Goal: Task Accomplishment & Management: Manage account settings

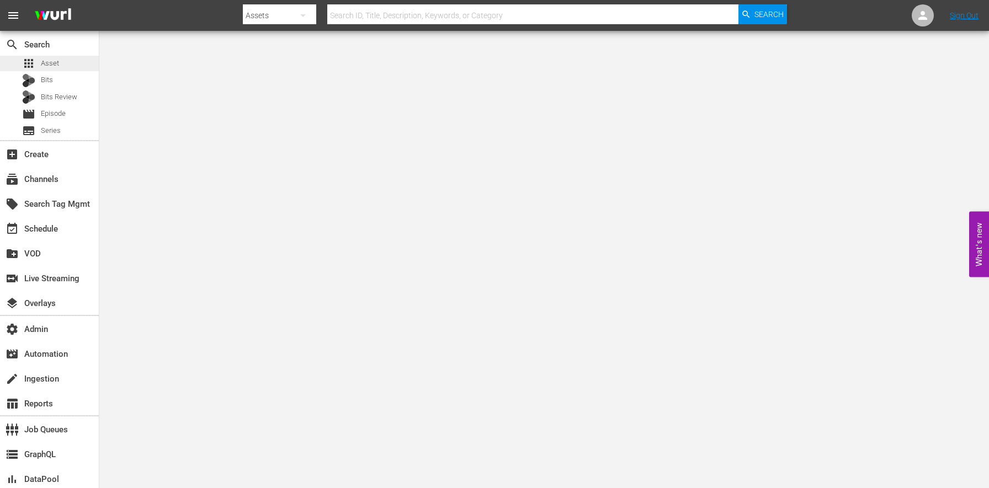
click at [64, 62] on div "apps Asset" at bounding box center [49, 63] width 99 height 15
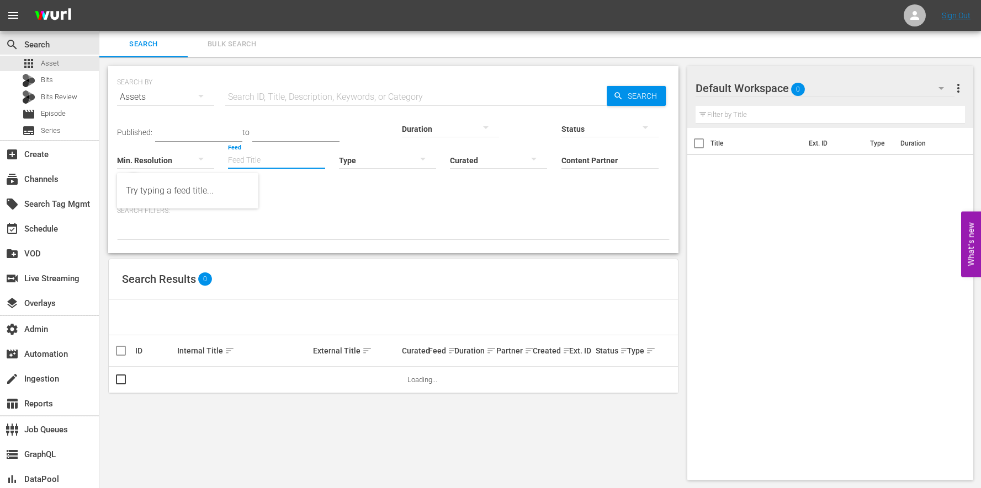
click at [228, 143] on input "Feed" at bounding box center [276, 161] width 97 height 40
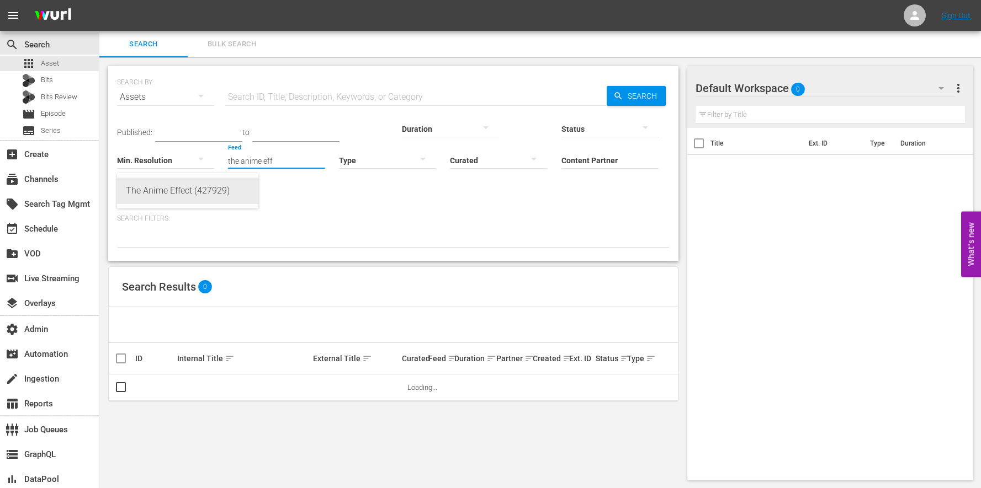
click at [138, 200] on div "The Anime Effect (427929)" at bounding box center [188, 191] width 124 height 26
type input "The Anime Effect (427929)"
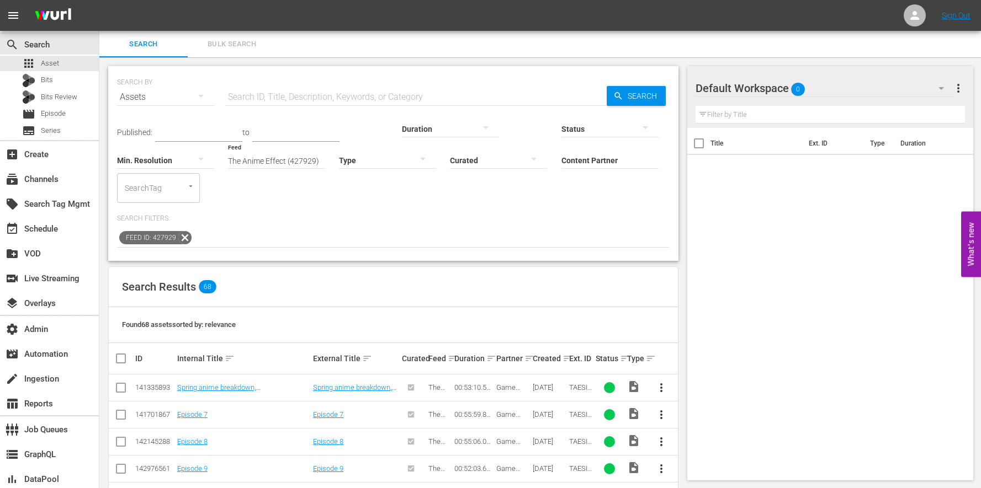
click at [569, 343] on th "Ext. ID" at bounding box center [580, 358] width 26 height 31
click at [568, 343] on th "Ext. ID" at bounding box center [580, 358] width 26 height 31
click at [71, 101] on span "Bits Review" at bounding box center [59, 97] width 36 height 11
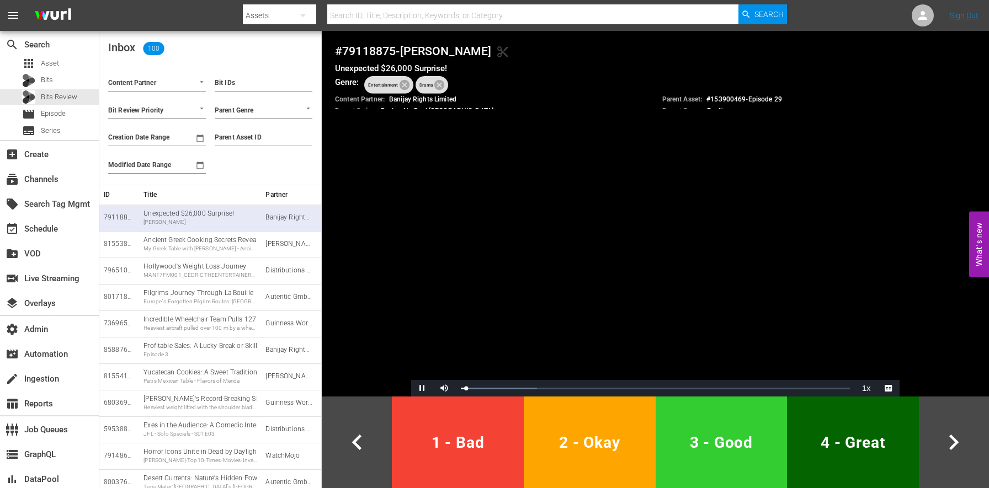
click at [141, 81] on input "Content Partner" at bounding box center [141, 84] width 67 height 14
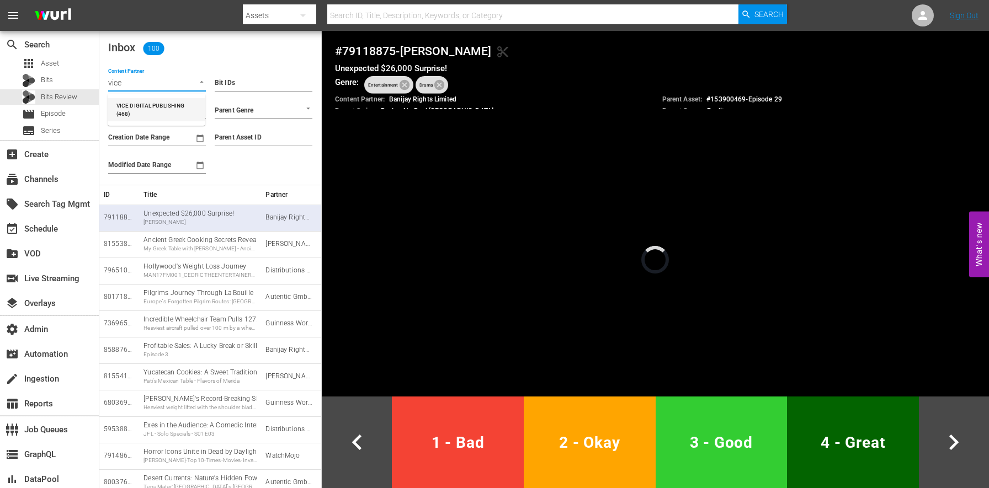
click at [132, 99] on li "VICE DIGITAL PUBLISHING (468)" at bounding box center [157, 109] width 98 height 23
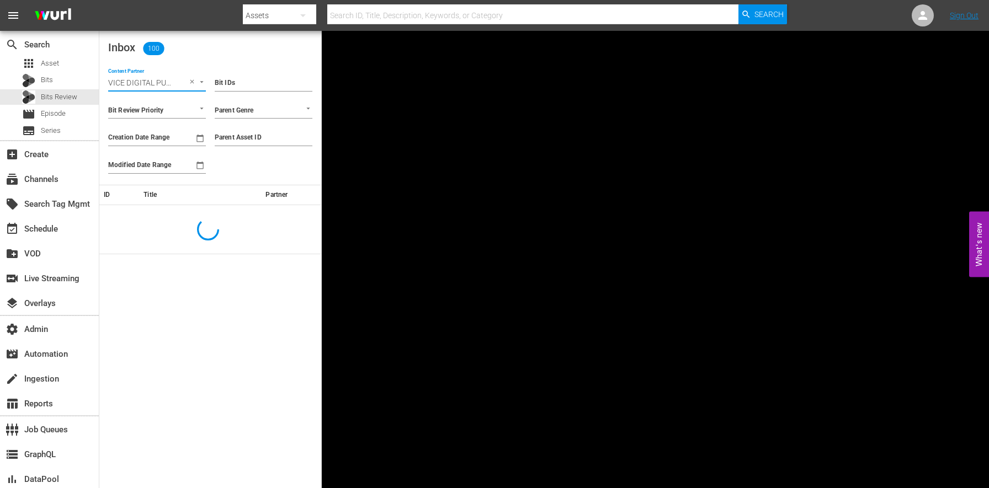
type input "VICE DIGITAL PUBLISHING (468)"
click at [169, 145] on input "Creation Date Range" at bounding box center [149, 138] width 82 height 17
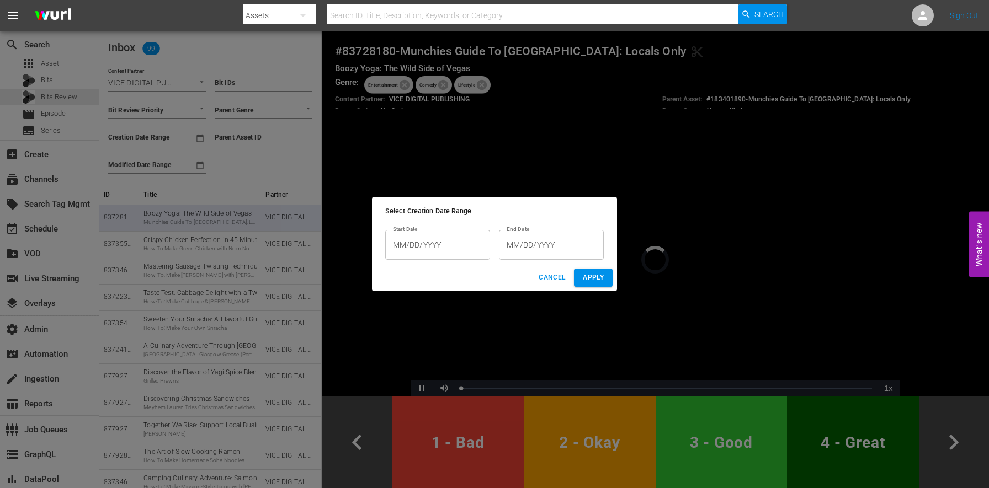
click at [477, 248] on input "MM/DD/YYYY" at bounding box center [437, 245] width 105 height 30
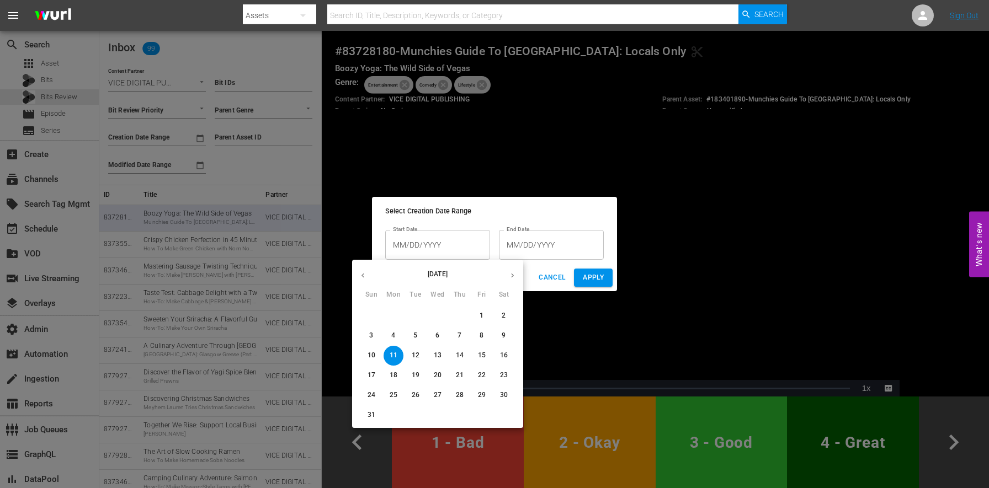
click at [442, 333] on span "6" at bounding box center [438, 335] width 20 height 9
type input "08/06/2025"
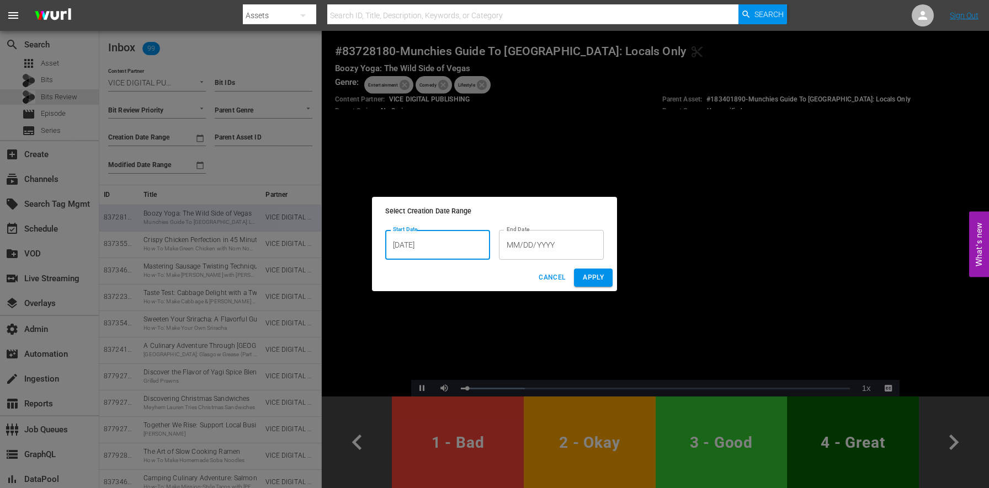
click at [593, 276] on span "Apply" at bounding box center [593, 278] width 21 height 12
type input "From 08/06/2025"
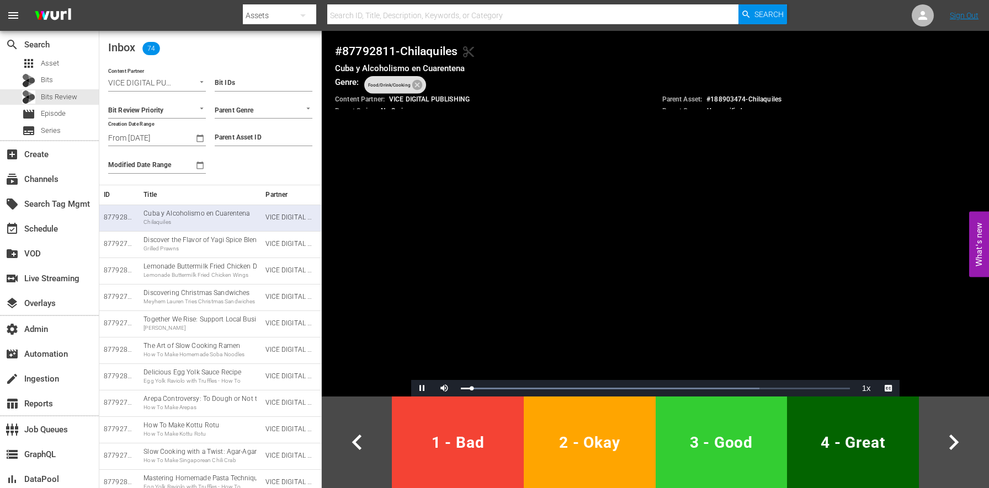
click at [971, 432] on span "chevron_right" at bounding box center [953, 442] width 61 height 31
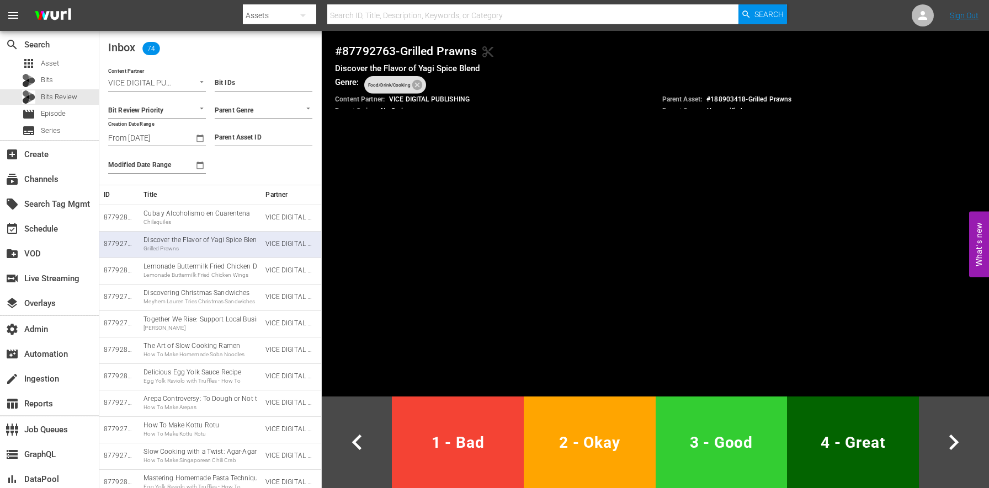
click at [755, 420] on button "3 - Good" at bounding box center [722, 443] width 132 height 92
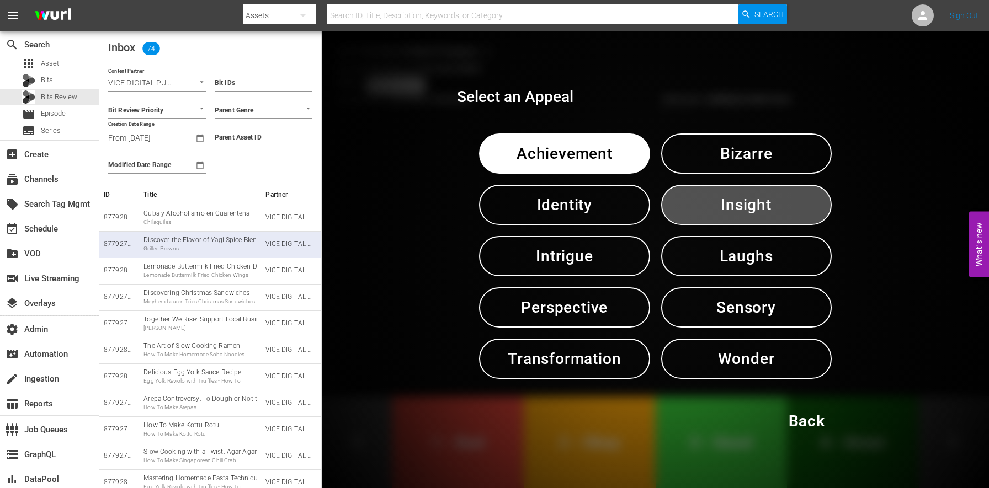
click at [753, 209] on span "Insight" at bounding box center [746, 205] width 113 height 27
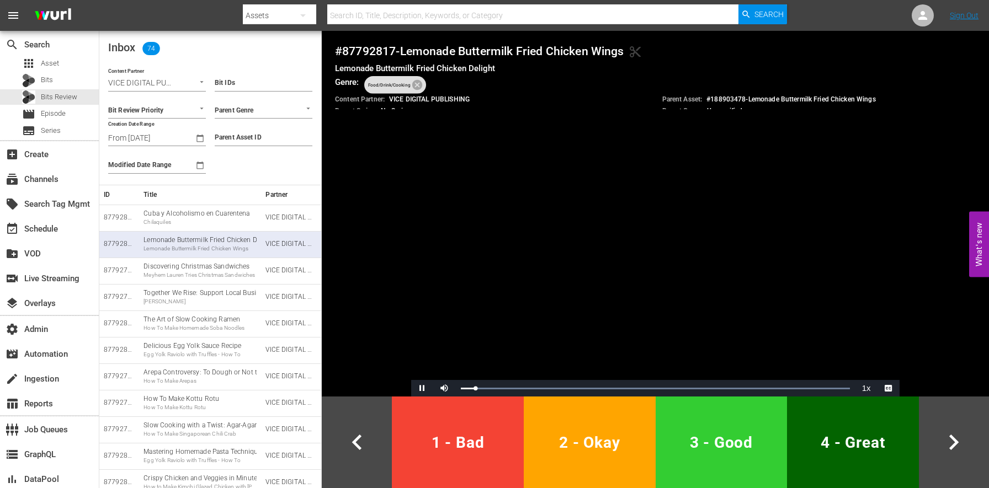
click at [497, 429] on span "1 - Bad" at bounding box center [457, 442] width 123 height 27
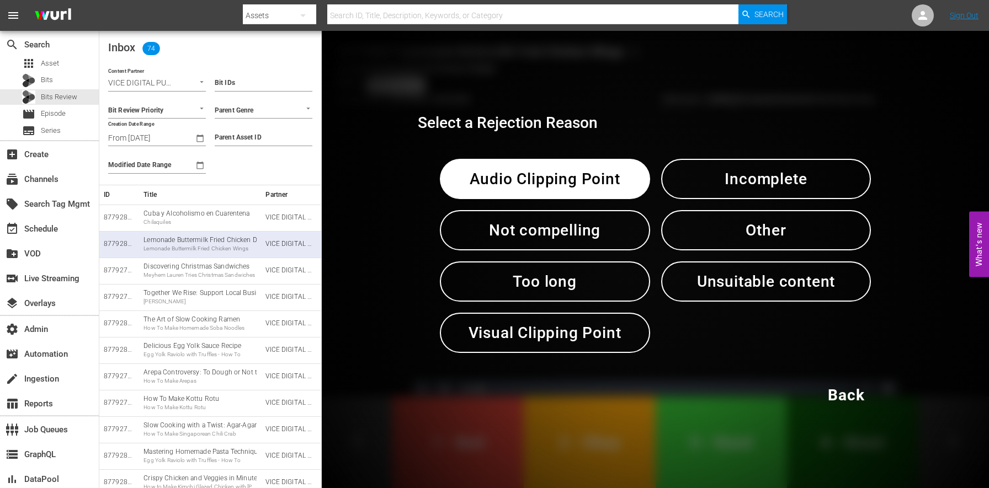
click at [572, 169] on span "Audio Clipping Point" at bounding box center [545, 179] width 153 height 27
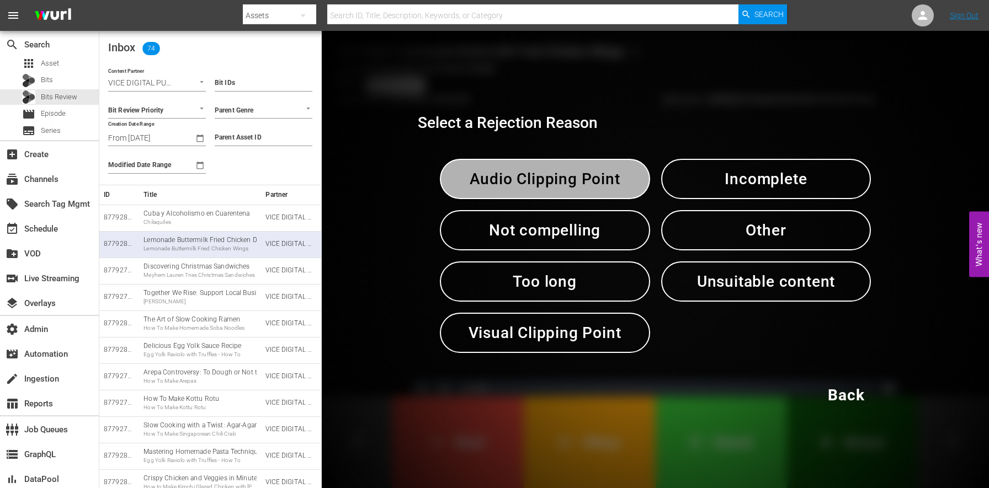
click at [572, 169] on span "Audio Clipping Point" at bounding box center [545, 179] width 153 height 27
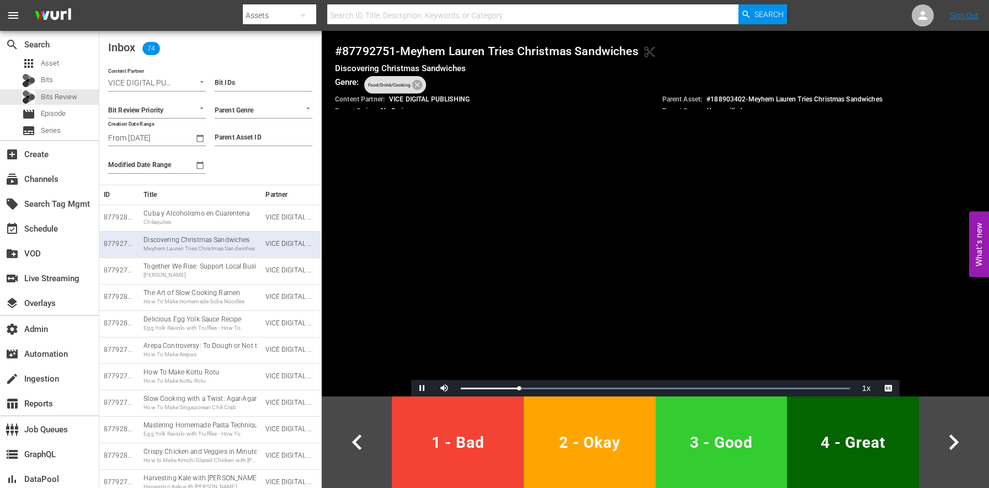
click at [481, 420] on button "1 - Bad" at bounding box center [458, 443] width 132 height 92
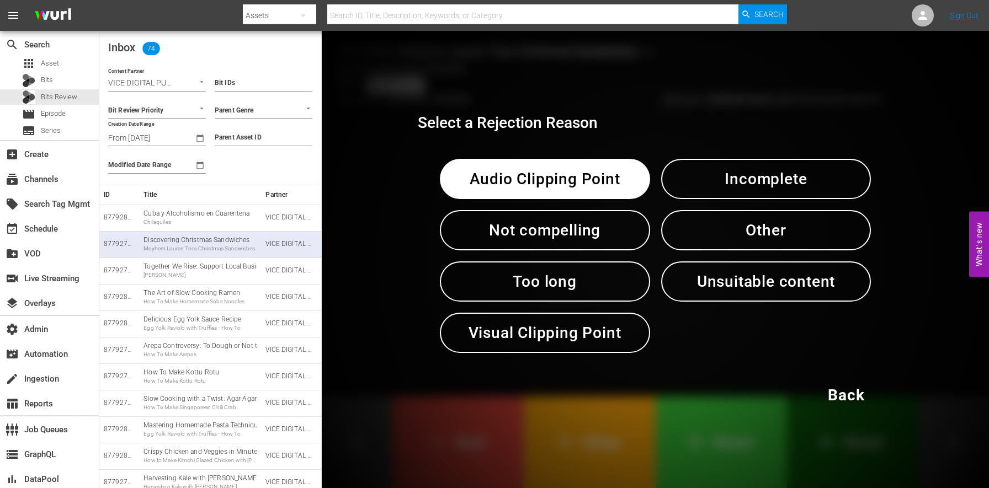
click at [704, 167] on span "Incomplete" at bounding box center [766, 179] width 153 height 27
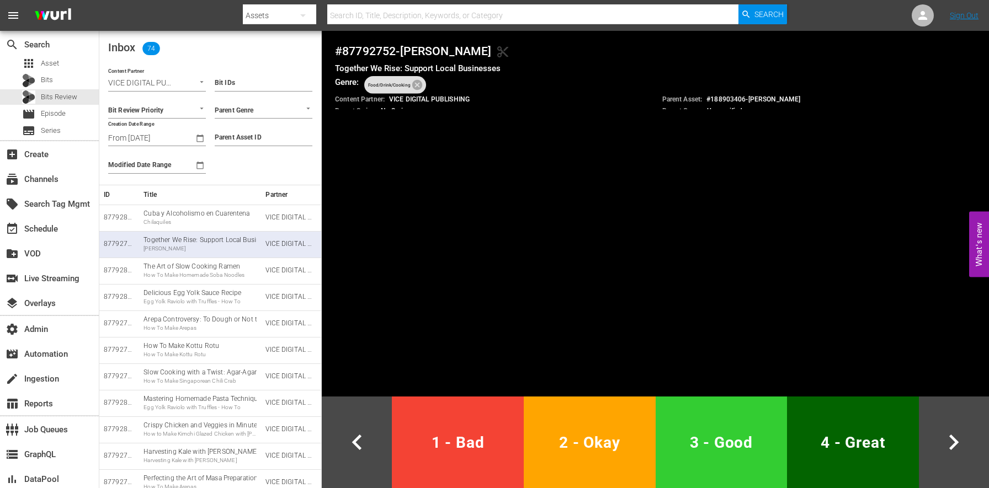
click at [486, 452] on span "1 - Bad" at bounding box center [457, 442] width 123 height 27
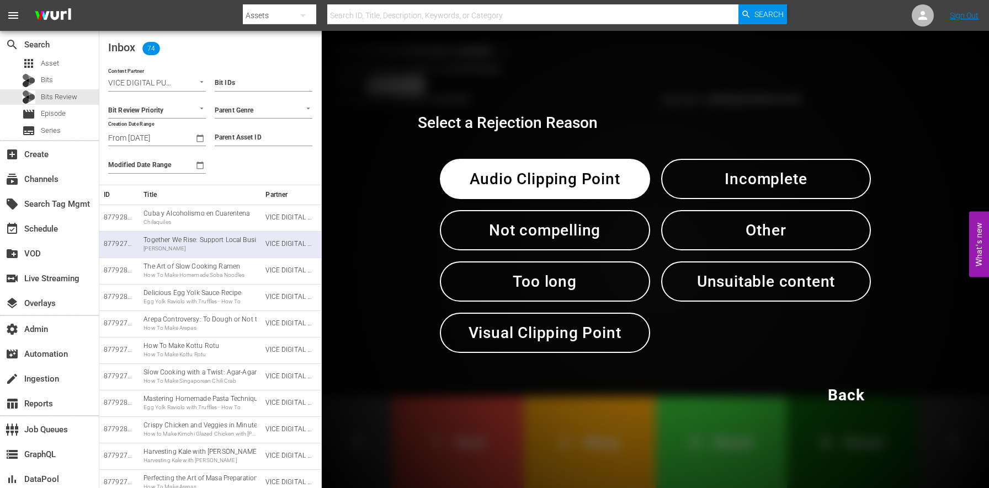
click at [781, 184] on span "Incomplete" at bounding box center [766, 179] width 153 height 27
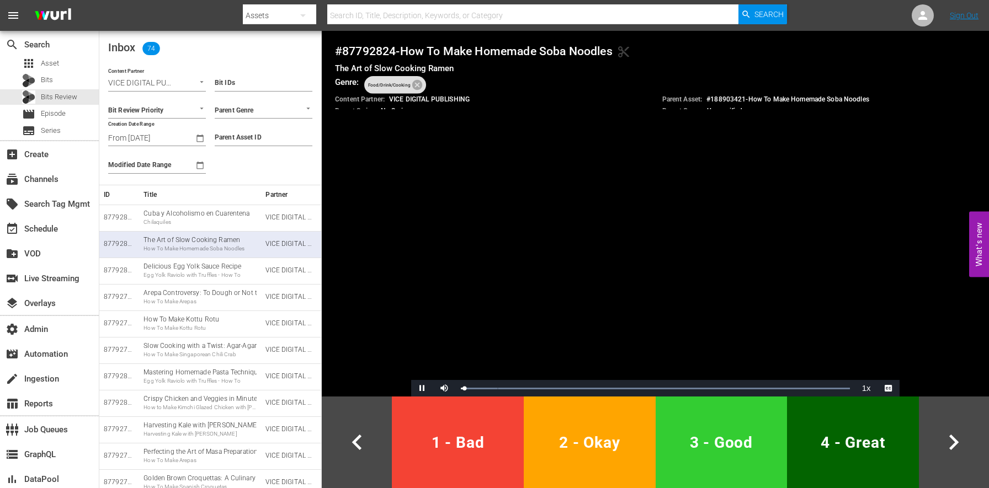
click at [600, 436] on span "2 - Okay" at bounding box center [589, 442] width 123 height 27
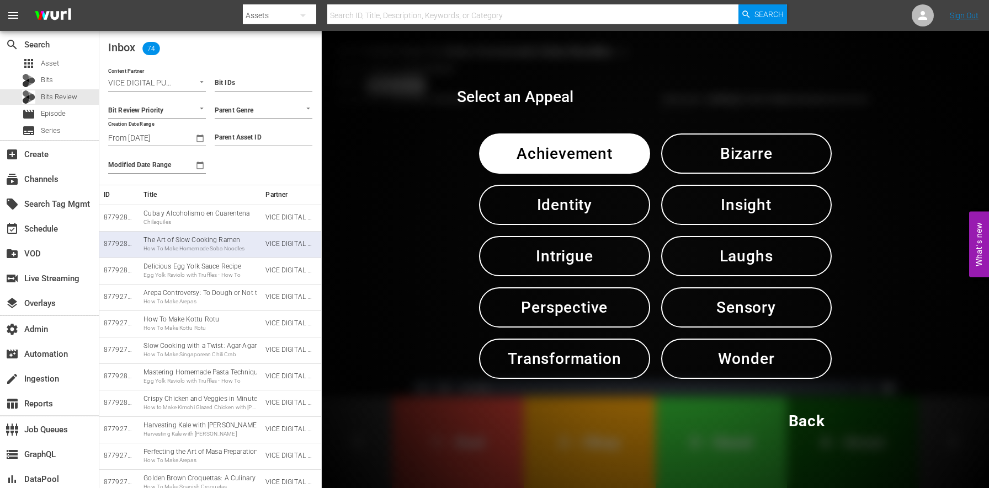
click at [614, 296] on span "Perspective" at bounding box center [564, 307] width 113 height 27
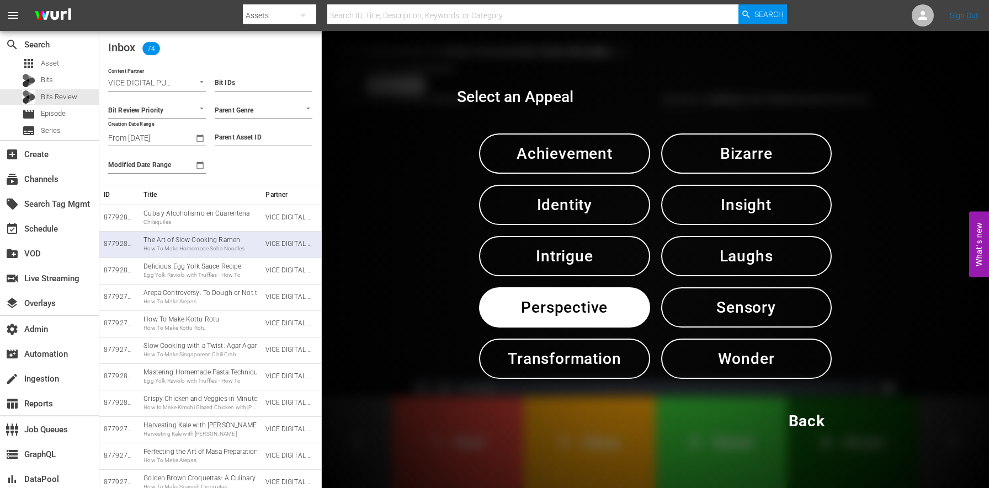
click at [614, 296] on span "Perspective" at bounding box center [564, 307] width 113 height 27
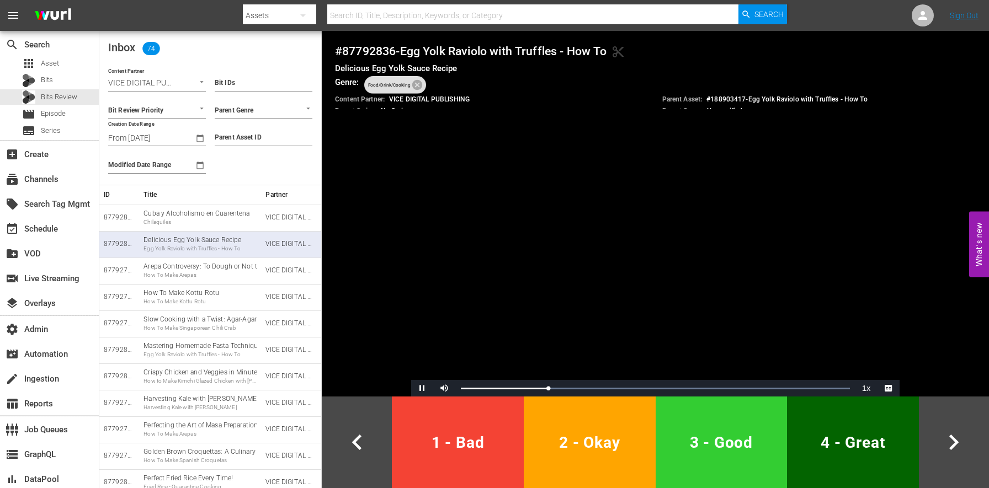
click at [673, 298] on video "Video Player" at bounding box center [655, 260] width 488 height 274
click at [569, 278] on video "Video Player" at bounding box center [655, 260] width 488 height 274
click at [476, 438] on span "1 - Bad" at bounding box center [457, 442] width 123 height 27
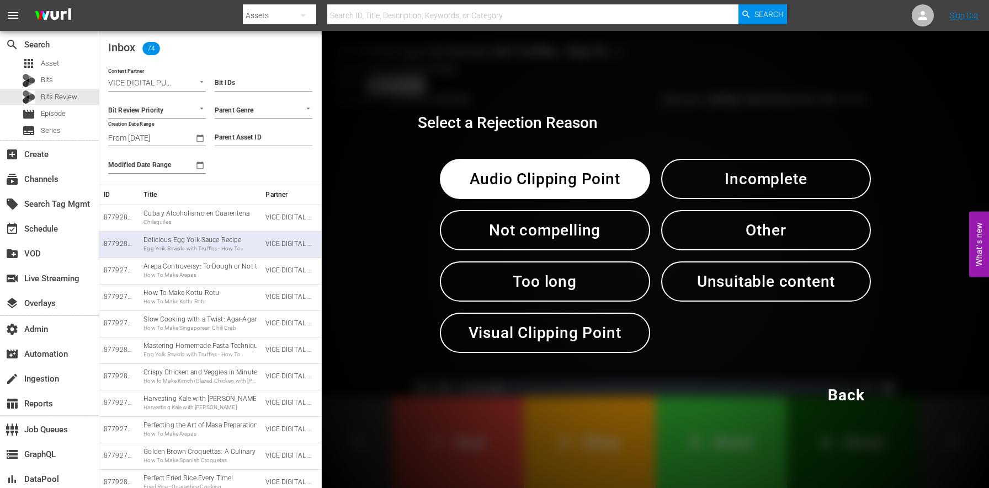
click at [758, 188] on span "Incomplete" at bounding box center [766, 179] width 153 height 27
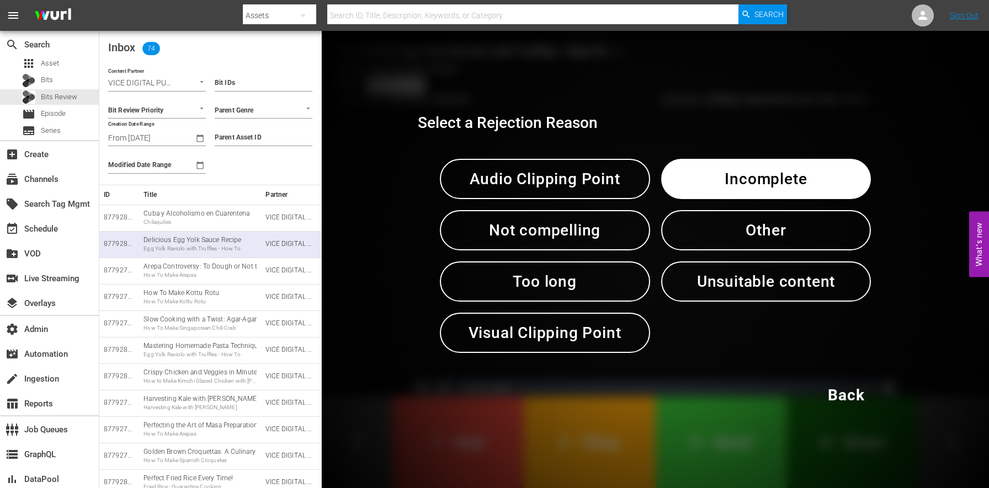
click at [758, 188] on span "Incomplete" at bounding box center [766, 179] width 153 height 27
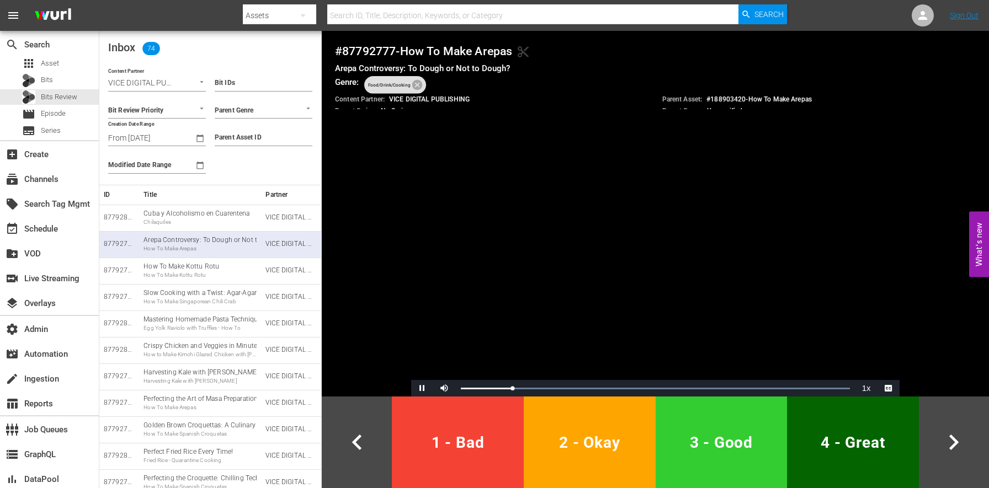
click at [487, 445] on span "1 - Bad" at bounding box center [457, 442] width 123 height 27
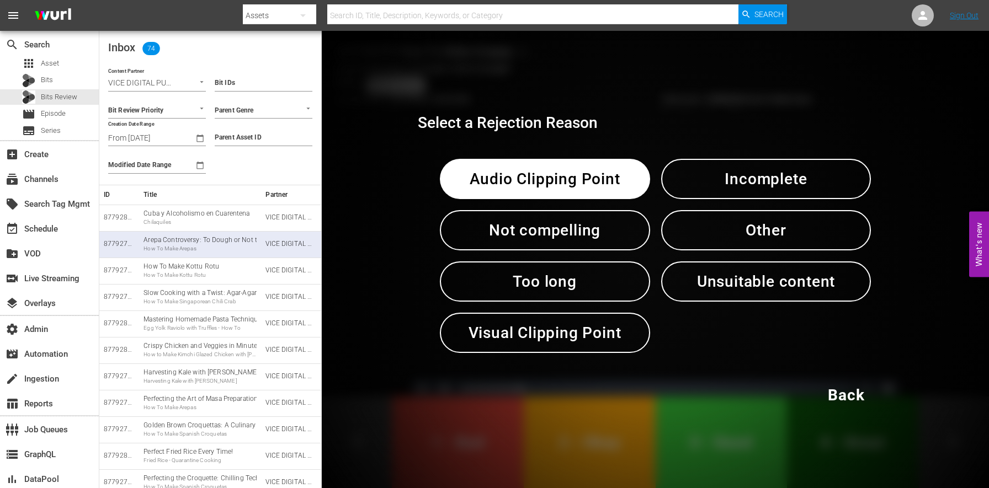
click at [783, 160] on button "Incomplete" at bounding box center [766, 179] width 210 height 40
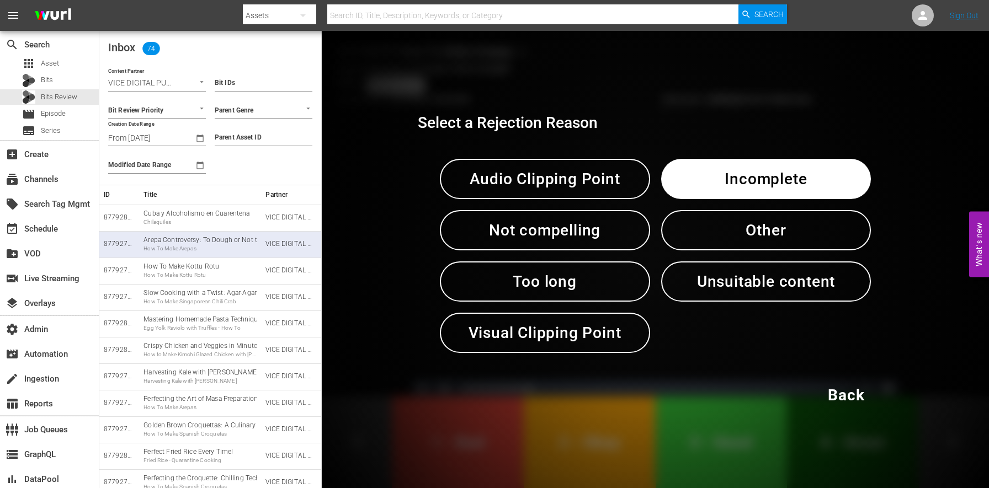
click at [782, 161] on button "Incomplete" at bounding box center [766, 179] width 210 height 40
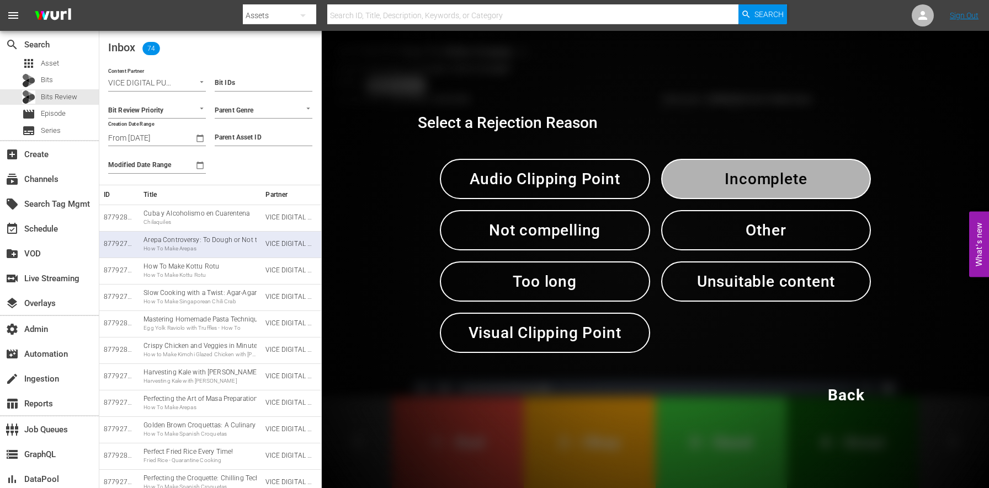
click at [772, 171] on span "Incomplete" at bounding box center [766, 179] width 153 height 27
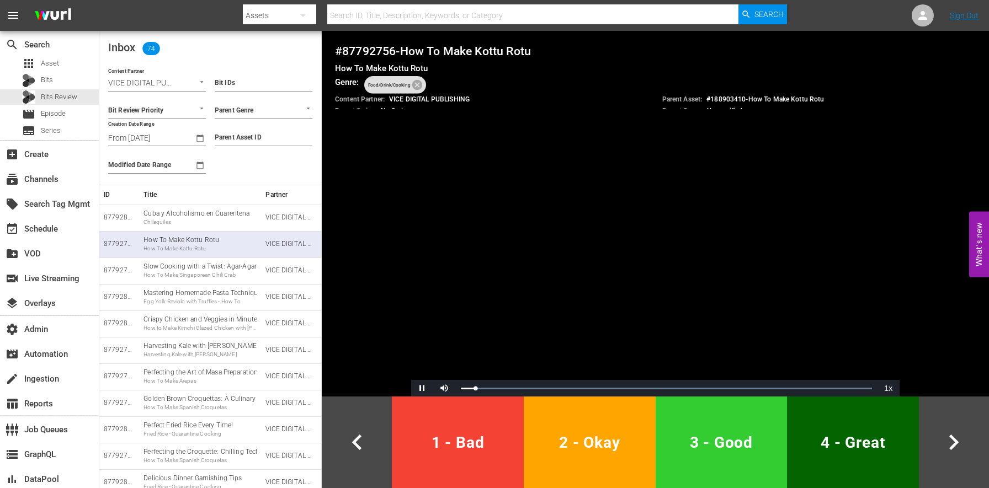
click at [832, 445] on span "4 - Great" at bounding box center [853, 442] width 123 height 27
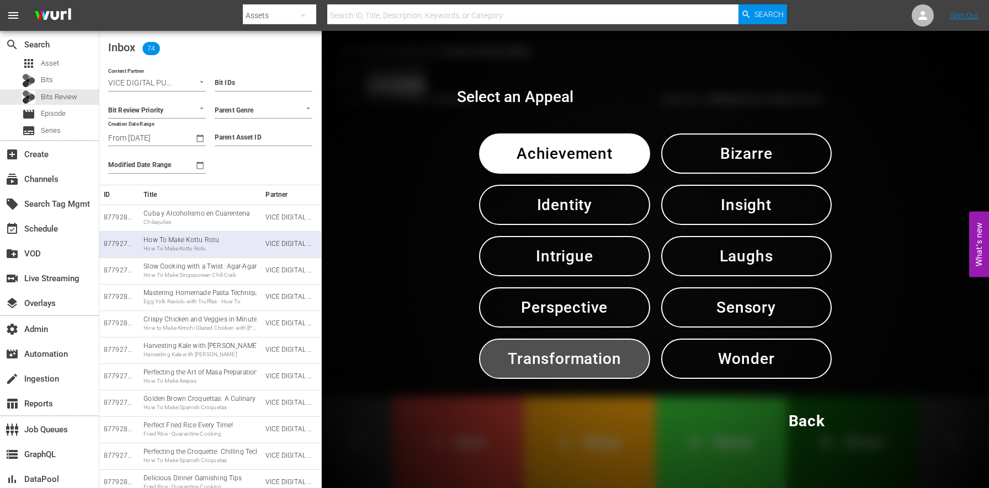
click at [588, 347] on span "Transformation" at bounding box center [564, 359] width 113 height 27
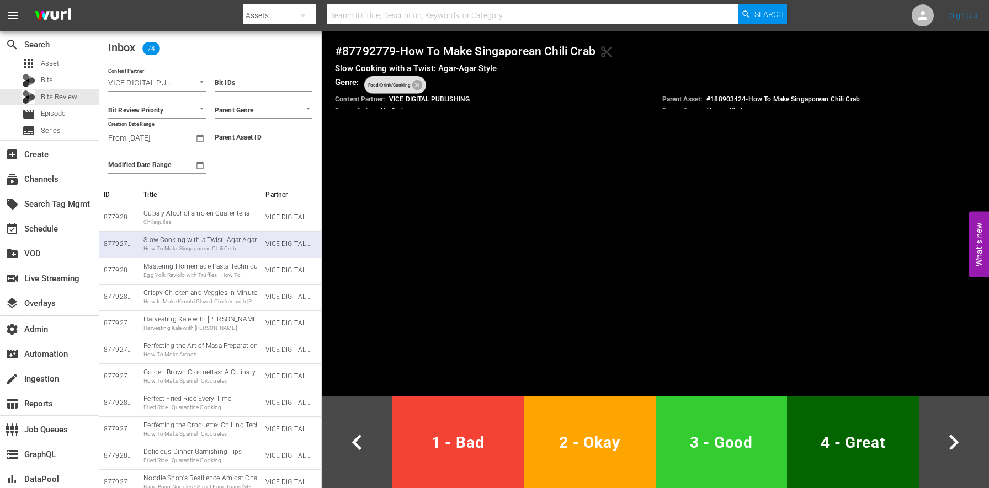
click at [423, 445] on span "1 - Bad" at bounding box center [457, 442] width 123 height 27
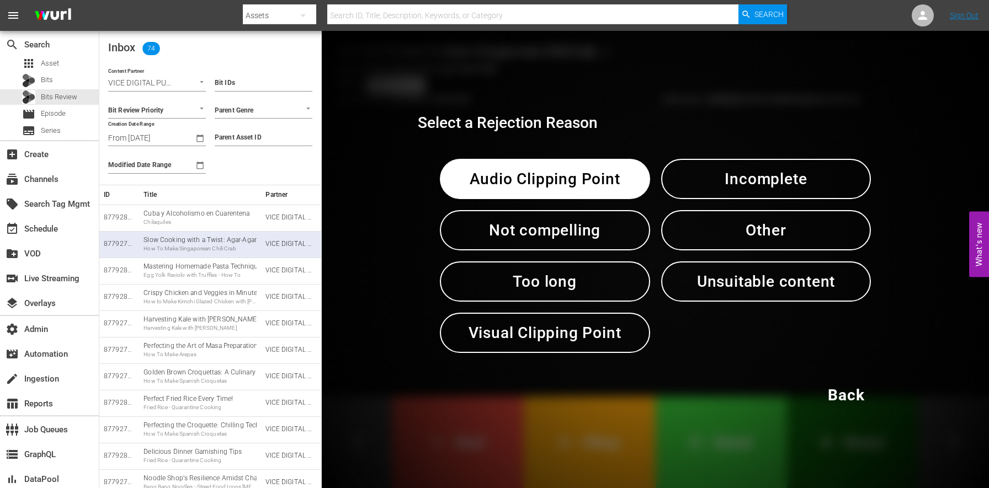
click at [503, 176] on span "Audio Clipping Point" at bounding box center [545, 179] width 153 height 27
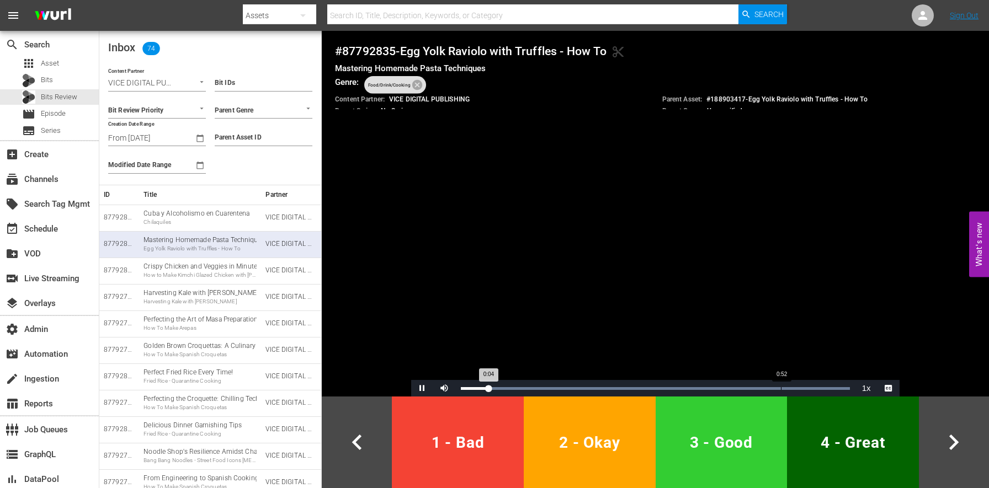
click at [780, 386] on div "Loaded : 100.00% 0:52 0:04" at bounding box center [655, 388] width 400 height 17
click at [809, 385] on div "Loaded : 100.00% 0:56 0:52" at bounding box center [655, 388] width 400 height 17
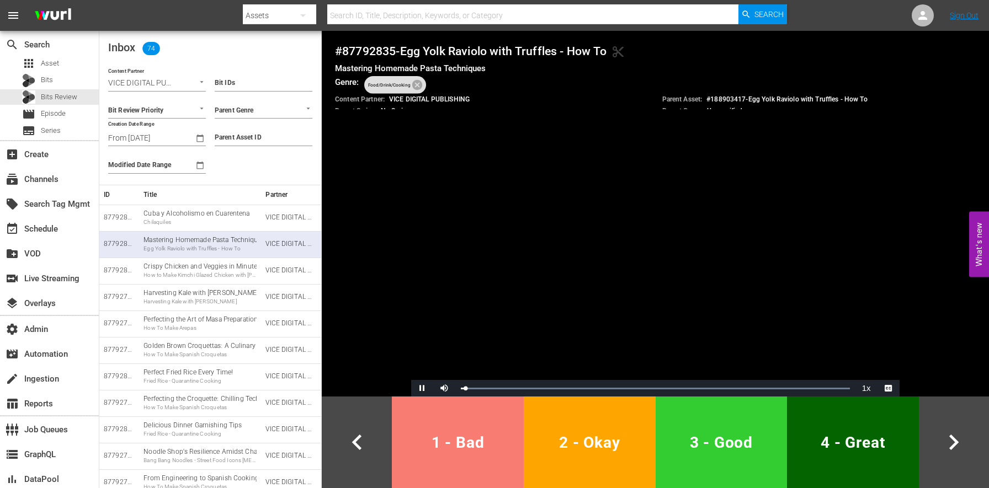
click at [458, 447] on span "1 - Bad" at bounding box center [457, 442] width 123 height 27
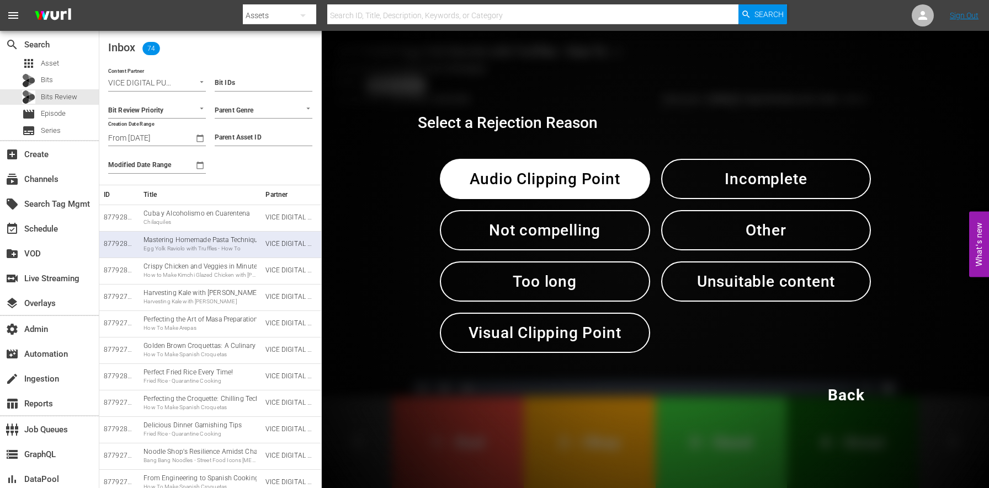
click at [804, 187] on span "Incomplete" at bounding box center [766, 179] width 153 height 27
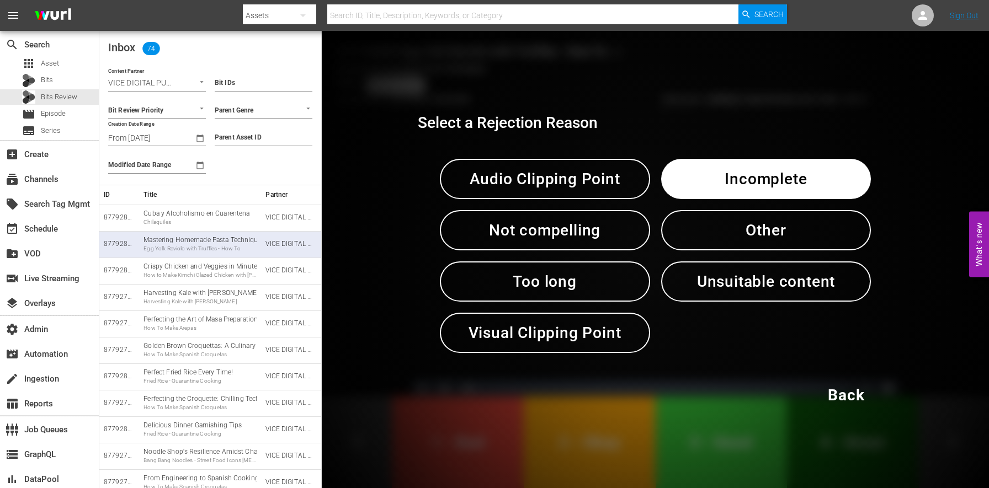
click at [804, 187] on span "Incomplete" at bounding box center [766, 179] width 153 height 27
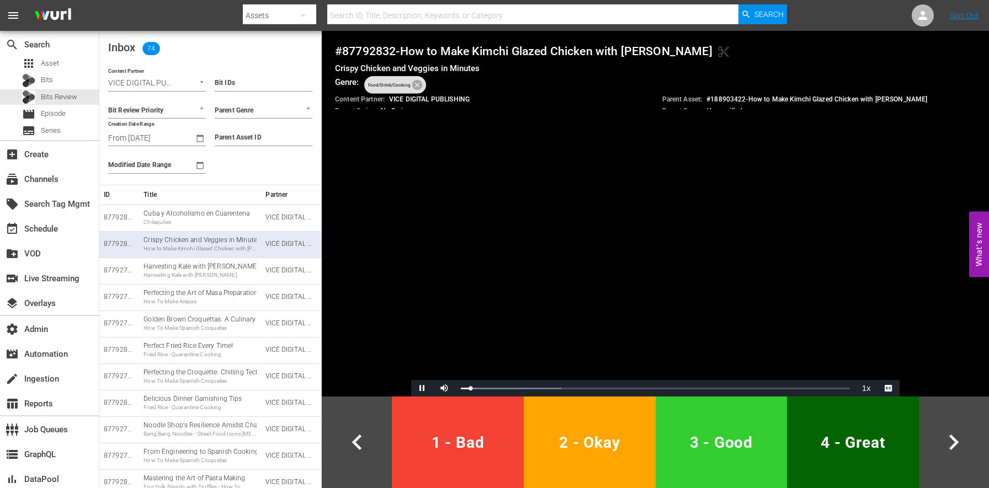
click at [724, 446] on span "3 - Good" at bounding box center [721, 442] width 123 height 27
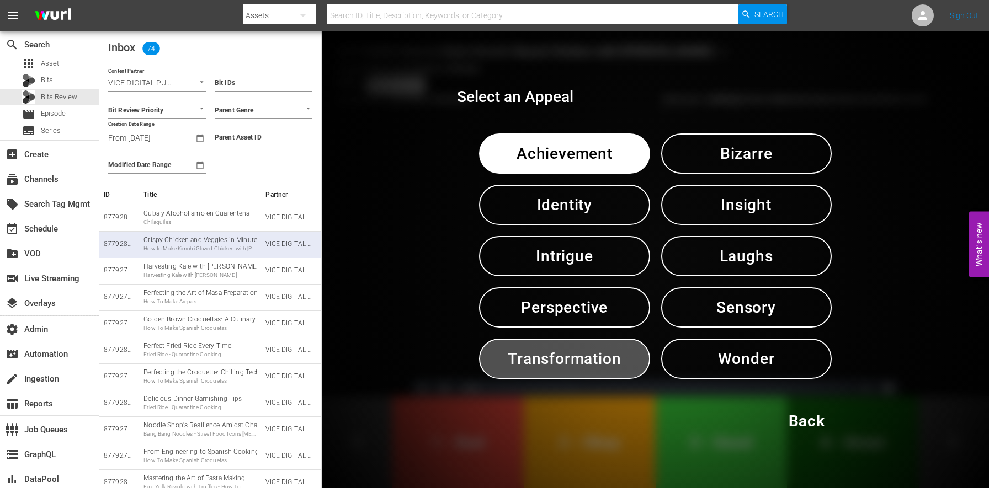
click at [612, 365] on span "Transformation" at bounding box center [564, 359] width 113 height 27
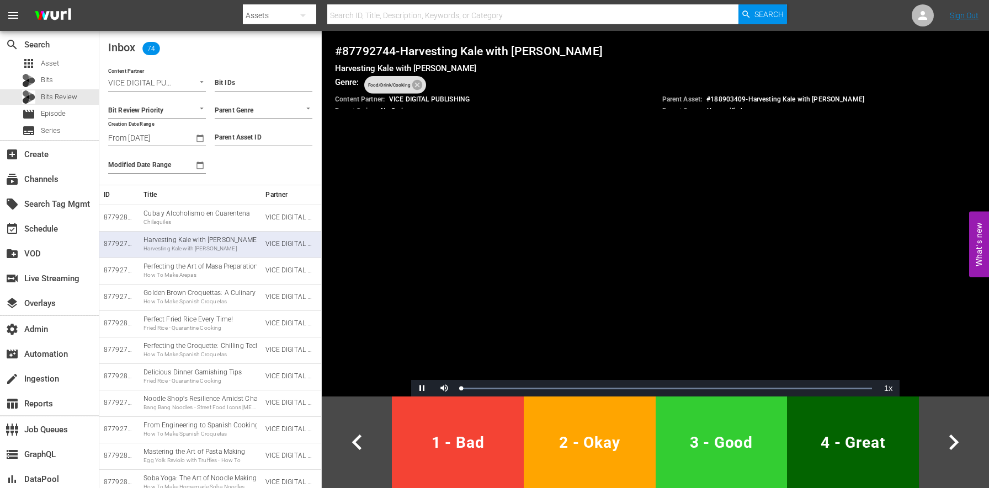
click at [747, 429] on span "3 - Good" at bounding box center [721, 442] width 123 height 27
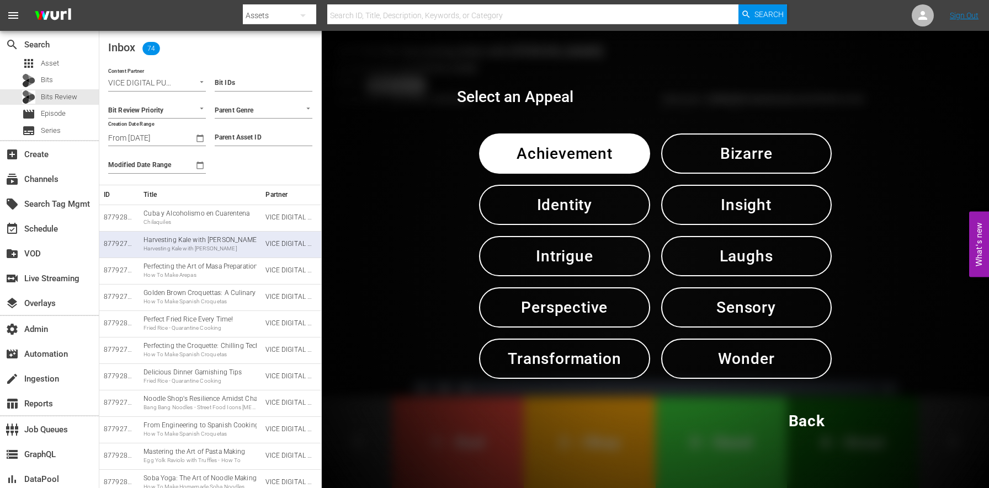
click at [808, 415] on span "Back" at bounding box center [807, 421] width 36 height 27
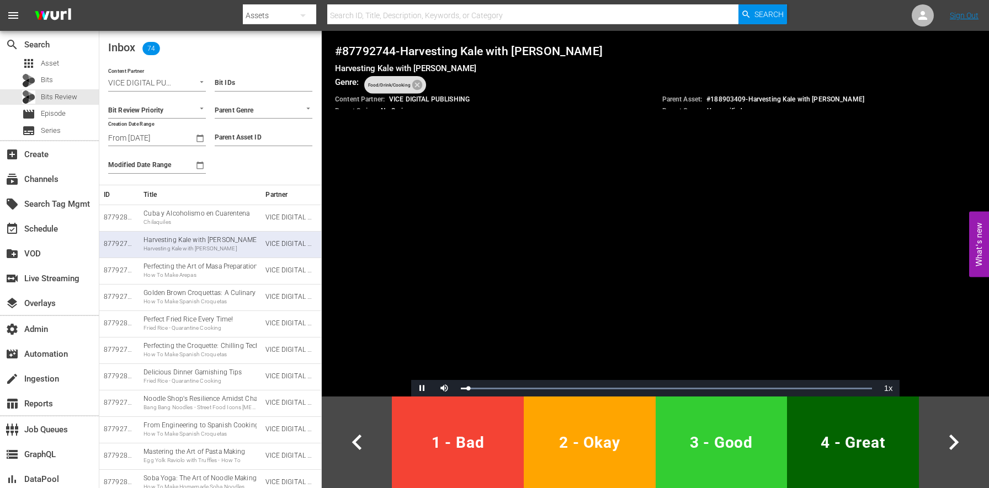
click at [839, 445] on span "4 - Great" at bounding box center [853, 442] width 123 height 27
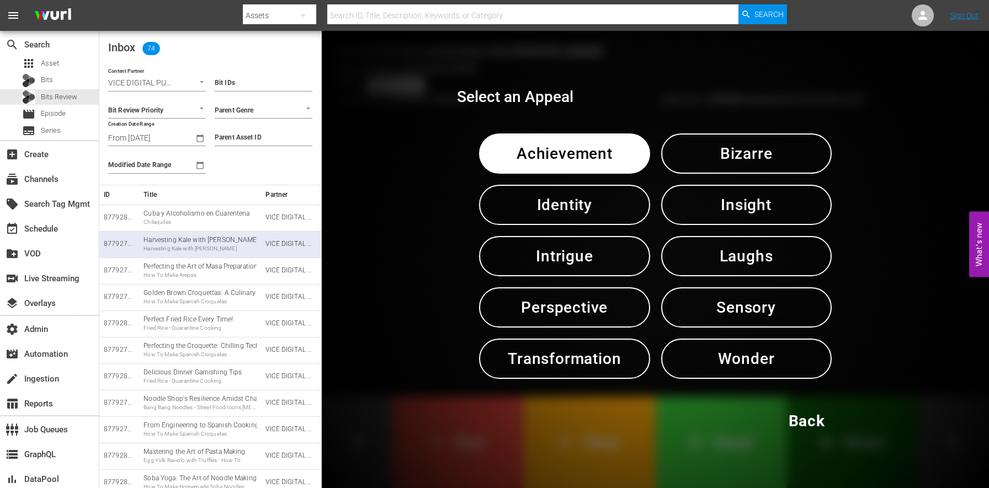
click at [774, 261] on span "Laughs" at bounding box center [746, 256] width 113 height 27
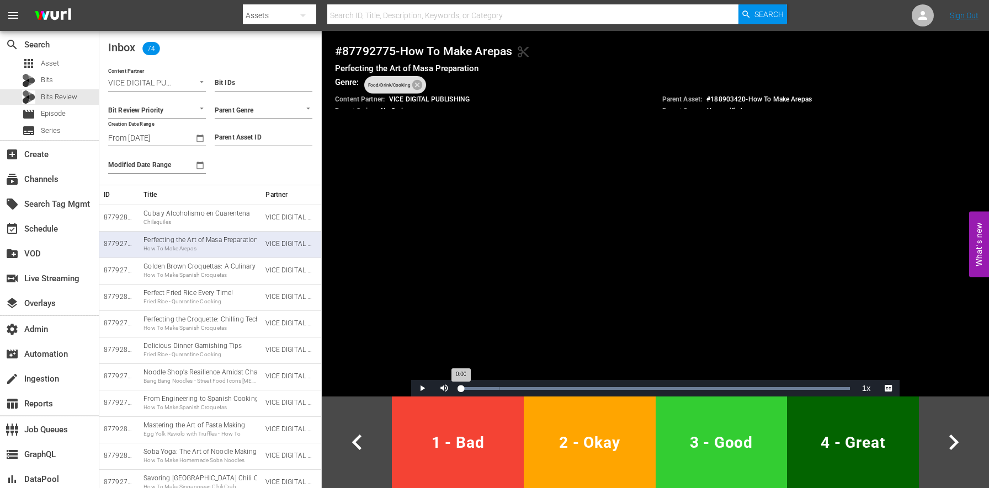
click at [461, 389] on div "Loaded : 100.00% 0:00 0:00" at bounding box center [655, 388] width 389 height 3
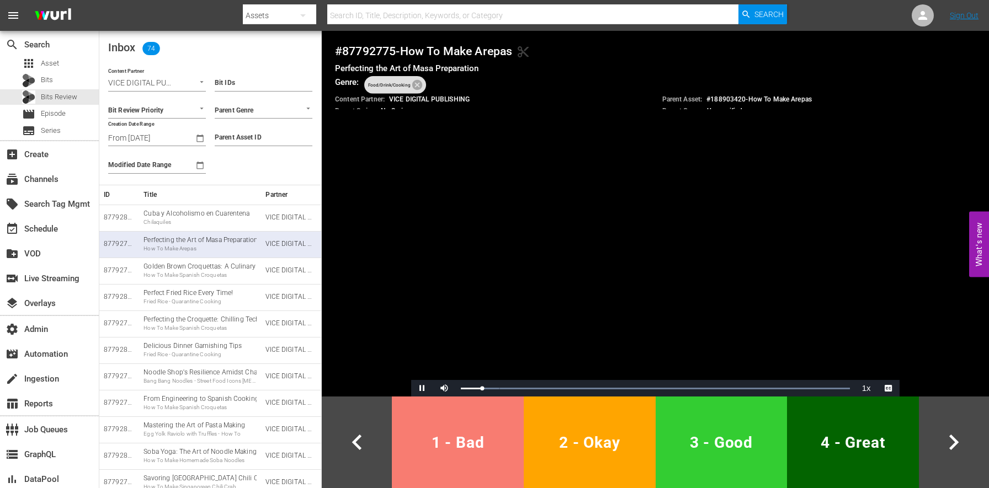
click at [499, 461] on button "1 - Bad" at bounding box center [458, 443] width 132 height 92
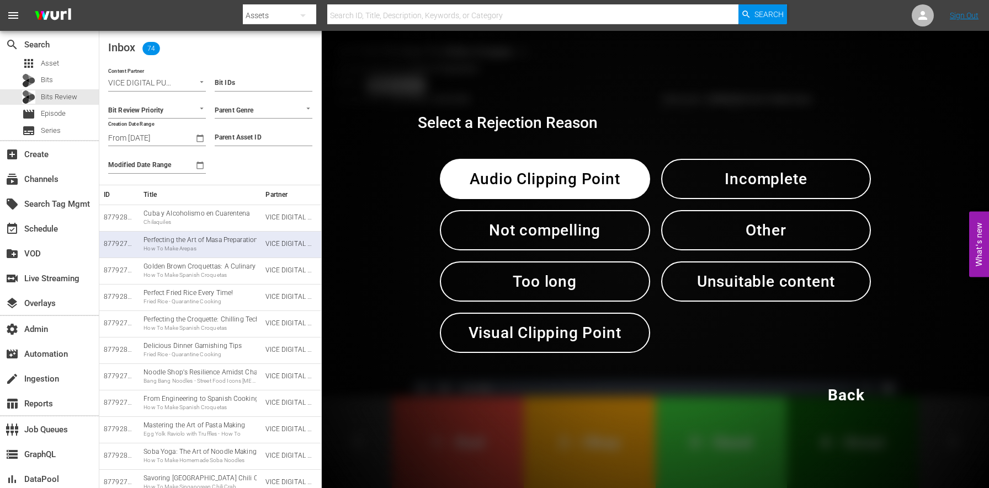
click at [762, 195] on button "Incomplete" at bounding box center [766, 179] width 210 height 40
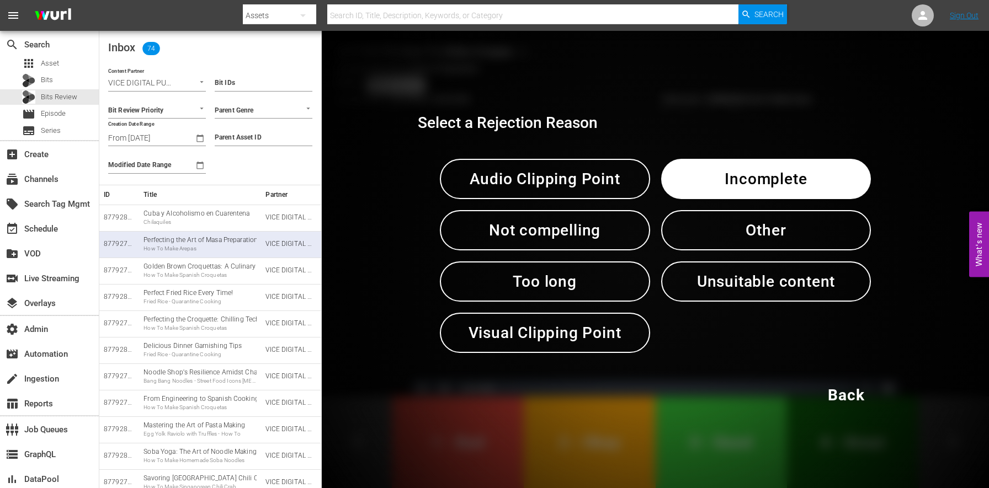
click at [763, 194] on button "Incomplete" at bounding box center [766, 179] width 210 height 40
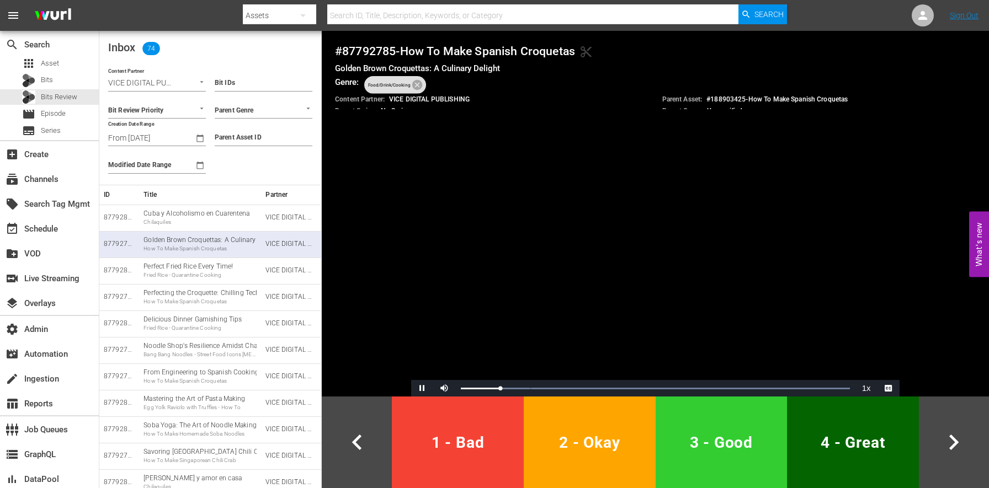
click at [657, 257] on video "Video Player" at bounding box center [655, 260] width 488 height 274
click at [633, 334] on video "Video Player" at bounding box center [655, 260] width 488 height 274
click at [487, 450] on span "1 - Bad" at bounding box center [457, 442] width 123 height 27
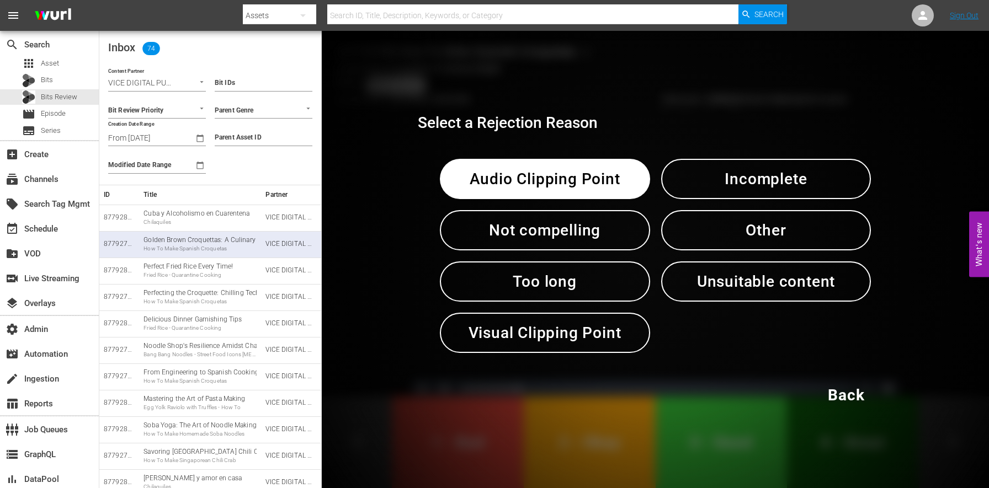
click at [785, 184] on span "Incomplete" at bounding box center [766, 179] width 153 height 27
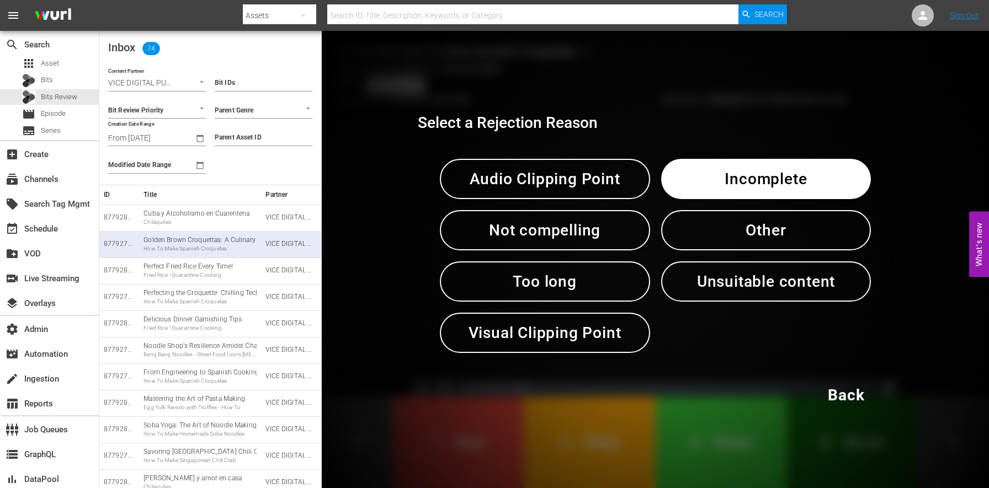
click at [785, 184] on span "Incomplete" at bounding box center [766, 179] width 153 height 27
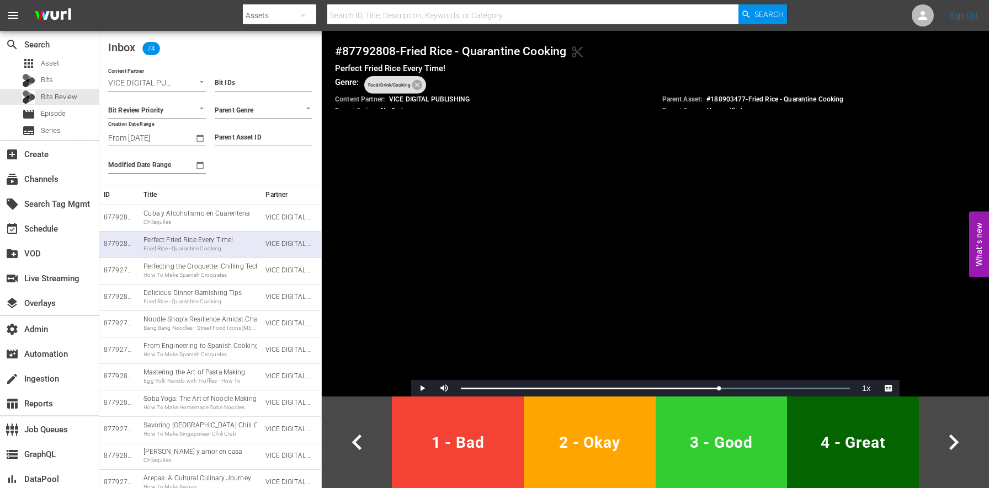
click at [659, 211] on video "Video Player" at bounding box center [655, 260] width 488 height 274
click at [477, 448] on span "1 - Bad" at bounding box center [457, 442] width 123 height 27
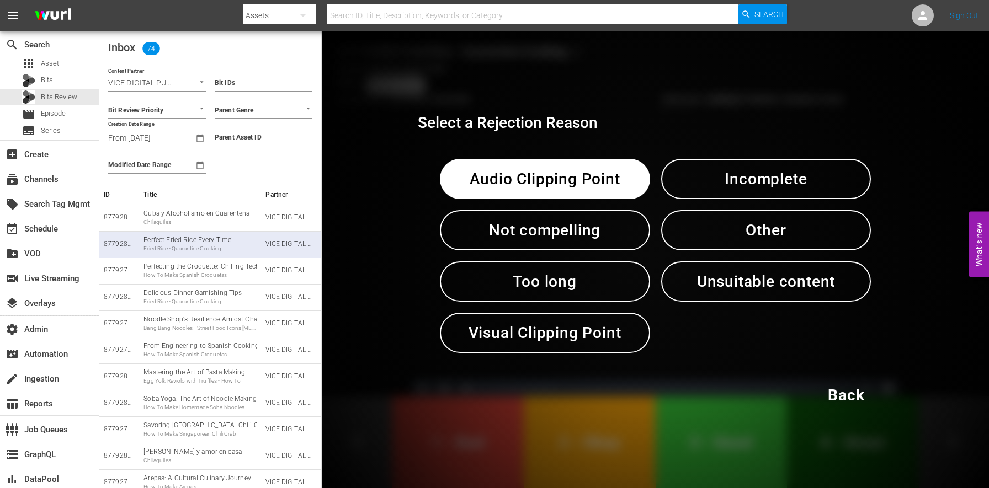
click at [745, 175] on span "Incomplete" at bounding box center [766, 179] width 153 height 27
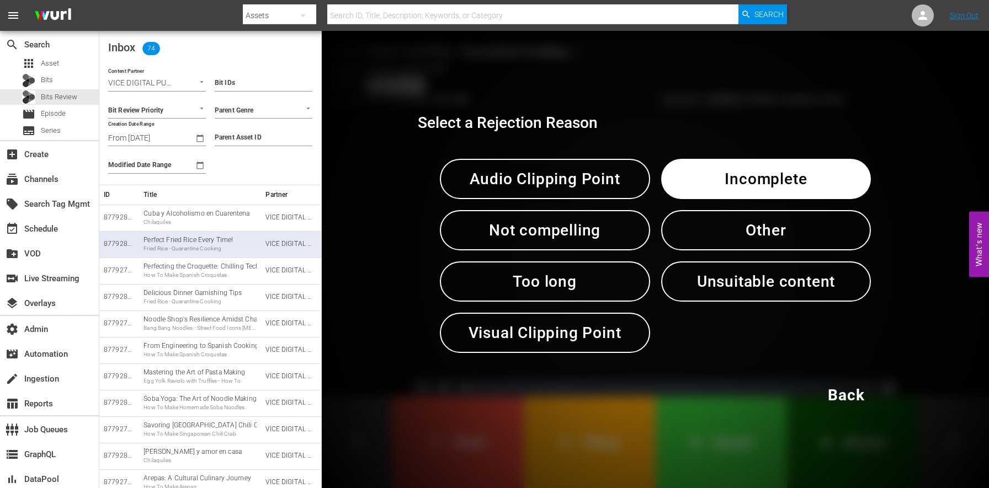
click at [745, 175] on span "Incomplete" at bounding box center [766, 179] width 153 height 27
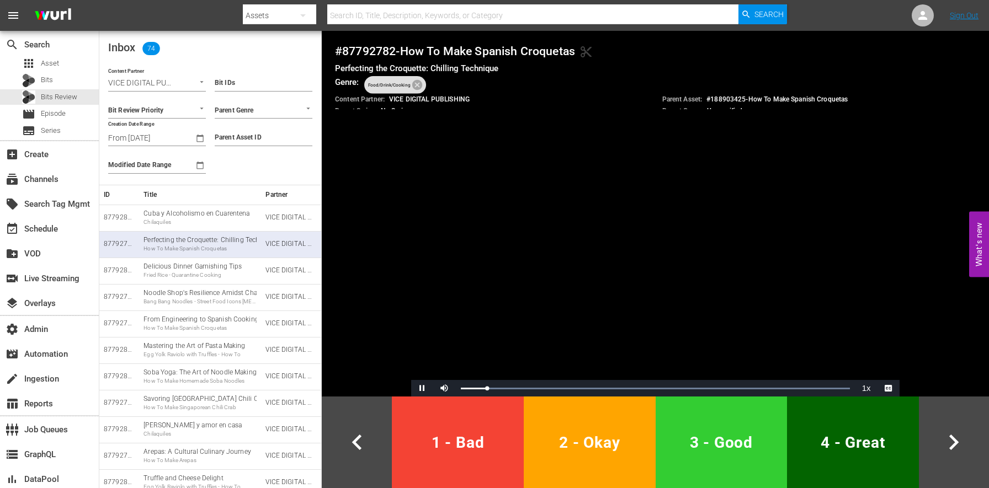
click at [647, 208] on video "Video Player" at bounding box center [655, 260] width 488 height 274
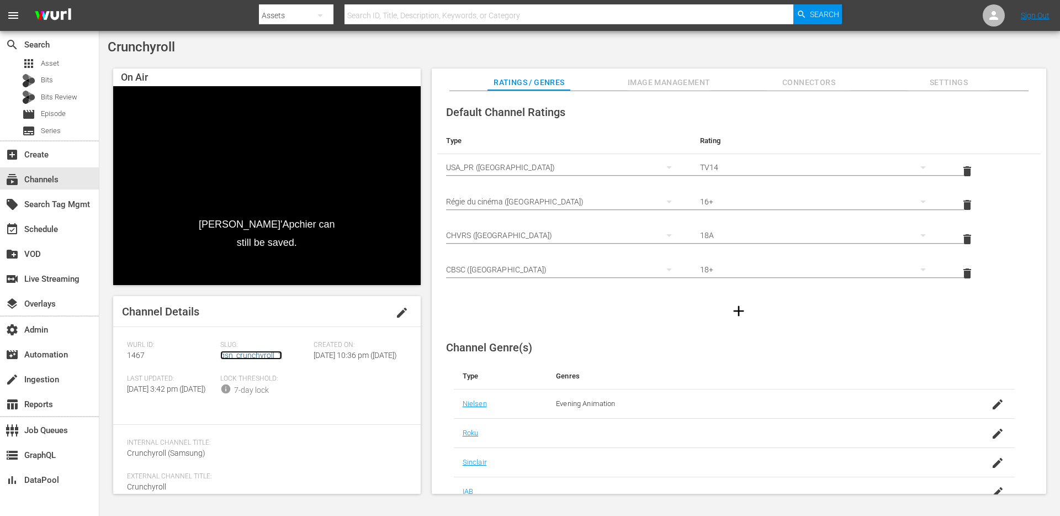
click at [263, 356] on link "gsn_crunchyroll_1" at bounding box center [251, 355] width 62 height 9
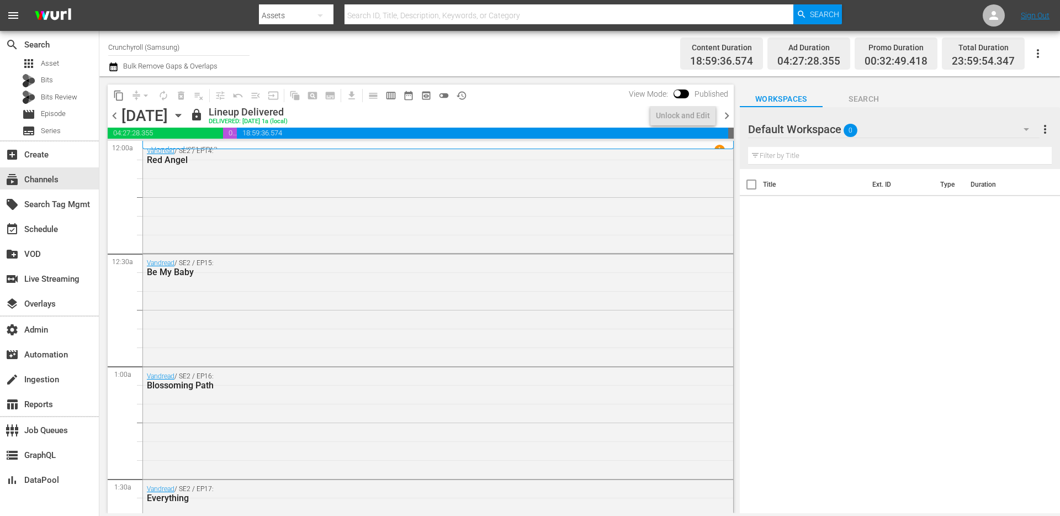
click at [720, 114] on span "chevron_right" at bounding box center [727, 116] width 14 height 14
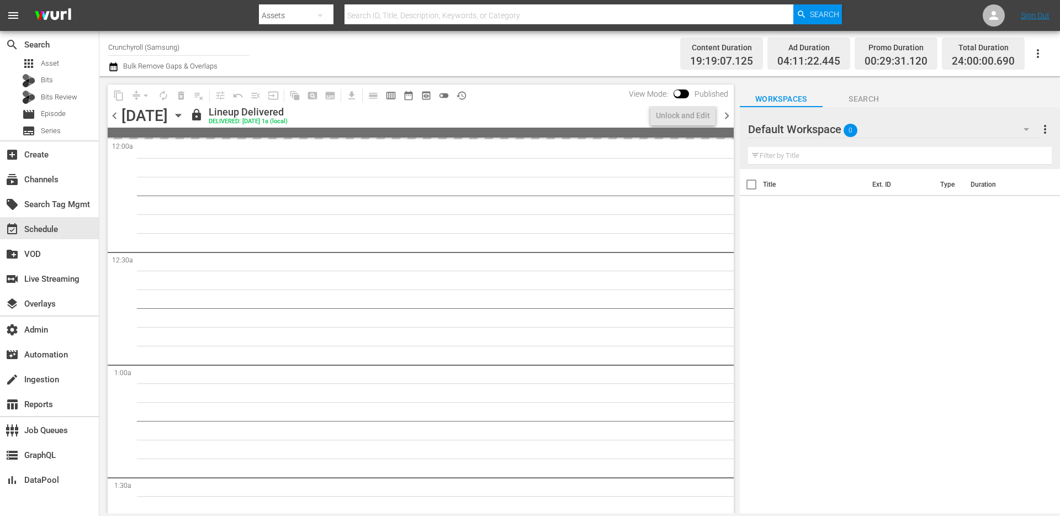
click at [184, 113] on icon "button" at bounding box center [178, 115] width 12 height 12
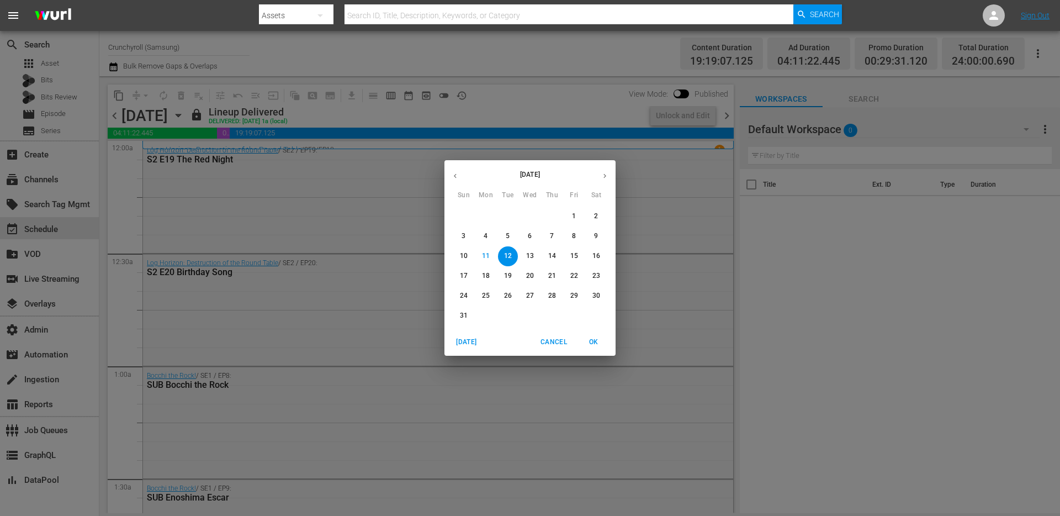
click at [504, 277] on p "19" at bounding box center [508, 275] width 8 height 9
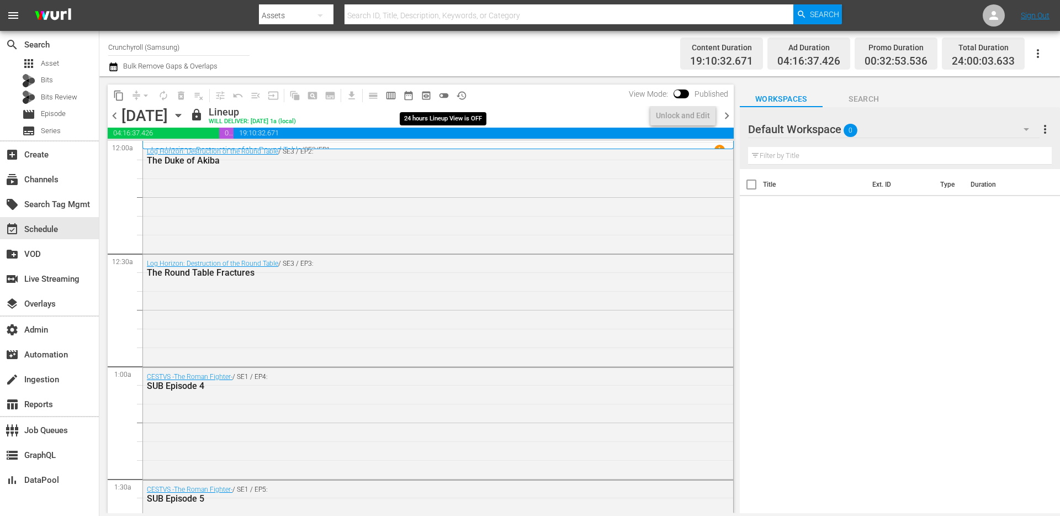
click at [452, 95] on button "toggle_off" at bounding box center [444, 96] width 18 height 18
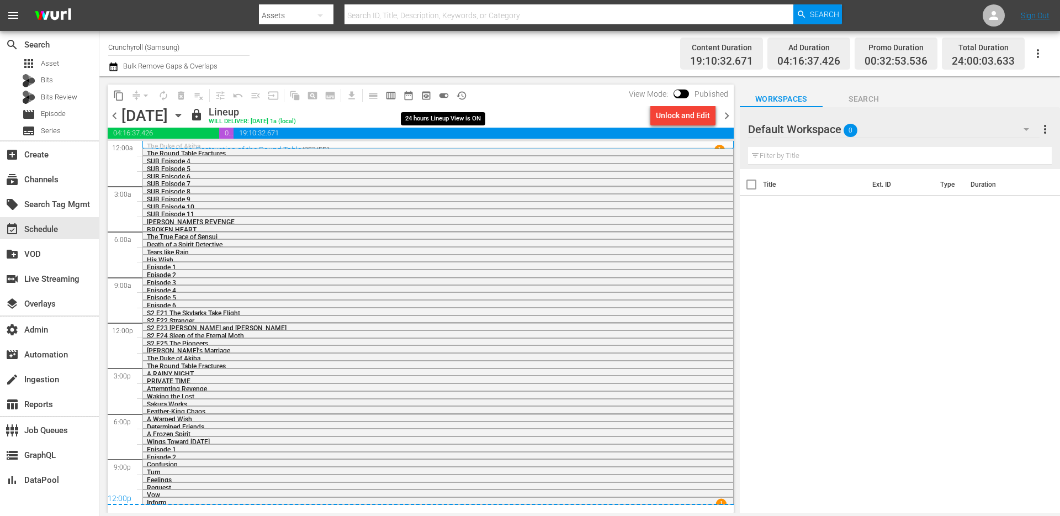
click at [449, 95] on span "toggle_on" at bounding box center [443, 95] width 11 height 11
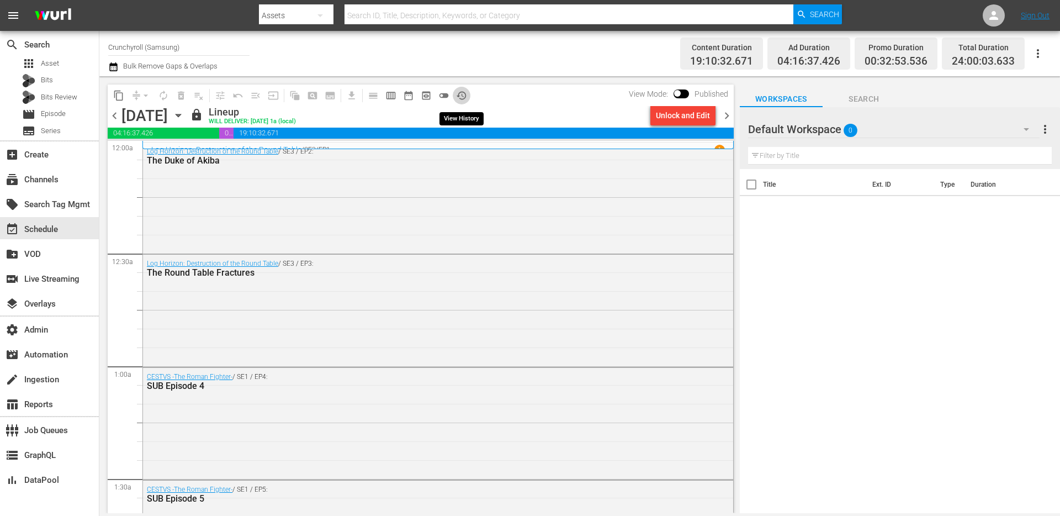
click at [458, 95] on span "history_outlined" at bounding box center [461, 95] width 11 height 11
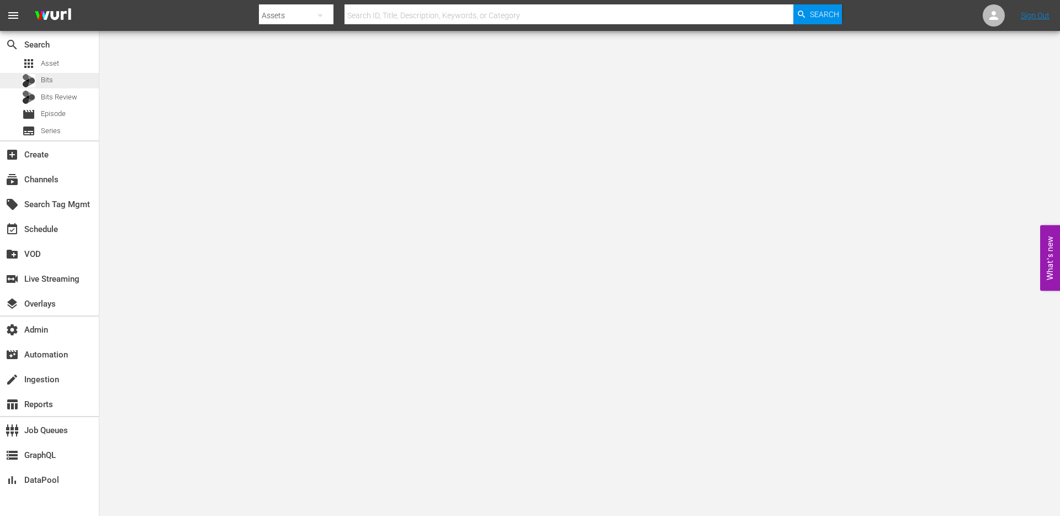
click at [65, 87] on div "Bits" at bounding box center [49, 80] width 99 height 15
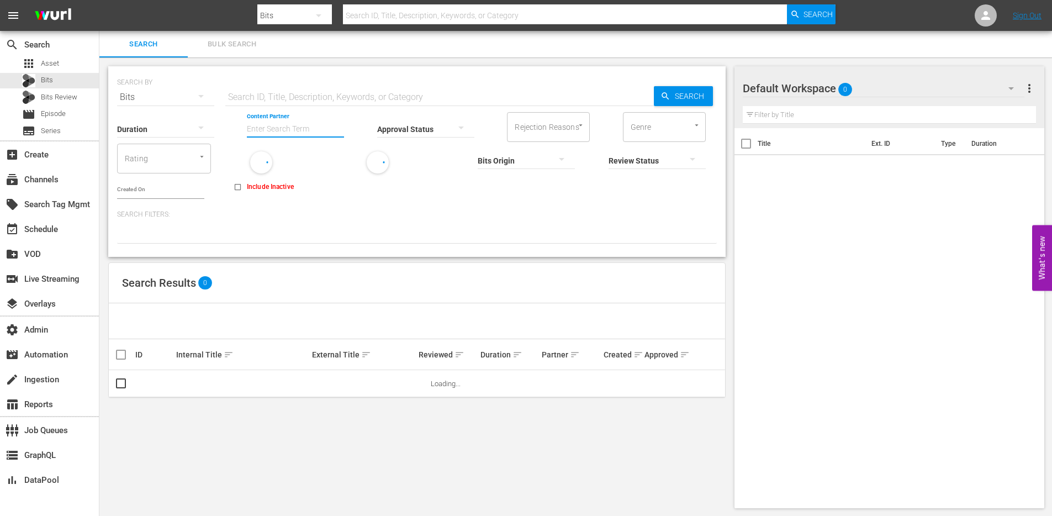
click at [263, 125] on input "Content Partner" at bounding box center [295, 130] width 97 height 40
click at [278, 163] on div "VICE DIGITAL PUBLISHING (468)" at bounding box center [337, 159] width 162 height 26
type input "VICE DIGITAL PUBLISHING (468)"
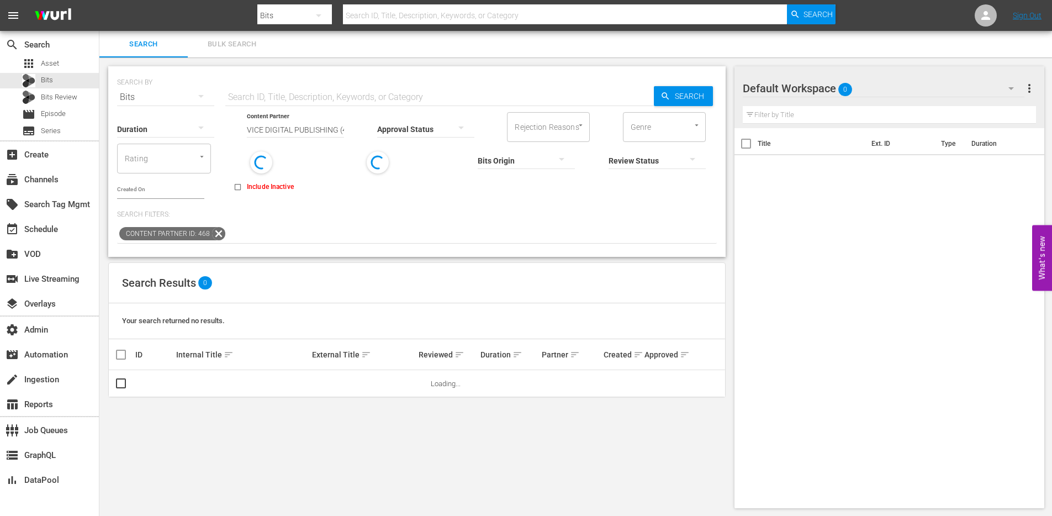
click at [542, 163] on div at bounding box center [525, 160] width 97 height 31
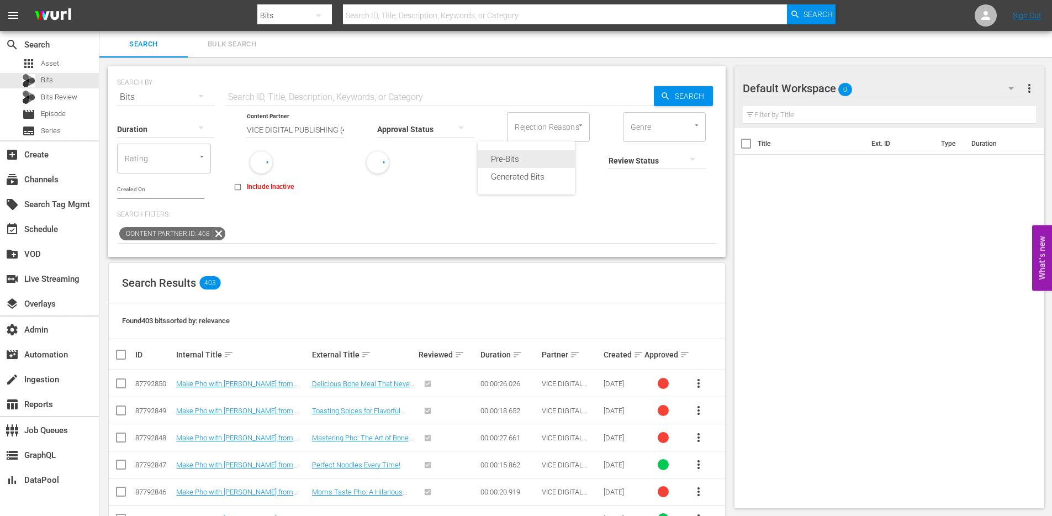
click at [524, 159] on div "Pre-Bits" at bounding box center [525, 159] width 97 height 18
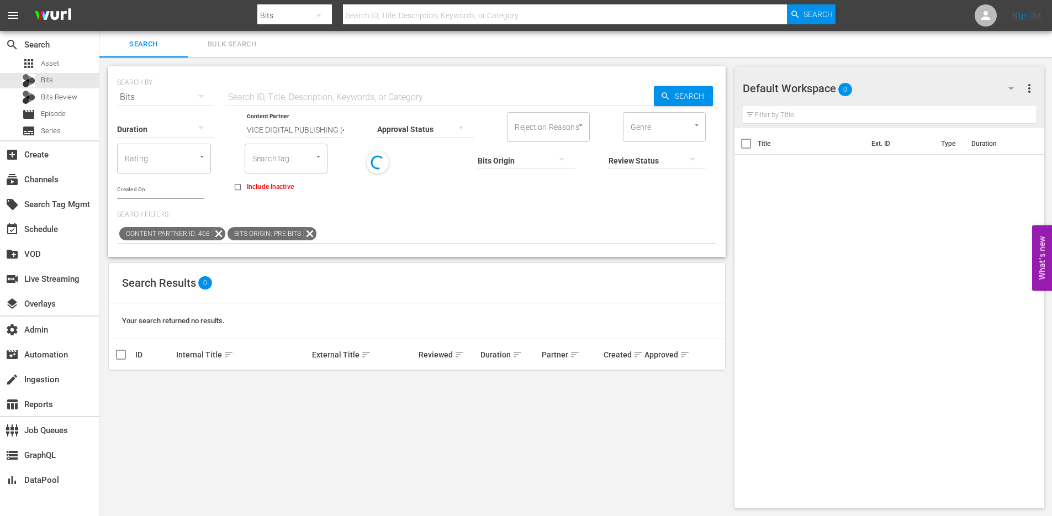
click at [307, 233] on icon at bounding box center [309, 233] width 13 height 13
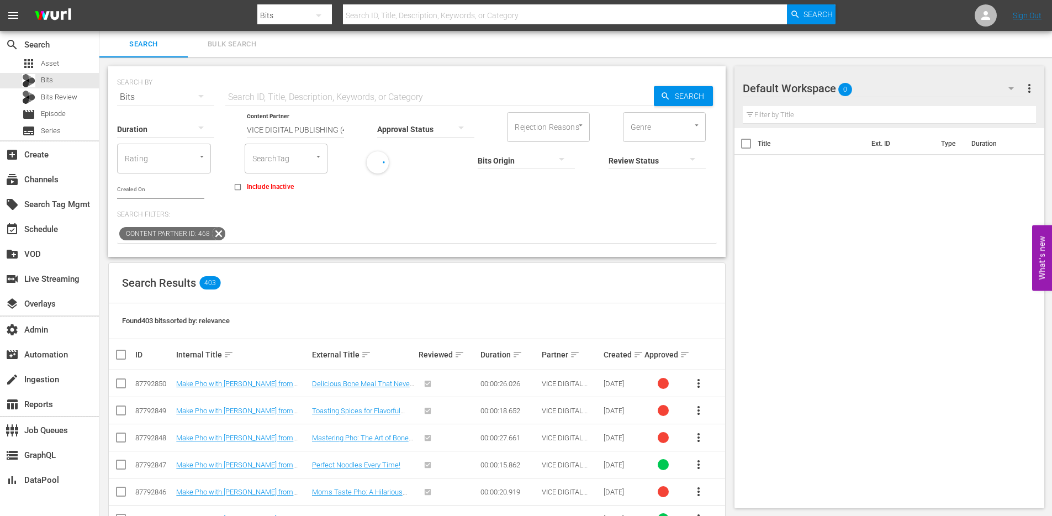
click at [173, 188] on input "text" at bounding box center [160, 190] width 87 height 17
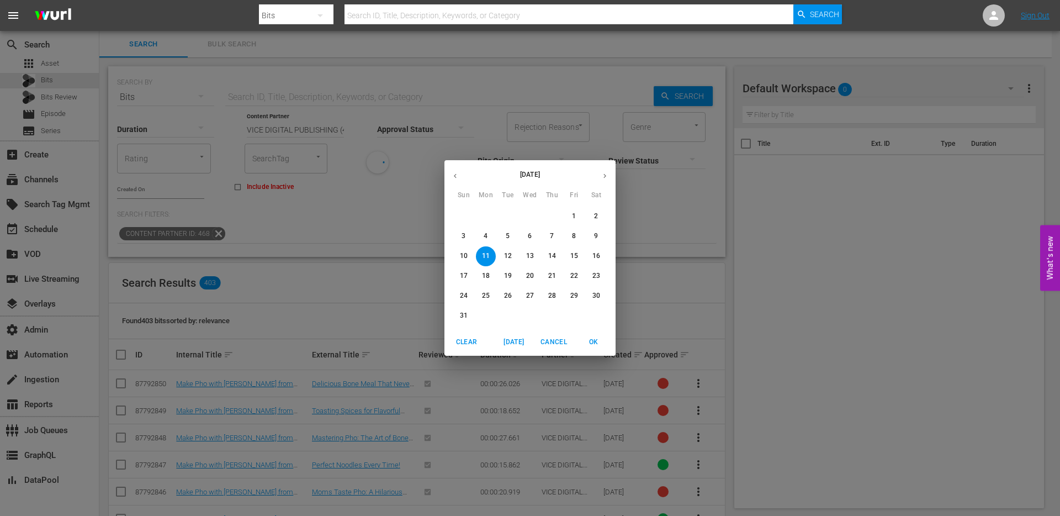
click at [625, 235] on div "August 2025 Sun Mon Tue Wed Thu Fri Sat 27 28 29 30 31 1 2 3 4 5 6 7 8 9 10 11 …" at bounding box center [530, 258] width 1060 height 516
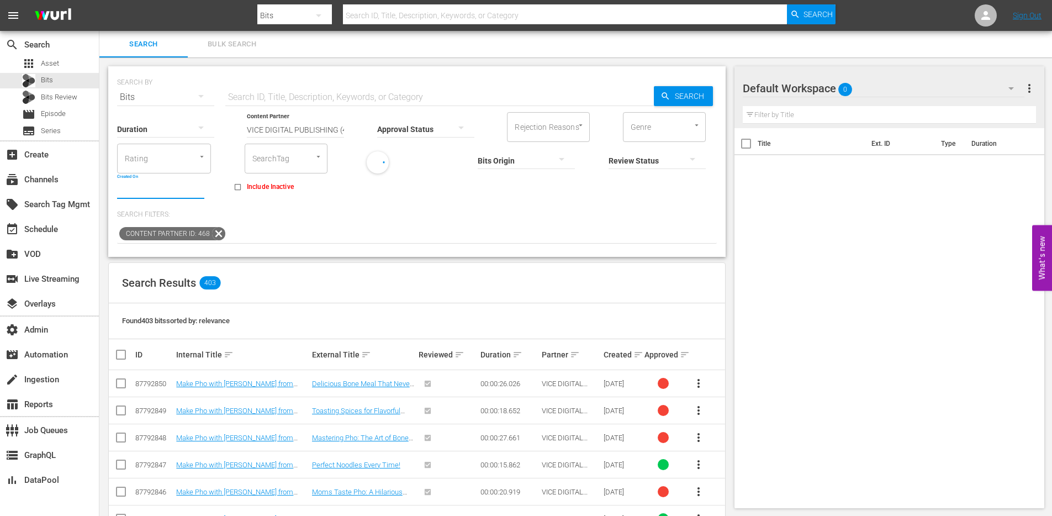
click at [635, 148] on div at bounding box center [656, 160] width 97 height 31
click at [638, 153] on div "REVIEWED" at bounding box center [656, 159] width 97 height 18
click at [677, 354] on div "Approved sort" at bounding box center [663, 354] width 38 height 13
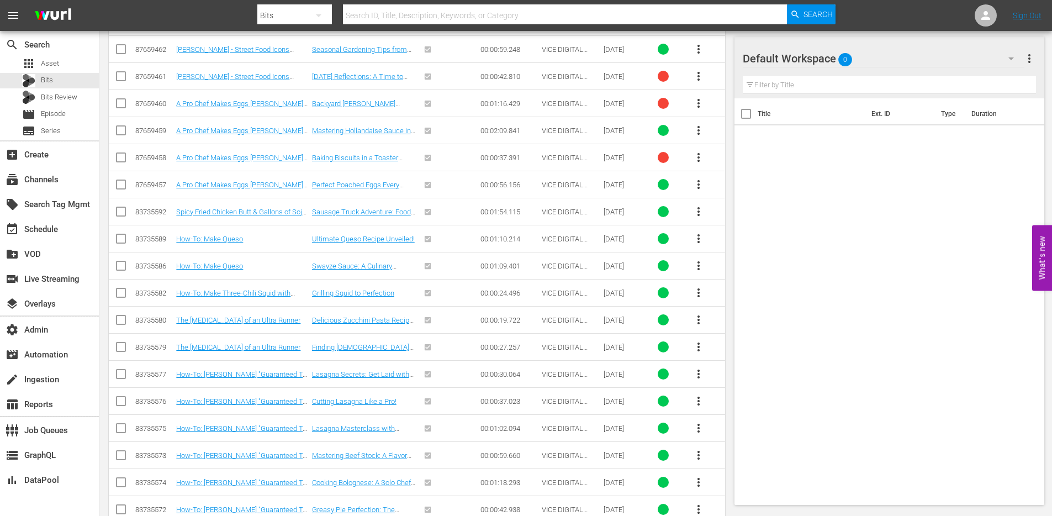
scroll to position [2606, 0]
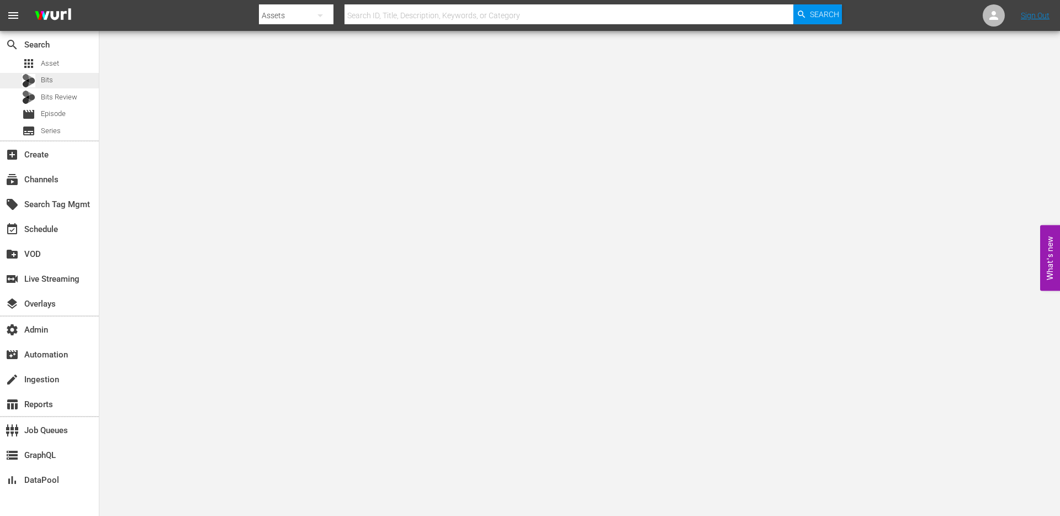
click at [68, 78] on div "Bits" at bounding box center [49, 80] width 99 height 15
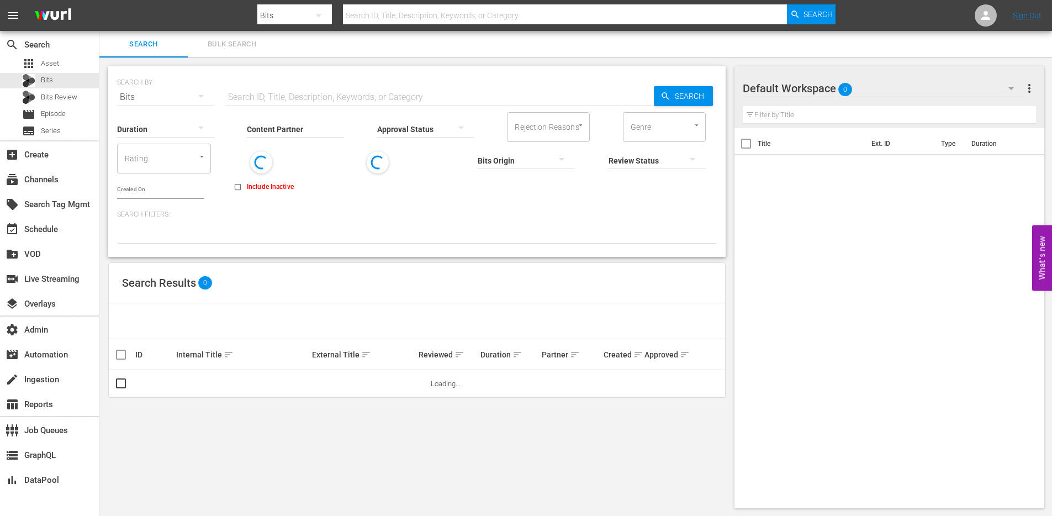
click at [316, 88] on input "text" at bounding box center [439, 97] width 428 height 26
type input "guy fieri"
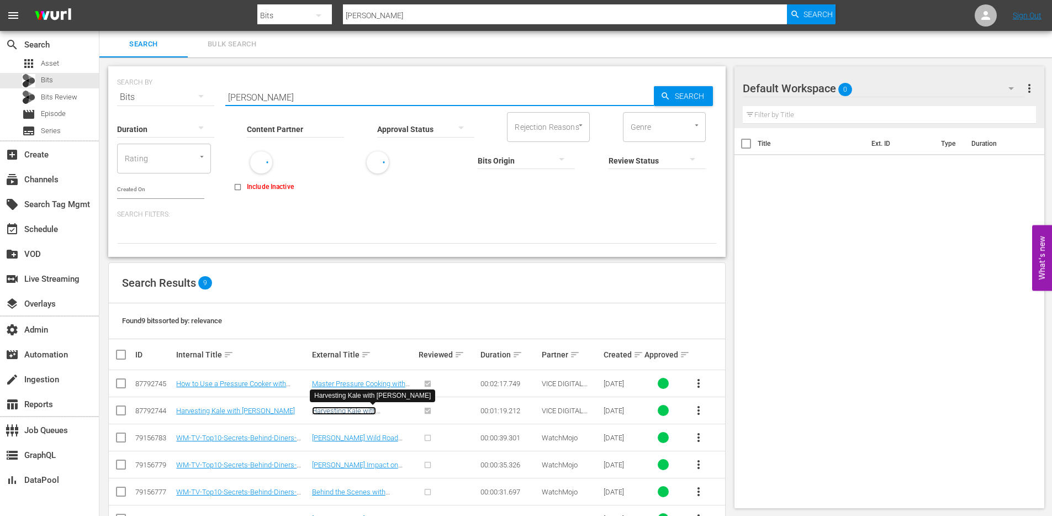
click at [369, 413] on link "Harvesting Kale with [PERSON_NAME]" at bounding box center [344, 414] width 64 height 17
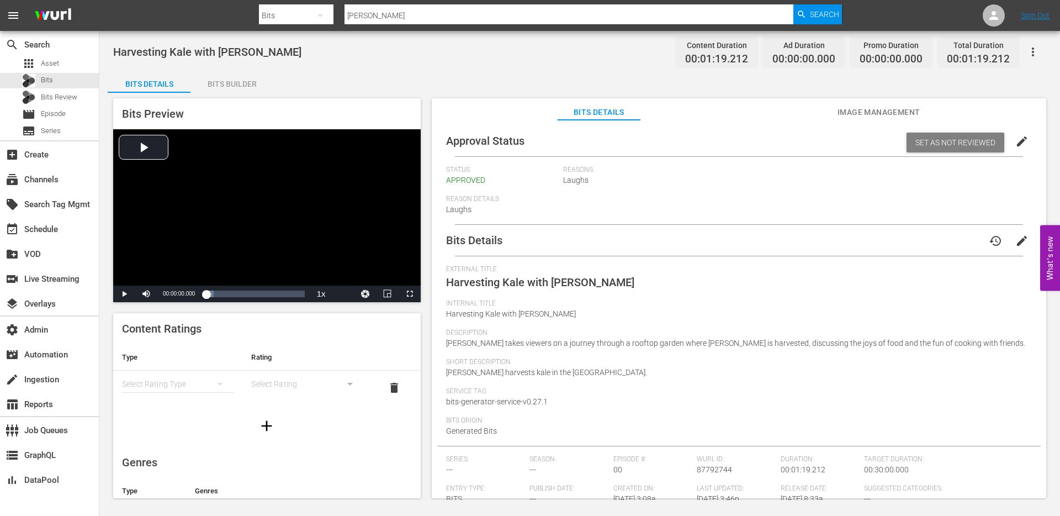
click at [556, 310] on div "Internal Title Harvesting Kale with Guy Fieri" at bounding box center [739, 313] width 586 height 29
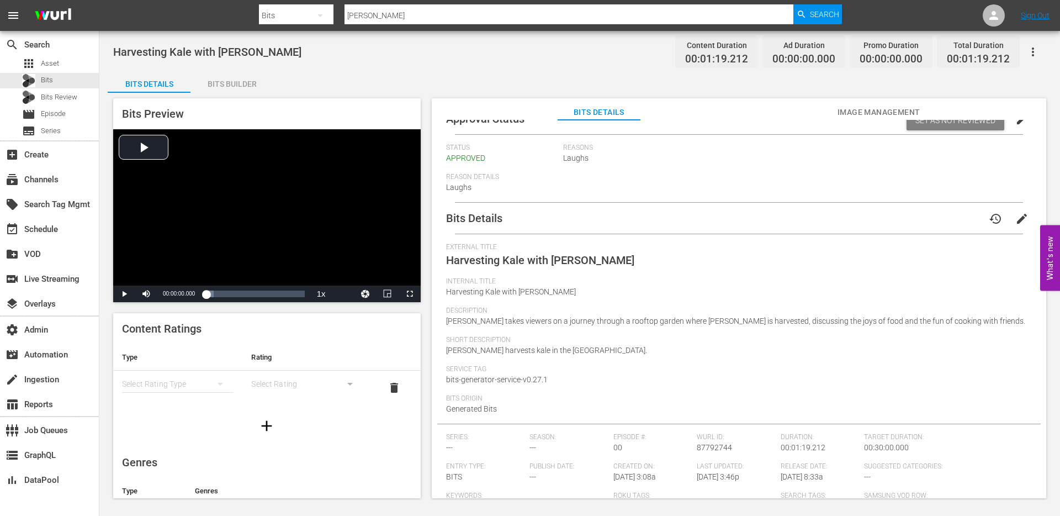
scroll to position [98, 0]
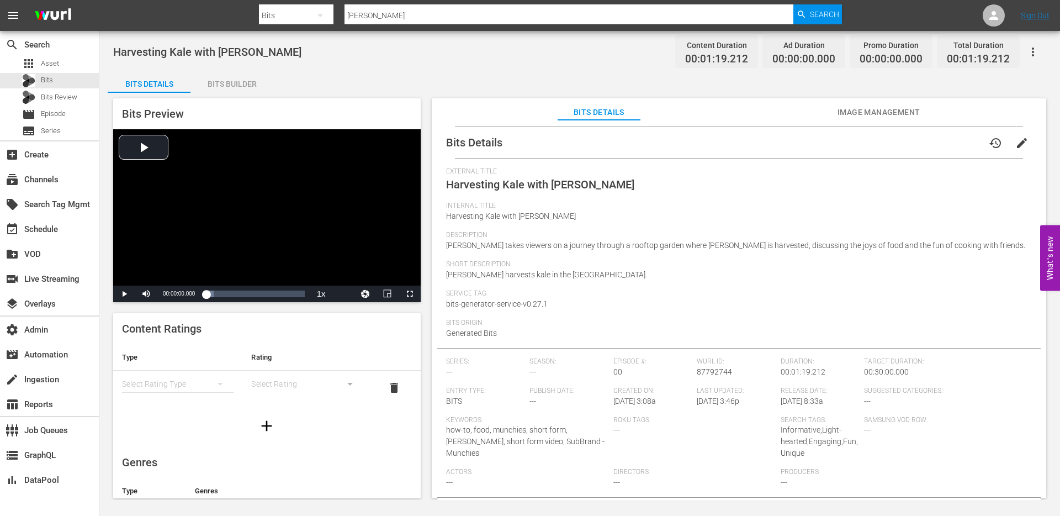
click at [921, 115] on div "Bits Details Image Management" at bounding box center [738, 109] width 559 height 22
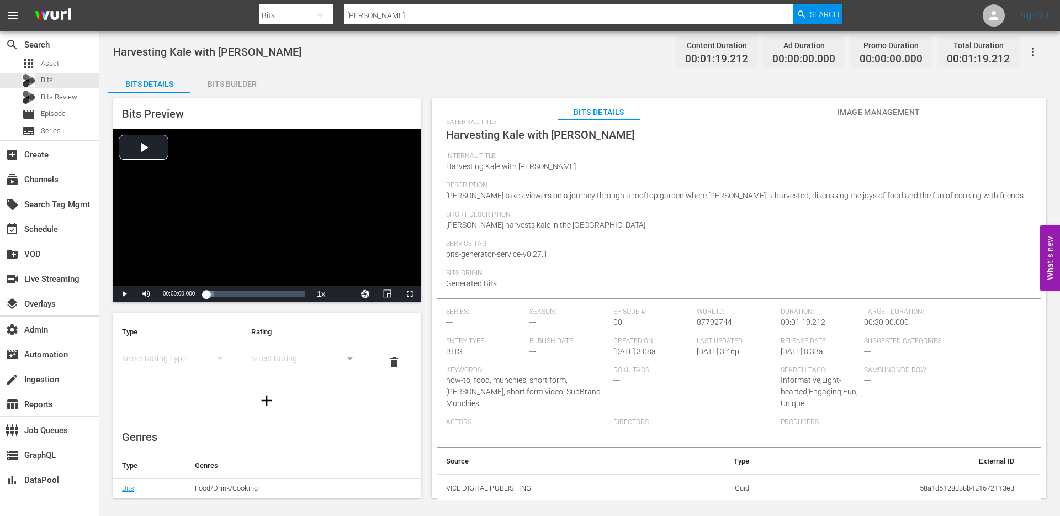
scroll to position [0, 0]
click at [971, 490] on td "58a1d5128d38b421672113e3" at bounding box center [890, 488] width 264 height 29
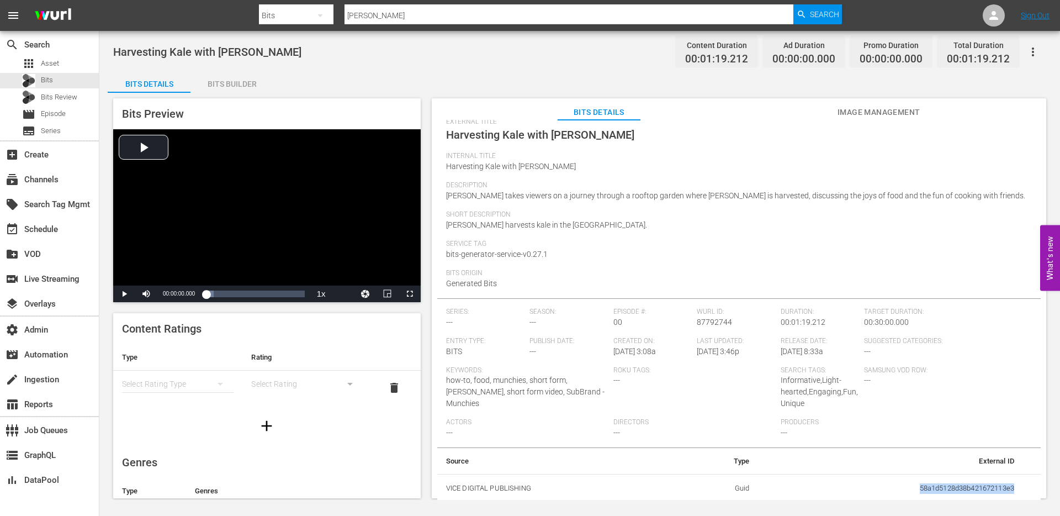
copy td "58a1d5128d38b421672113e3"
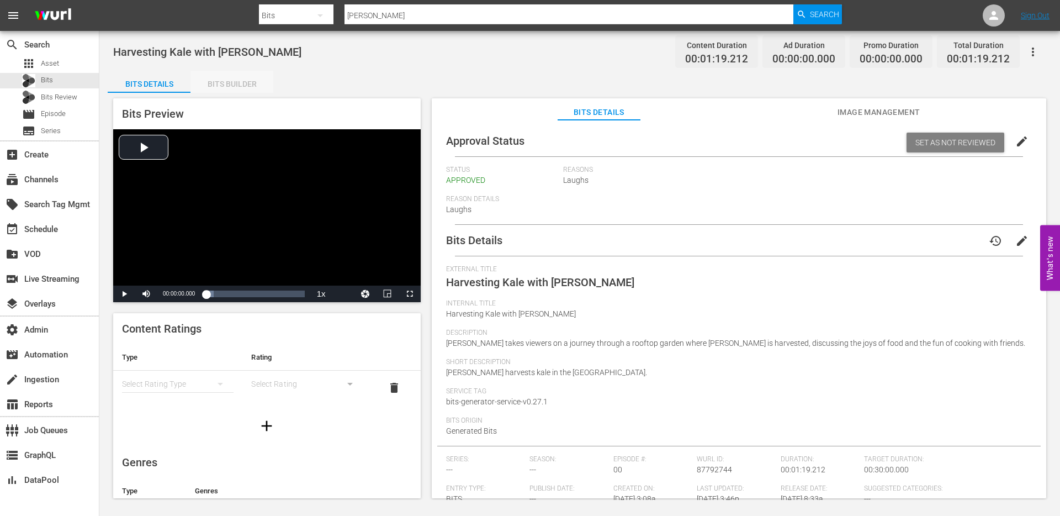
click at [247, 79] on div "Bits Builder" at bounding box center [231, 84] width 83 height 26
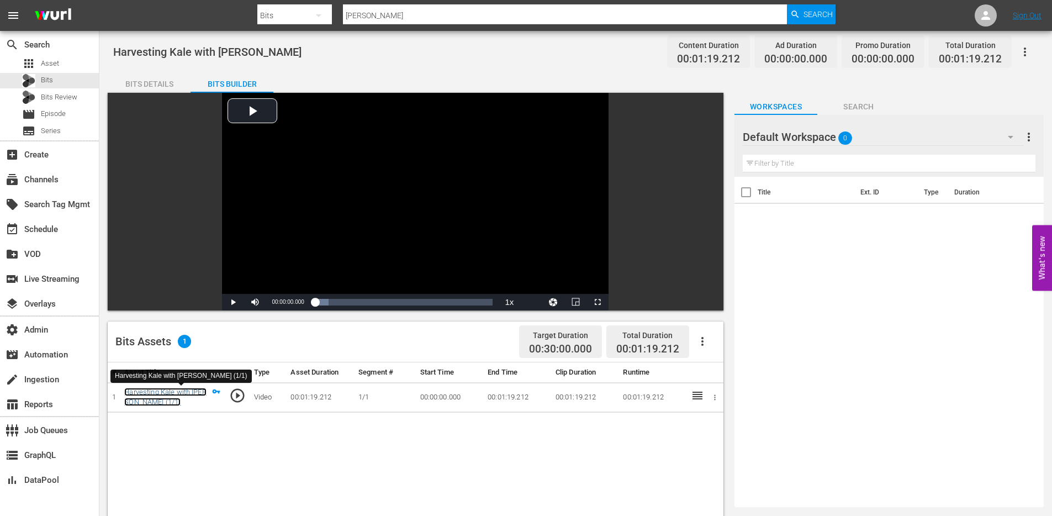
click at [181, 389] on link "Harvesting Kale with Guy Fieri (1/1)" at bounding box center [165, 396] width 82 height 19
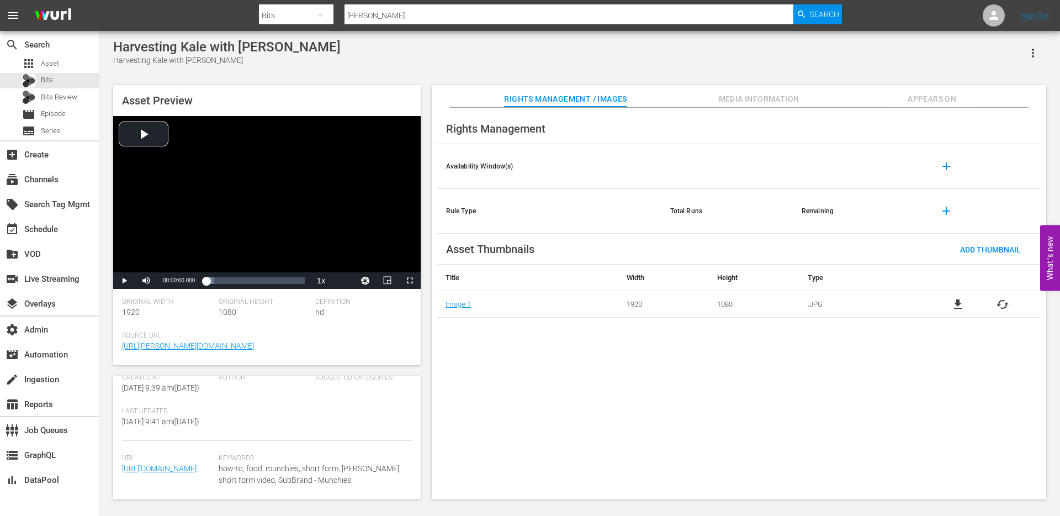
scroll to position [134, 0]
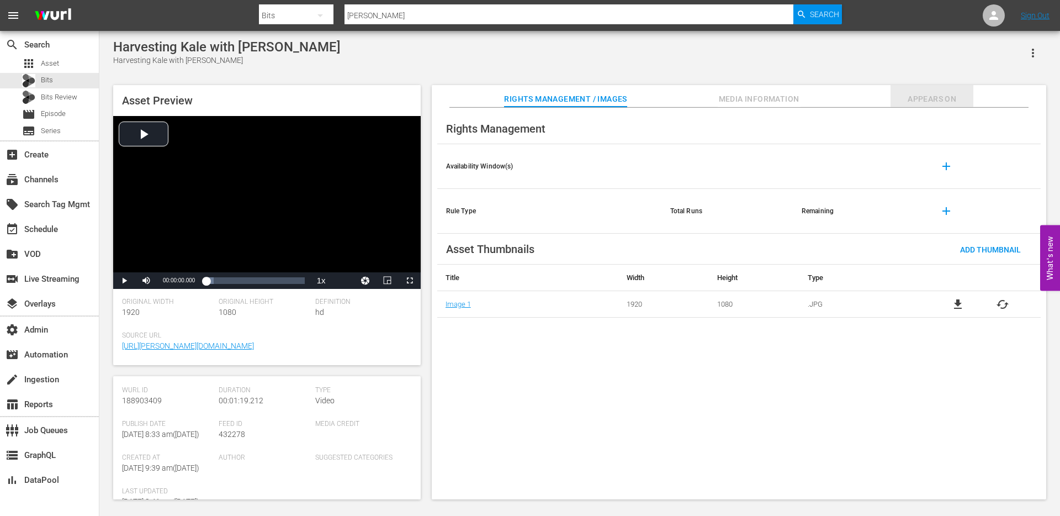
click at [929, 98] on span "Appears On" at bounding box center [931, 99] width 83 height 14
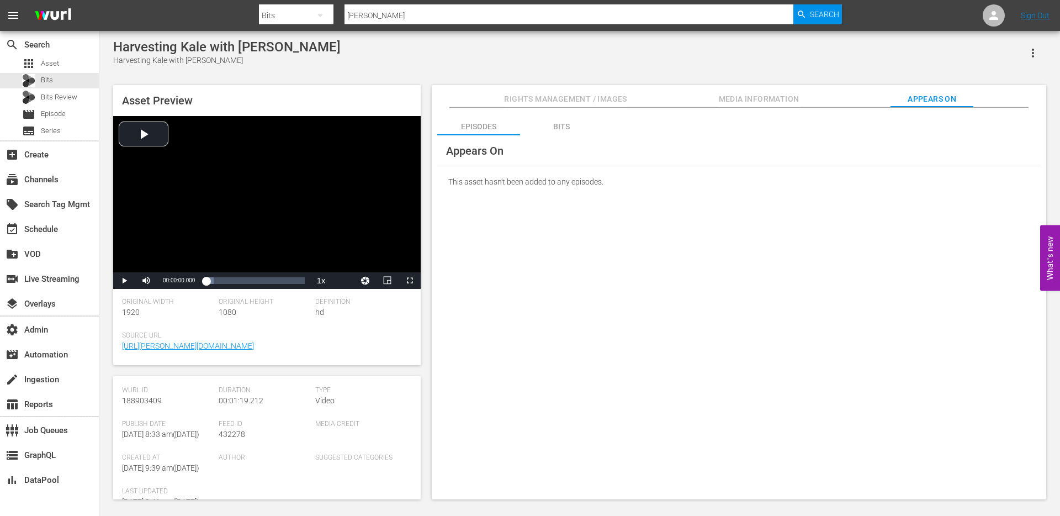
click at [599, 138] on div "Appears On" at bounding box center [738, 150] width 603 height 31
click at [567, 136] on div "Appears On" at bounding box center [738, 150] width 603 height 31
click at [561, 126] on div "Bits" at bounding box center [561, 126] width 83 height 26
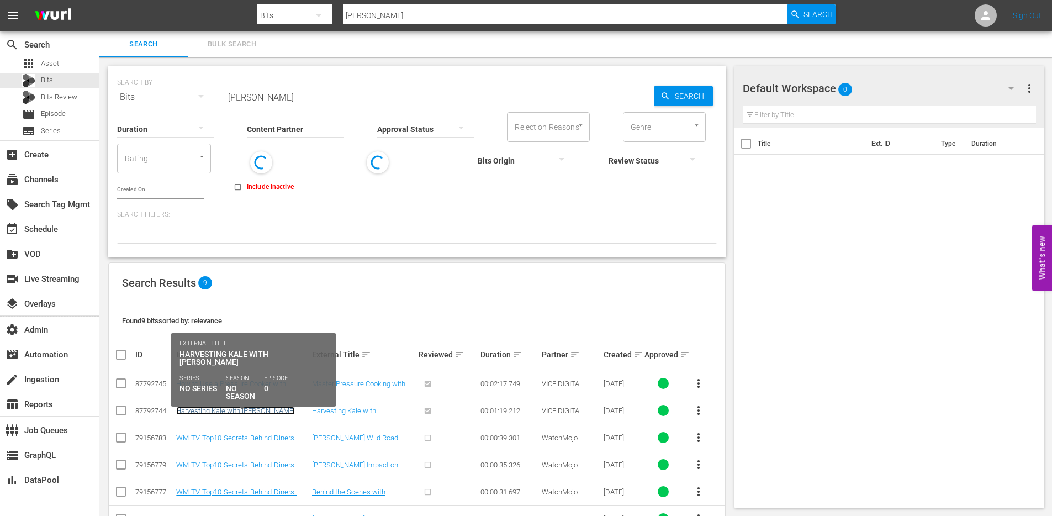
click at [241, 407] on link "Harvesting Kale with Guy Fieri" at bounding box center [235, 410] width 119 height 8
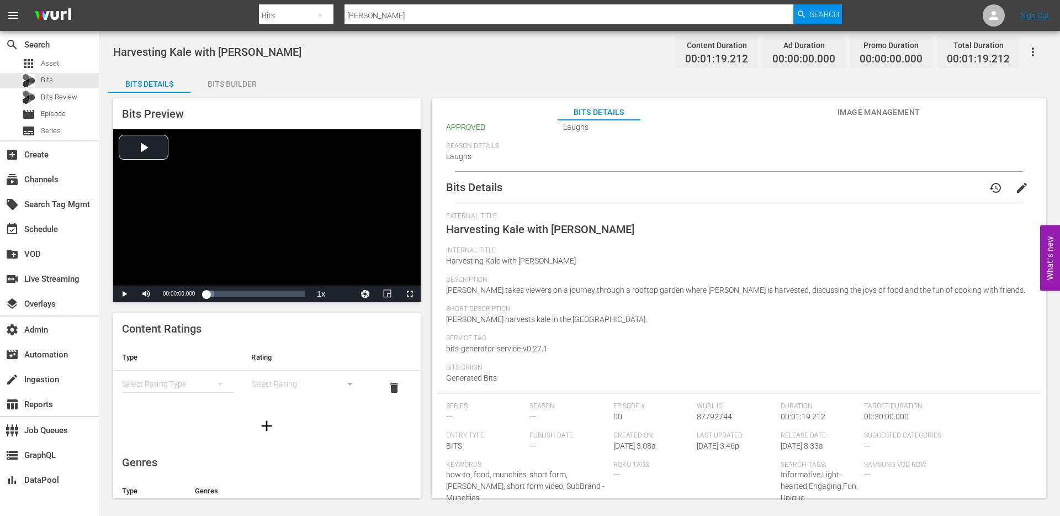
scroll to position [60, 0]
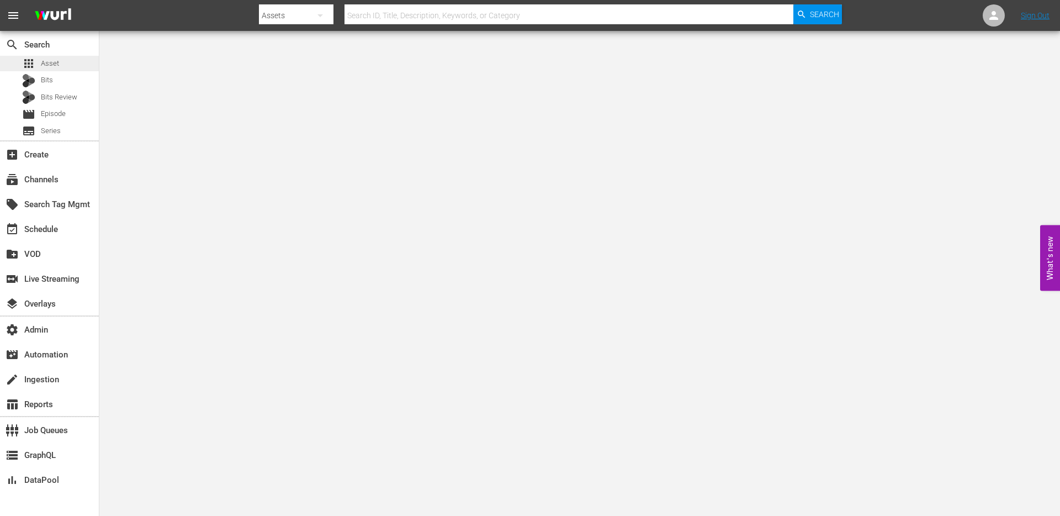
click at [52, 60] on span "Asset" at bounding box center [50, 63] width 18 height 11
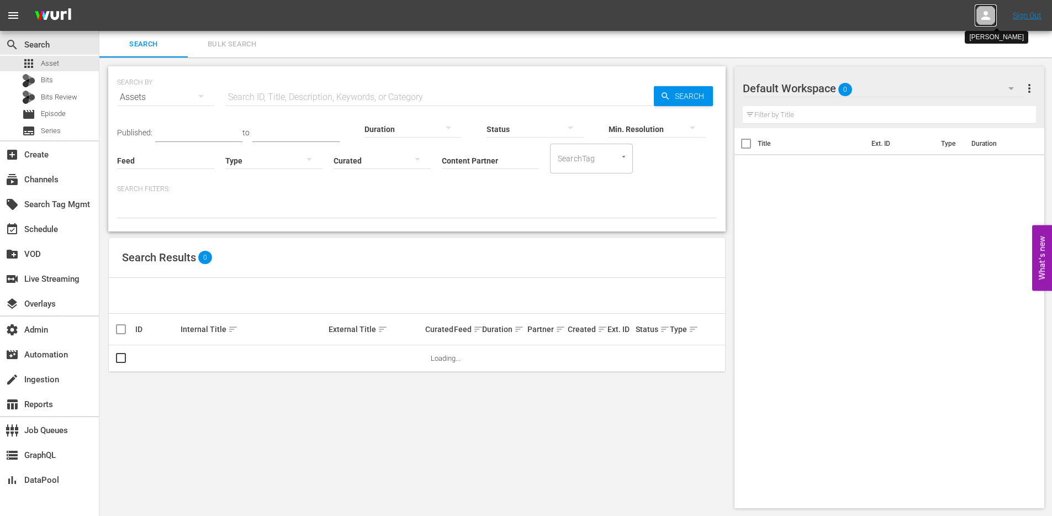
click at [985, 15] on icon at bounding box center [985, 15] width 13 height 13
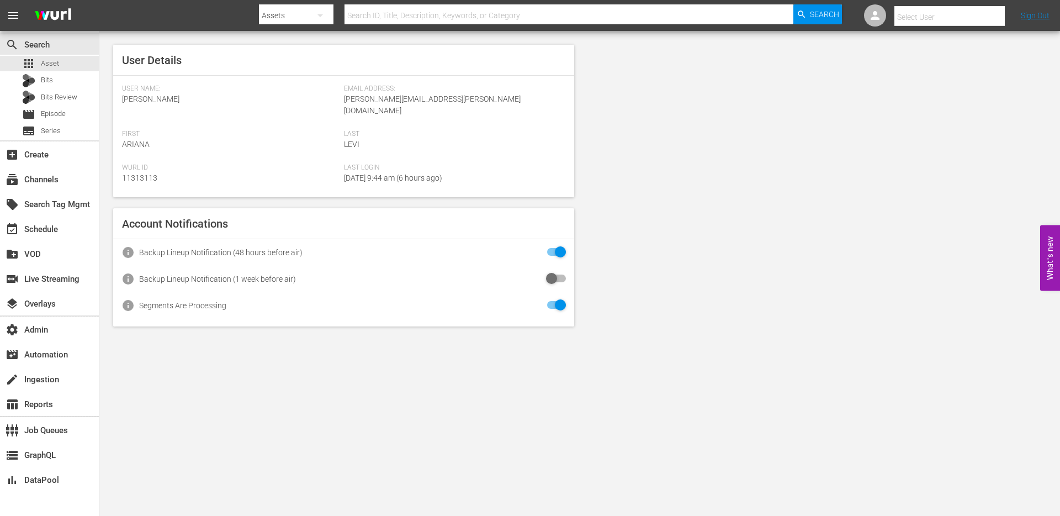
click at [974, 14] on input "text" at bounding box center [964, 17] width 141 height 26
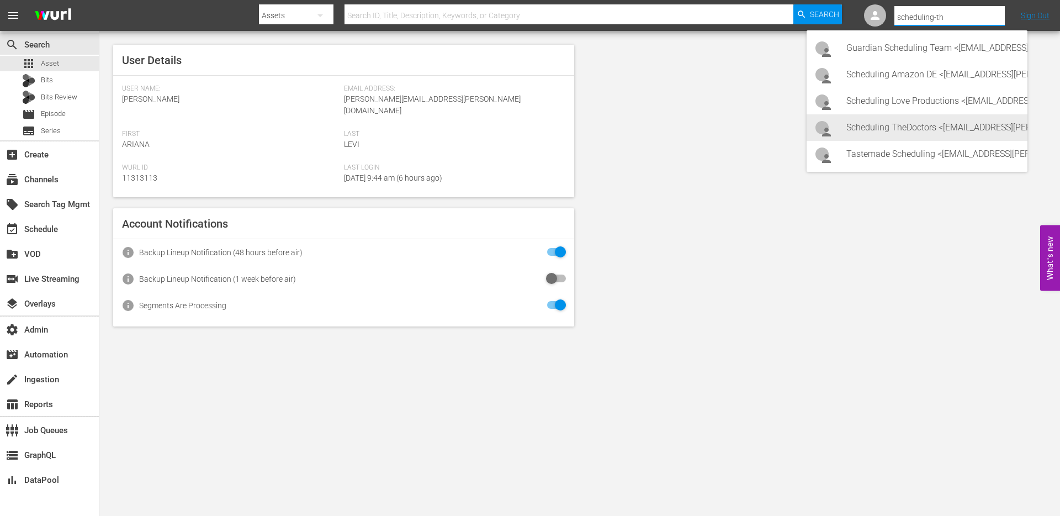
click at [987, 125] on div "Scheduling TheDoctors <[EMAIL_ADDRESS][PERSON_NAME][DOMAIN_NAME]>" at bounding box center [932, 127] width 172 height 26
type input "Scheduling TheDoctors (11314647)"
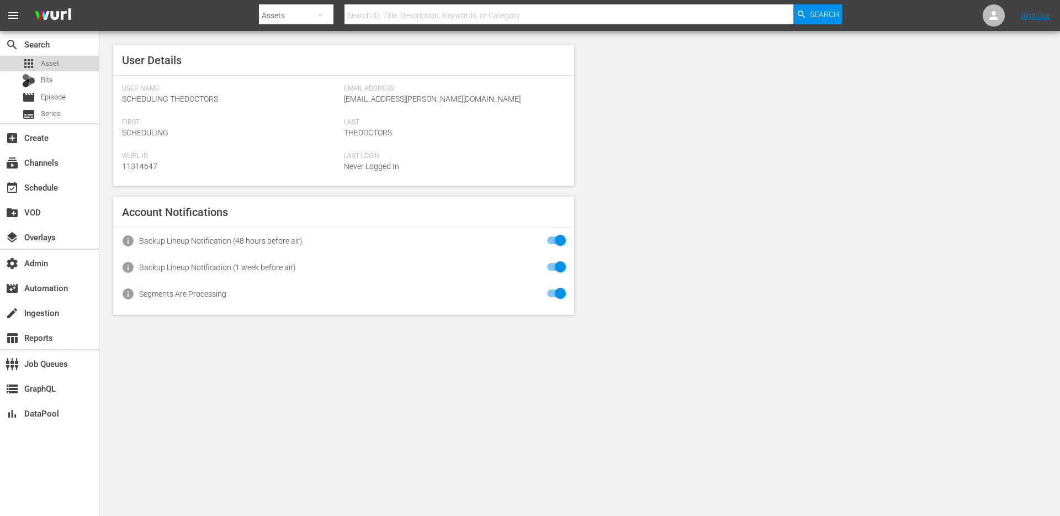
click at [92, 60] on div "apps Asset" at bounding box center [49, 63] width 99 height 15
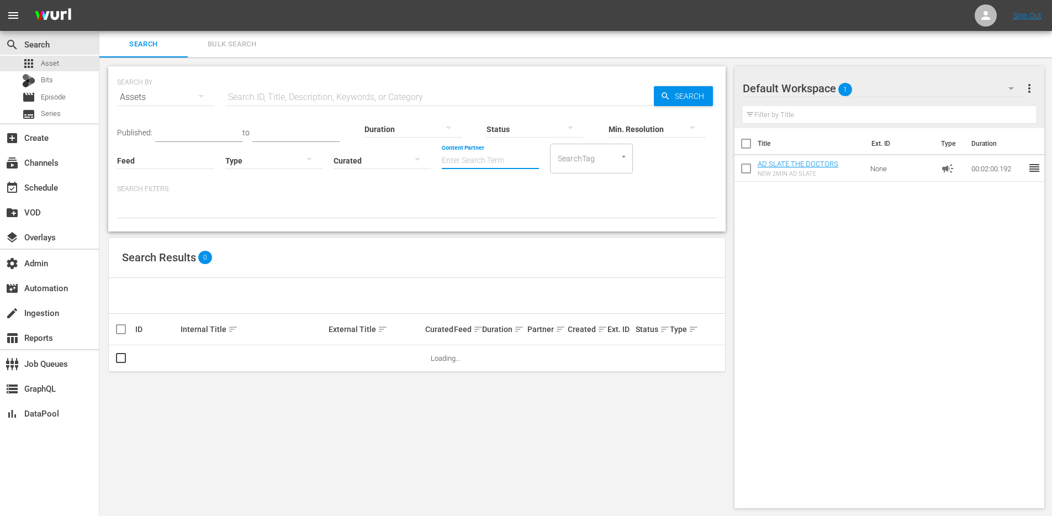
click at [482, 156] on input "Content Partner" at bounding box center [490, 161] width 97 height 40
type input "p"
click at [501, 184] on div "Stage 29 Productions, LLC (429)" at bounding box center [531, 191] width 162 height 26
type input "Stage 29 Productions, LLC (429)"
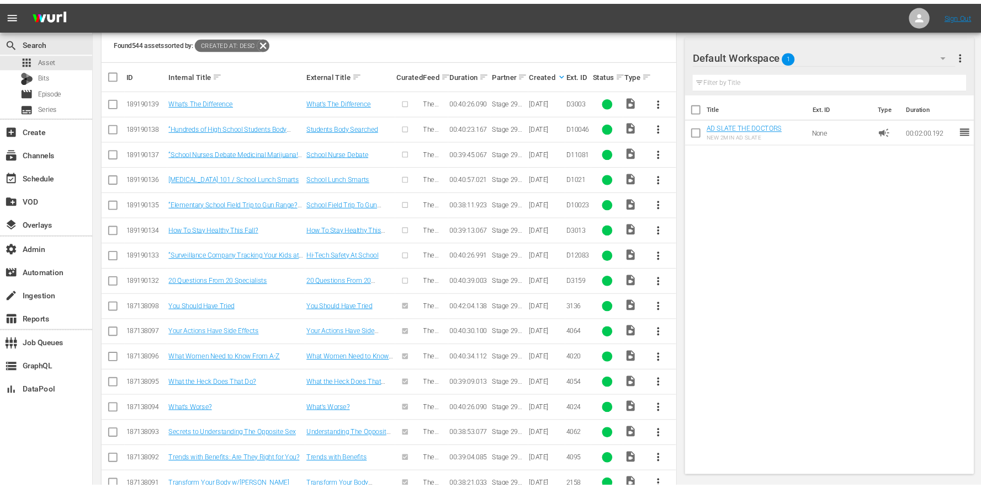
scroll to position [244, 0]
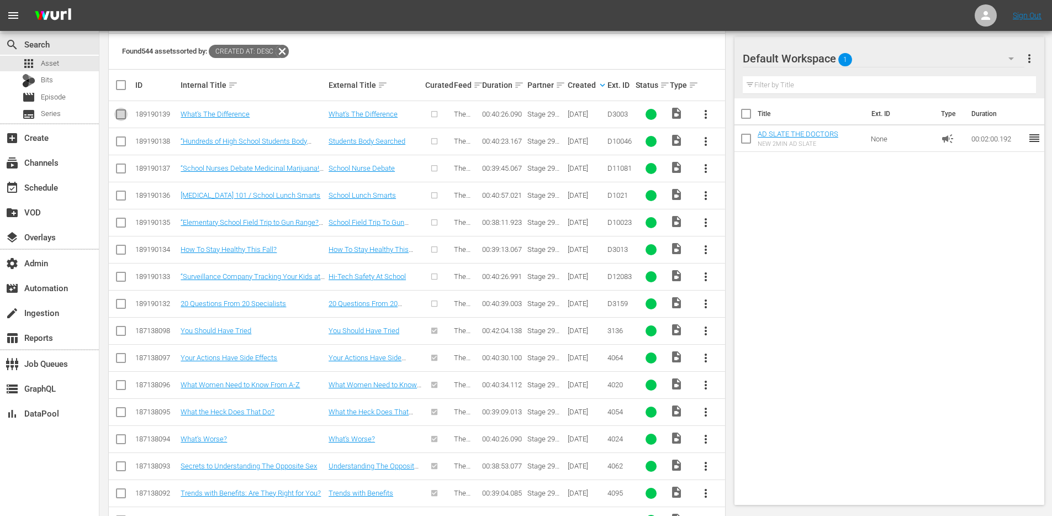
click at [125, 116] on input "checkbox" at bounding box center [120, 116] width 13 height 13
checkbox input "true"
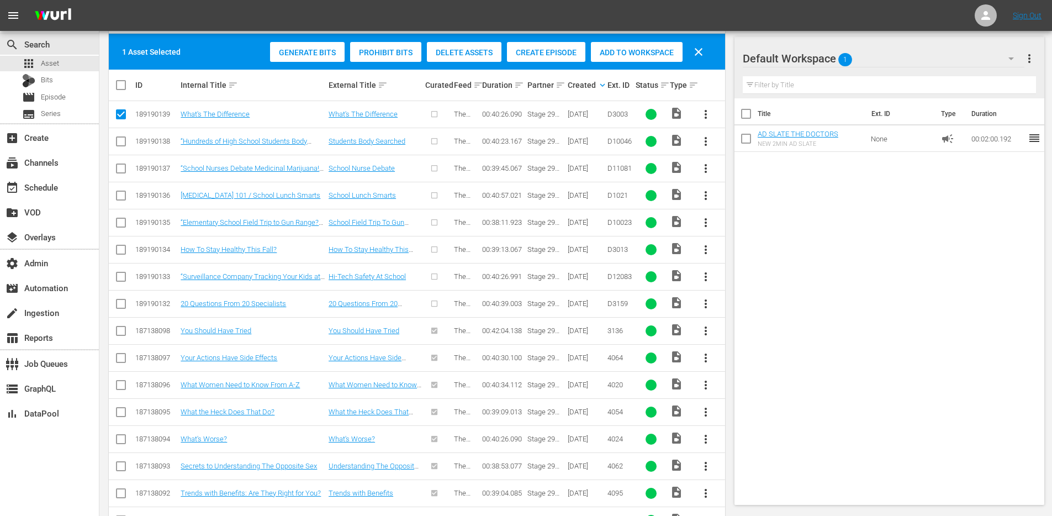
click at [126, 149] on input "checkbox" at bounding box center [120, 143] width 13 height 13
checkbox input "true"
click at [121, 175] on input "checkbox" at bounding box center [120, 170] width 13 height 13
checkbox input "true"
click at [122, 194] on input "checkbox" at bounding box center [120, 197] width 13 height 13
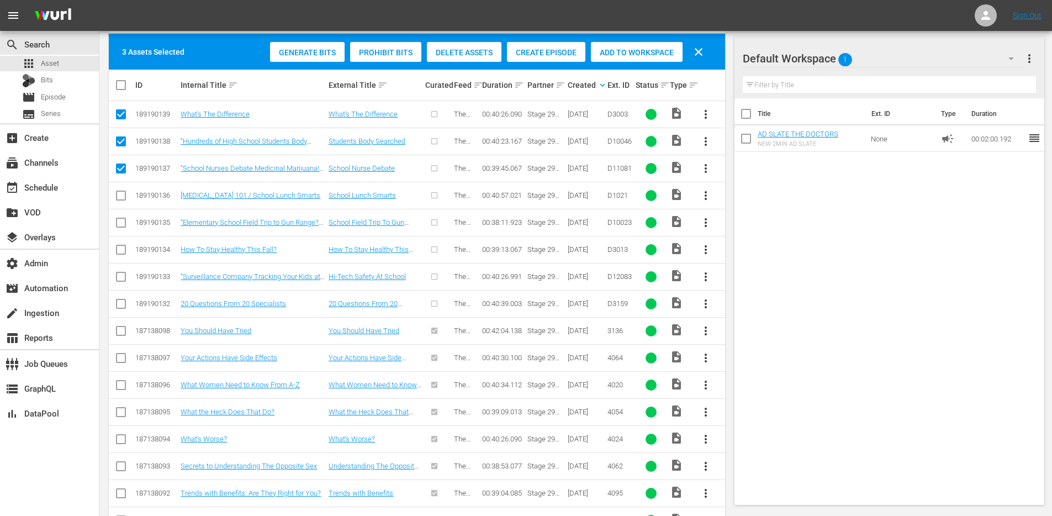
checkbox input "true"
click at [125, 219] on input "checkbox" at bounding box center [120, 224] width 13 height 13
checkbox input "true"
click at [127, 249] on input "checkbox" at bounding box center [120, 251] width 13 height 13
checkbox input "true"
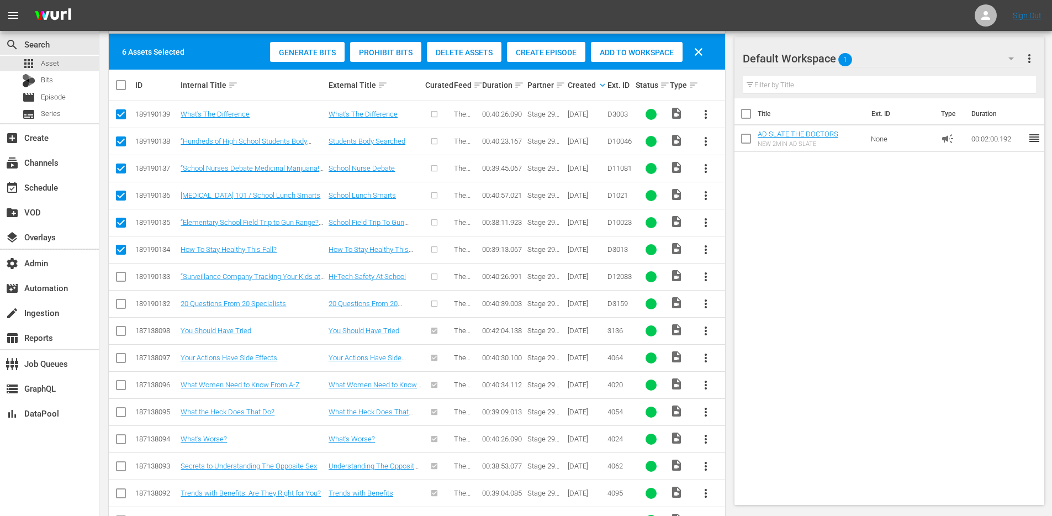
click at [127, 281] on input "checkbox" at bounding box center [120, 278] width 13 height 13
checkbox input "true"
click at [124, 302] on input "checkbox" at bounding box center [120, 305] width 13 height 13
checkbox input "true"
click at [535, 50] on span "Create Episode" at bounding box center [546, 52] width 78 height 9
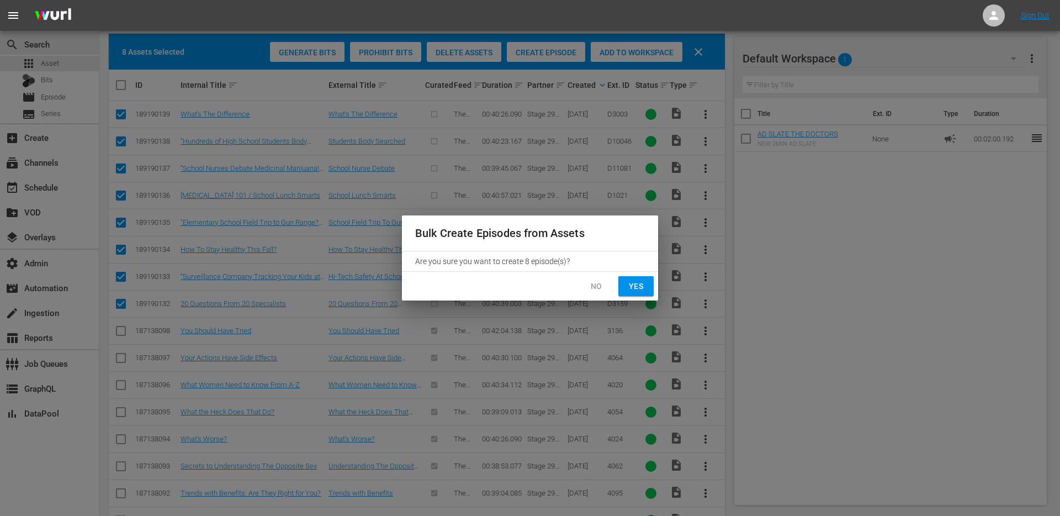
click at [635, 285] on span "Yes" at bounding box center [636, 286] width 18 height 14
checkbox input "false"
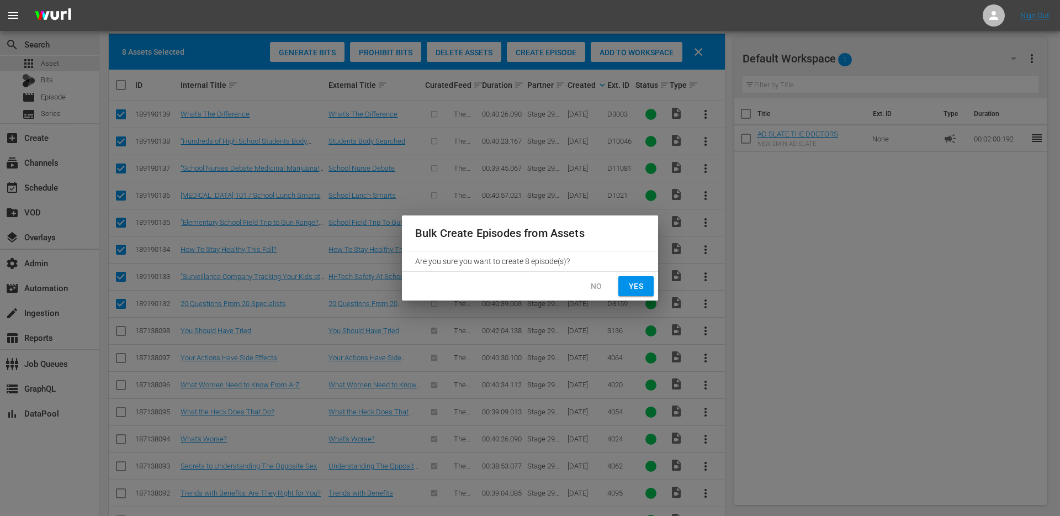
checkbox input "false"
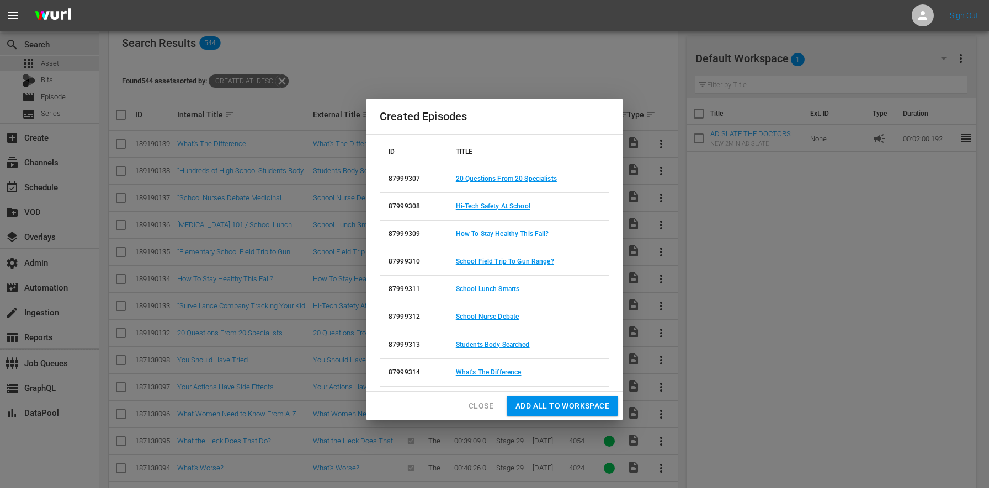
click at [415, 179] on td "87999307" at bounding box center [413, 179] width 67 height 28
copy td "87999307"
click at [413, 206] on td "87999308" at bounding box center [413, 207] width 67 height 28
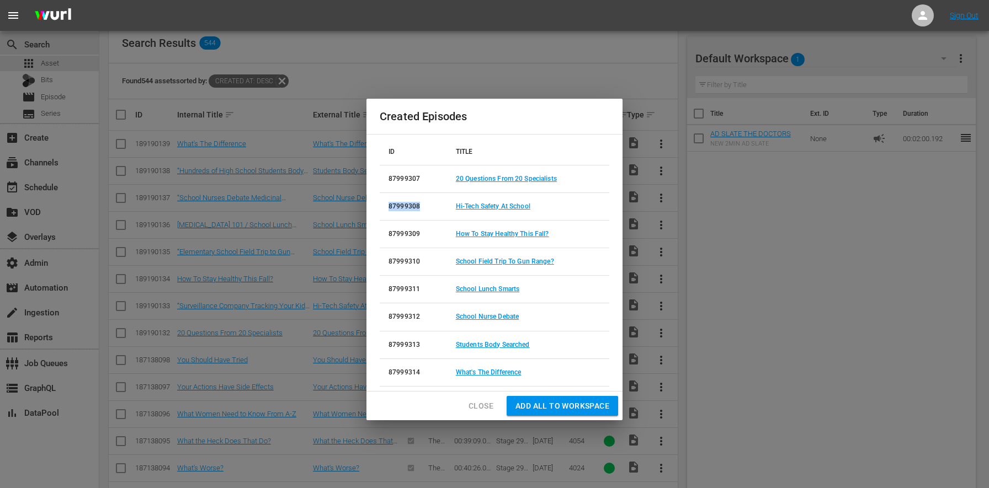
copy td "87999308"
click at [400, 234] on td "87999309" at bounding box center [413, 234] width 67 height 28
copy td "87999309"
click at [403, 264] on td "87999310" at bounding box center [413, 262] width 67 height 28
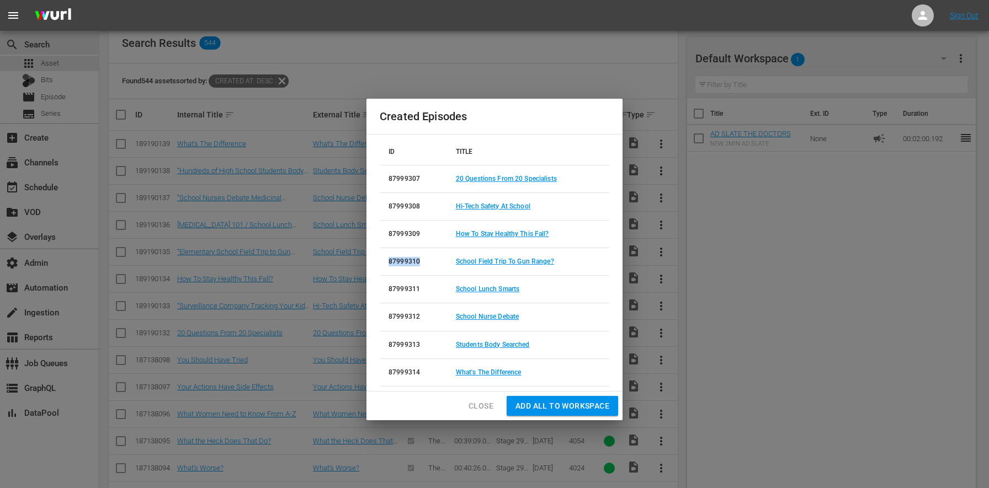
click at [403, 264] on td "87999310" at bounding box center [413, 262] width 67 height 28
copy td "87999310"
click at [403, 290] on td "87999311" at bounding box center [413, 290] width 67 height 28
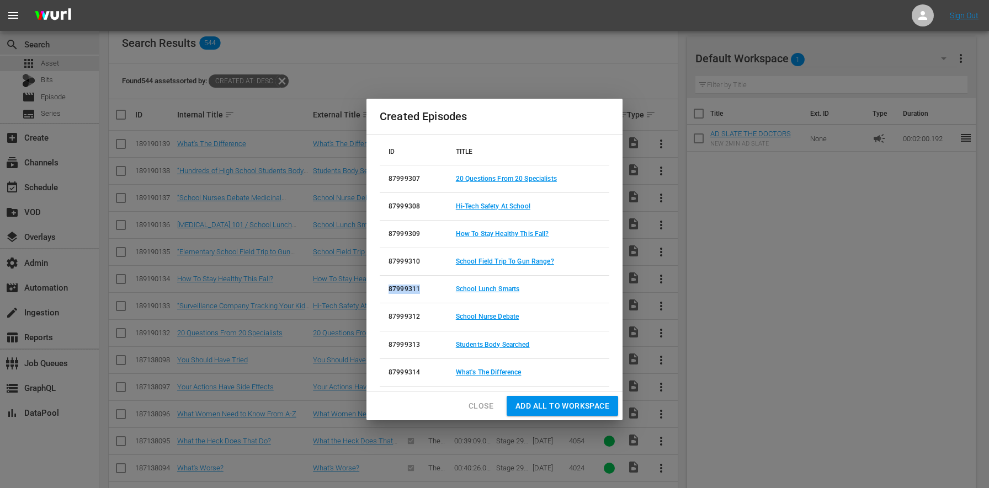
copy td "87999311"
click at [395, 314] on td "87999312" at bounding box center [413, 318] width 67 height 28
click at [396, 314] on td "87999312" at bounding box center [413, 318] width 67 height 28
copy td "87999312"
click at [408, 344] on td "87999313" at bounding box center [413, 345] width 67 height 28
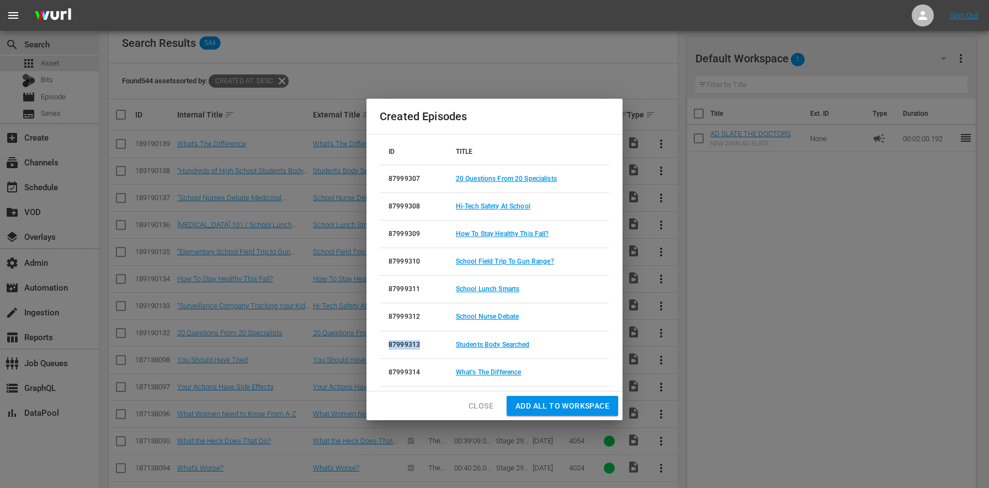
click at [408, 344] on td "87999313" at bounding box center [413, 345] width 67 height 28
copy td "87999313"
click at [413, 371] on td "87999314" at bounding box center [413, 373] width 67 height 28
copy td "87999314"
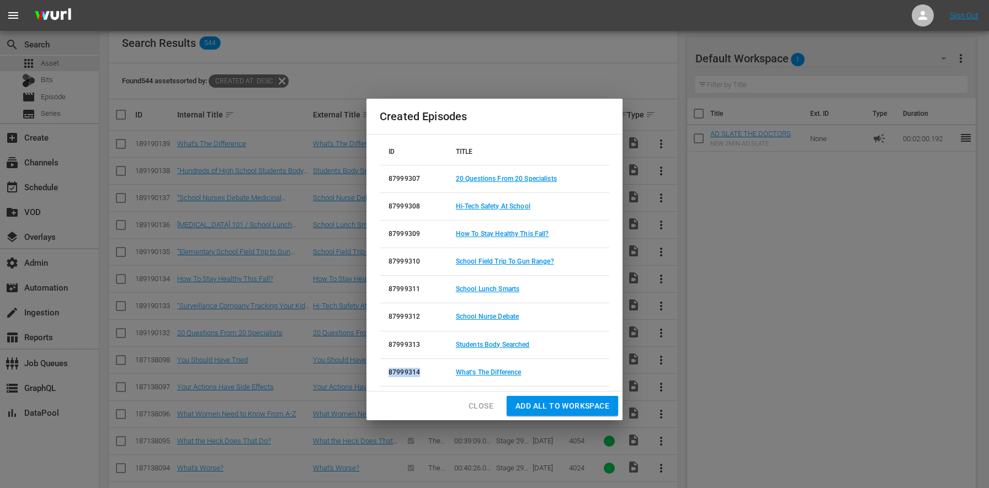
click at [480, 407] on span "Close" at bounding box center [481, 407] width 25 height 14
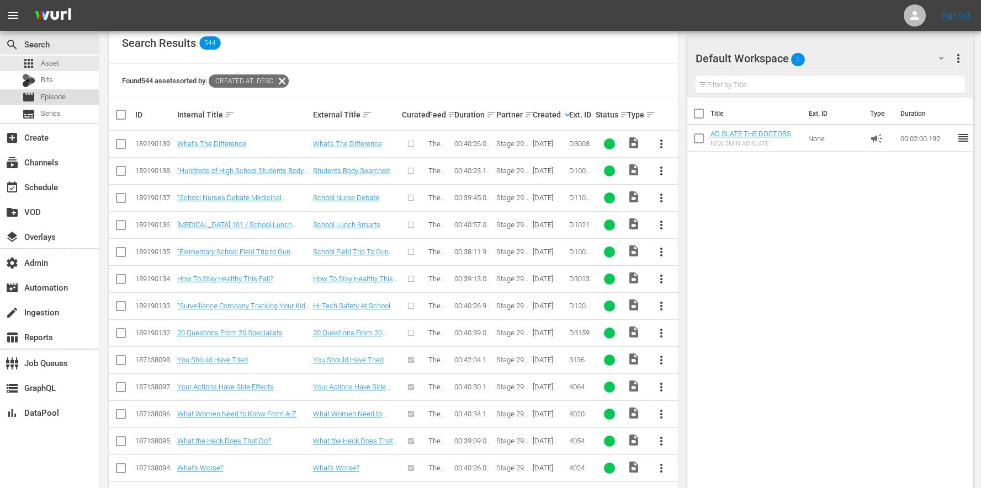
click at [57, 97] on span "Episode" at bounding box center [53, 97] width 25 height 11
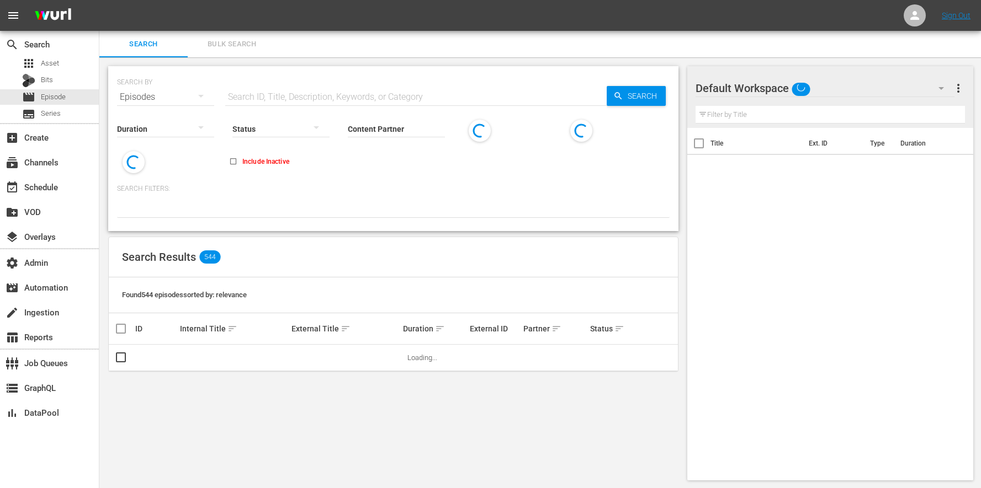
click at [212, 50] on button "Bulk Search" at bounding box center [232, 44] width 88 height 26
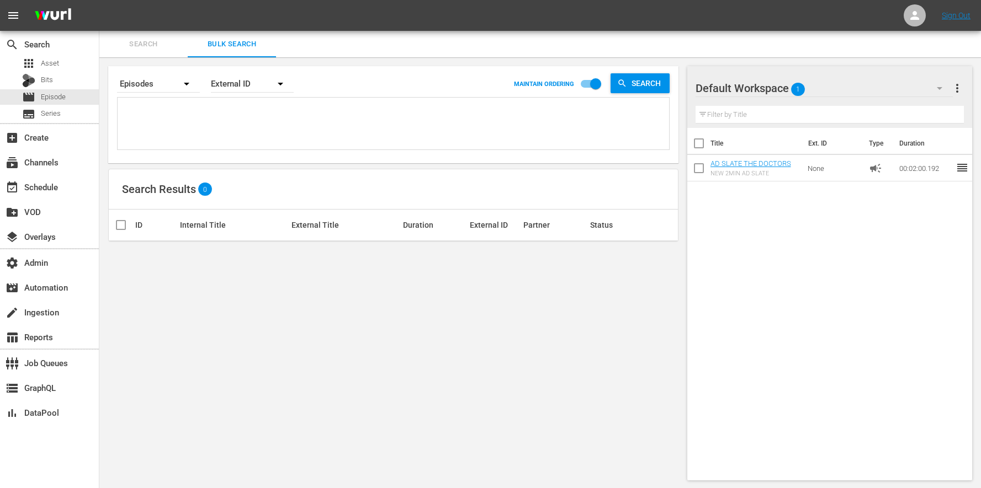
click at [205, 111] on textarea at bounding box center [394, 125] width 549 height 50
paste textarea "87999311 87999314 87999309 87999307 87999310 87999313 87999312 87999308"
type textarea "87999311 87999314 87999309 87999307 87999310 87999313 87999312 87999308"
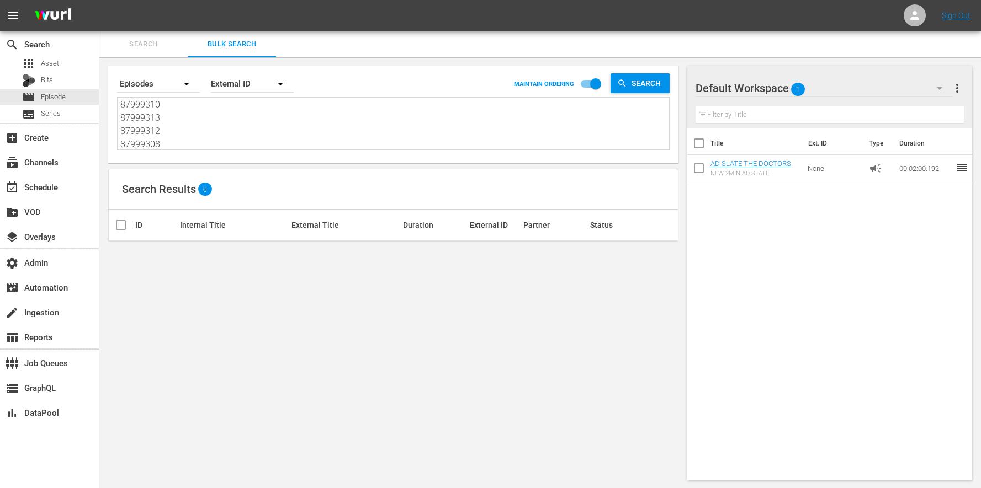
click at [259, 92] on hr at bounding box center [252, 92] width 83 height 1
click at [258, 92] on hr at bounding box center [252, 92] width 83 height 1
click at [262, 89] on div "External ID" at bounding box center [252, 83] width 83 height 31
click at [253, 132] on div "Wurl ID" at bounding box center [246, 133] width 44 height 18
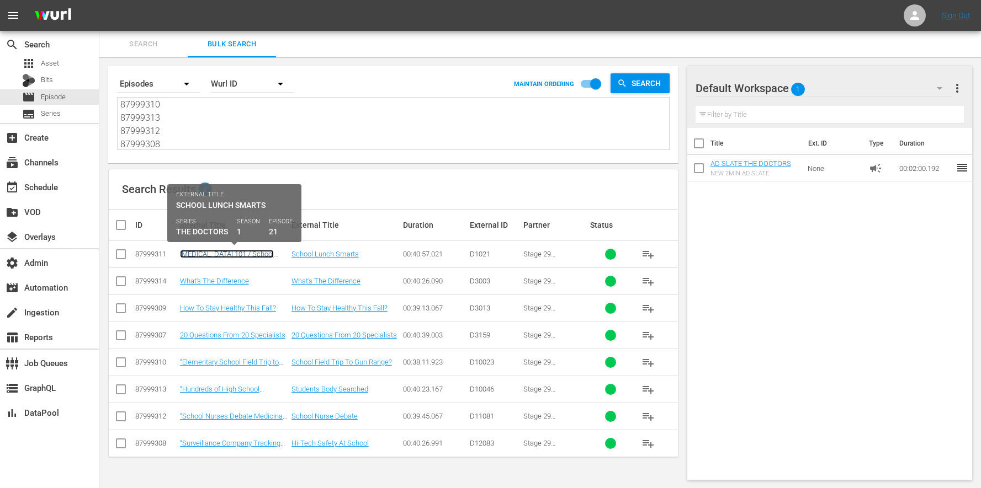
click at [242, 257] on link "[MEDICAL_DATA] 101 / School Lunch Smarts" at bounding box center [227, 258] width 94 height 17
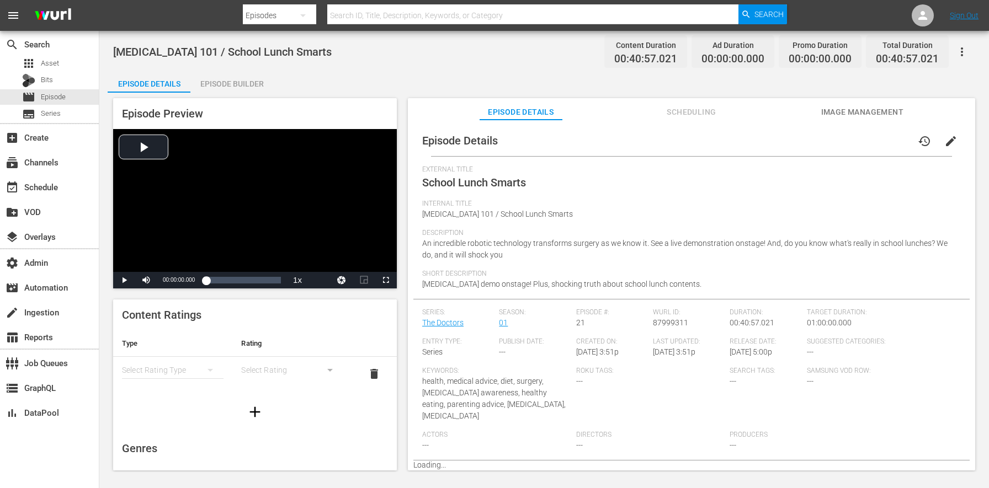
click at [248, 83] on div "Episode Builder" at bounding box center [231, 84] width 83 height 26
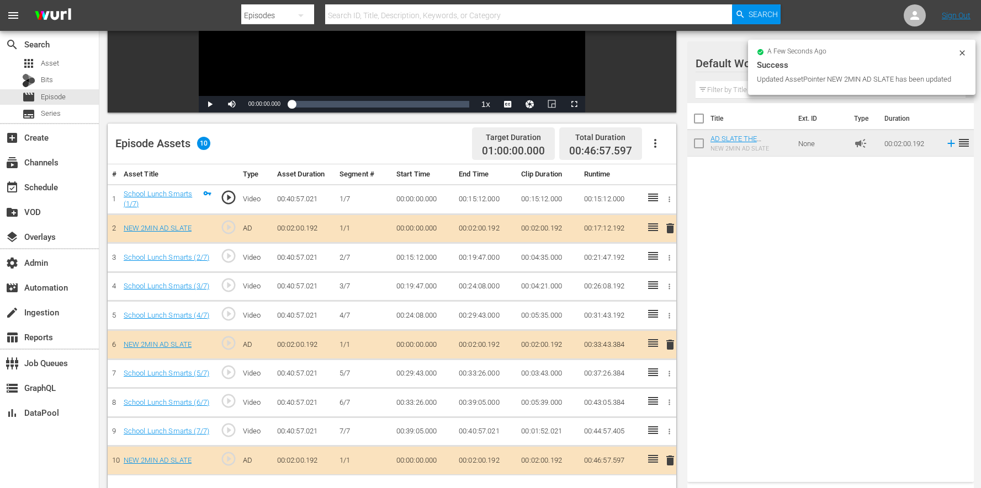
scroll to position [276, 0]
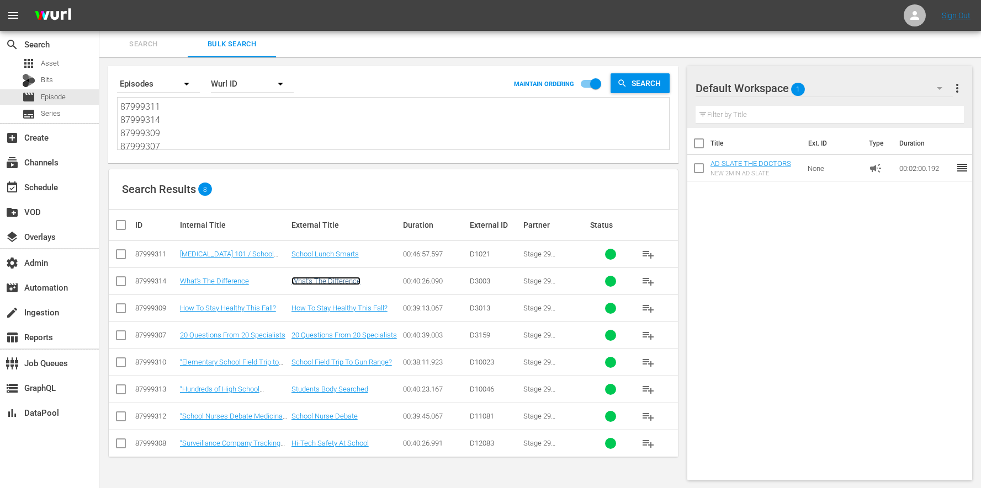
click at [304, 278] on link "What's The Difference" at bounding box center [325, 281] width 69 height 8
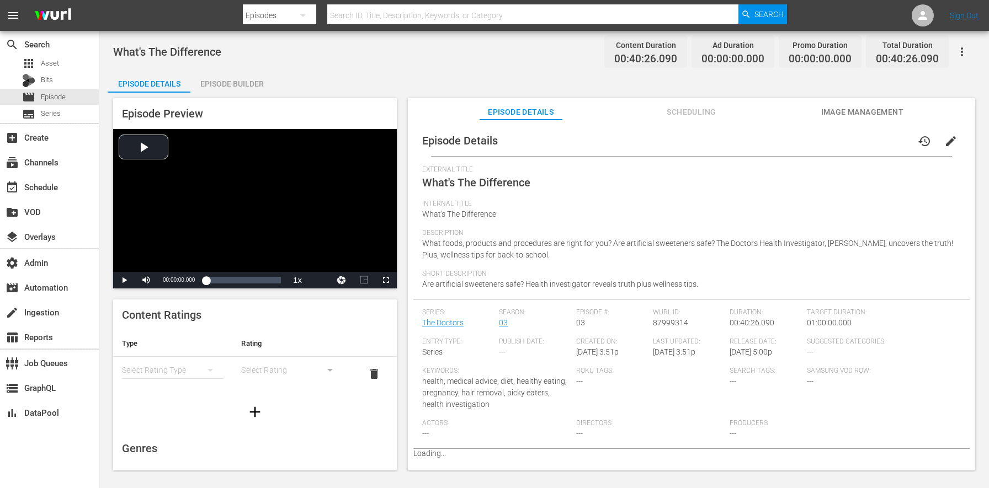
click at [246, 79] on div "Episode Builder" at bounding box center [231, 84] width 83 height 26
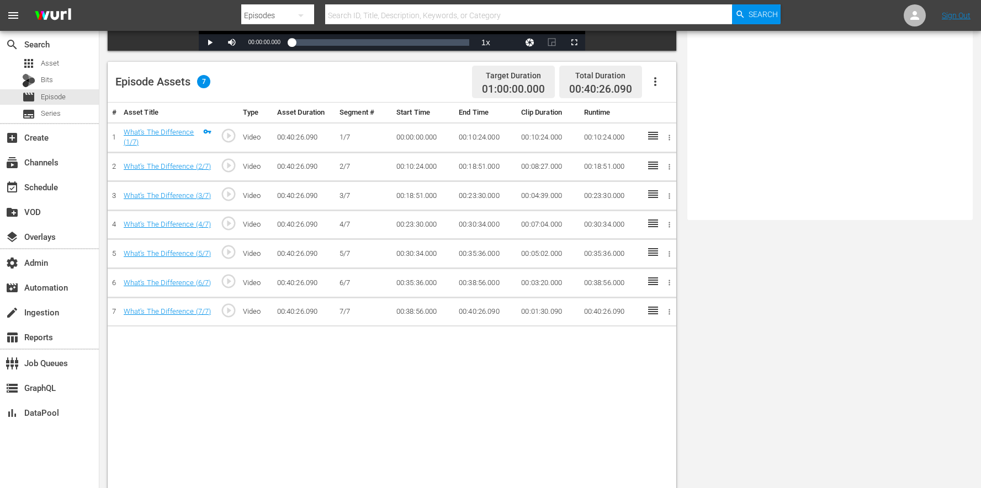
scroll to position [287, 0]
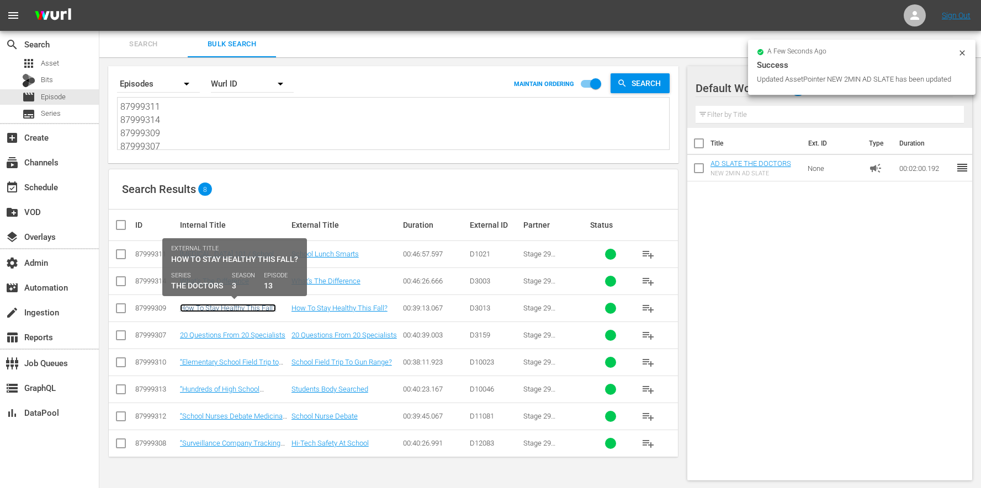
click at [267, 310] on link "How To Stay Healthy This Fall?" at bounding box center [228, 308] width 96 height 8
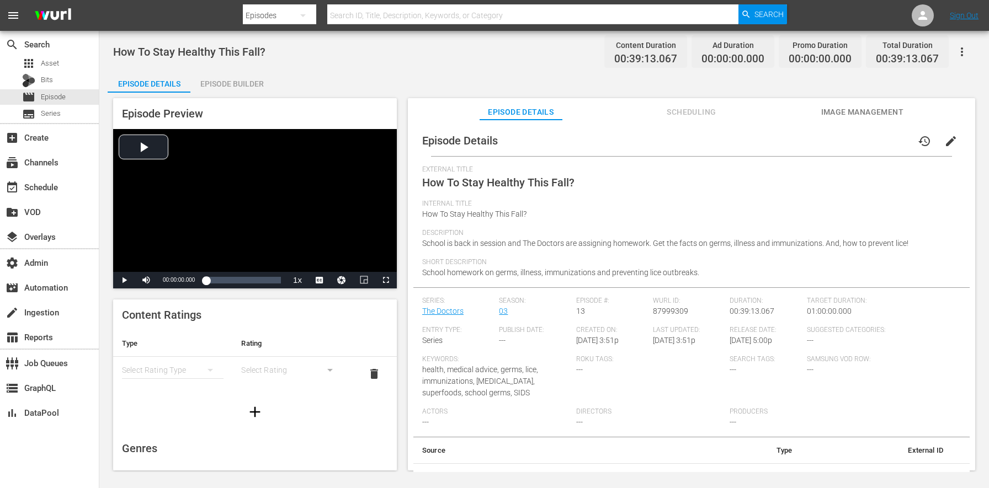
click at [251, 86] on div "Episode Builder" at bounding box center [231, 84] width 83 height 26
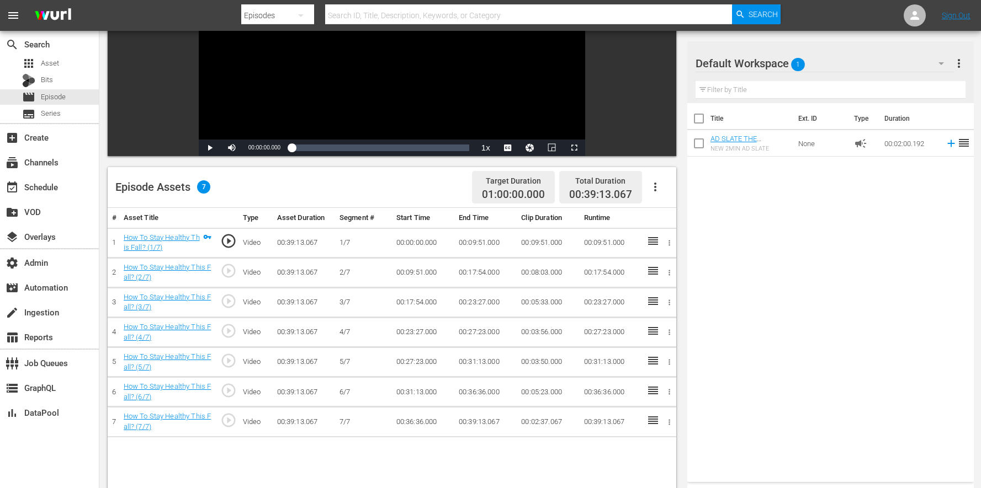
scroll to position [287, 0]
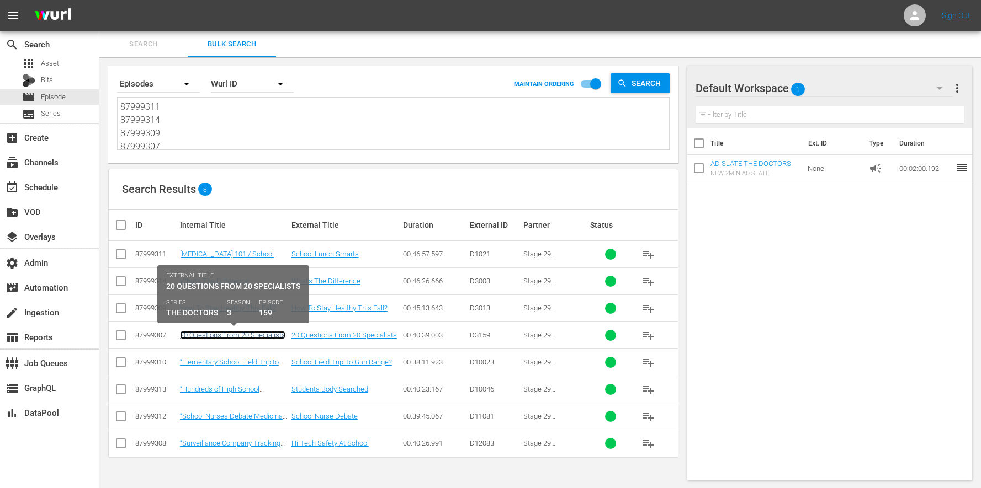
click at [255, 338] on link "20 Questions From 20 Specialists" at bounding box center [232, 335] width 105 height 8
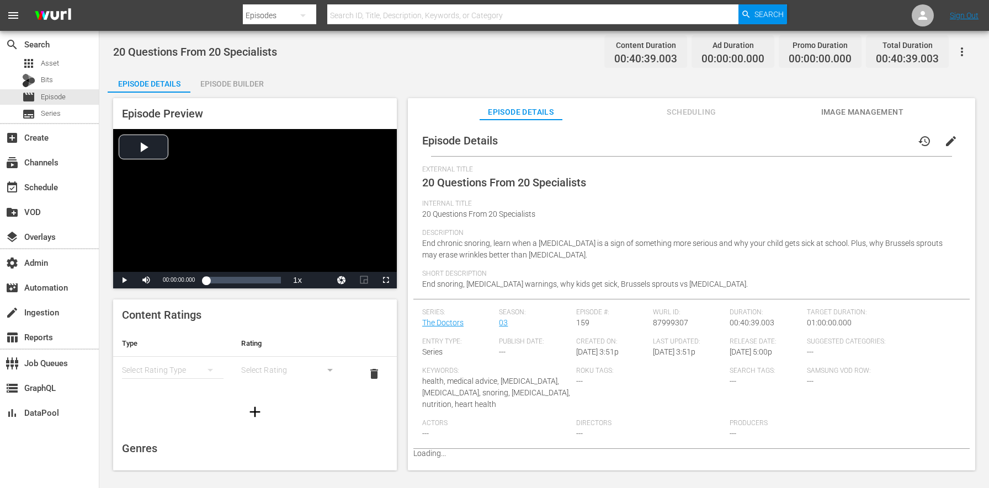
click at [253, 81] on div "Episode Builder" at bounding box center [231, 84] width 83 height 26
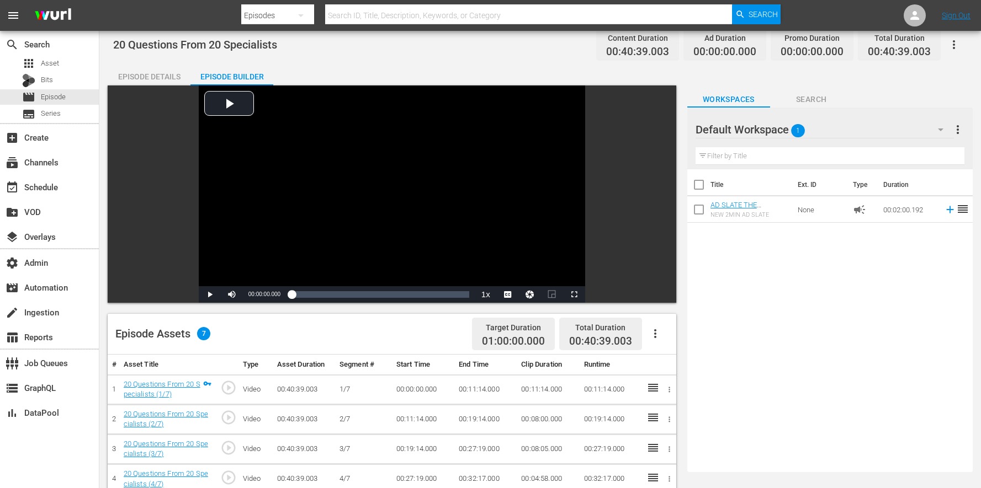
scroll to position [287, 0]
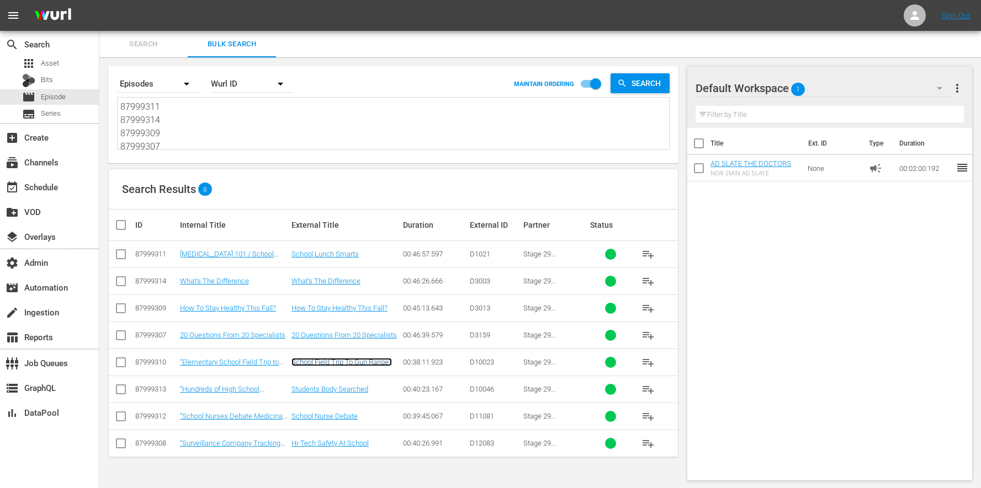
click at [323, 360] on link "School Field Trip To Gun Range?" at bounding box center [341, 362] width 100 height 8
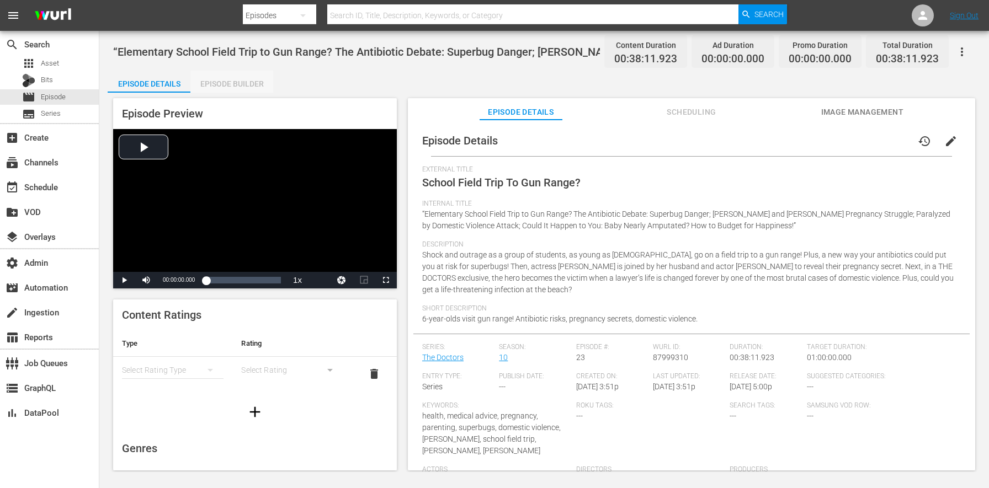
click at [257, 78] on div "Episode Builder" at bounding box center [231, 84] width 83 height 26
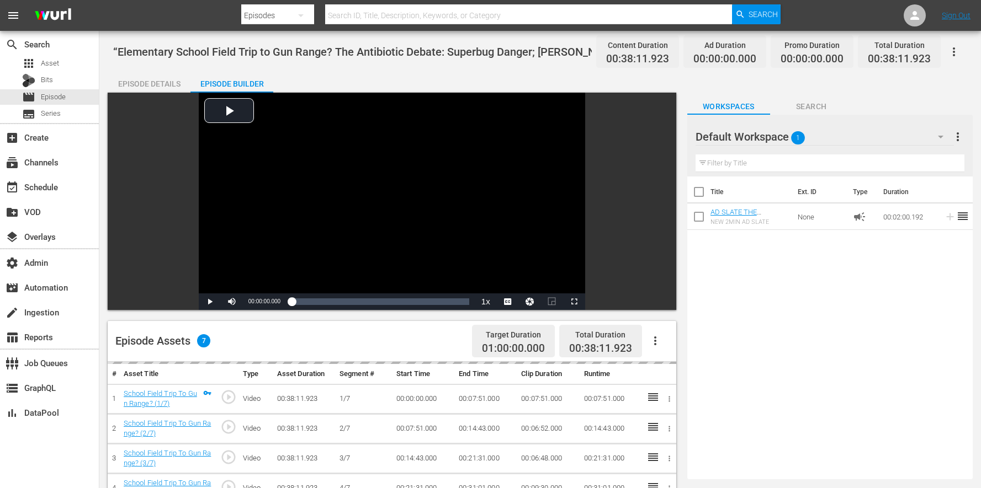
scroll to position [287, 0]
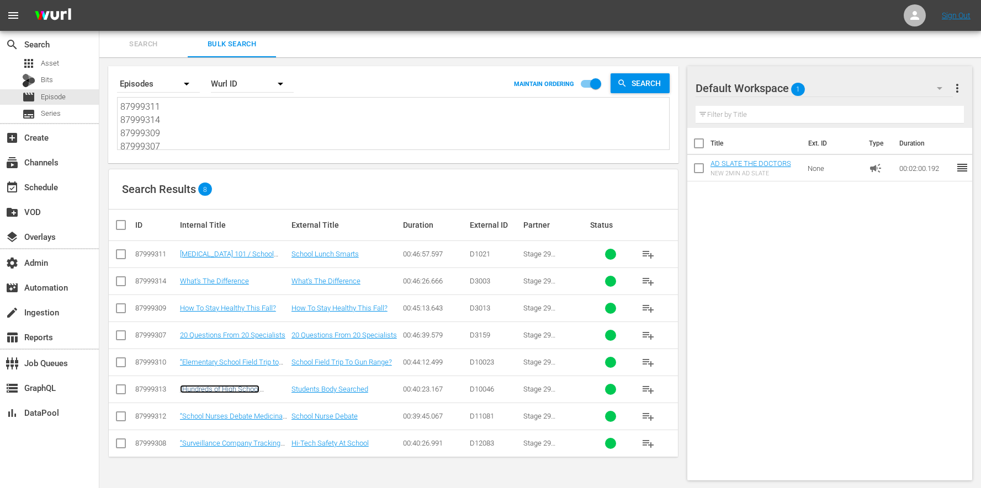
click at [258, 393] on link "“Hundreds of High School Students Body Searched at School? New Law Makes [MEDIC…" at bounding box center [231, 439] width 103 height 108
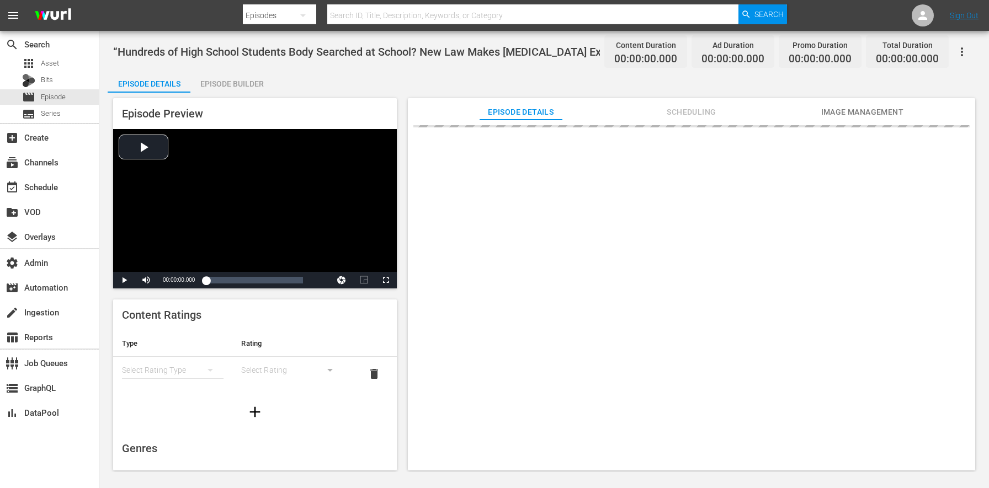
click at [243, 77] on div "Episode Builder" at bounding box center [231, 84] width 83 height 26
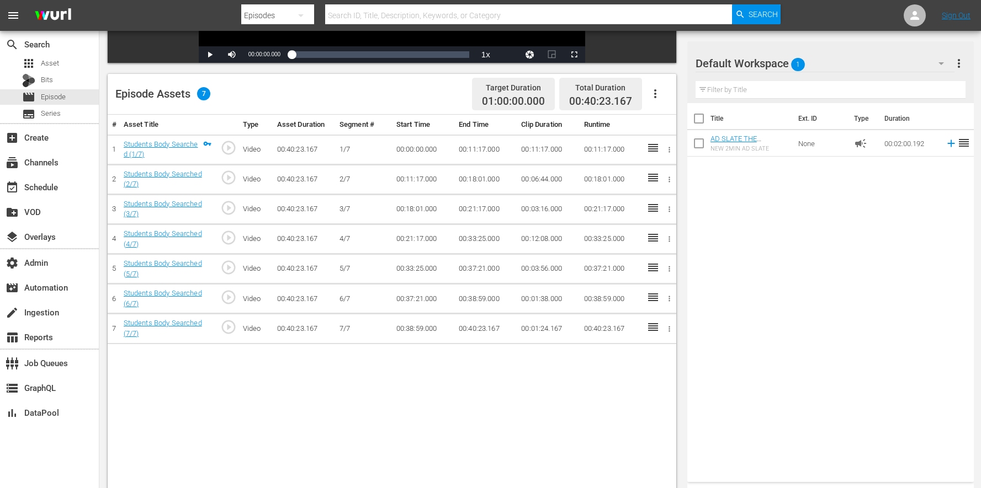
scroll to position [287, 0]
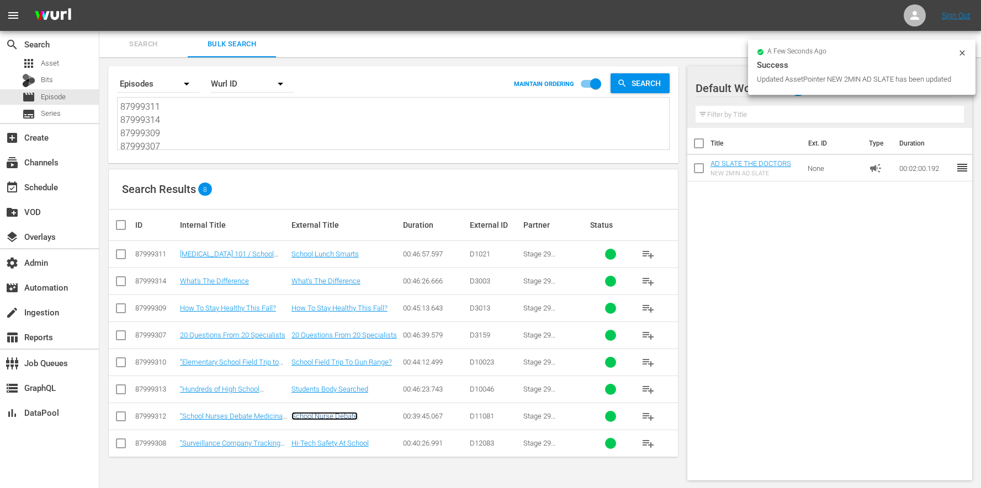
click at [326, 415] on link "School Nurse Debate" at bounding box center [324, 416] width 66 height 8
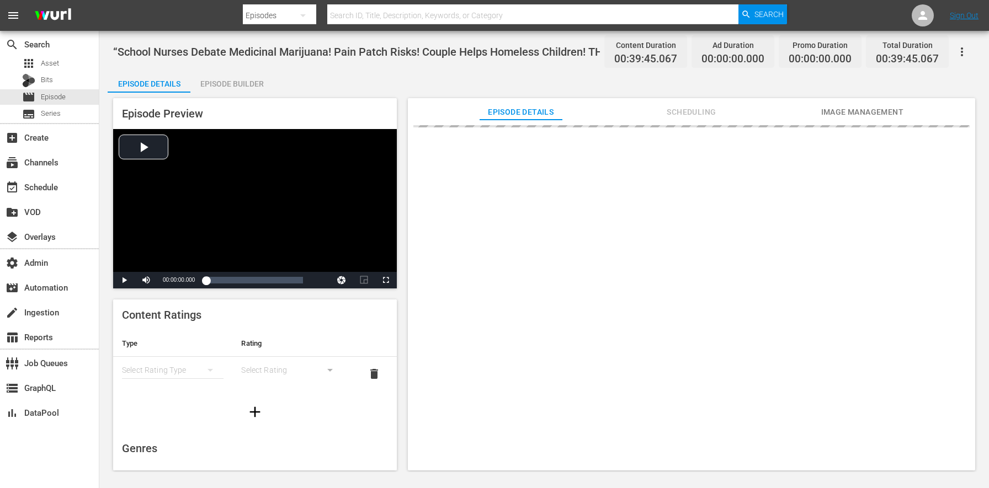
click at [250, 77] on div "Episode Builder" at bounding box center [231, 84] width 83 height 26
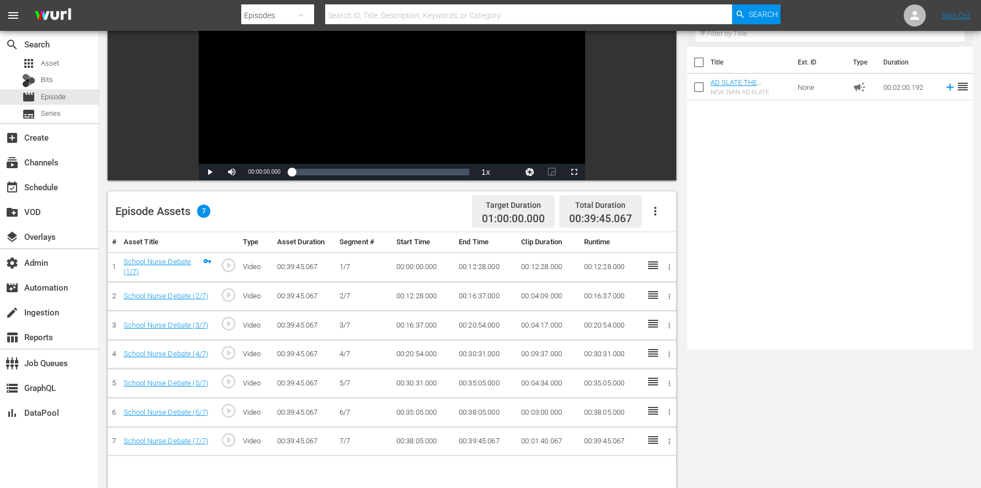
scroll to position [287, 0]
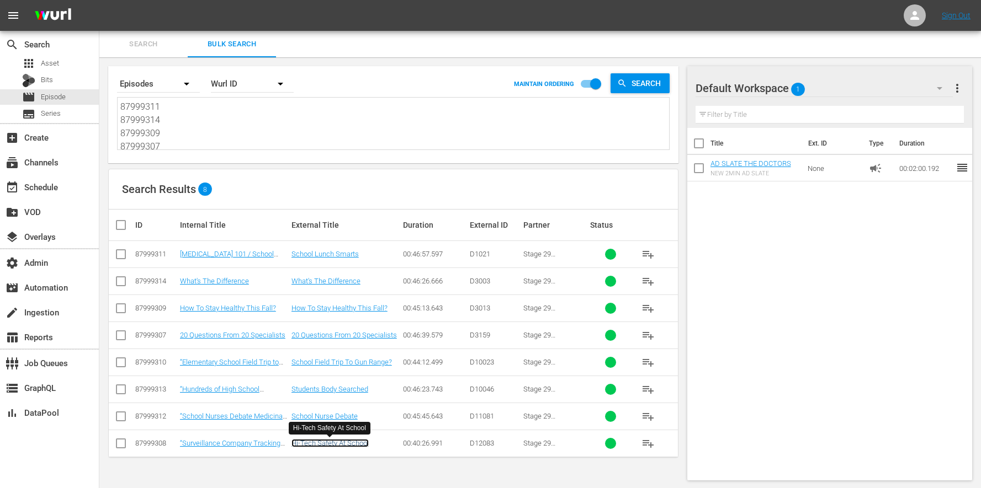
click at [339, 447] on link "Hi-Tech Safety At School" at bounding box center [329, 443] width 77 height 8
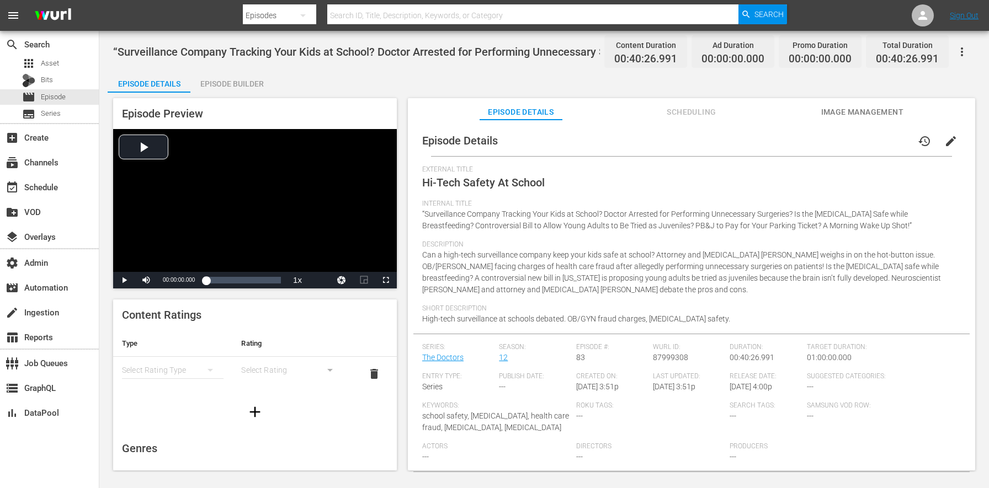
click at [252, 81] on div "Episode Builder" at bounding box center [231, 84] width 83 height 26
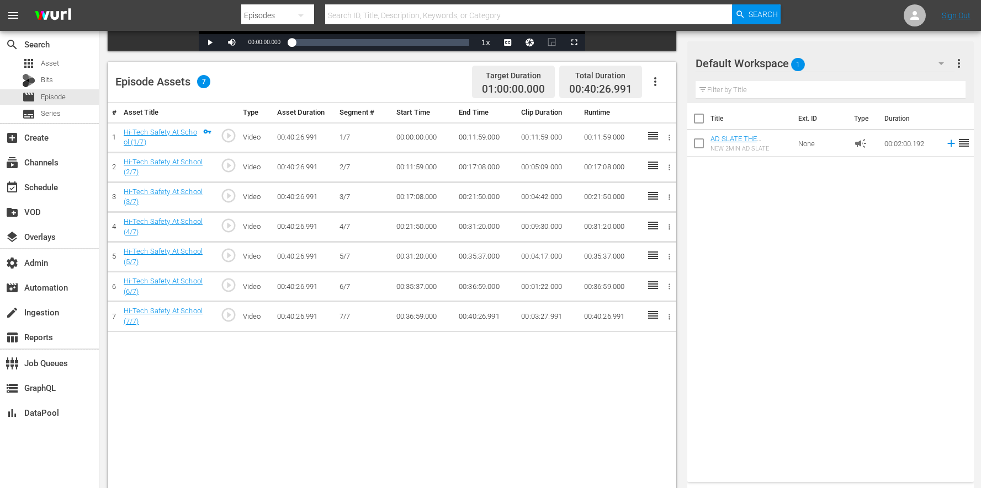
scroll to position [267, 0]
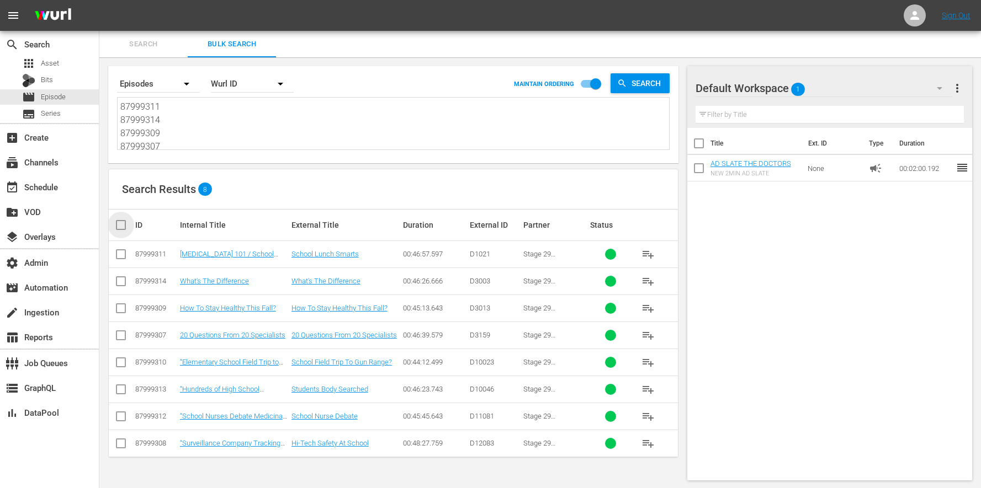
click at [120, 220] on input "checkbox" at bounding box center [125, 225] width 22 height 13
checkbox input "true"
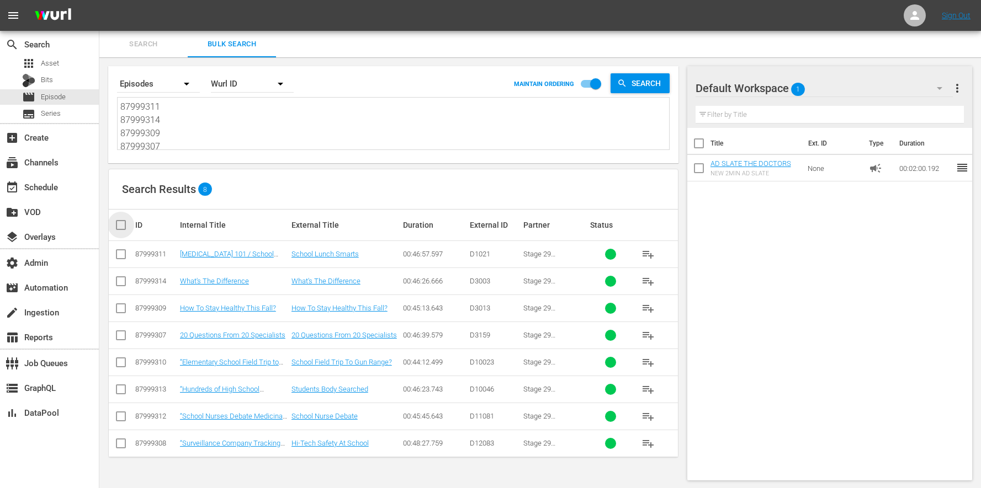
checkbox input "true"
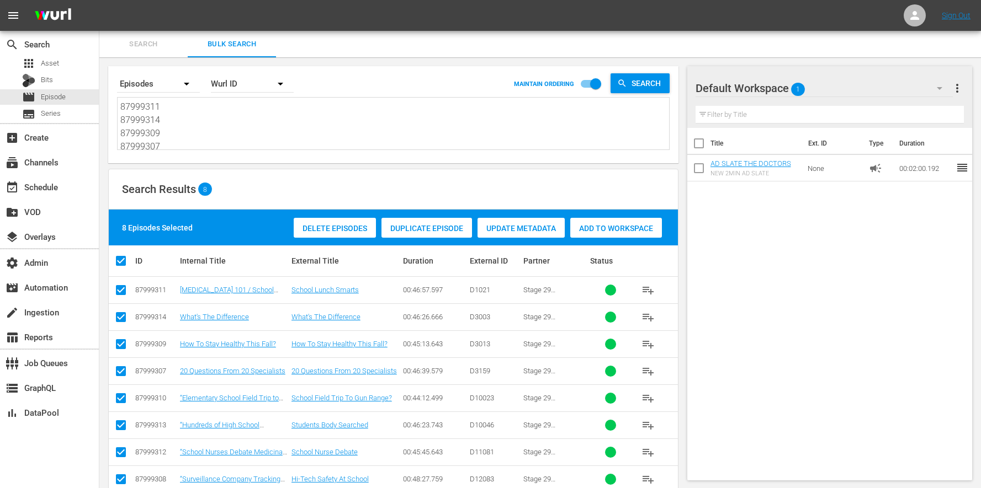
click at [635, 231] on span "Add to Workspace" at bounding box center [616, 228] width 92 height 9
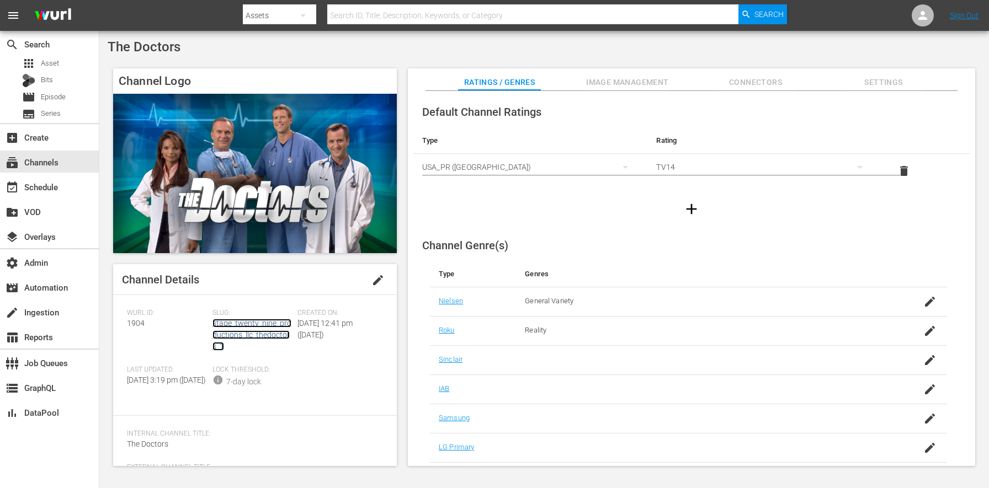
click at [259, 333] on link "stage_twenty_nine_productions_llc_thedoctors_1" at bounding box center [252, 335] width 79 height 32
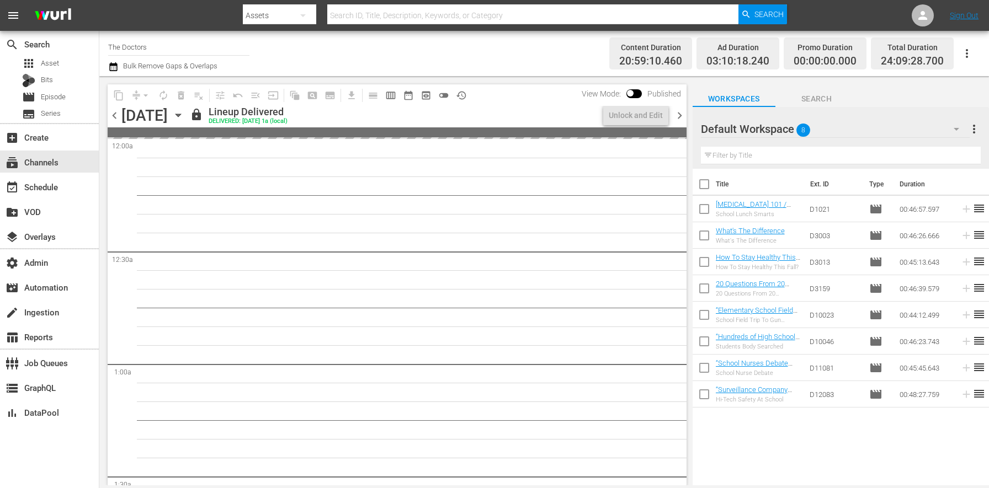
click at [184, 117] on icon "button" at bounding box center [178, 115] width 12 height 12
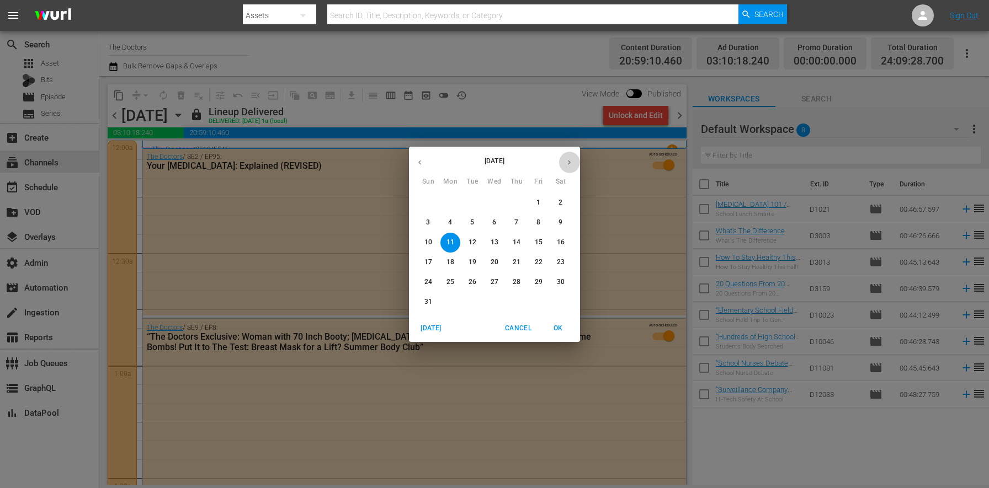
click at [571, 164] on icon "button" at bounding box center [569, 162] width 8 height 8
click at [515, 335] on button "Cancel" at bounding box center [518, 329] width 35 height 18
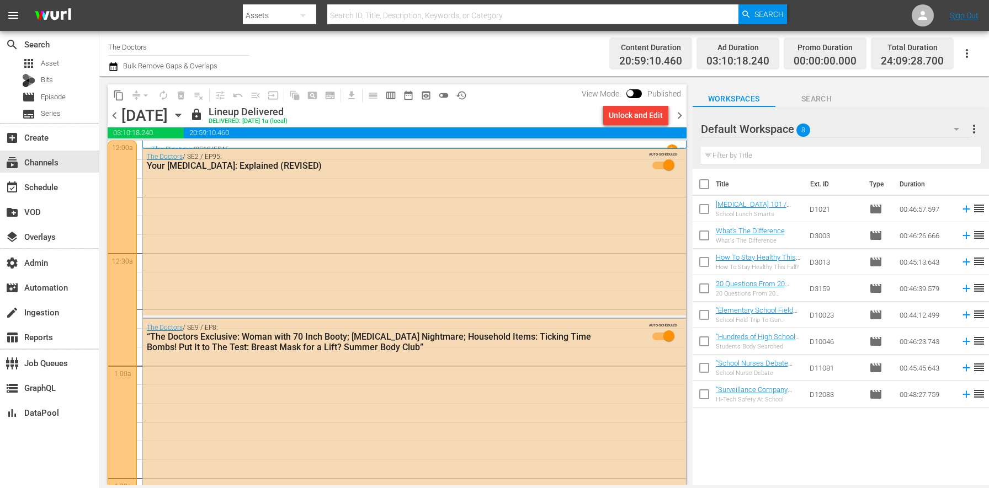
click at [184, 119] on icon "button" at bounding box center [178, 115] width 12 height 12
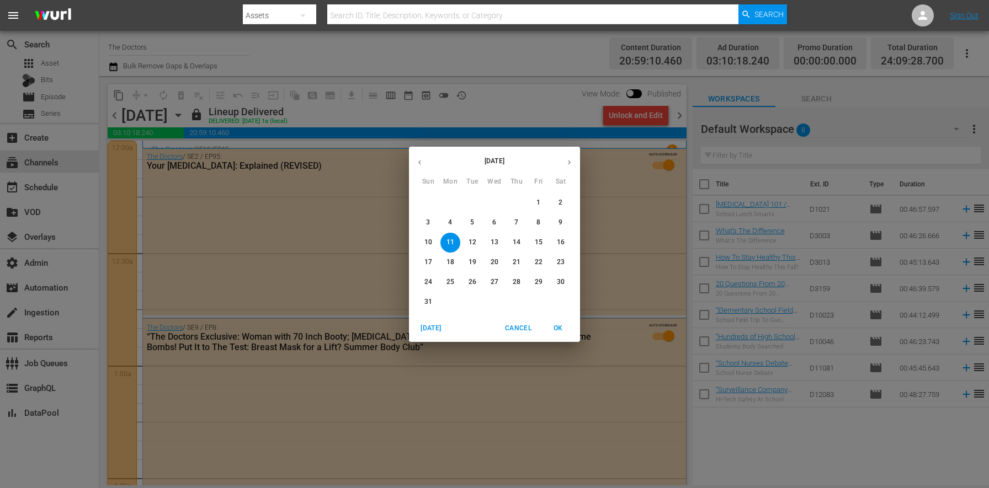
click at [525, 284] on span "28" at bounding box center [517, 282] width 20 height 9
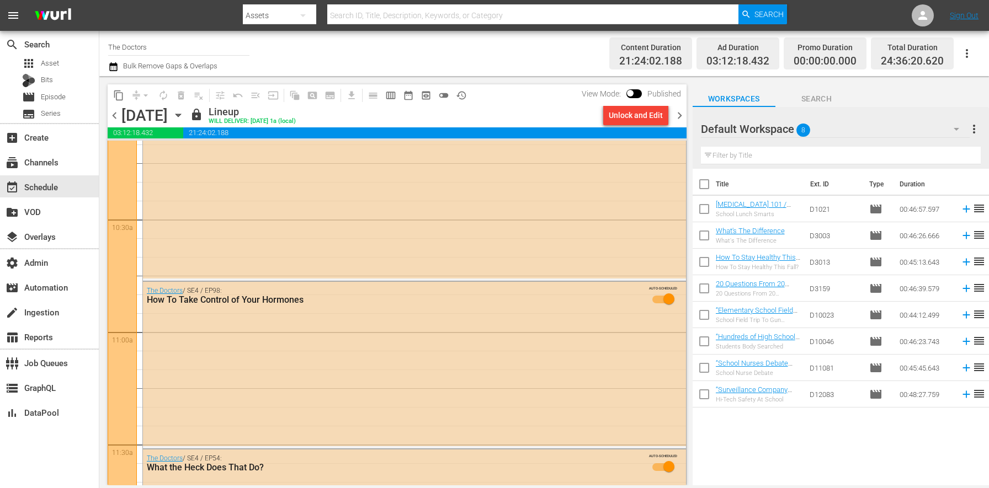
scroll to position [5205, 0]
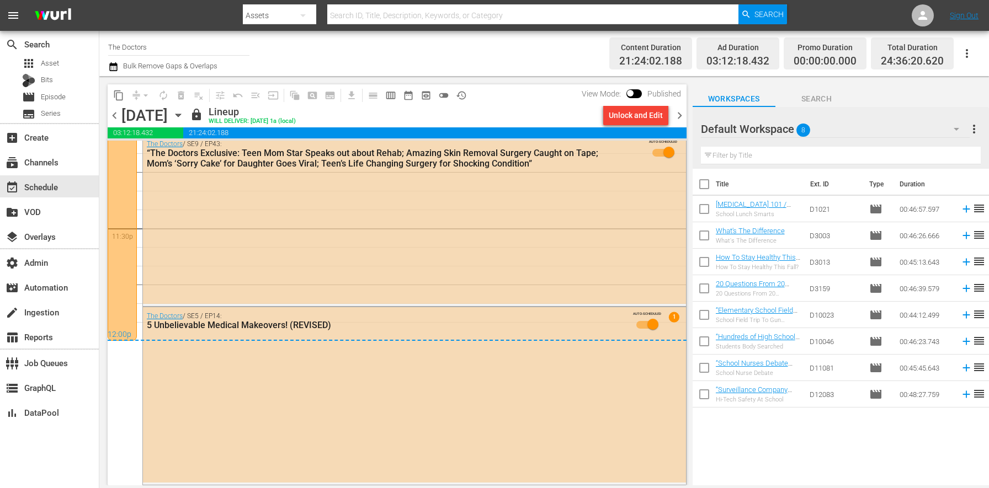
click at [449, 98] on button "toggle_off" at bounding box center [444, 96] width 18 height 18
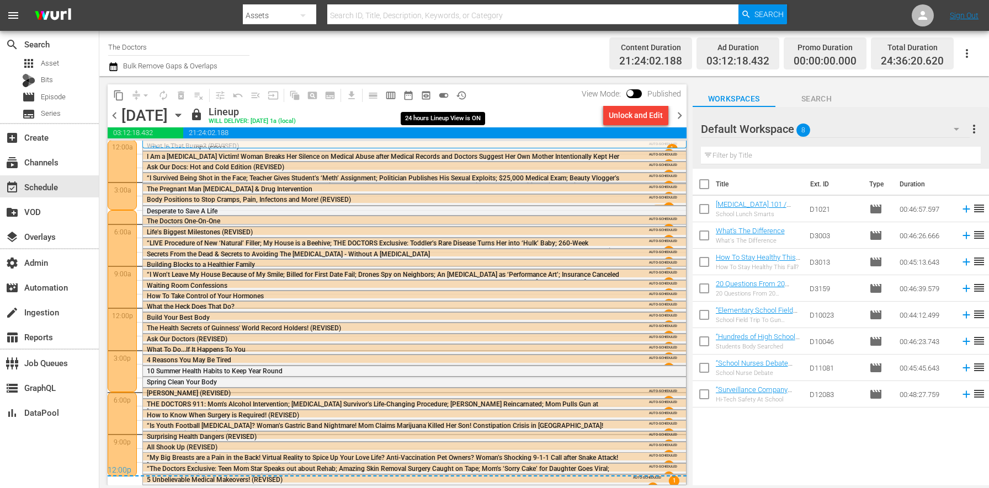
scroll to position [1, 0]
click at [631, 119] on div "Unlock and Edit" at bounding box center [636, 115] width 54 height 20
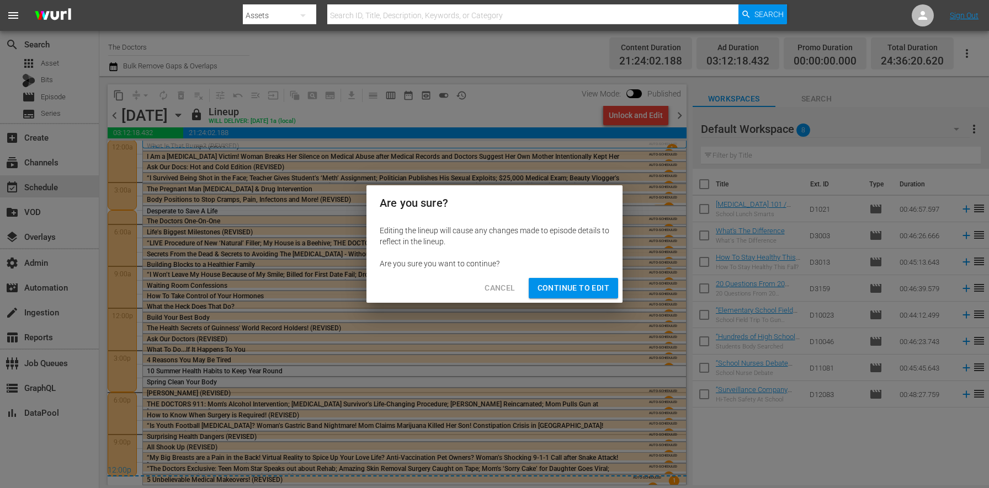
click at [591, 287] on span "Continue to Edit" at bounding box center [574, 289] width 72 height 14
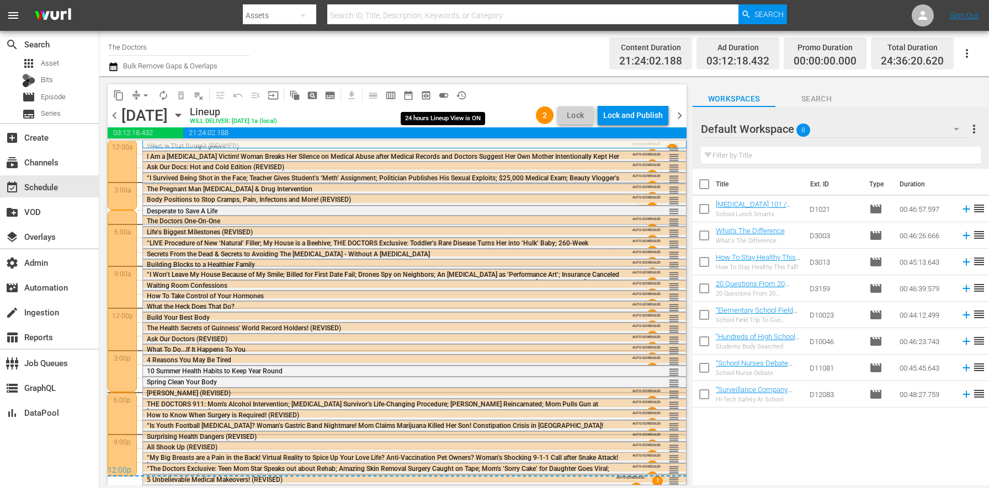
click at [444, 95] on span "toggle_on" at bounding box center [443, 95] width 11 height 11
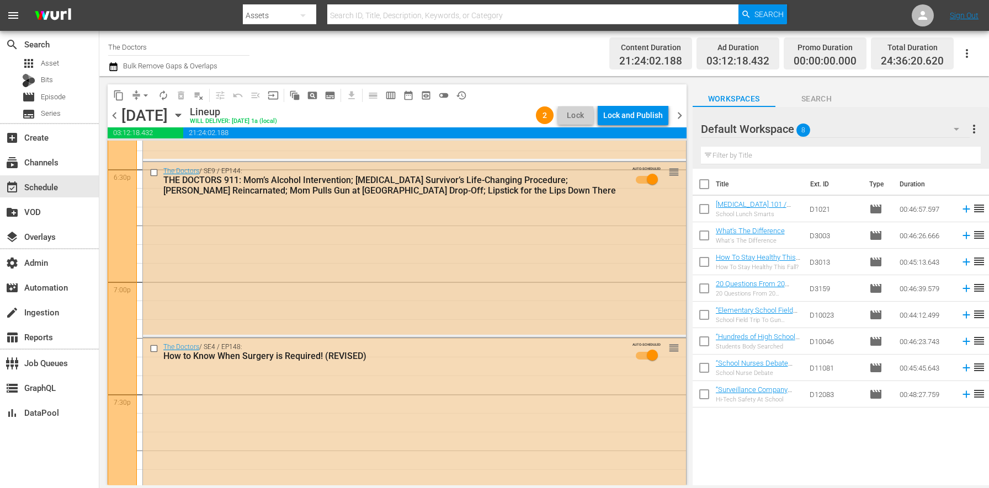
scroll to position [4038, 0]
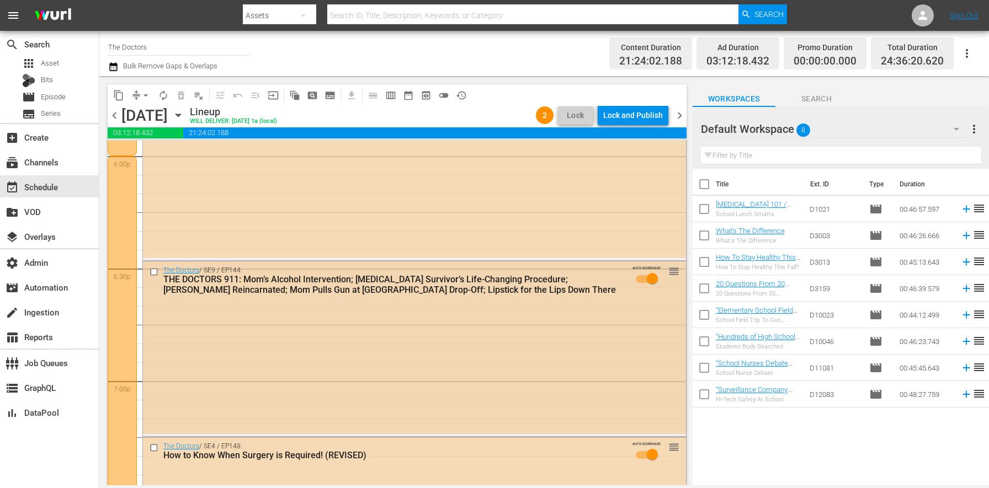
click at [156, 272] on input "checkbox" at bounding box center [156, 271] width 12 height 9
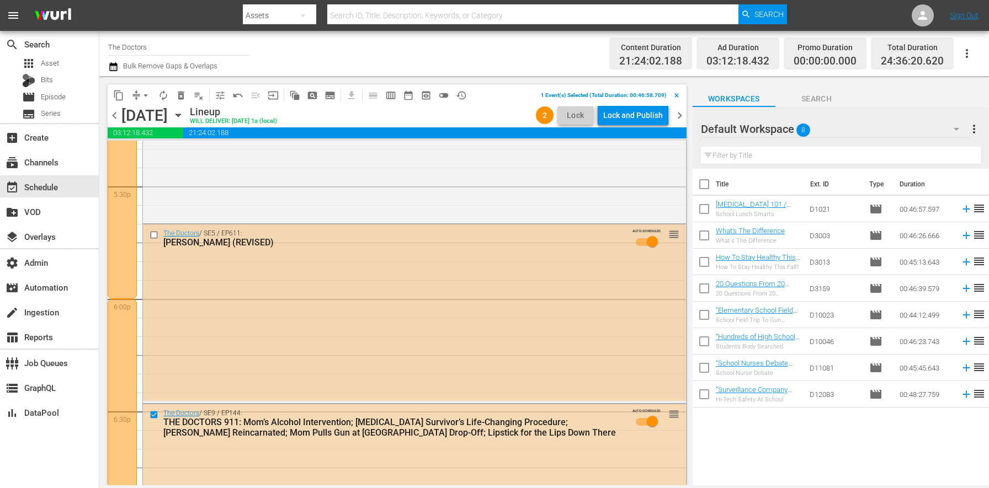
click at [154, 235] on input "checkbox" at bounding box center [156, 235] width 12 height 9
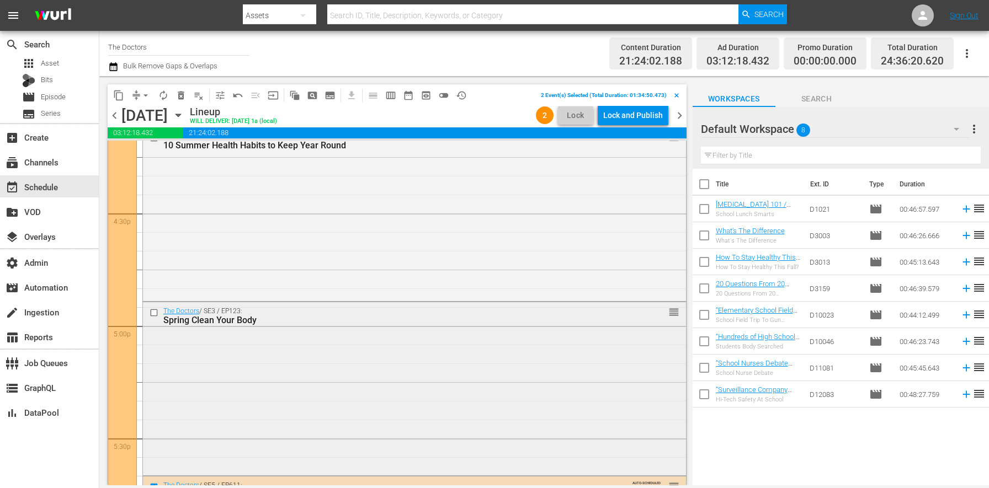
click at [153, 314] on input "checkbox" at bounding box center [156, 313] width 12 height 9
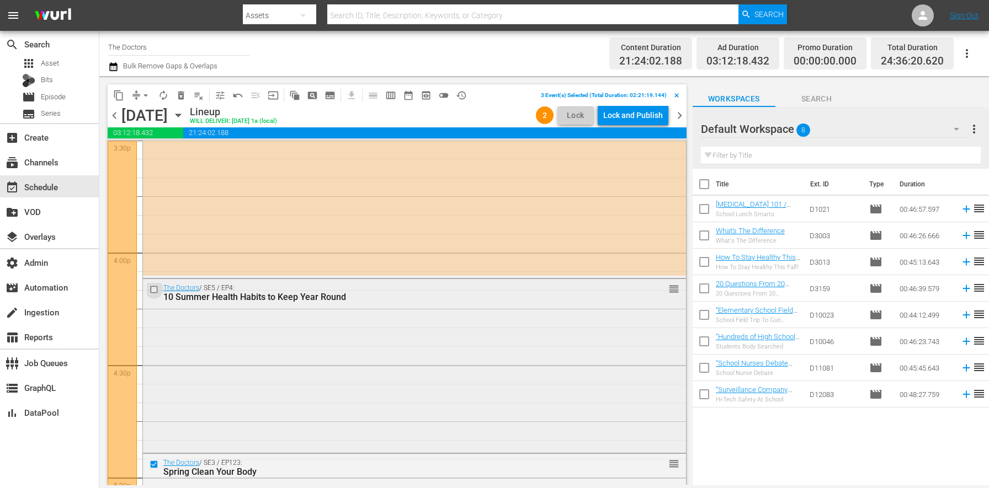
click at [157, 290] on input "checkbox" at bounding box center [156, 289] width 12 height 9
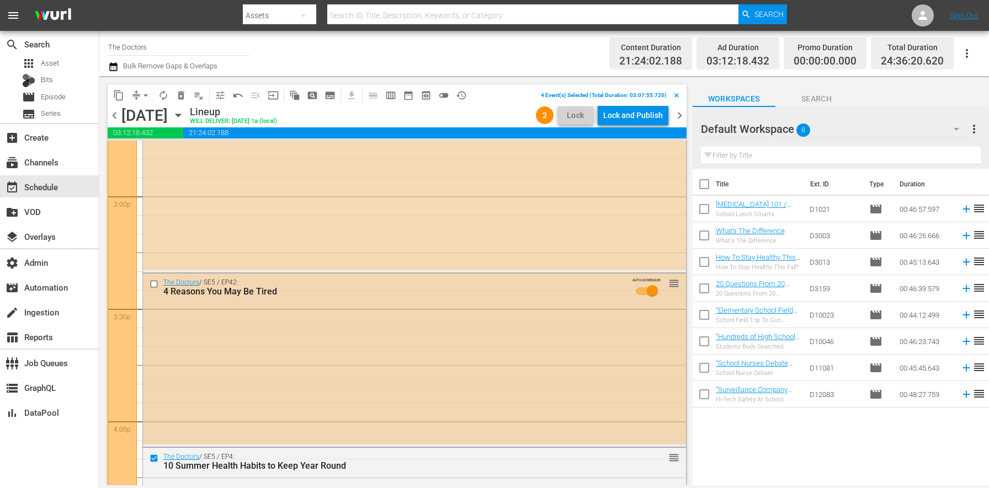
scroll to position [3261, 0]
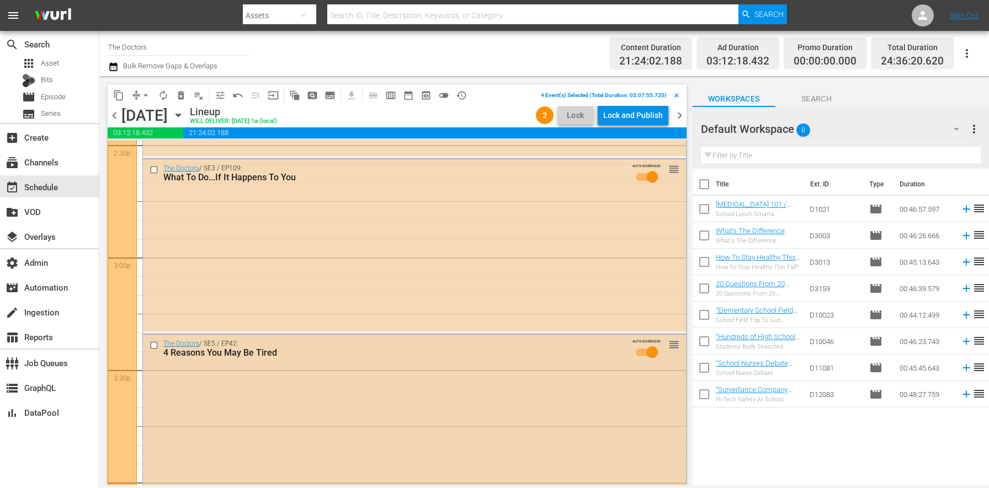
click at [156, 344] on input "checkbox" at bounding box center [156, 345] width 12 height 9
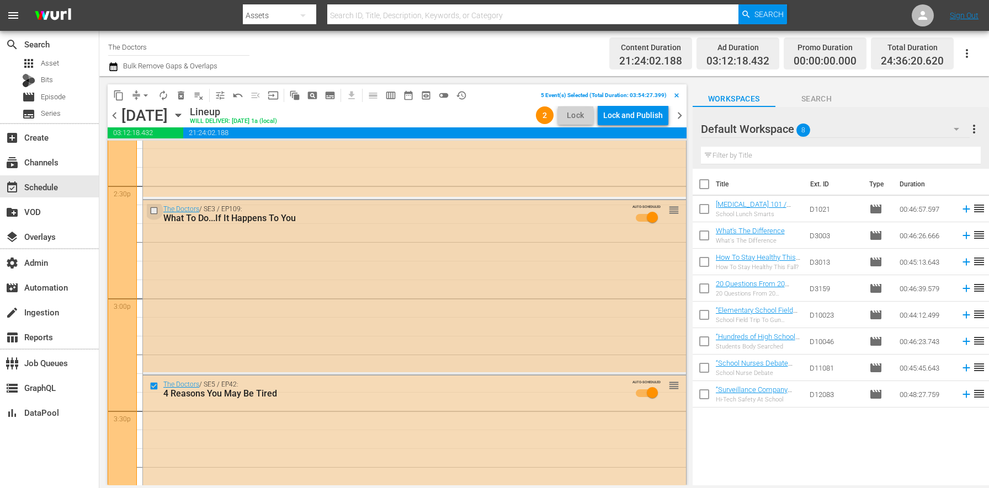
click at [156, 214] on input "checkbox" at bounding box center [156, 210] width 12 height 9
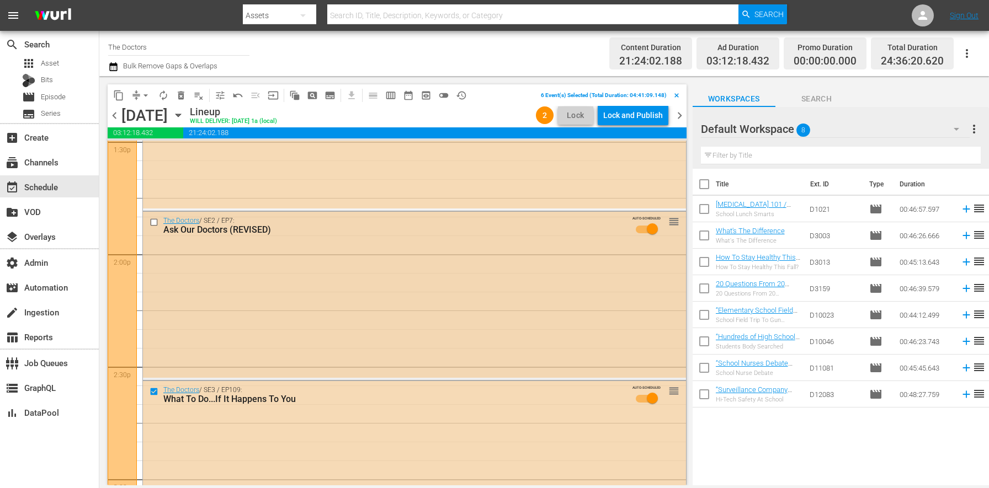
click at [157, 225] on input "checkbox" at bounding box center [156, 221] width 12 height 9
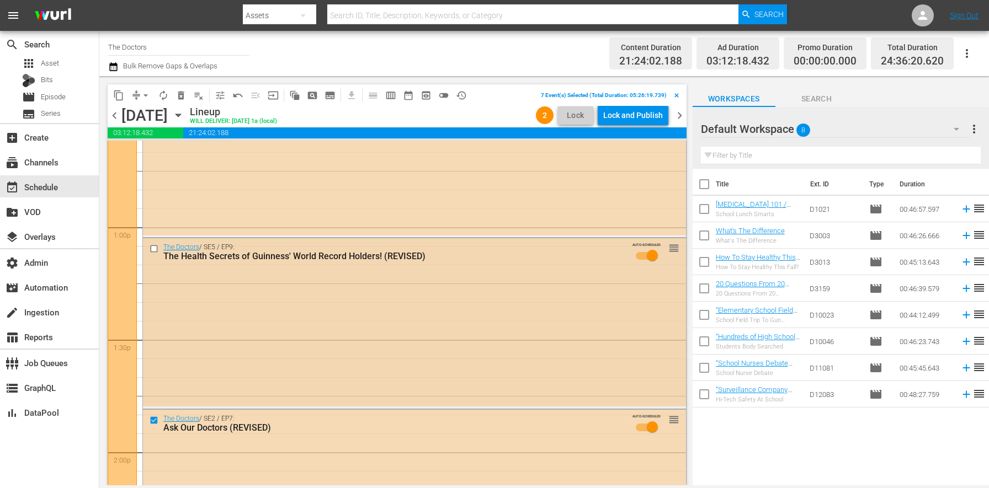
click at [151, 250] on input "checkbox" at bounding box center [156, 249] width 12 height 9
click at [185, 98] on span "delete_forever_outlined" at bounding box center [181, 95] width 11 height 11
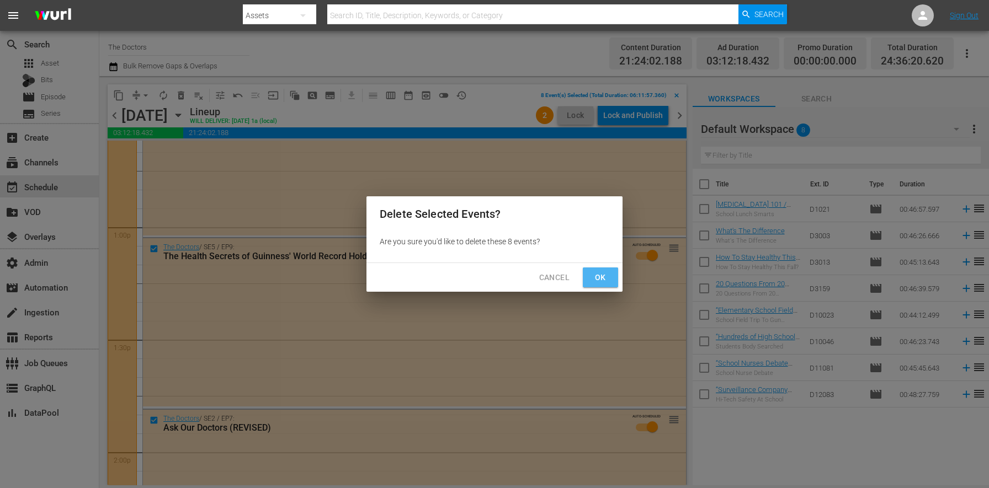
click at [608, 275] on span "Ok" at bounding box center [601, 278] width 18 height 14
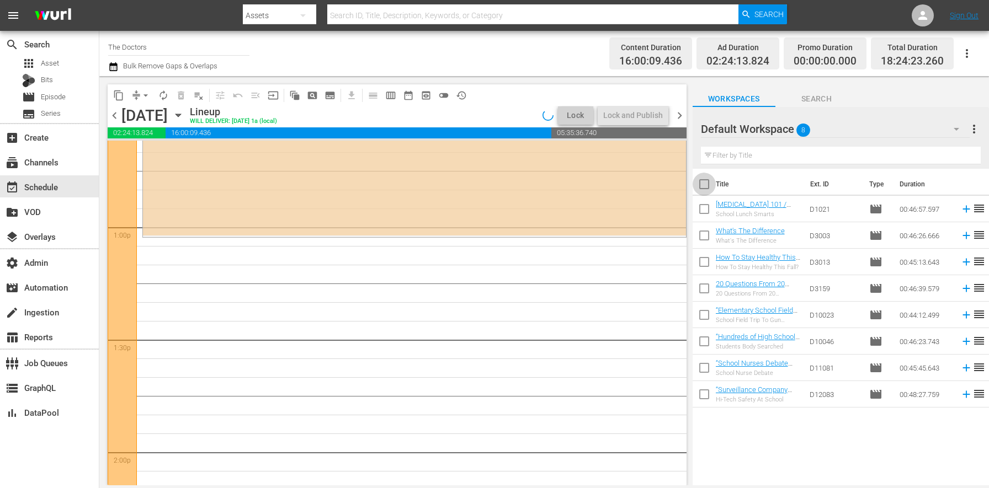
click at [703, 184] on input "checkbox" at bounding box center [704, 186] width 23 height 23
checkbox input "true"
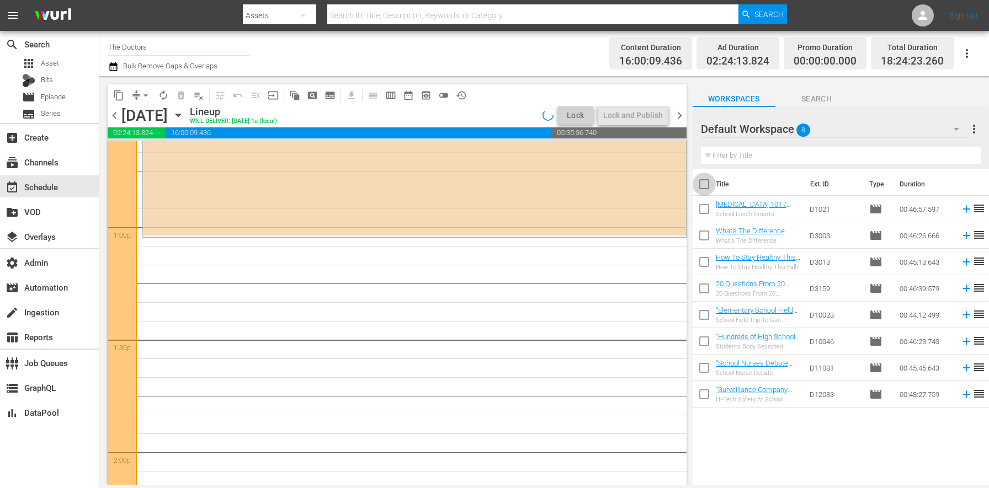
checkbox input "true"
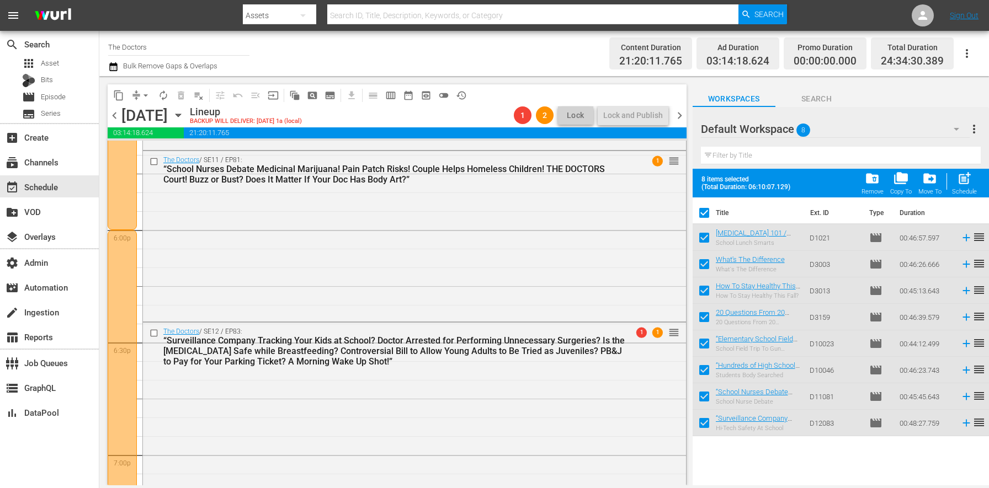
scroll to position [4026, 0]
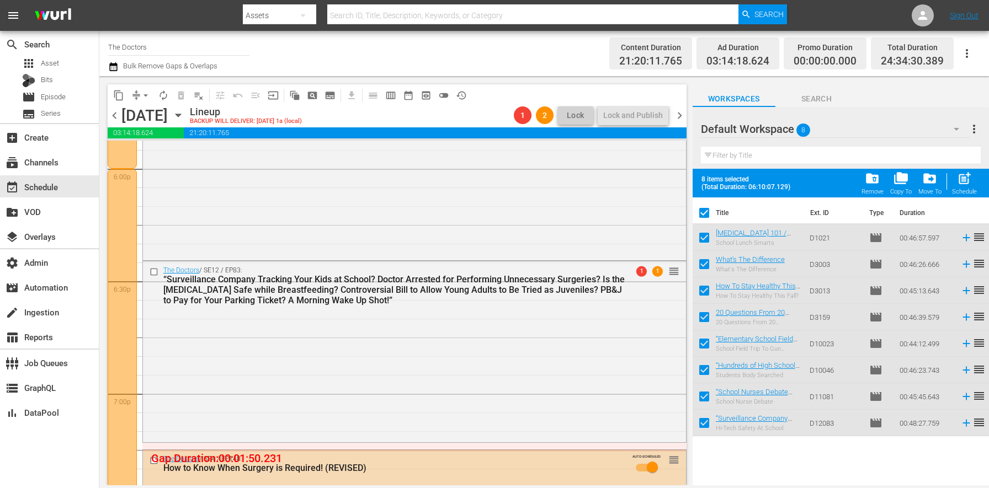
click at [674, 119] on span "chevron_right" at bounding box center [680, 116] width 14 height 14
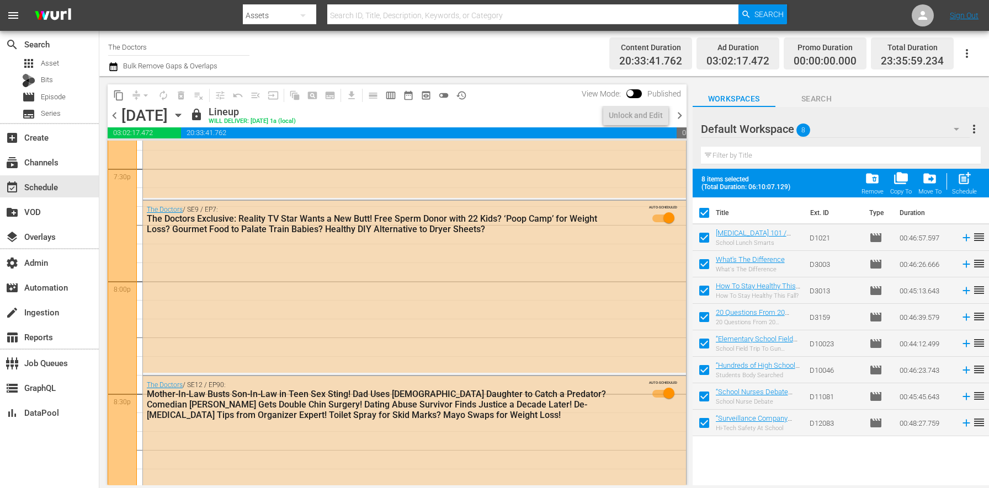
scroll to position [4138, 0]
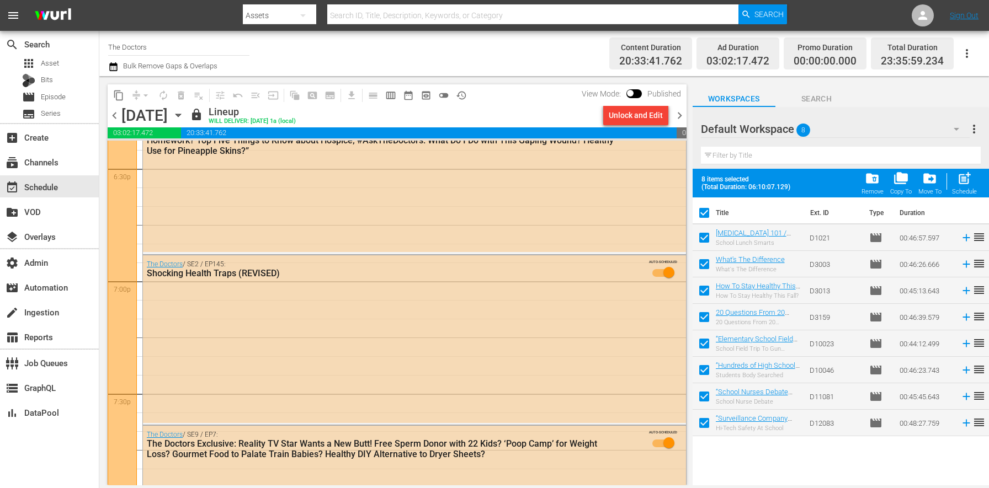
click at [639, 116] on div "Unlock and Edit" at bounding box center [636, 115] width 54 height 20
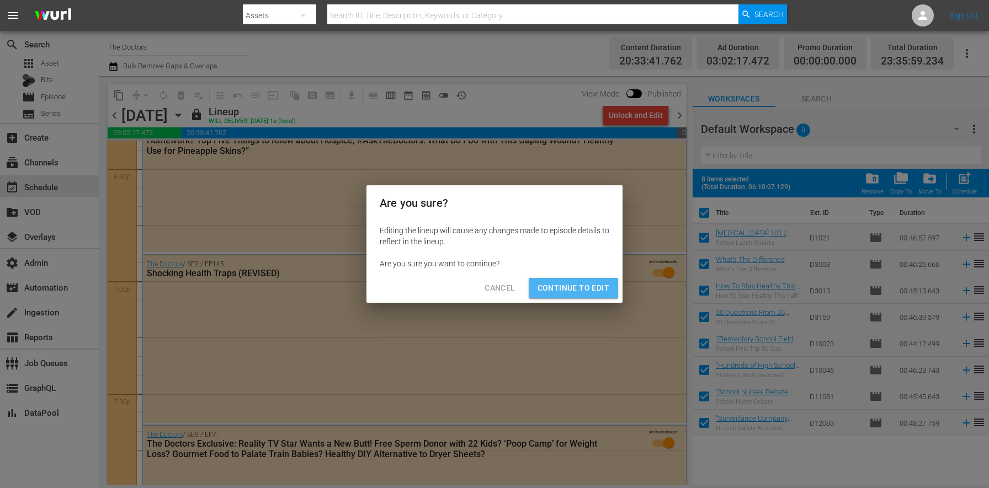
click at [580, 288] on span "Continue to Edit" at bounding box center [574, 289] width 72 height 14
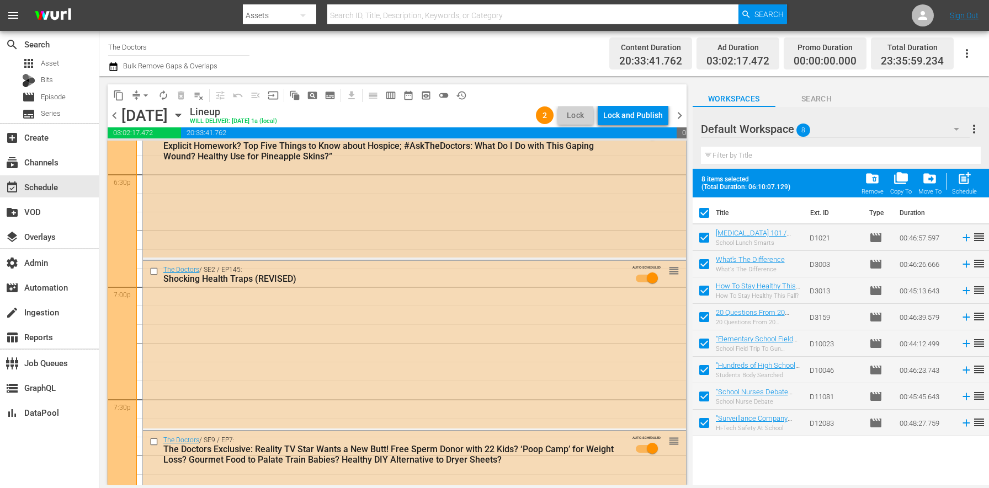
scroll to position [3964, 0]
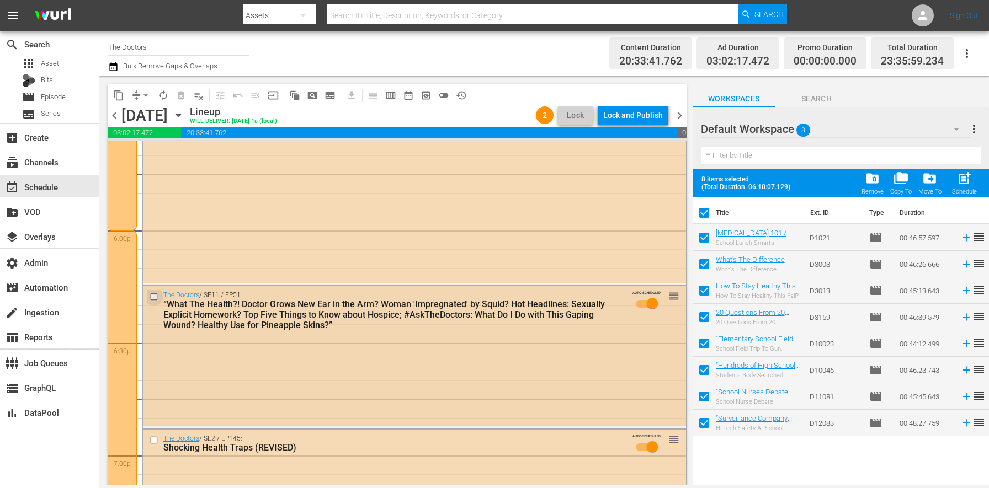
click at [153, 299] on input "checkbox" at bounding box center [156, 297] width 12 height 9
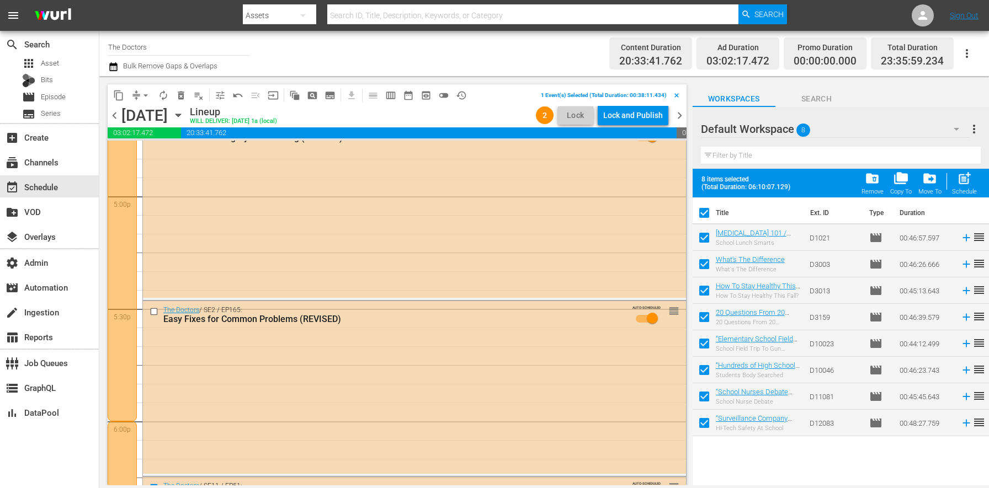
scroll to position [3772, 0]
click at [155, 308] on input "checkbox" at bounding box center [156, 312] width 12 height 9
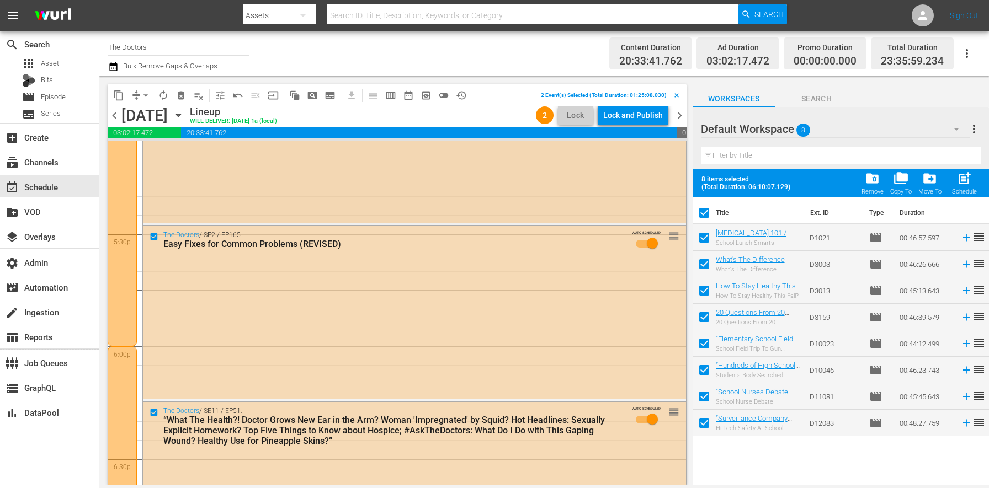
scroll to position [3554, 0]
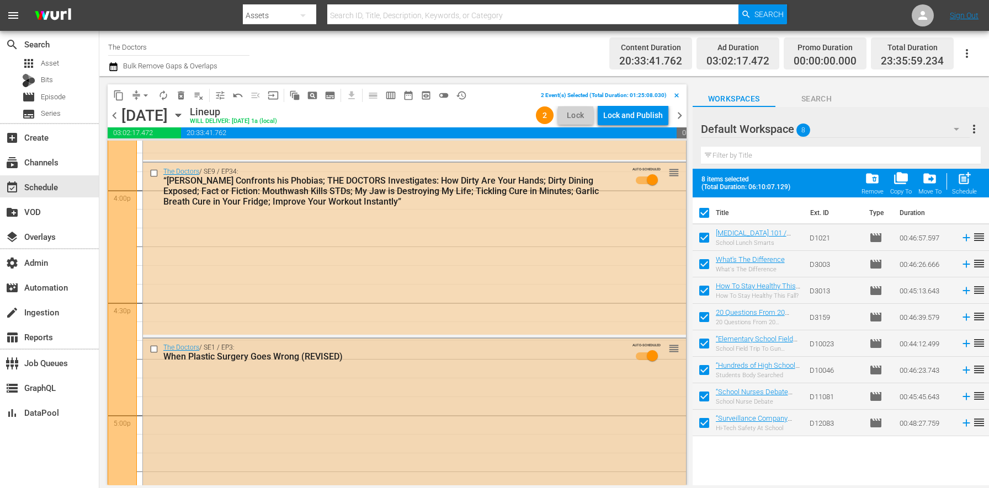
click at [157, 348] on input "checkbox" at bounding box center [156, 349] width 12 height 9
click at [153, 174] on input "checkbox" at bounding box center [156, 173] width 12 height 9
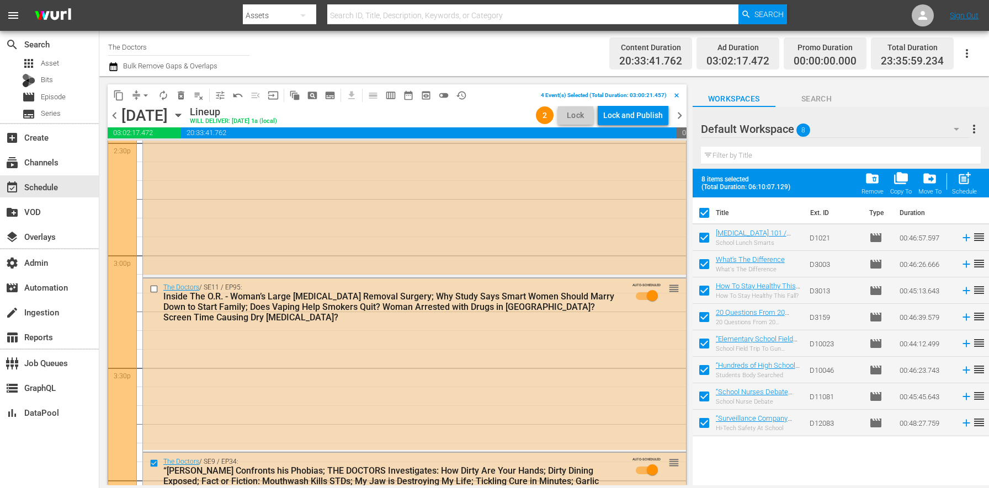
scroll to position [3202, 0]
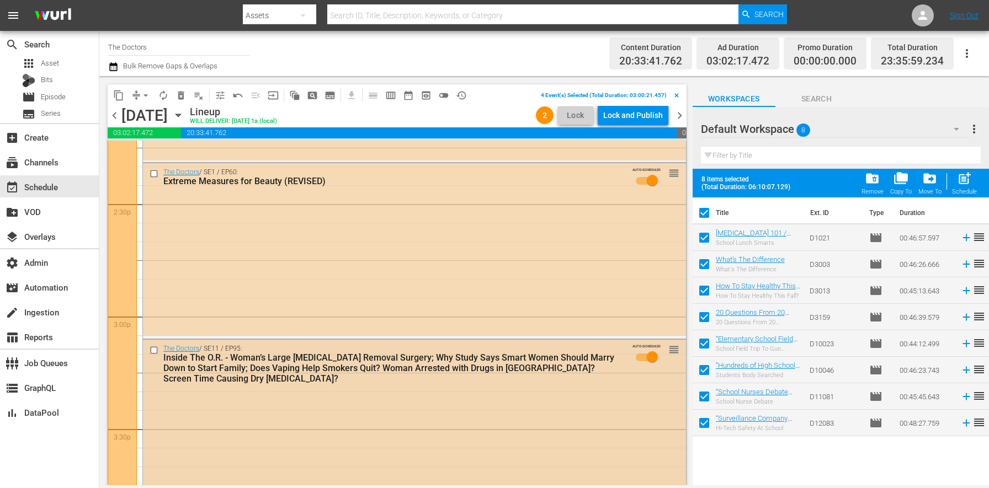
click at [156, 351] on input "checkbox" at bounding box center [156, 350] width 12 height 9
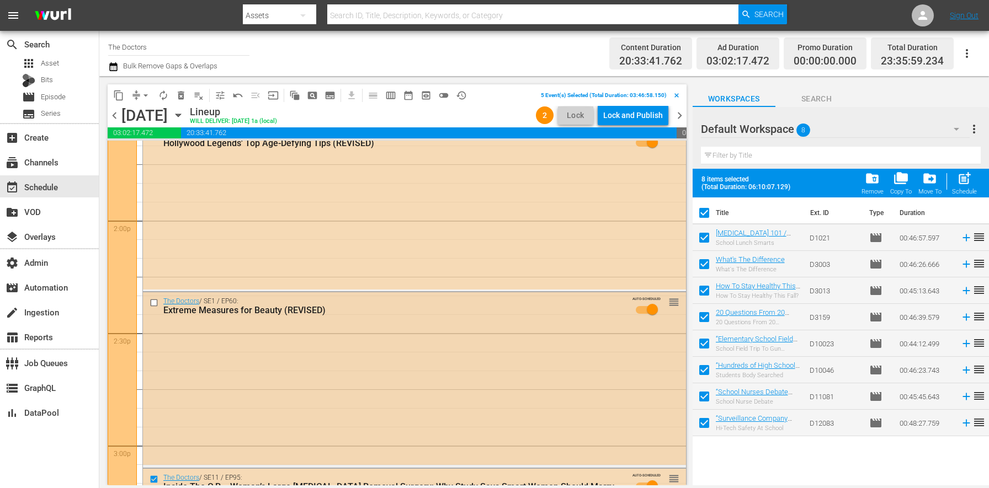
click at [152, 304] on input "checkbox" at bounding box center [156, 303] width 12 height 9
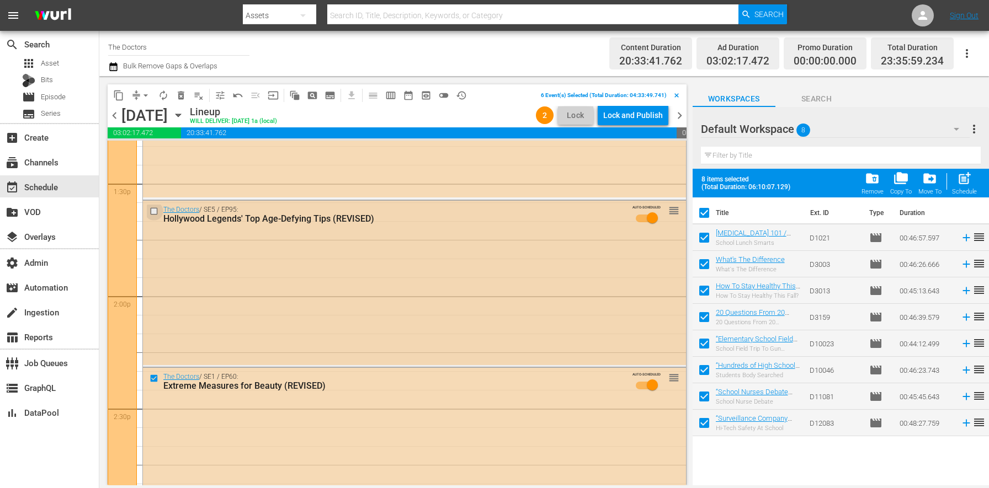
click at [156, 213] on input "checkbox" at bounding box center [156, 211] width 12 height 9
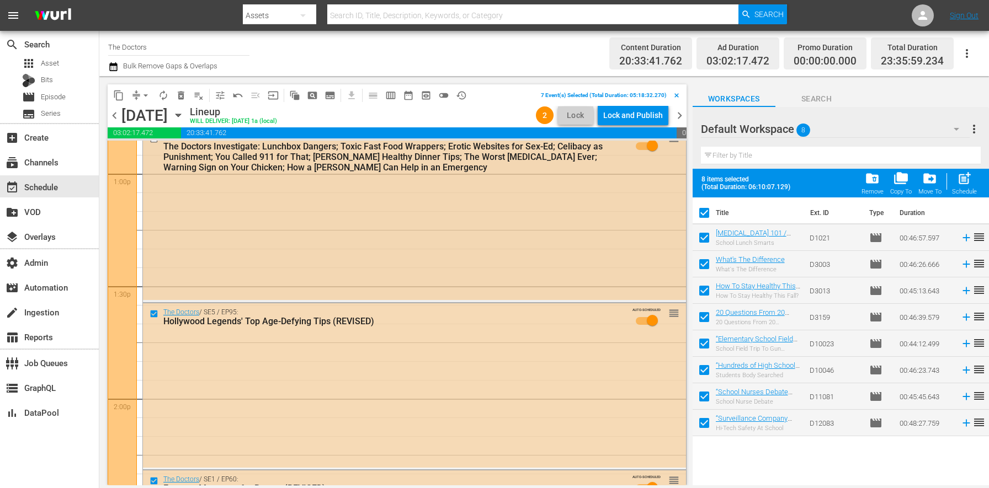
scroll to position [2880, 0]
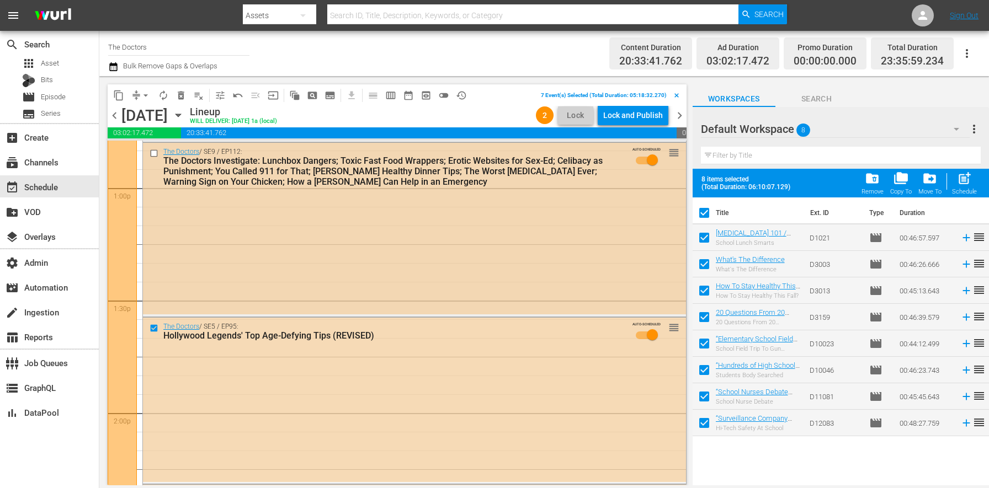
click at [155, 152] on input "checkbox" at bounding box center [156, 152] width 12 height 9
click at [180, 95] on span "delete_forever_outlined" at bounding box center [181, 95] width 11 height 11
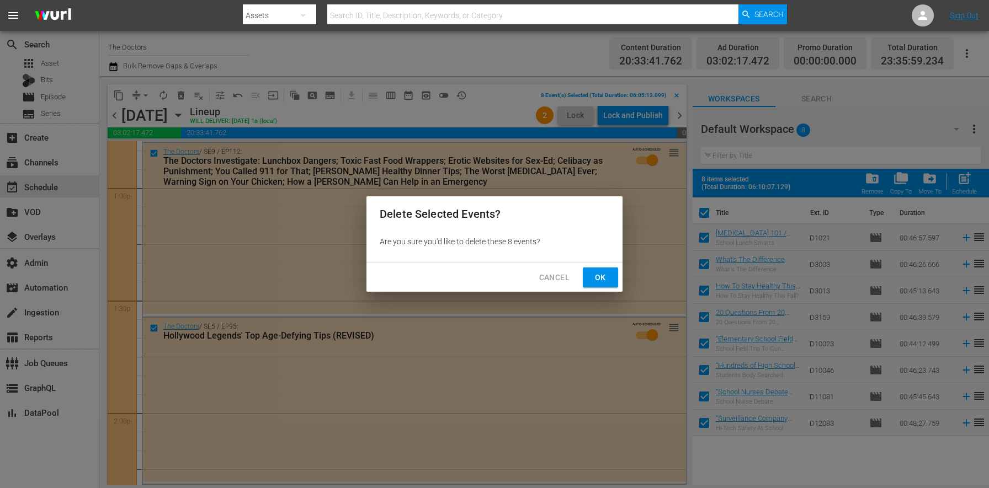
click at [594, 281] on span "Ok" at bounding box center [601, 278] width 18 height 14
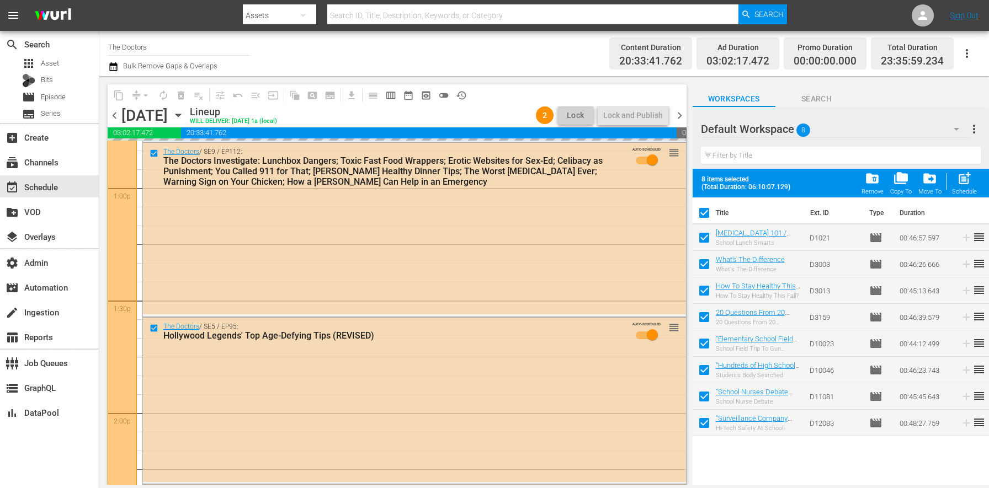
click at [700, 211] on input "checkbox" at bounding box center [704, 215] width 23 height 23
checkbox input "false"
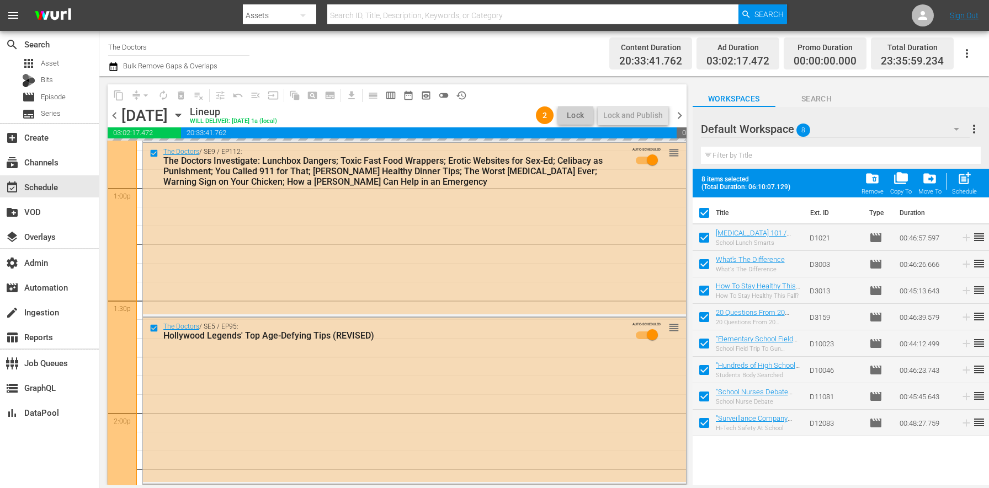
checkbox input "false"
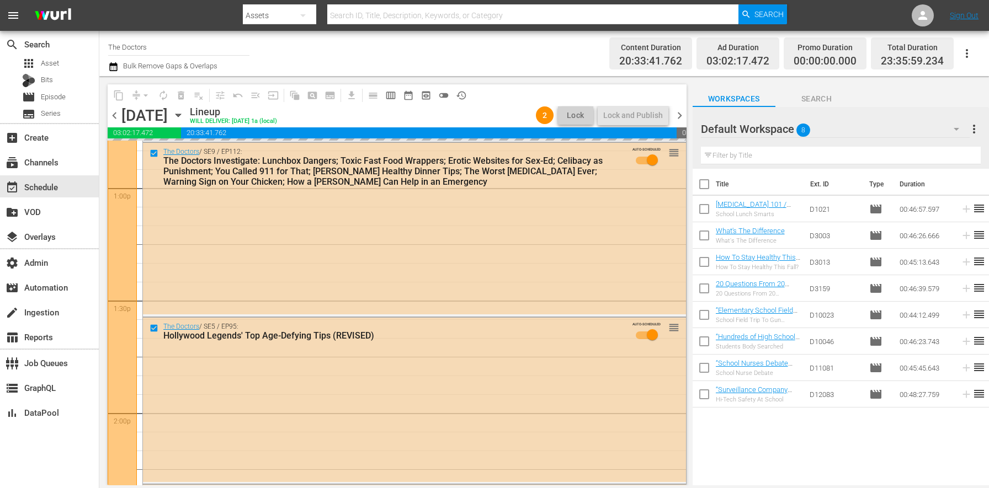
click at [732, 453] on div "Title Ext. ID Type Duration Hysterectomy 101 / School Lunch Smarts School Lunch…" at bounding box center [841, 328] width 296 height 318
click at [684, 111] on span "chevron_right" at bounding box center [680, 116] width 14 height 14
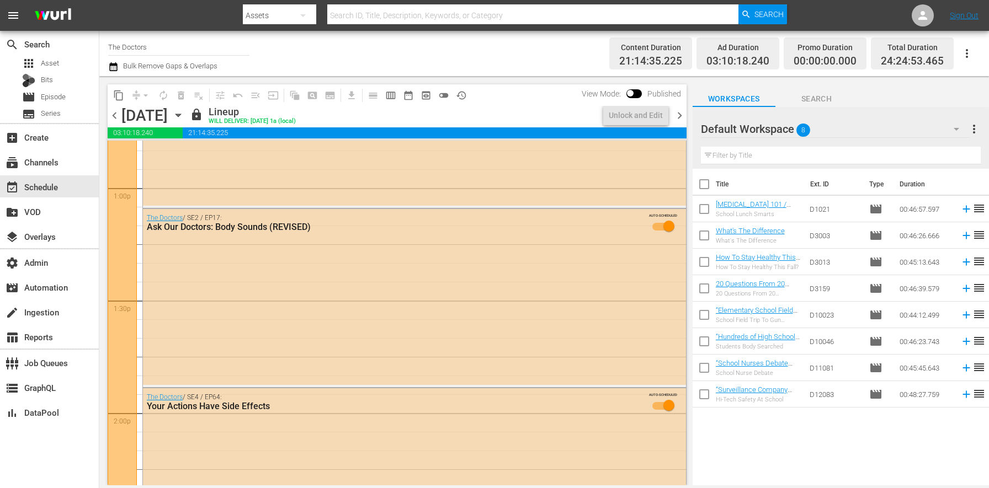
scroll to position [2693, 0]
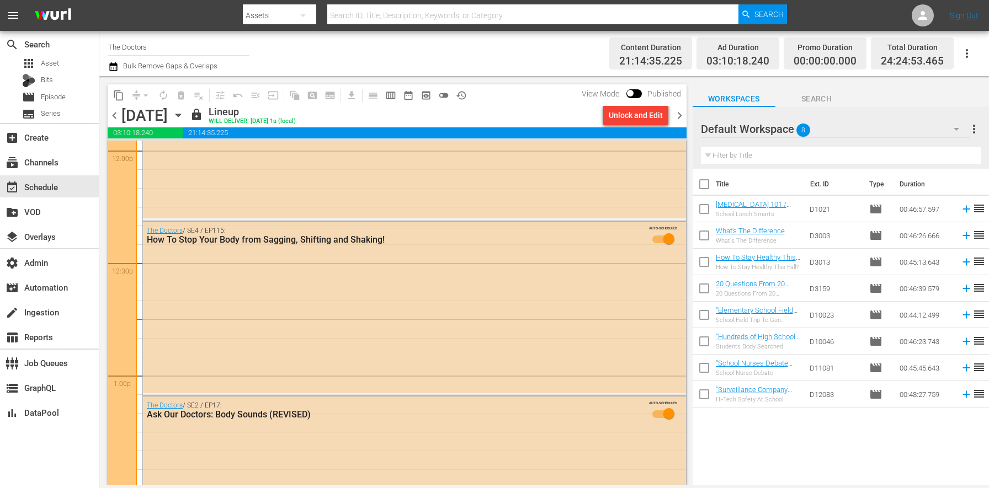
click at [110, 114] on span "chevron_left" at bounding box center [115, 116] width 14 height 14
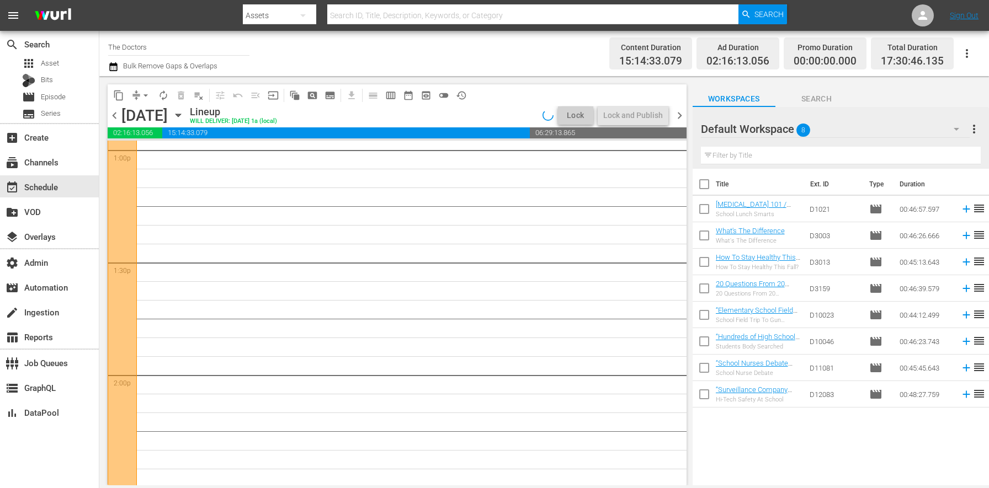
scroll to position [2774, 0]
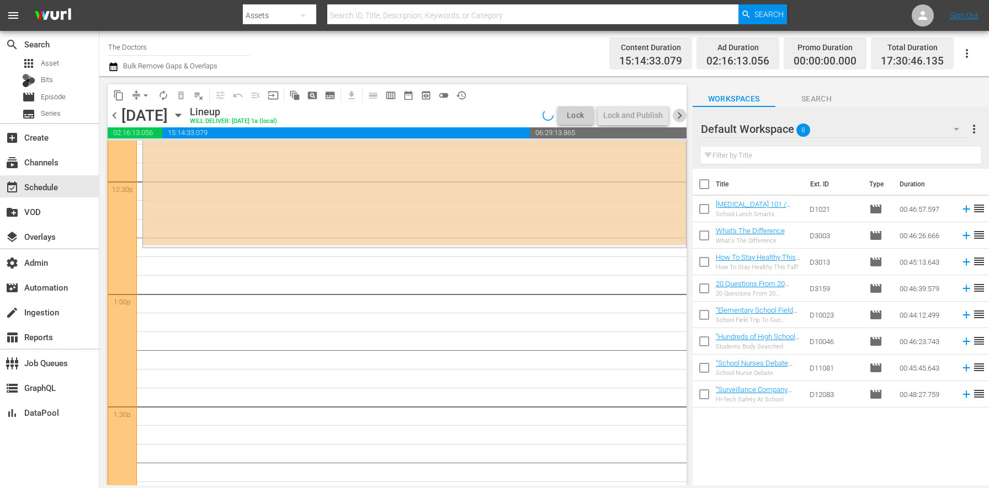
click at [682, 117] on span "chevron_right" at bounding box center [680, 116] width 14 height 14
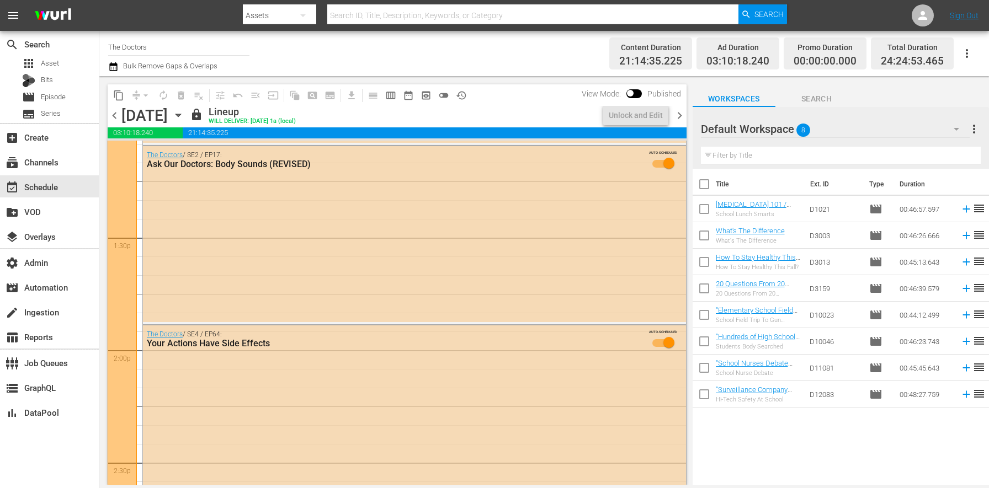
scroll to position [2755, 0]
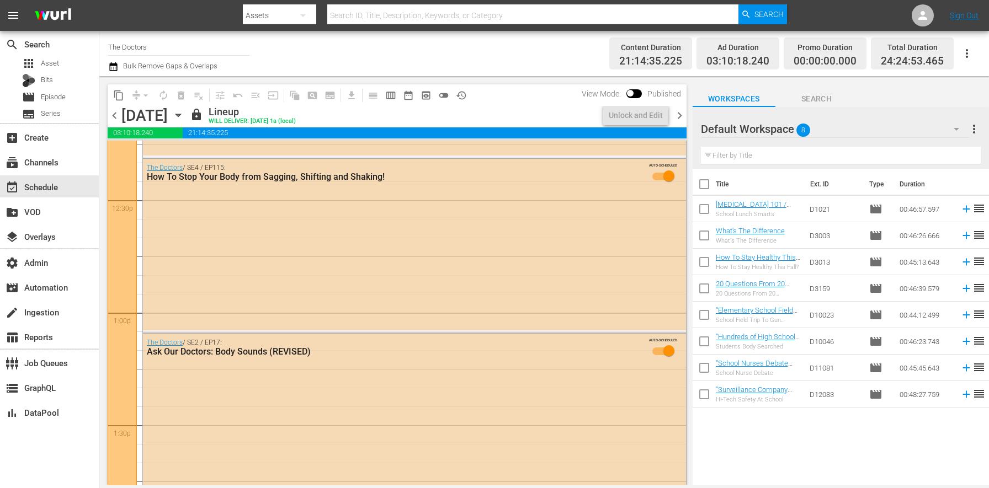
click at [466, 61] on div "Channel Title The Doctors Bulk Remove Gaps & Overlaps" at bounding box center [346, 54] width 476 height 40
click at [649, 114] on div "Unlock and Edit" at bounding box center [636, 115] width 54 height 20
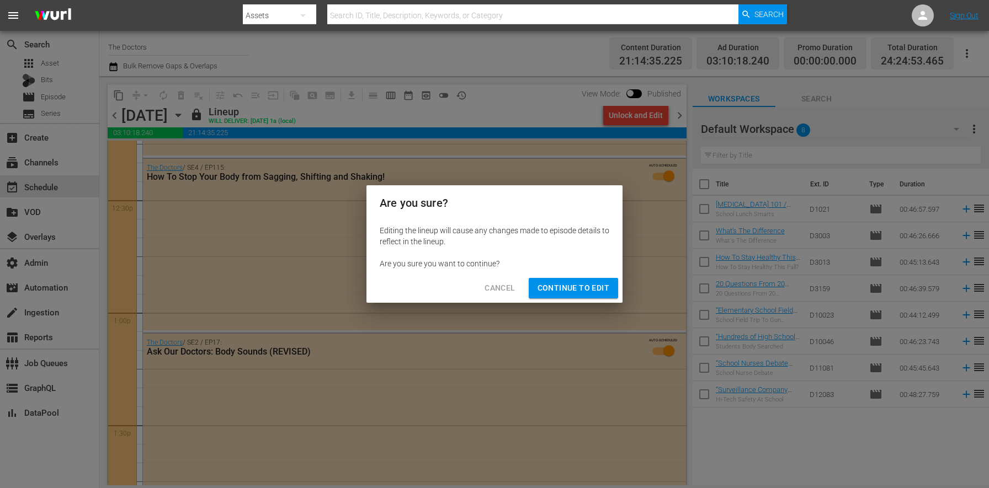
click at [576, 289] on span "Continue to Edit" at bounding box center [574, 289] width 72 height 14
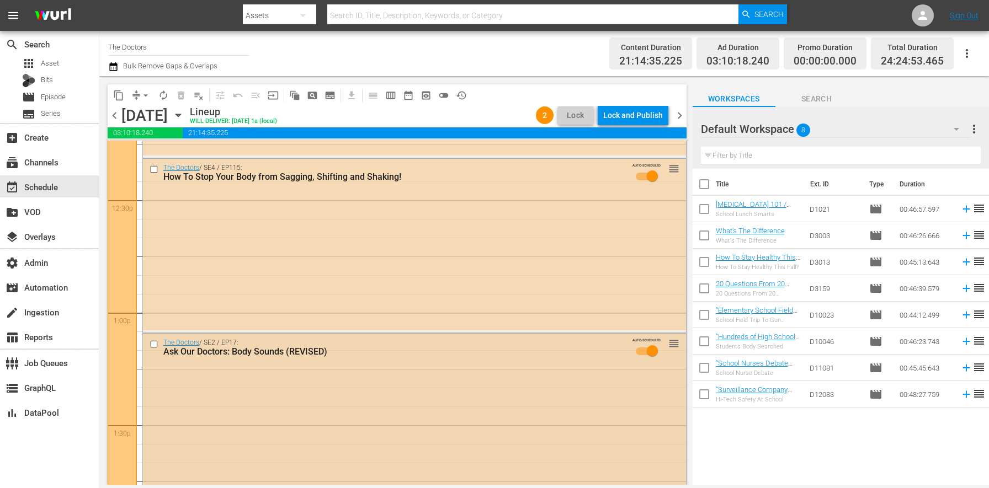
click at [154, 348] on input "checkbox" at bounding box center [156, 344] width 12 height 9
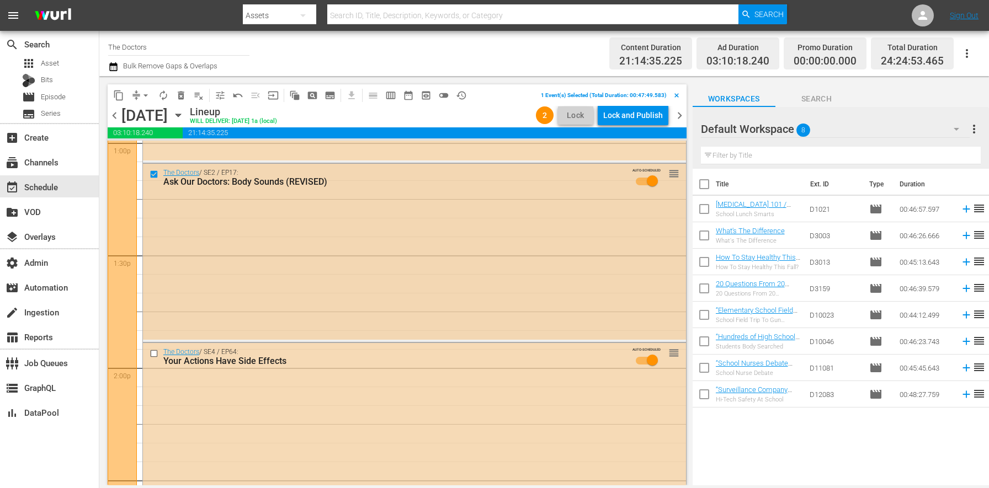
scroll to position [2987, 0]
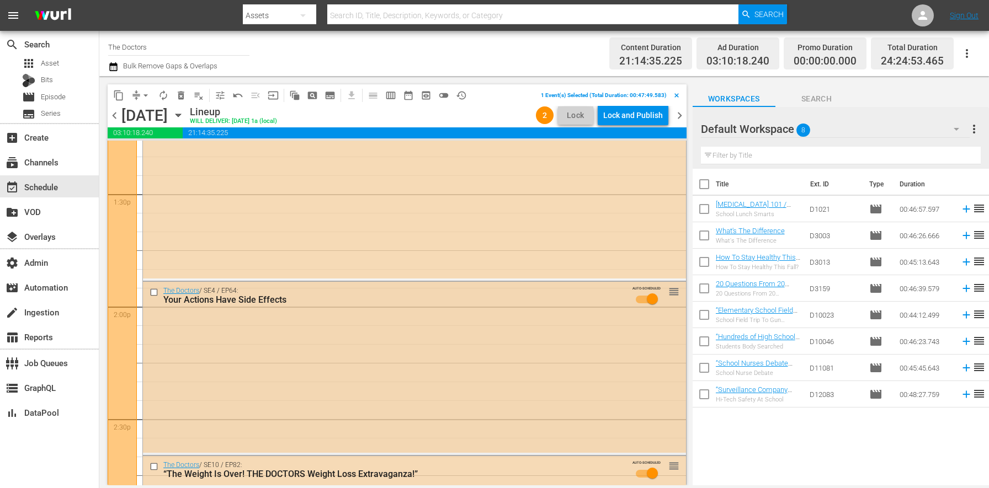
click at [156, 295] on input "checkbox" at bounding box center [156, 292] width 12 height 9
click at [158, 464] on input "checkbox" at bounding box center [156, 467] width 12 height 9
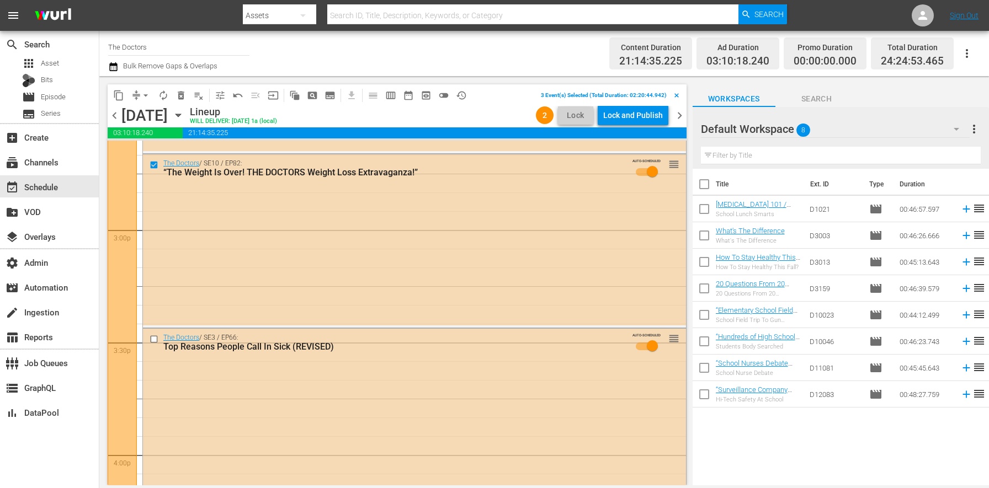
scroll to position [3472, 0]
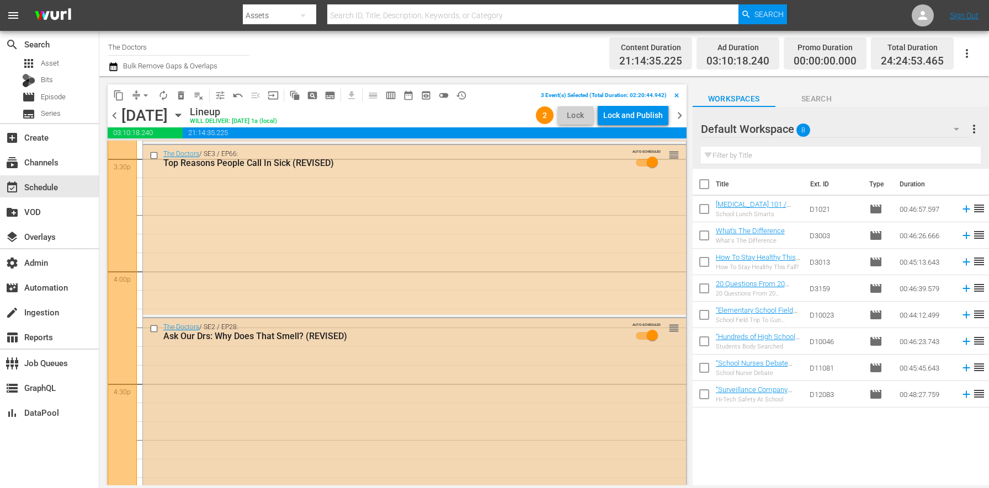
click at [155, 330] on input "checkbox" at bounding box center [156, 329] width 12 height 9
click at [159, 152] on input "checkbox" at bounding box center [156, 155] width 12 height 9
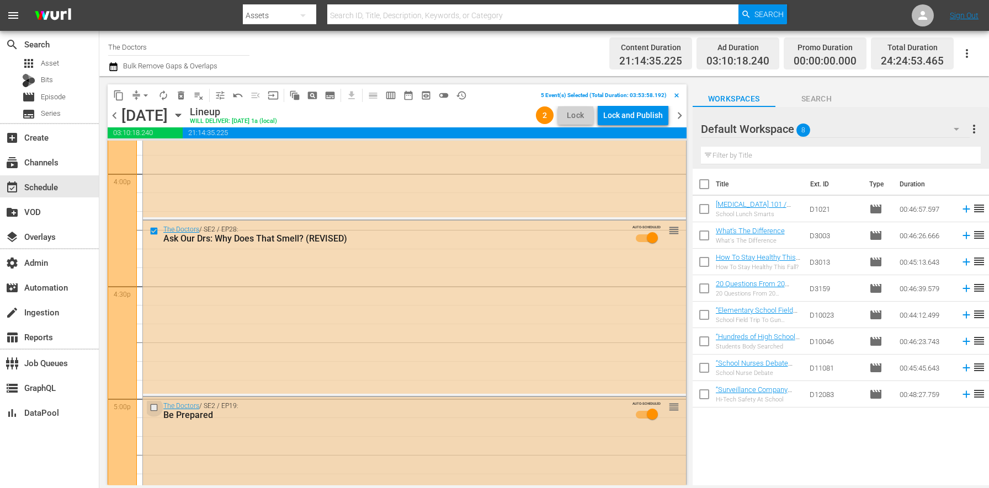
click at [153, 405] on input "checkbox" at bounding box center [156, 407] width 12 height 9
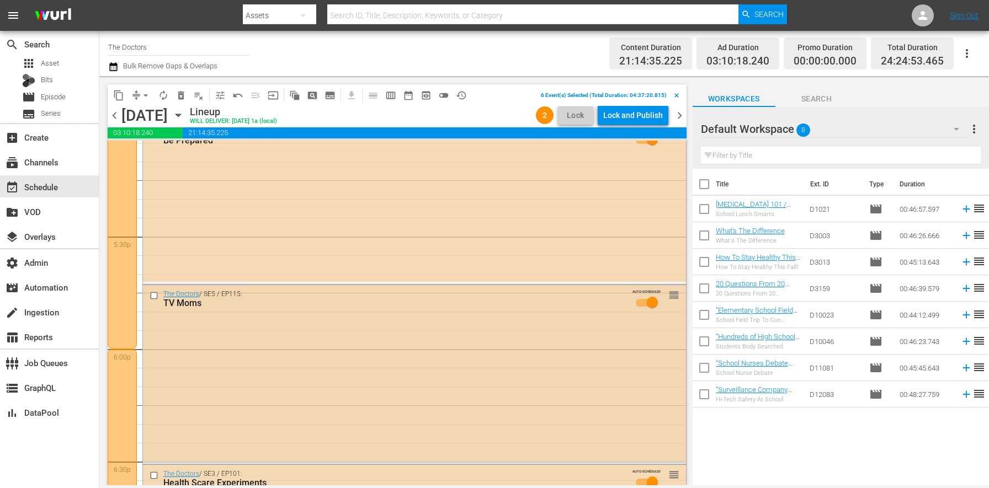
scroll to position [3906, 0]
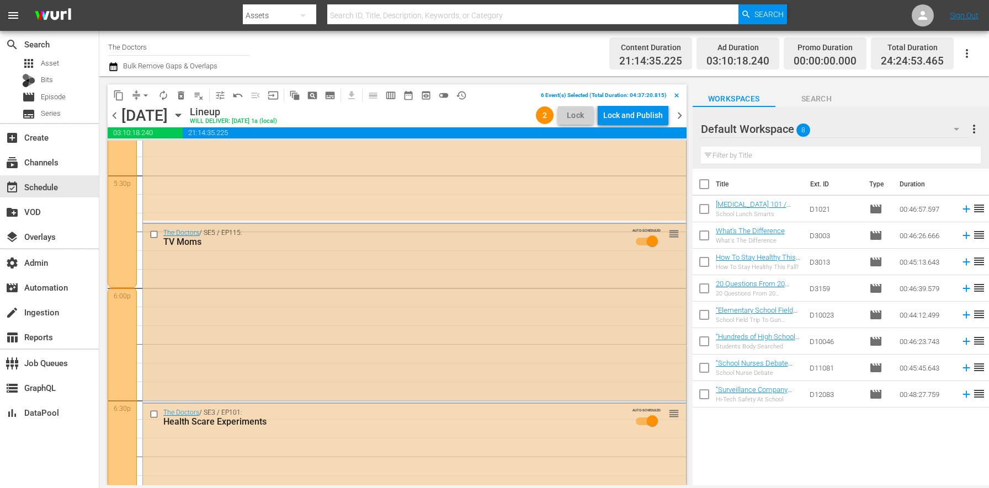
click at [156, 233] on input "checkbox" at bounding box center [156, 234] width 12 height 9
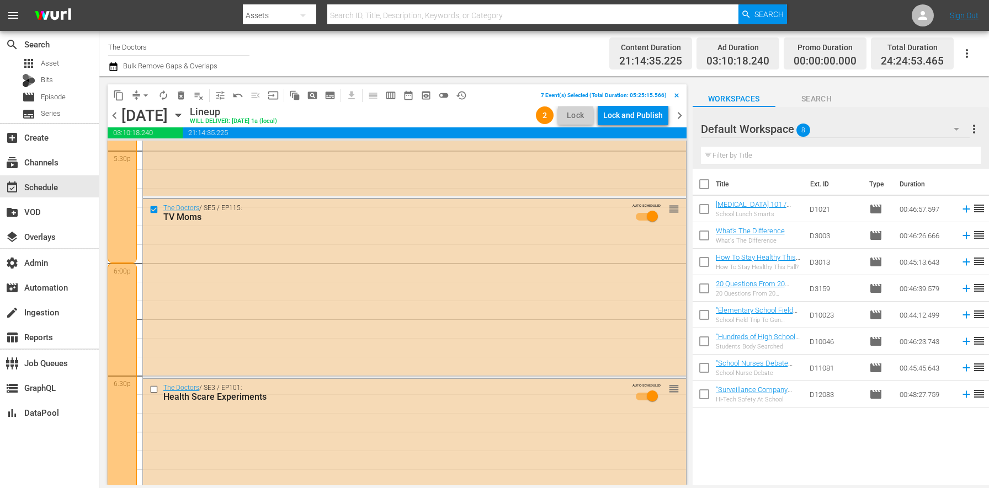
scroll to position [4096, 0]
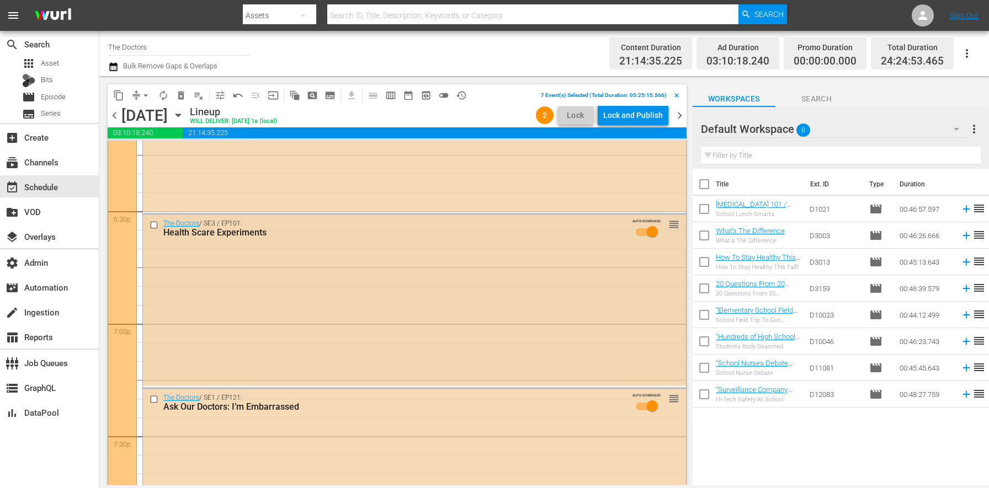
click at [156, 227] on input "checkbox" at bounding box center [156, 225] width 12 height 9
click at [184, 97] on span "delete_forever_outlined" at bounding box center [181, 95] width 11 height 11
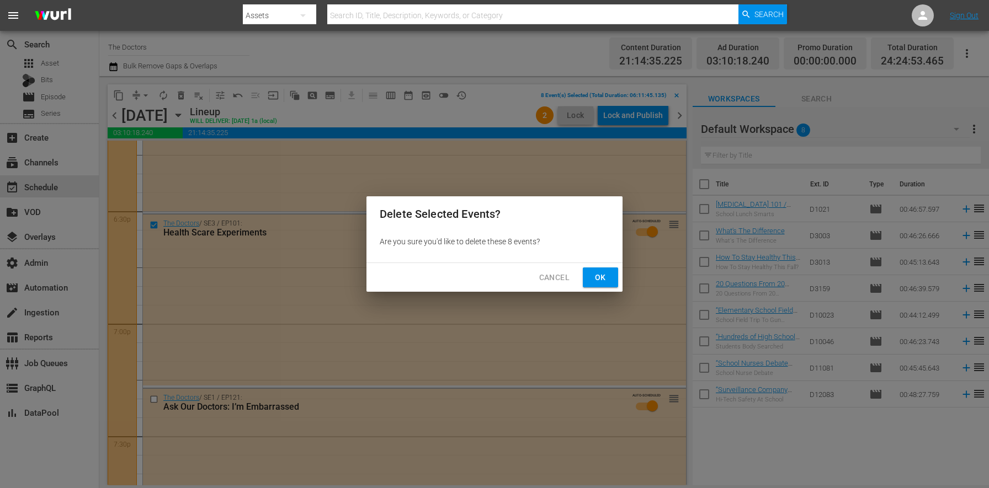
click at [608, 278] on span "Ok" at bounding box center [601, 278] width 18 height 14
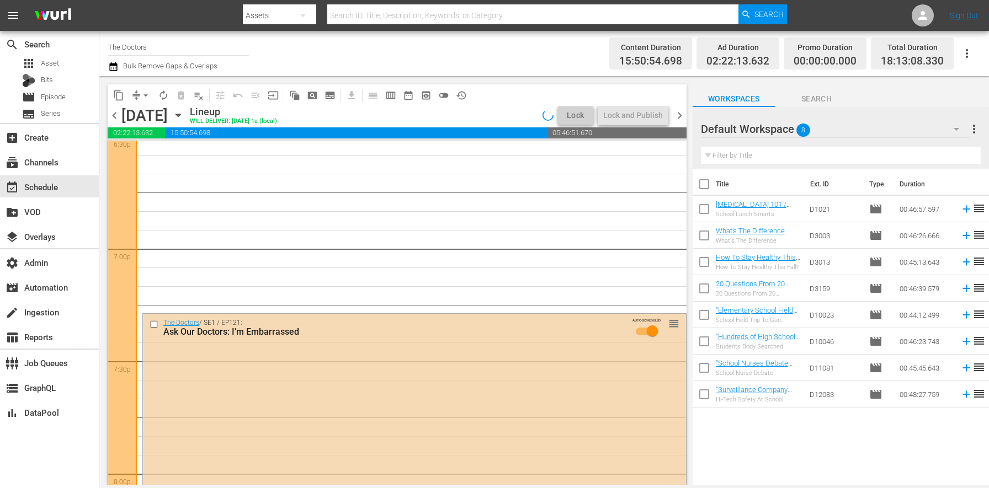
click at [677, 118] on span "chevron_right" at bounding box center [680, 116] width 14 height 14
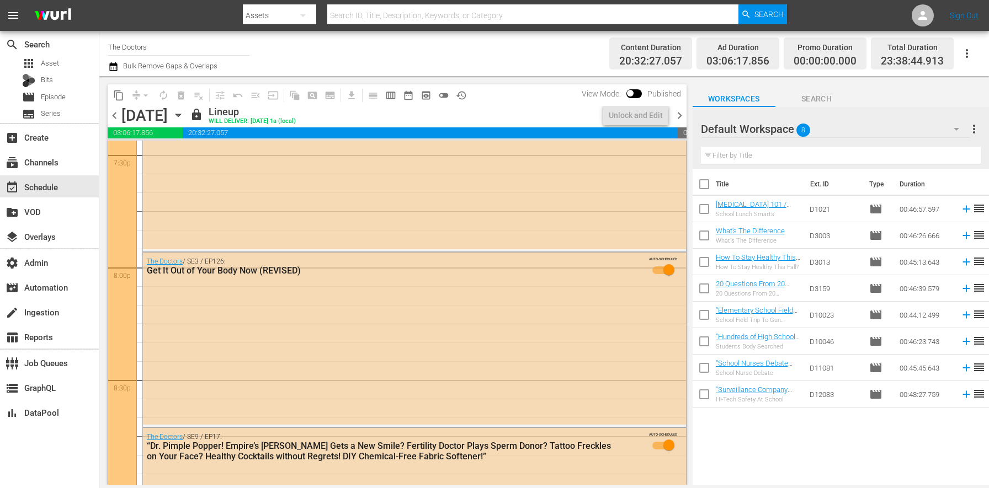
scroll to position [4114, 0]
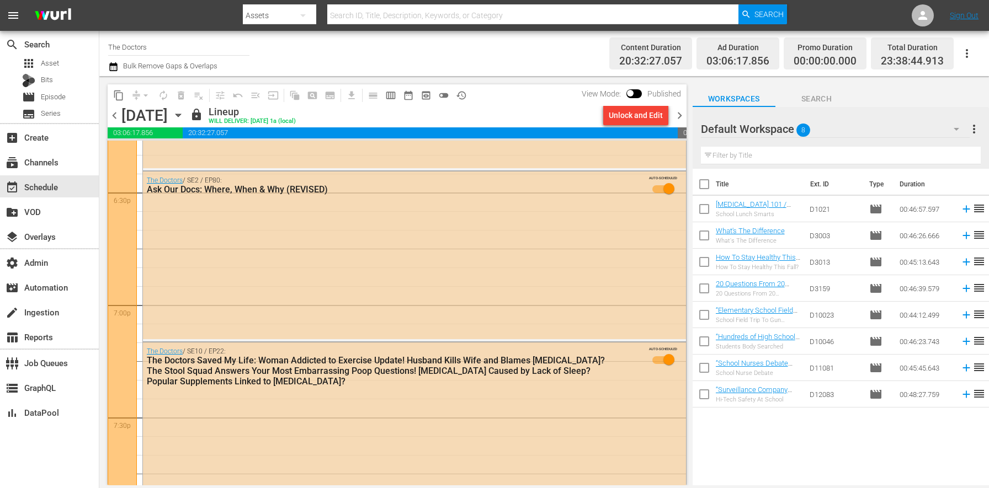
click at [614, 120] on div "Unlock and Edit" at bounding box center [636, 115] width 54 height 20
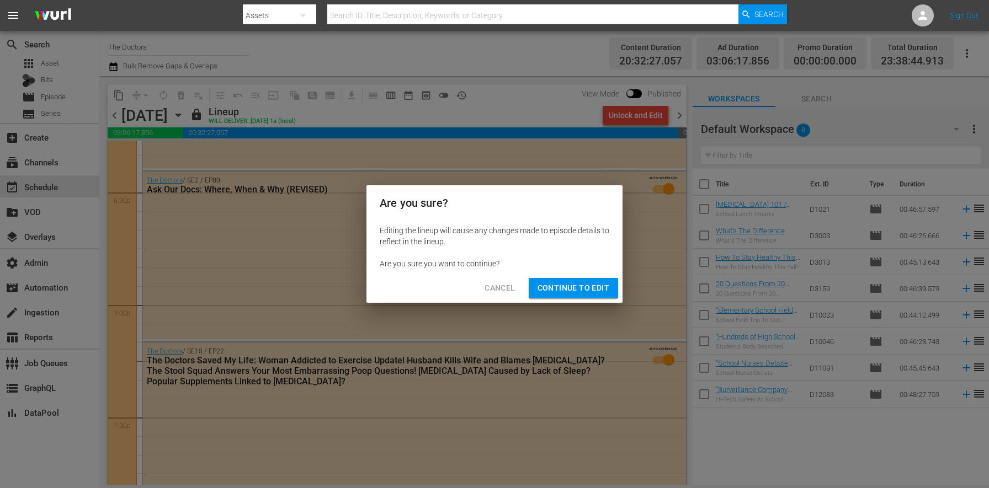
click at [582, 288] on span "Continue to Edit" at bounding box center [574, 289] width 72 height 14
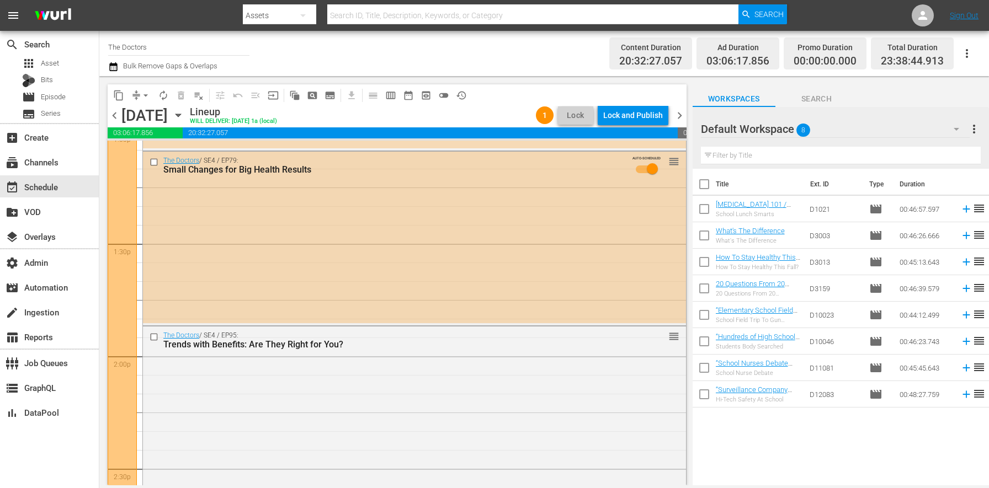
scroll to position [2923, 0]
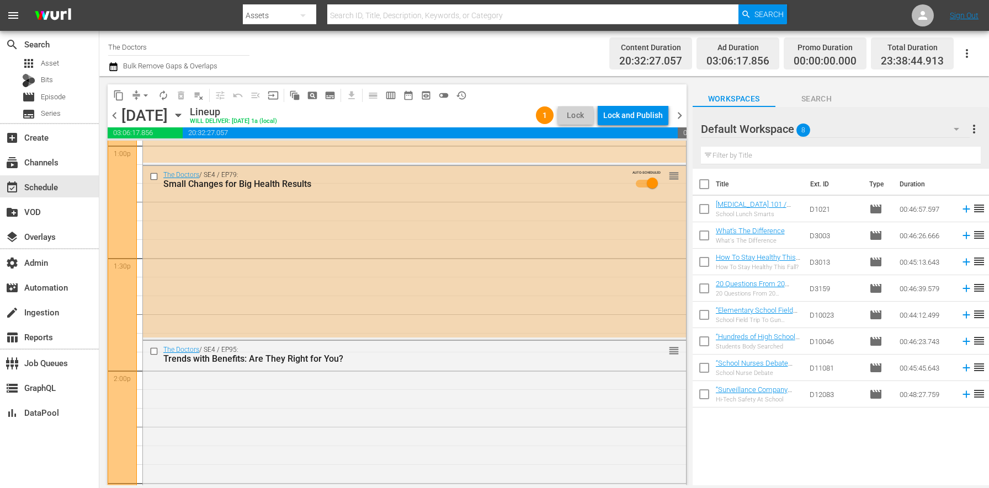
click at [153, 176] on input "checkbox" at bounding box center [156, 176] width 12 height 9
click at [154, 351] on input "checkbox" at bounding box center [156, 351] width 12 height 9
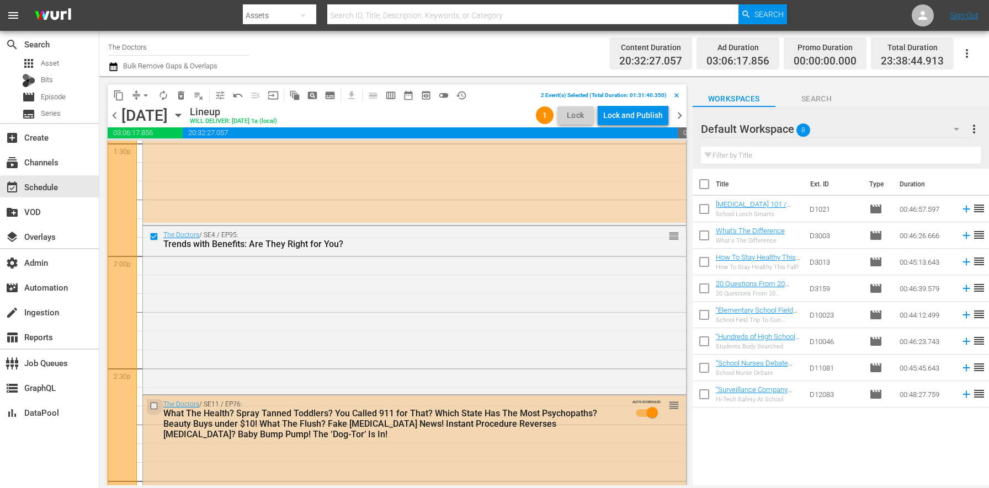
click at [156, 403] on input "checkbox" at bounding box center [156, 405] width 12 height 9
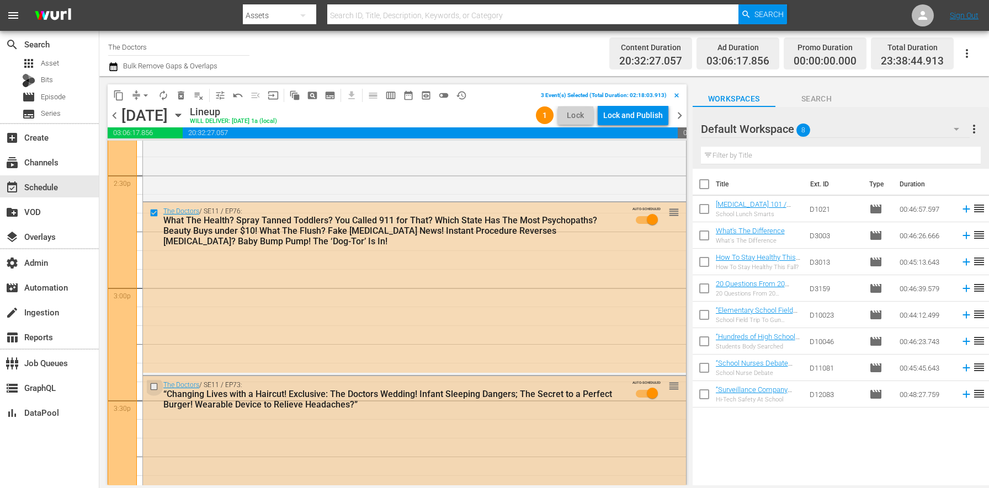
click at [153, 386] on input "checkbox" at bounding box center [156, 387] width 12 height 9
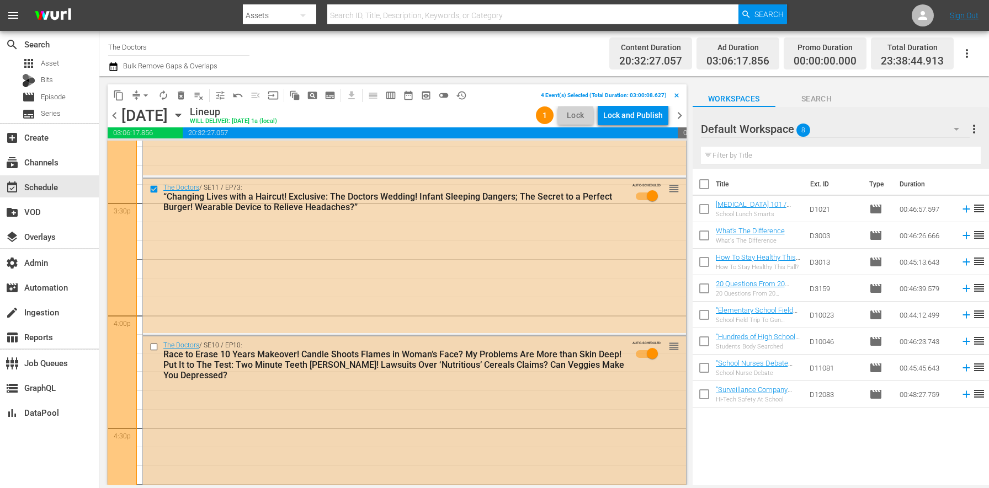
click at [153, 344] on input "checkbox" at bounding box center [156, 347] width 12 height 9
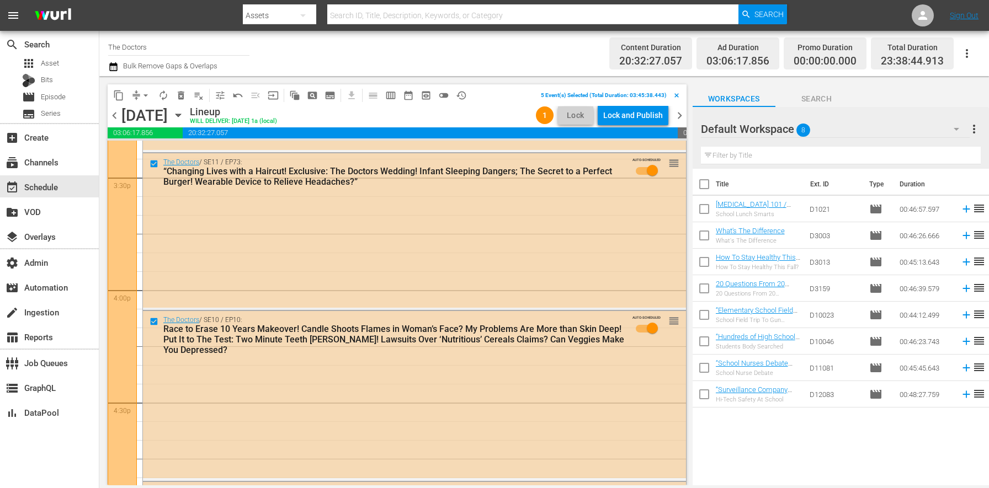
scroll to position [3576, 0]
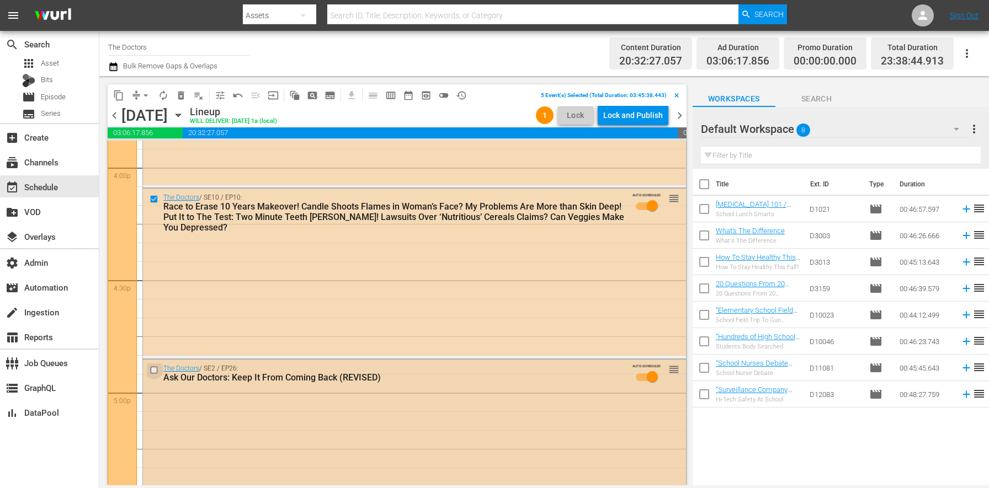
click at [155, 372] on input "checkbox" at bounding box center [156, 369] width 12 height 9
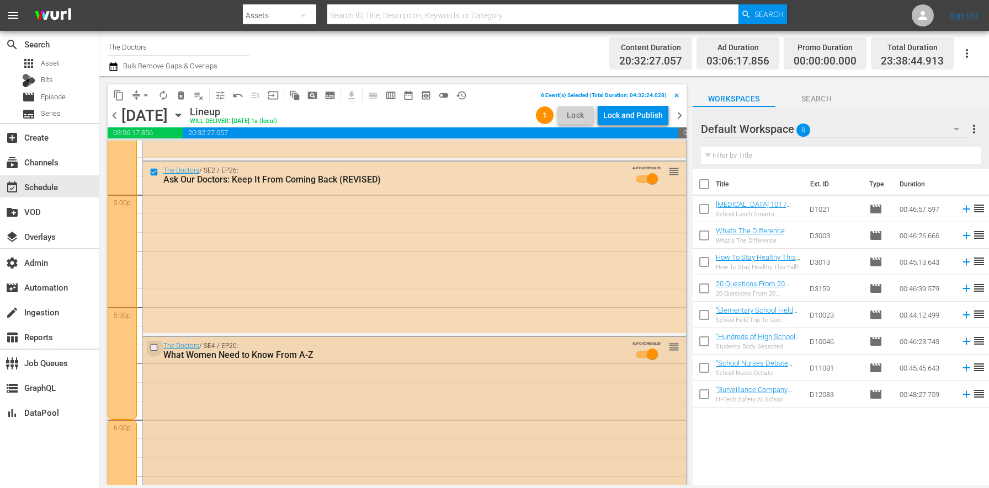
click at [153, 346] on input "checkbox" at bounding box center [156, 347] width 12 height 9
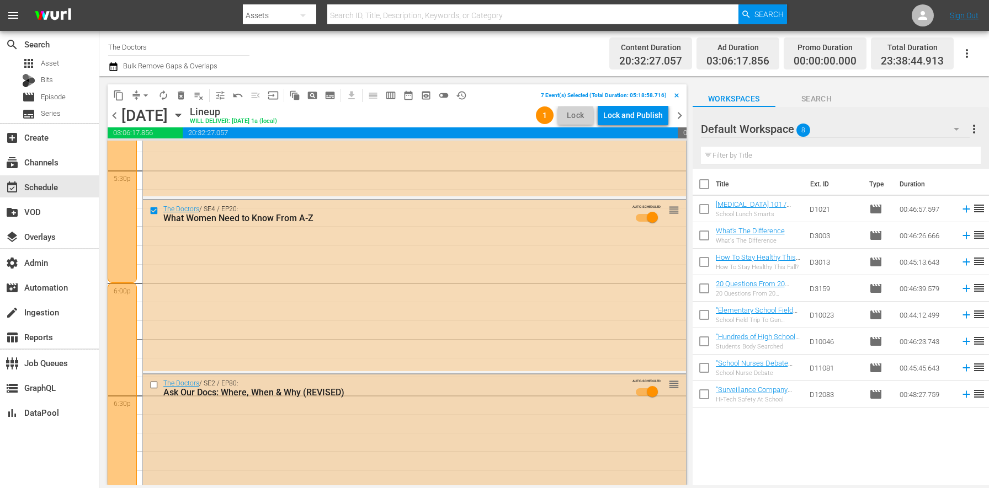
click at [153, 385] on input "checkbox" at bounding box center [156, 385] width 12 height 9
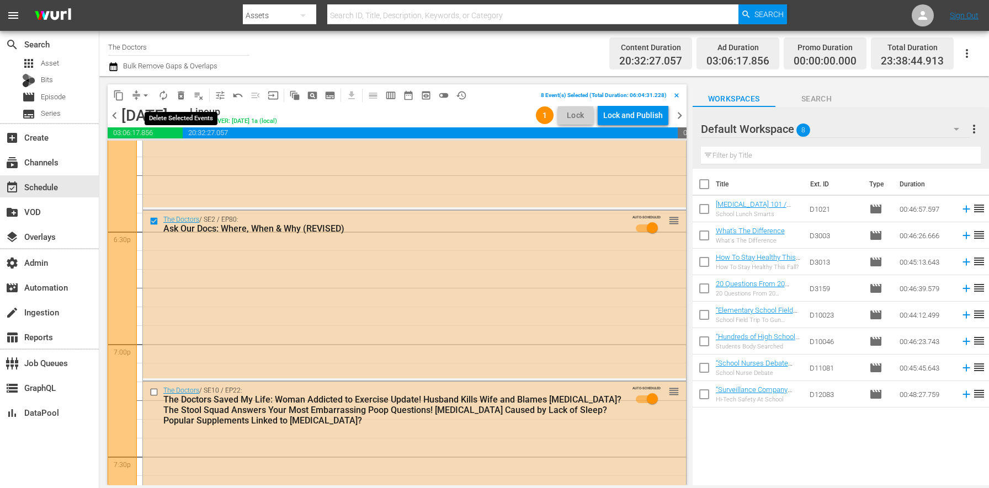
click at [179, 91] on span "delete_forever_outlined" at bounding box center [181, 95] width 11 height 11
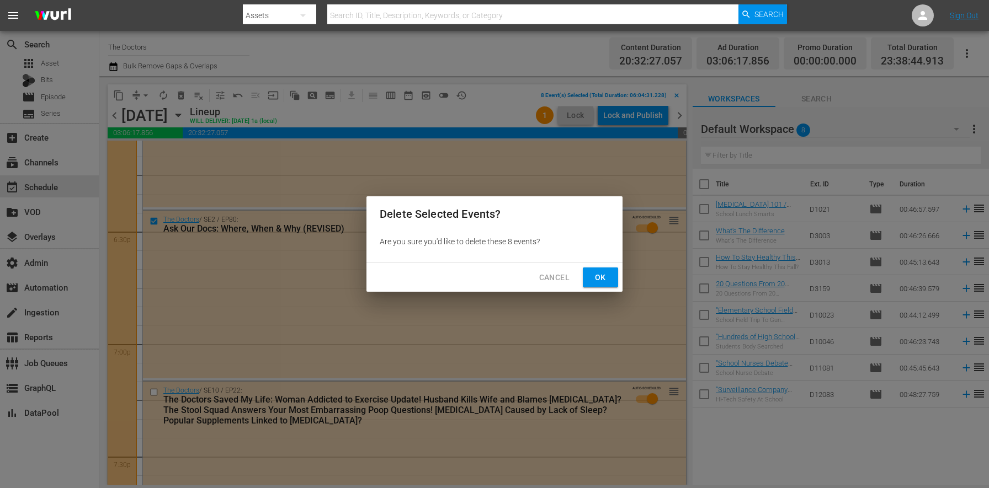
click at [619, 282] on div "Cancel Ok" at bounding box center [495, 277] width 256 height 29
click at [616, 283] on button "Ok" at bounding box center [600, 278] width 35 height 20
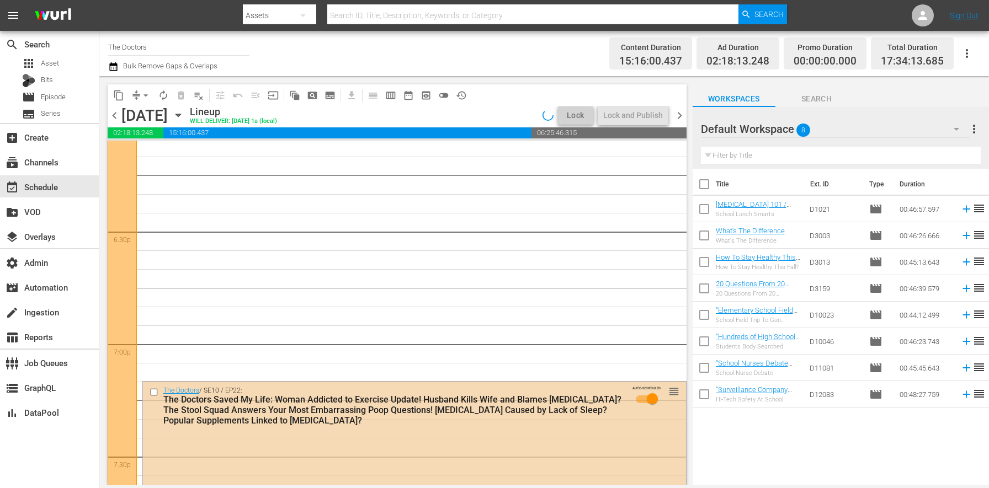
scroll to position [4169, 0]
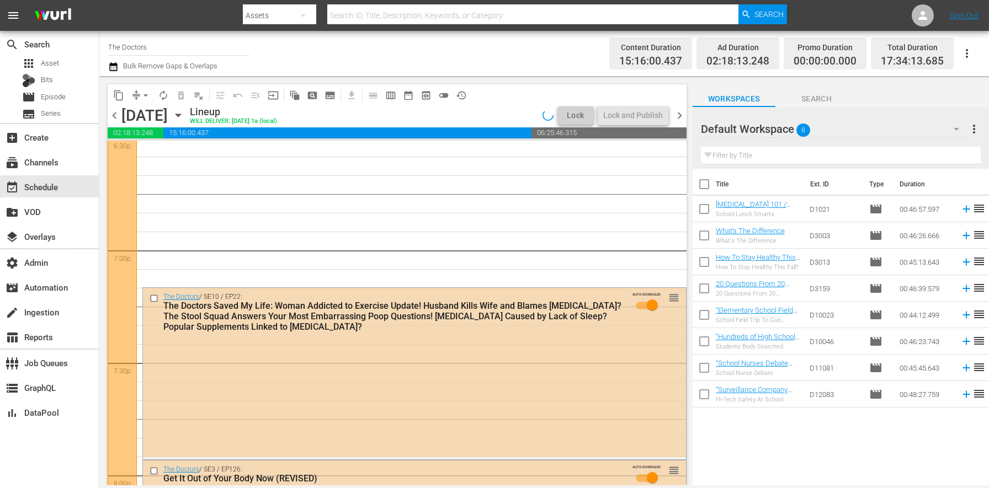
click at [677, 116] on span "chevron_right" at bounding box center [680, 116] width 14 height 14
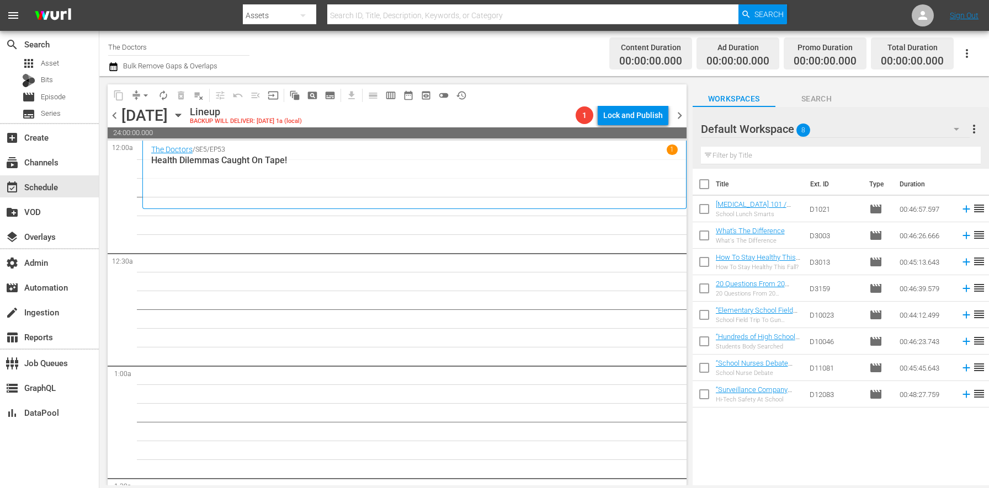
click at [117, 113] on span "chevron_left" at bounding box center [115, 116] width 14 height 14
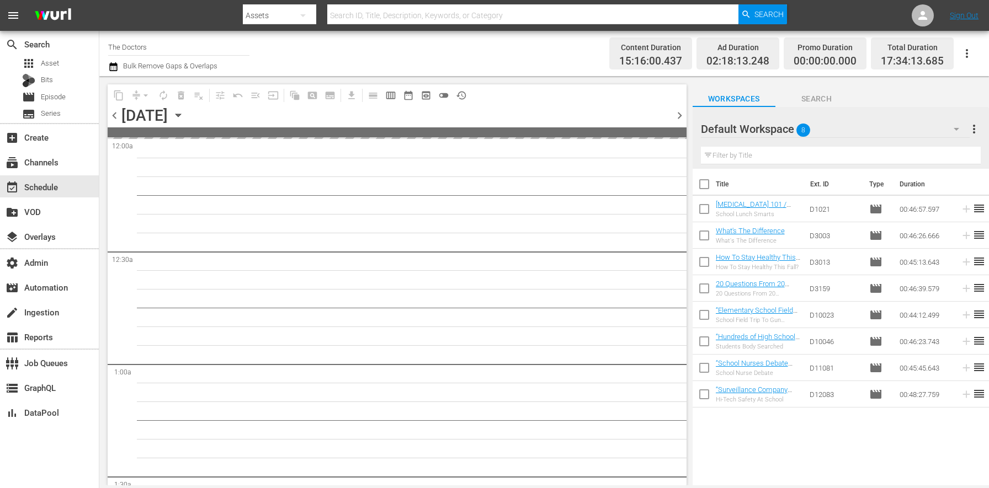
click at [117, 113] on span "chevron_left" at bounding box center [115, 116] width 14 height 14
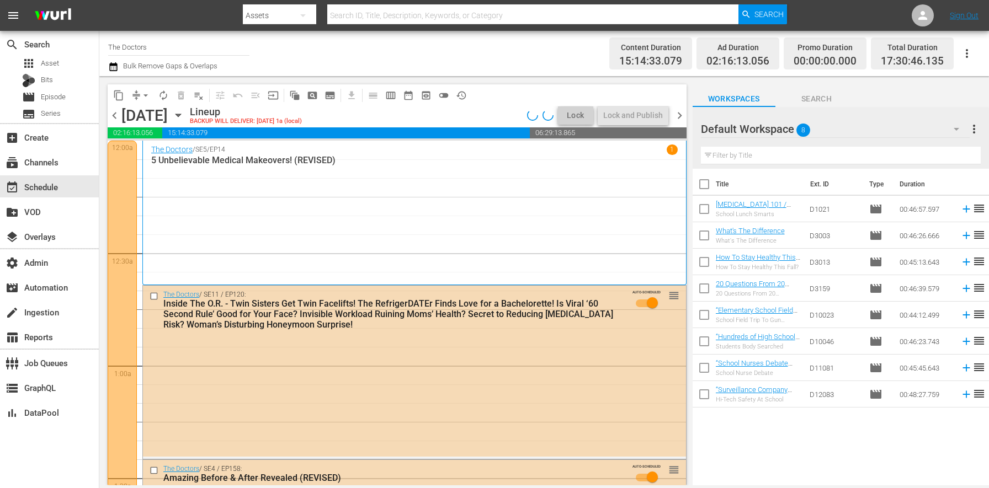
click at [117, 113] on span "chevron_left" at bounding box center [115, 116] width 14 height 14
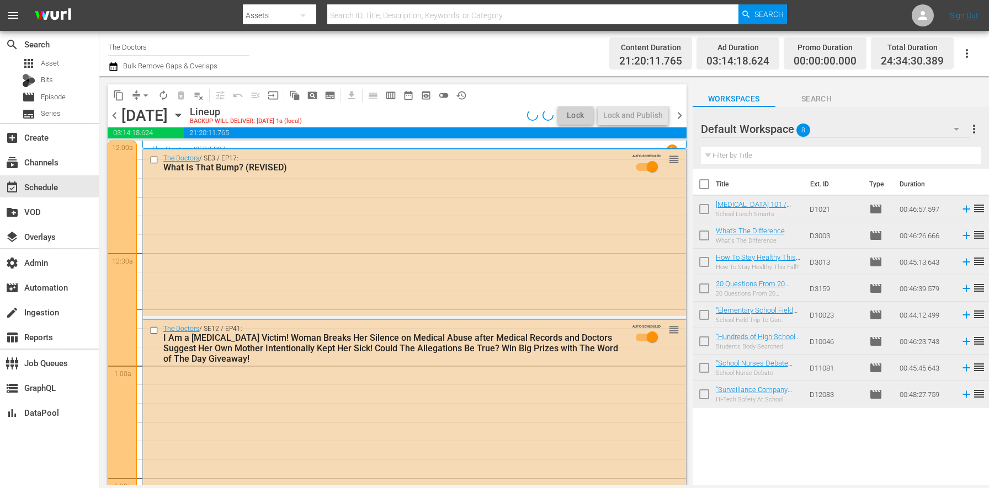
click at [117, 113] on span "chevron_left" at bounding box center [115, 116] width 14 height 14
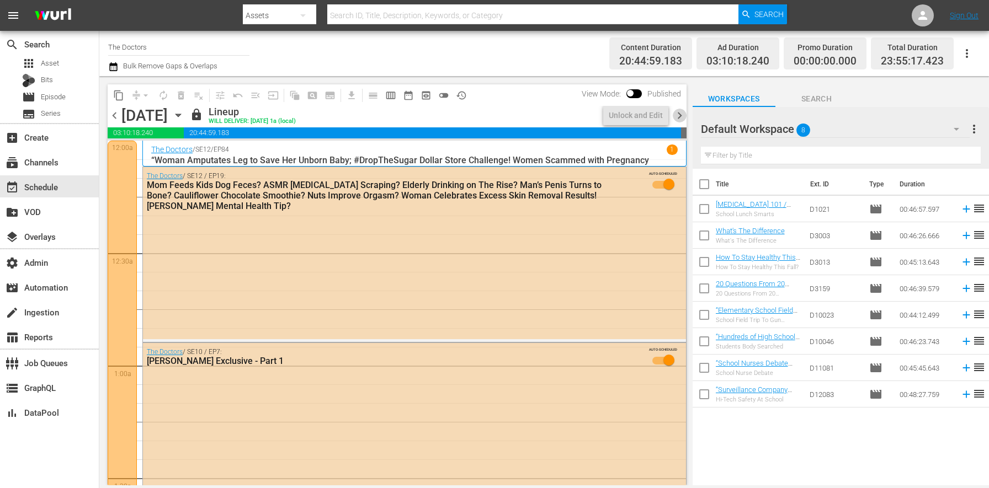
click at [679, 120] on span "chevron_right" at bounding box center [680, 116] width 14 height 14
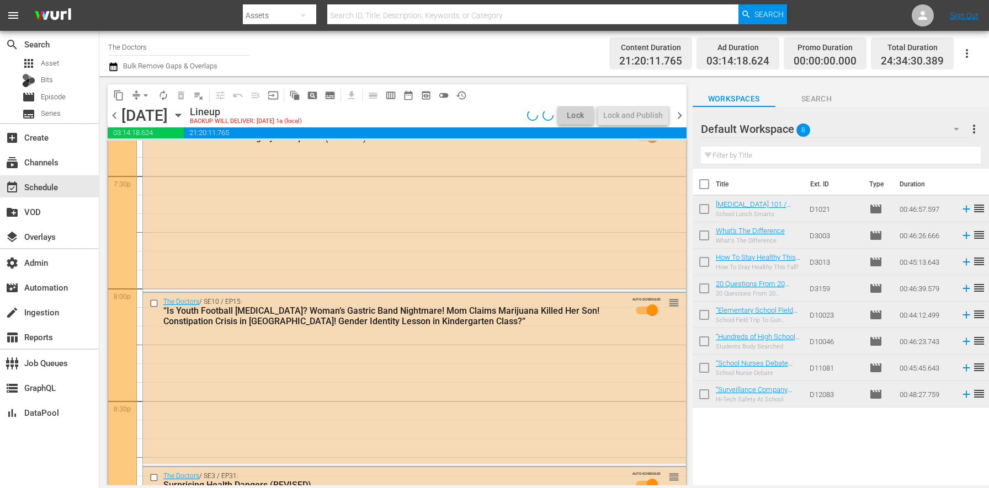
scroll to position [5058, 0]
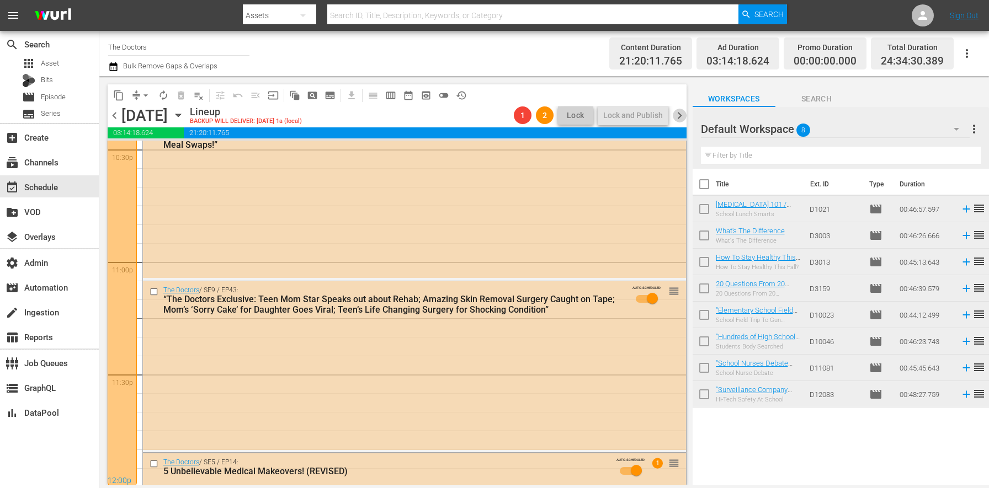
click at [675, 119] on span "chevron_right" at bounding box center [680, 116] width 14 height 14
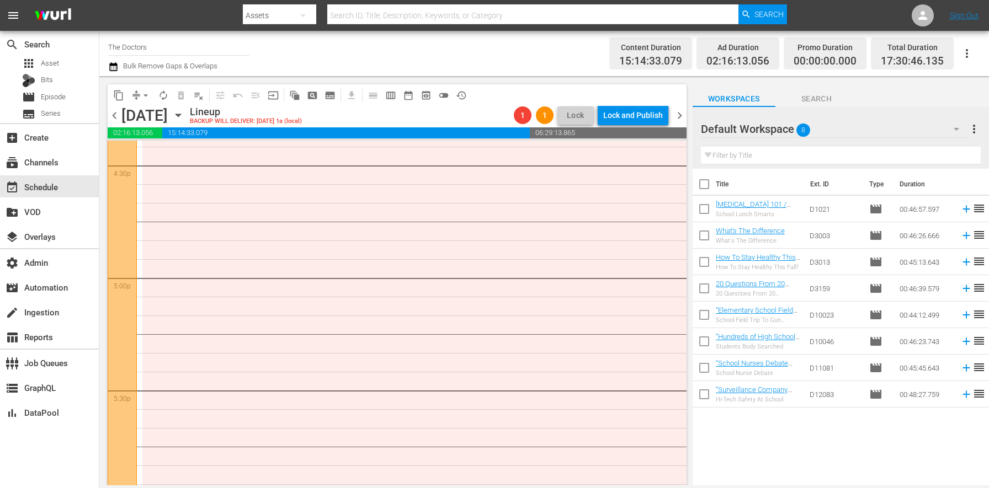
scroll to position [3446, 0]
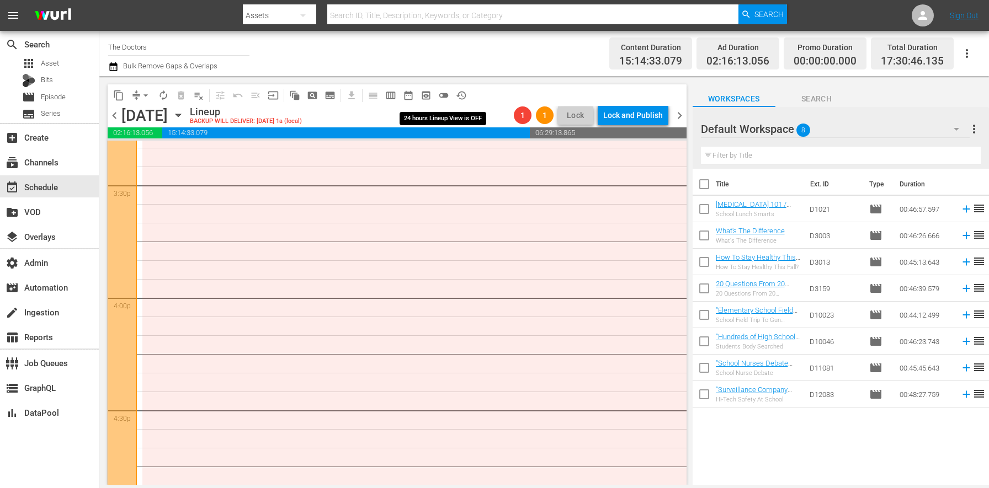
click at [441, 99] on span "toggle_off" at bounding box center [443, 95] width 11 height 11
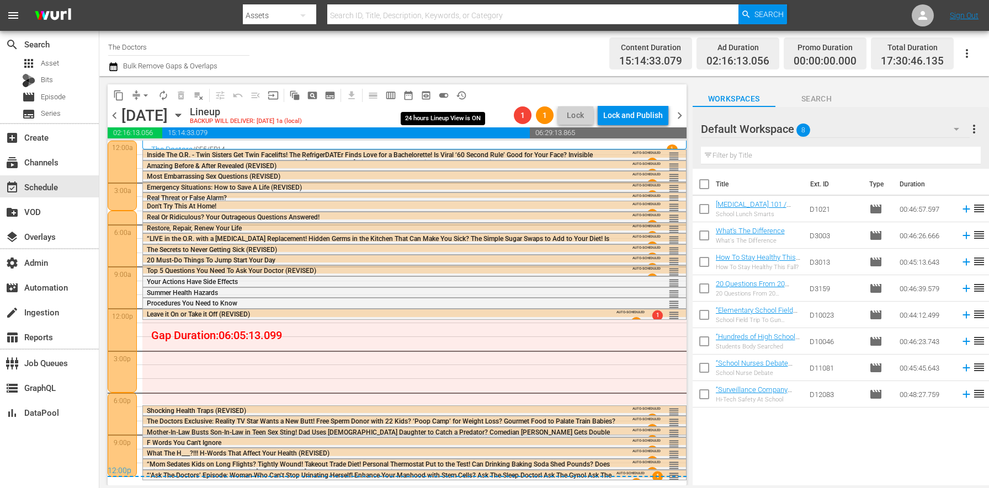
scroll to position [0, 0]
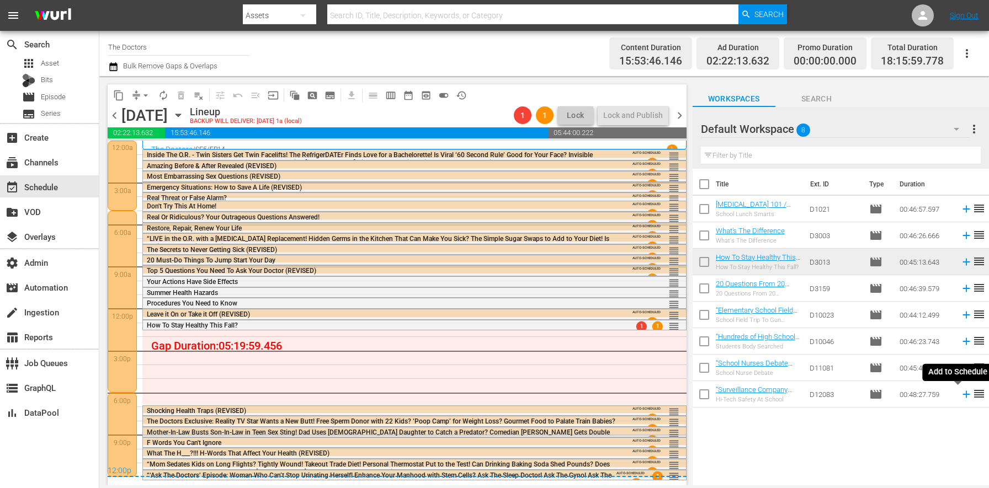
click at [960, 391] on icon at bounding box center [966, 395] width 12 height 12
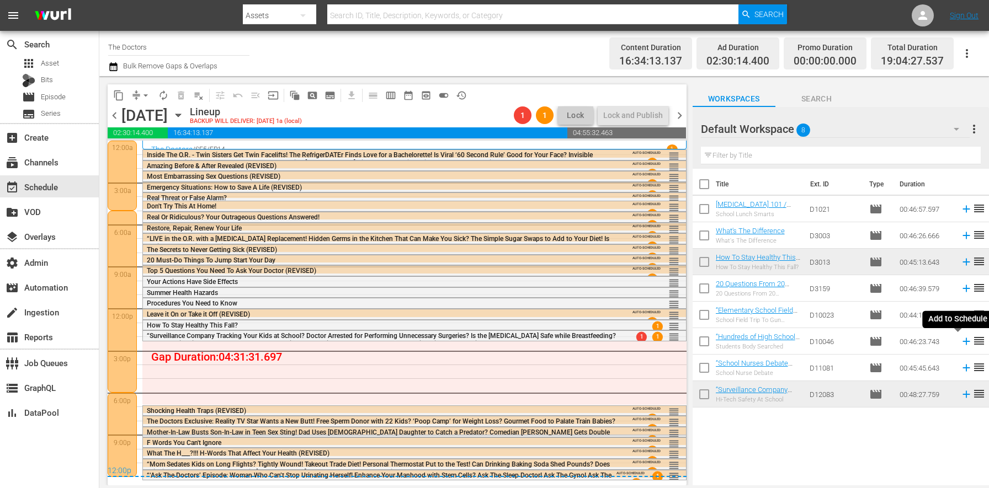
click at [960, 346] on icon at bounding box center [966, 342] width 12 height 12
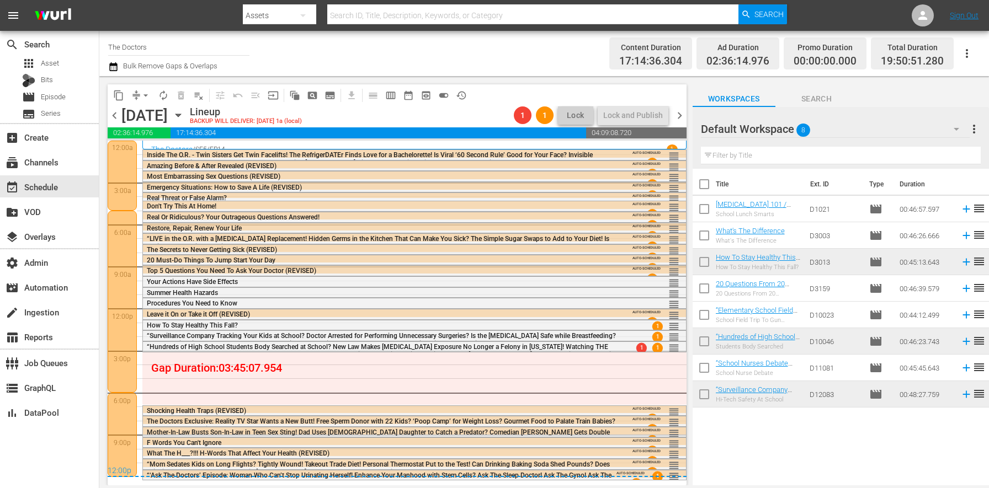
click at [708, 207] on input "checkbox" at bounding box center [704, 211] width 23 height 23
checkbox input "true"
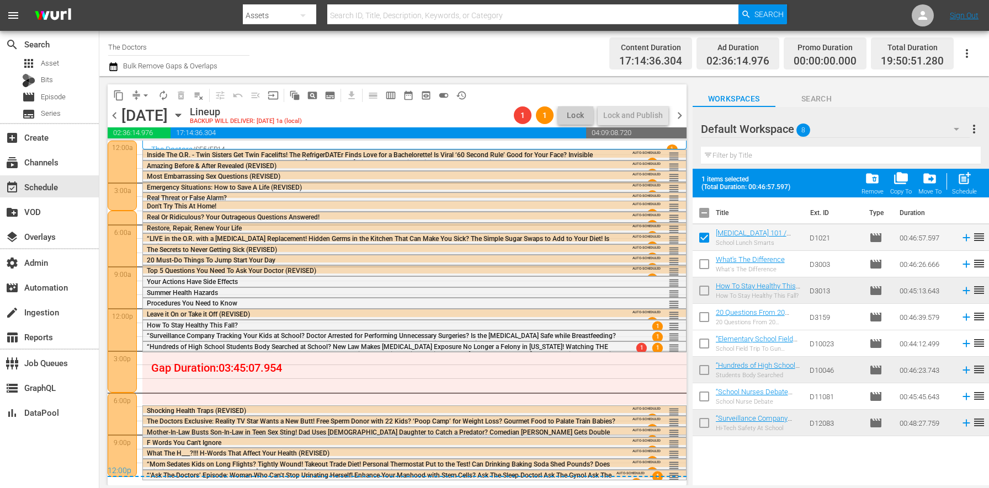
click at [704, 392] on input "checkbox" at bounding box center [704, 398] width 23 height 23
checkbox input "true"
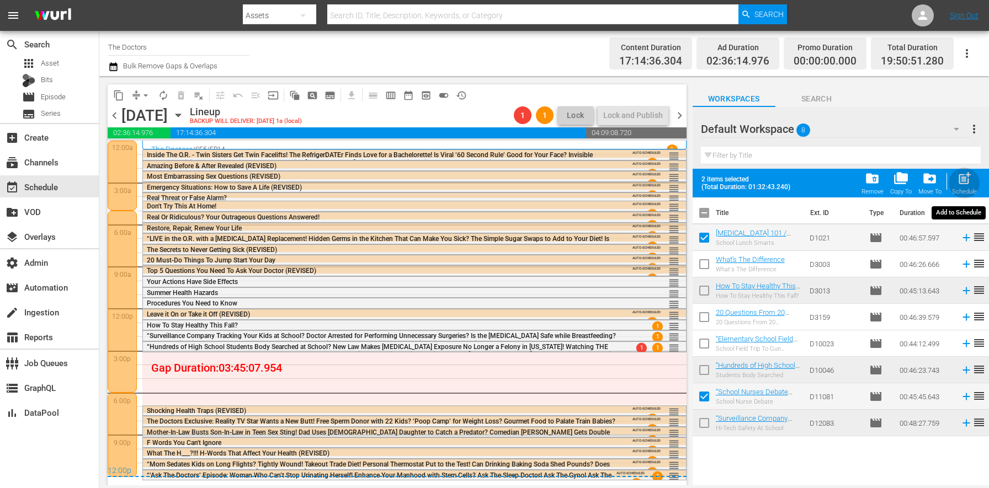
click at [960, 190] on div "Schedule" at bounding box center [964, 191] width 25 height 7
checkbox input "false"
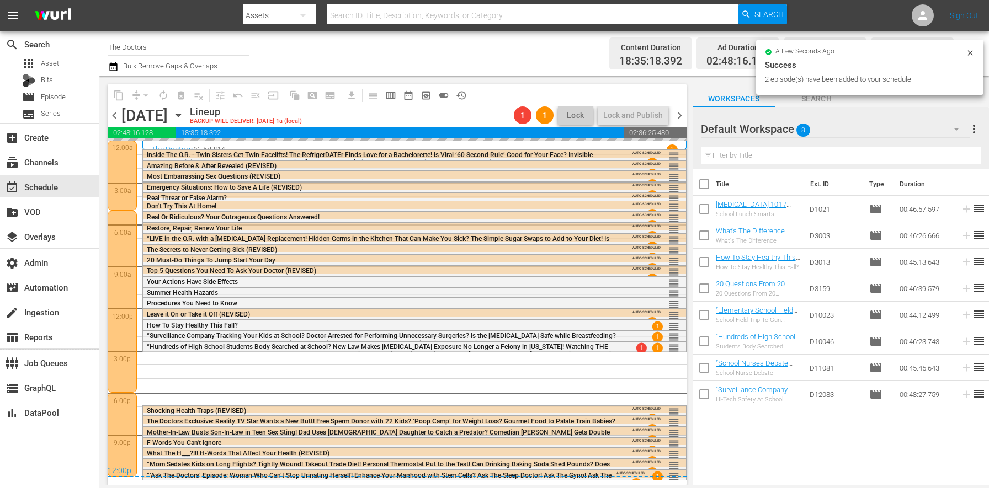
click at [700, 235] on input "checkbox" at bounding box center [704, 237] width 23 height 23
checkbox input "true"
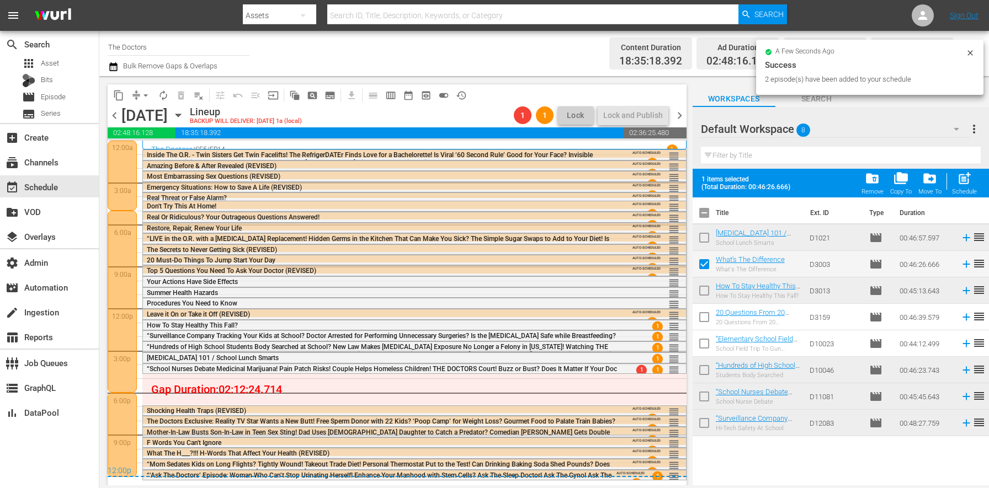
drag, startPoint x: 705, startPoint y: 322, endPoint x: 805, endPoint y: 253, distance: 121.9
click at [704, 322] on input "checkbox" at bounding box center [704, 319] width 23 height 23
checkbox input "true"
click at [960, 178] on span "post_add" at bounding box center [964, 178] width 15 height 15
checkbox input "false"
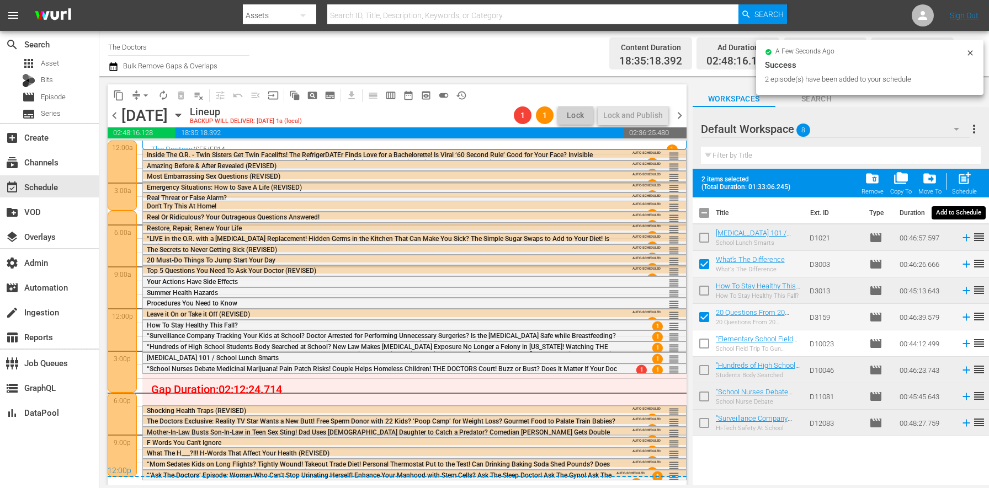
checkbox input "false"
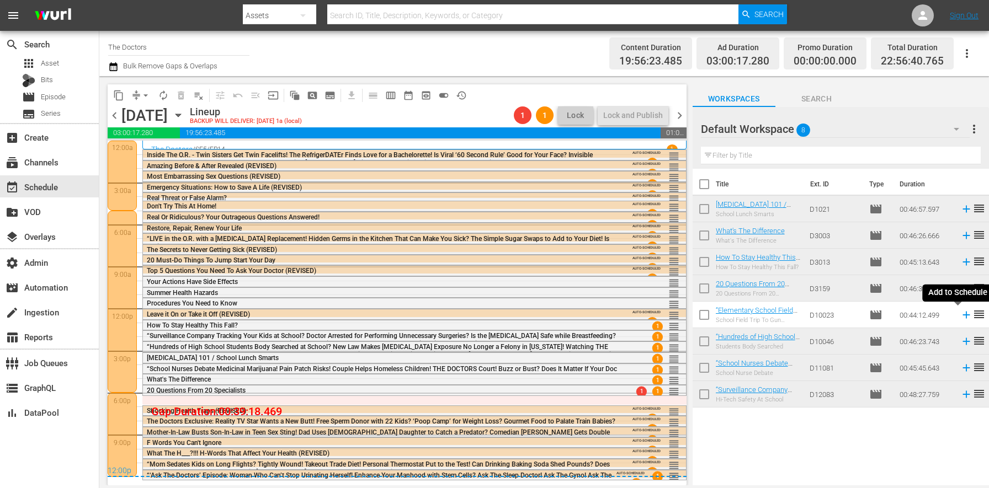
drag, startPoint x: 959, startPoint y: 314, endPoint x: 946, endPoint y: 310, distance: 13.3
click at [960, 314] on icon at bounding box center [966, 315] width 12 height 12
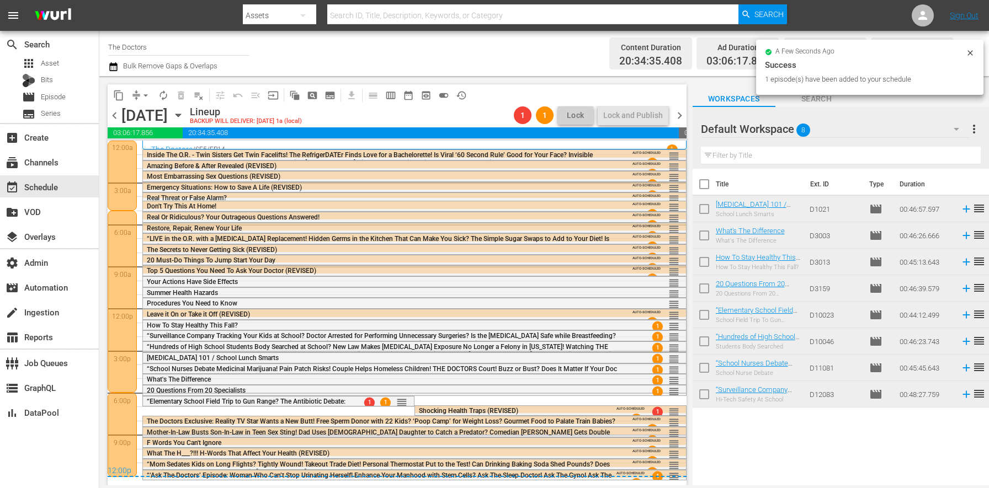
click at [681, 118] on span "chevron_right" at bounding box center [680, 116] width 14 height 14
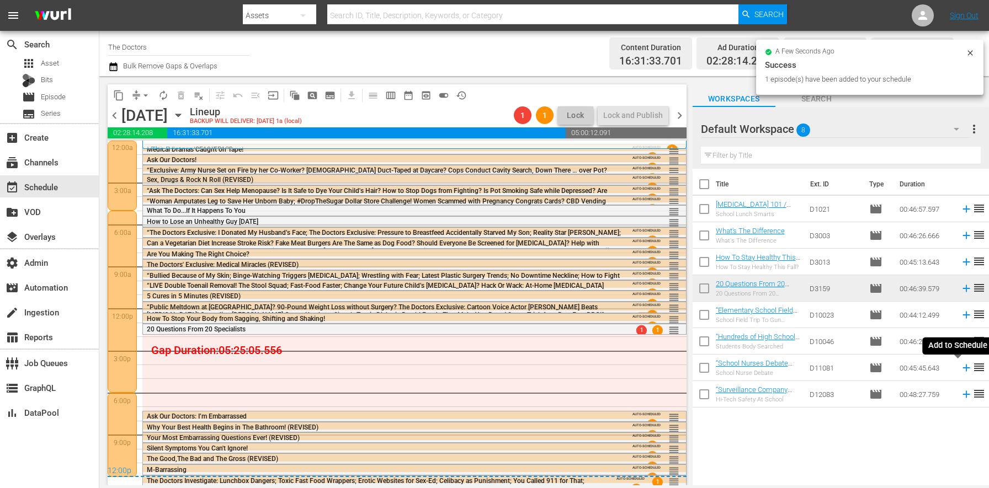
click at [960, 370] on icon at bounding box center [966, 368] width 12 height 12
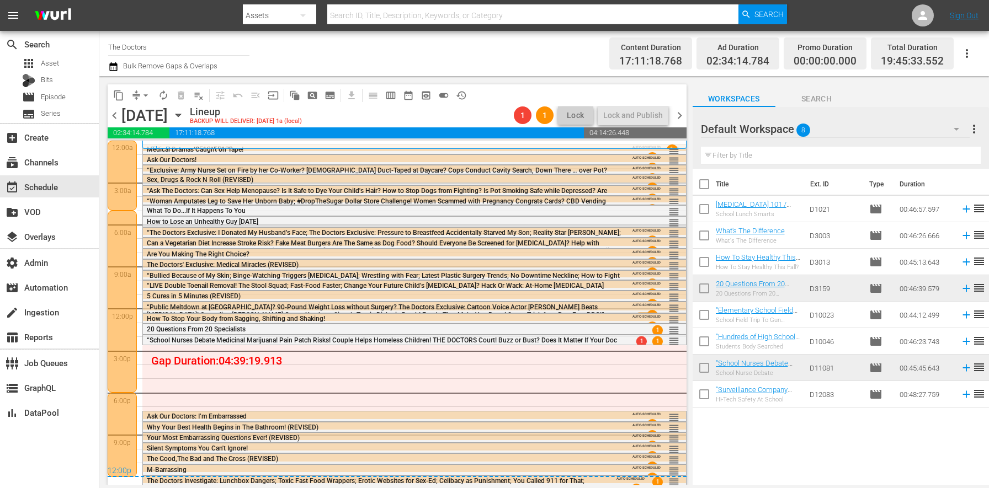
click at [703, 229] on input "checkbox" at bounding box center [704, 237] width 23 height 23
checkbox input "true"
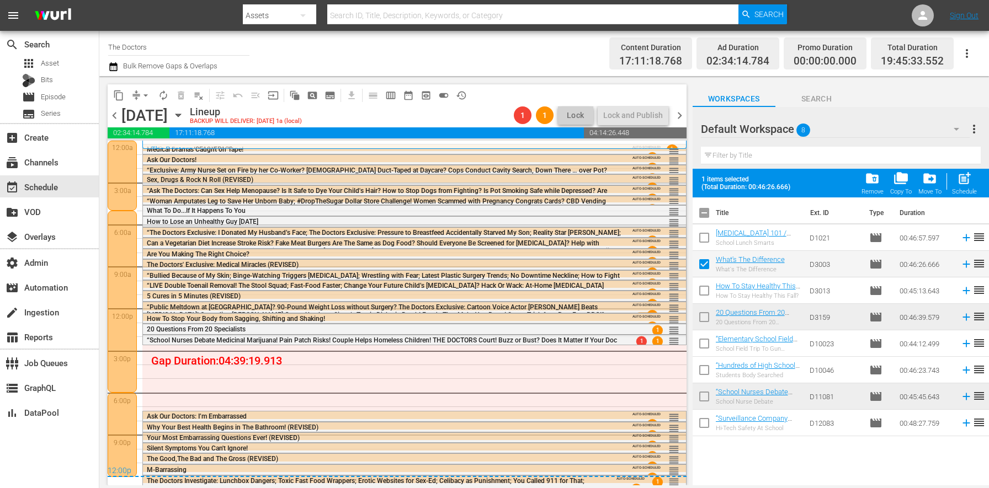
click at [699, 346] on input "checkbox" at bounding box center [704, 345] width 23 height 23
checkbox input "false"
click at [707, 370] on input "checkbox" at bounding box center [704, 372] width 23 height 23
checkbox input "true"
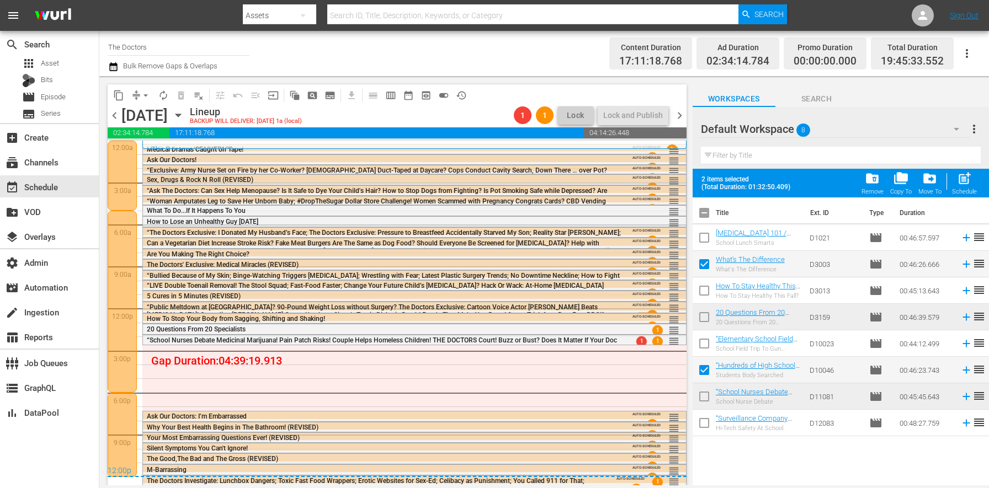
click at [961, 187] on div "post_add Schedule" at bounding box center [964, 183] width 25 height 24
checkbox input "false"
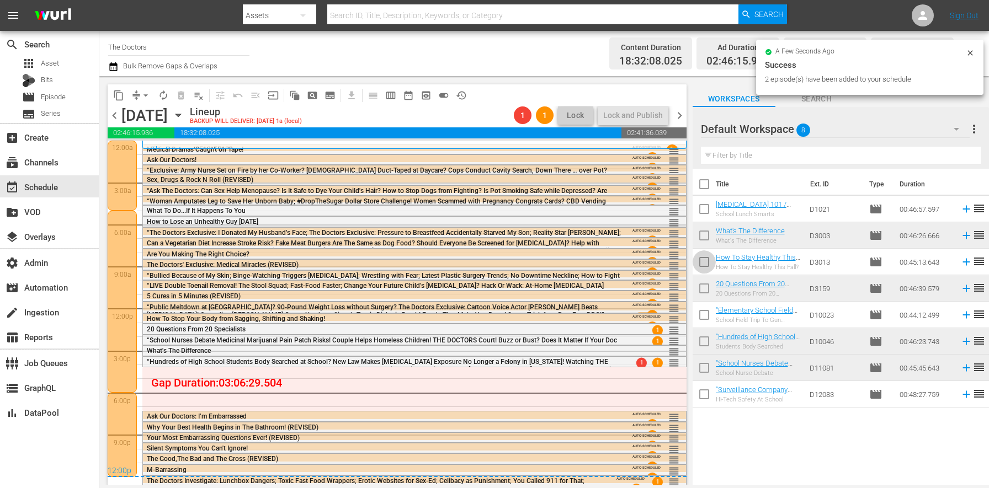
click at [706, 263] on input "checkbox" at bounding box center [704, 264] width 23 height 23
checkbox input "true"
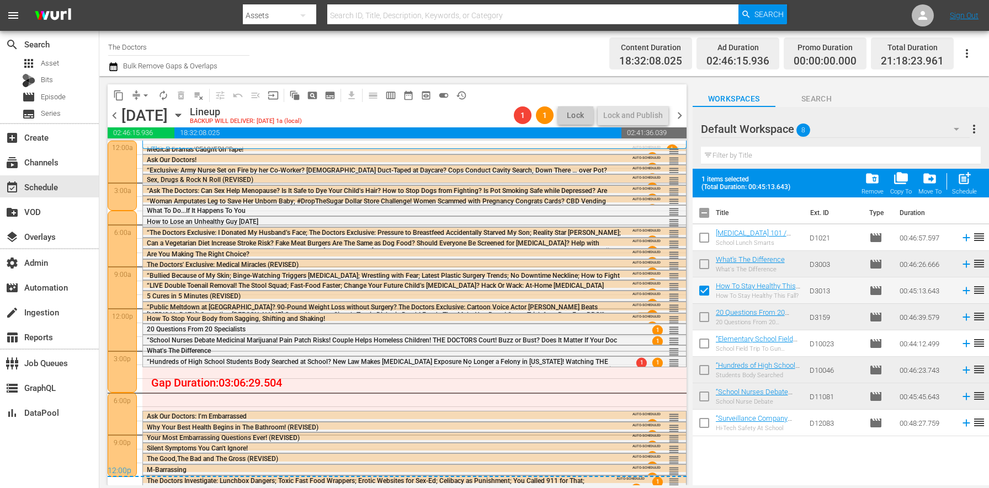
click at [709, 418] on input "checkbox" at bounding box center [704, 425] width 23 height 23
checkbox input "true"
click at [960, 186] on span "post_add" at bounding box center [964, 178] width 15 height 15
checkbox input "false"
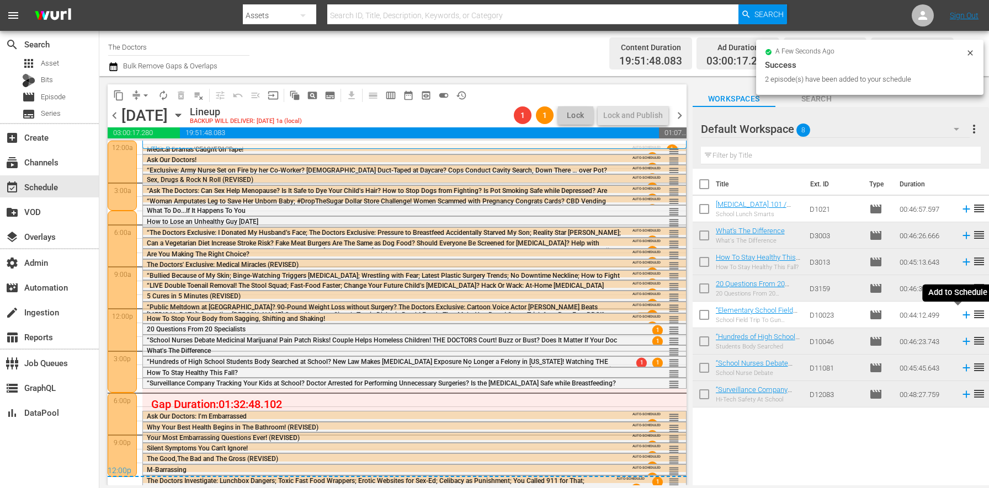
click at [963, 316] on icon at bounding box center [966, 315] width 7 height 7
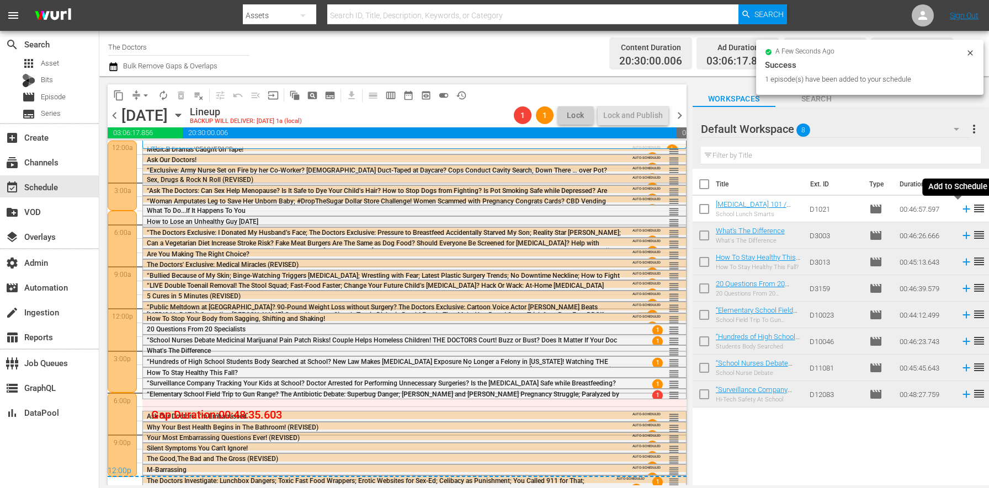
click at [963, 209] on icon at bounding box center [966, 209] width 7 height 7
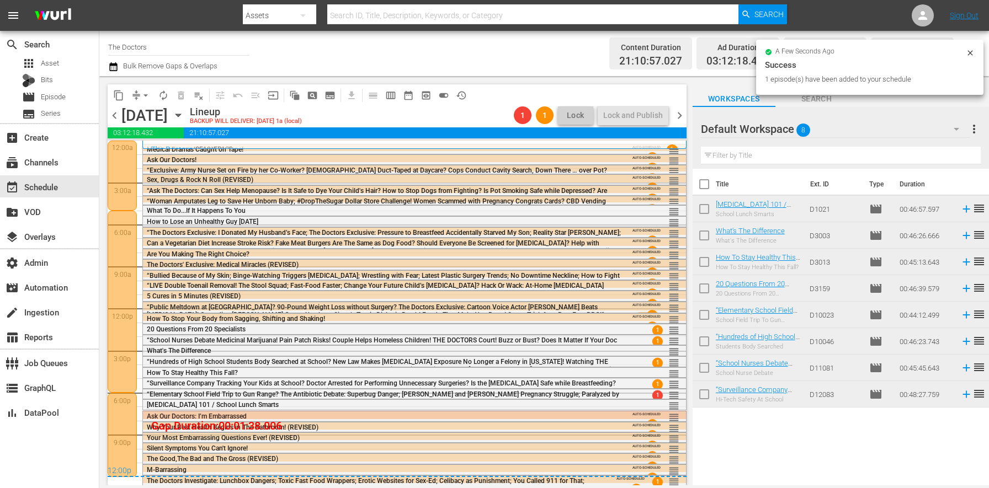
click at [680, 114] on span "chevron_right" at bounding box center [680, 116] width 14 height 14
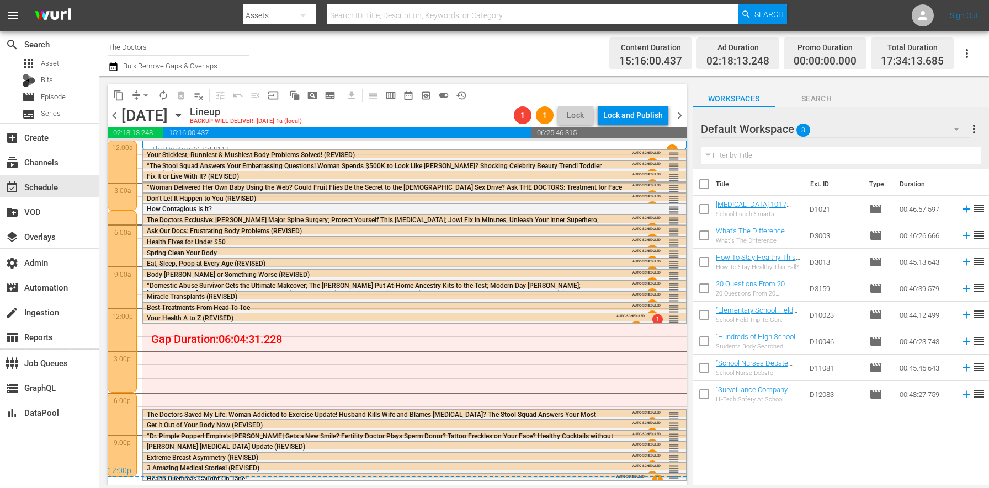
click at [809, 447] on div "Title Ext. ID Type Duration Hysterectomy 101 / School Lunch Smarts School Lunch…" at bounding box center [841, 328] width 296 height 318
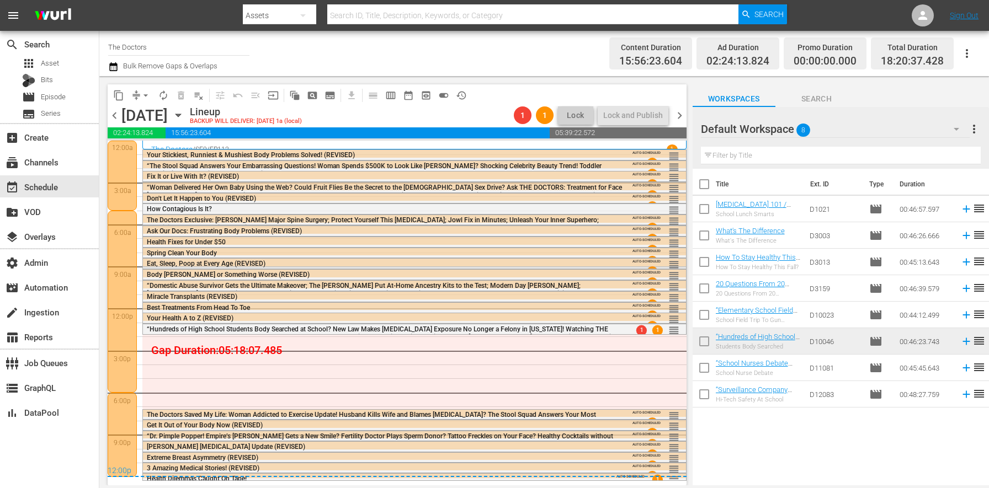
click at [703, 211] on input "checkbox" at bounding box center [704, 211] width 23 height 23
checkbox input "true"
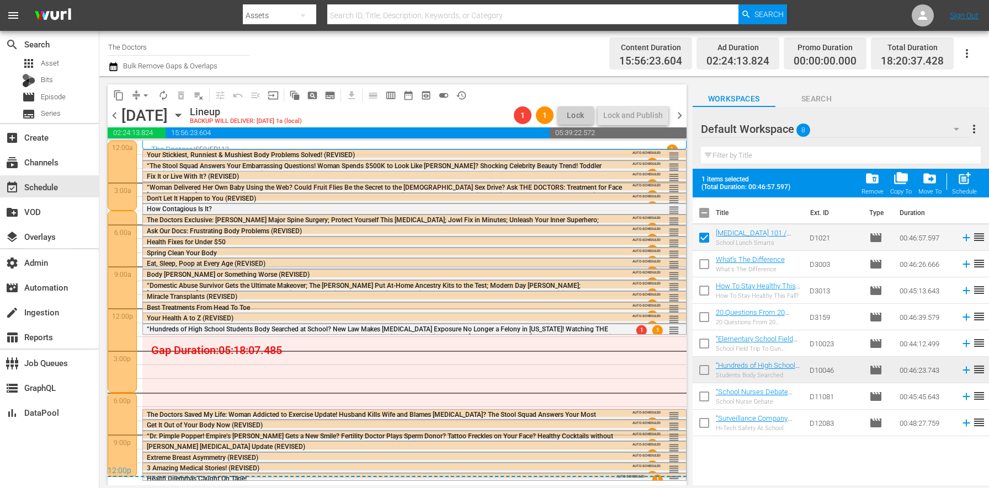
click at [698, 338] on input "checkbox" at bounding box center [704, 345] width 23 height 23
checkbox input "true"
click at [704, 420] on input "checkbox" at bounding box center [704, 425] width 23 height 23
checkbox input "true"
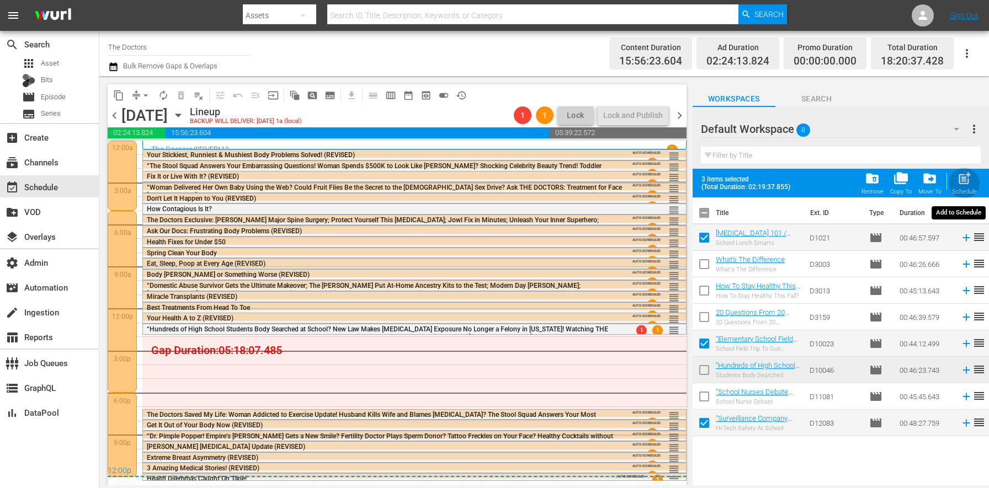
click at [962, 179] on span "post_add" at bounding box center [964, 178] width 15 height 15
checkbox input "false"
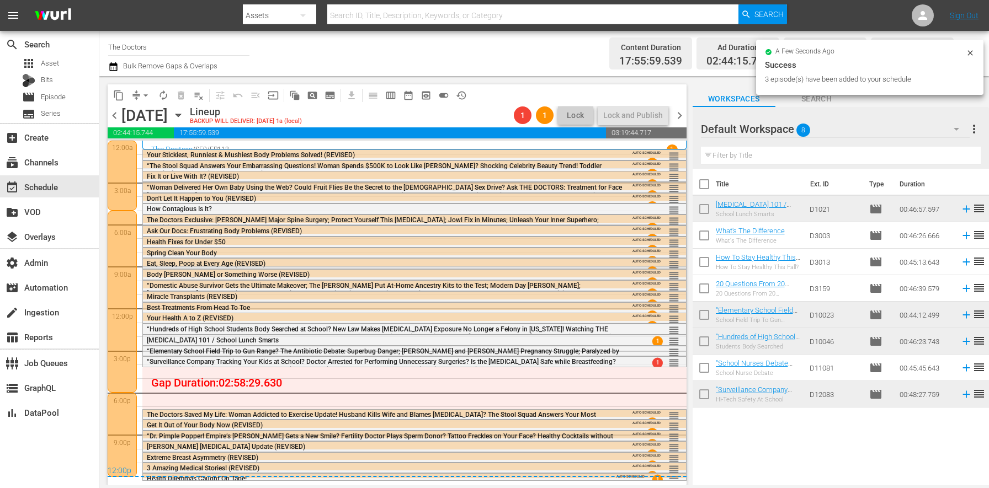
click at [699, 291] on input "checkbox" at bounding box center [704, 290] width 23 height 23
checkbox input "true"
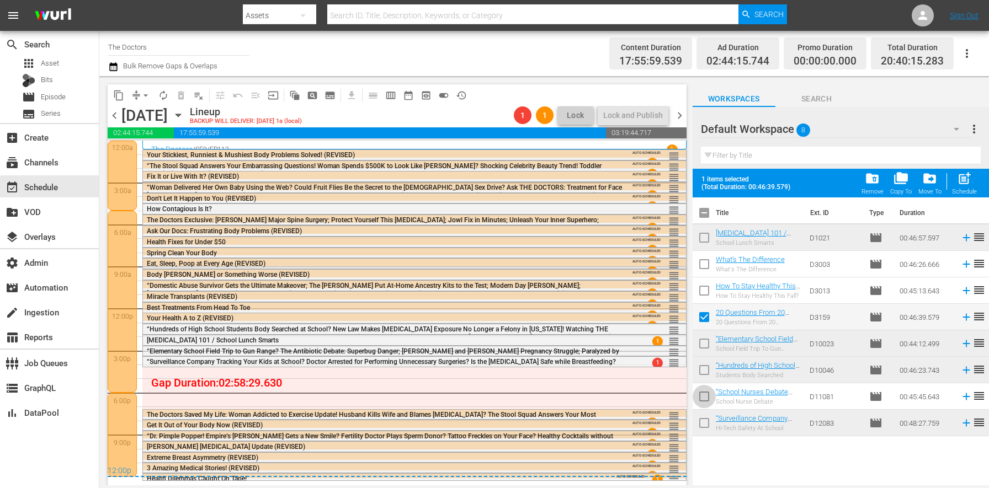
drag, startPoint x: 695, startPoint y: 396, endPoint x: 787, endPoint y: 356, distance: 99.6
click at [695, 396] on input "checkbox" at bounding box center [704, 398] width 23 height 23
checkbox input "true"
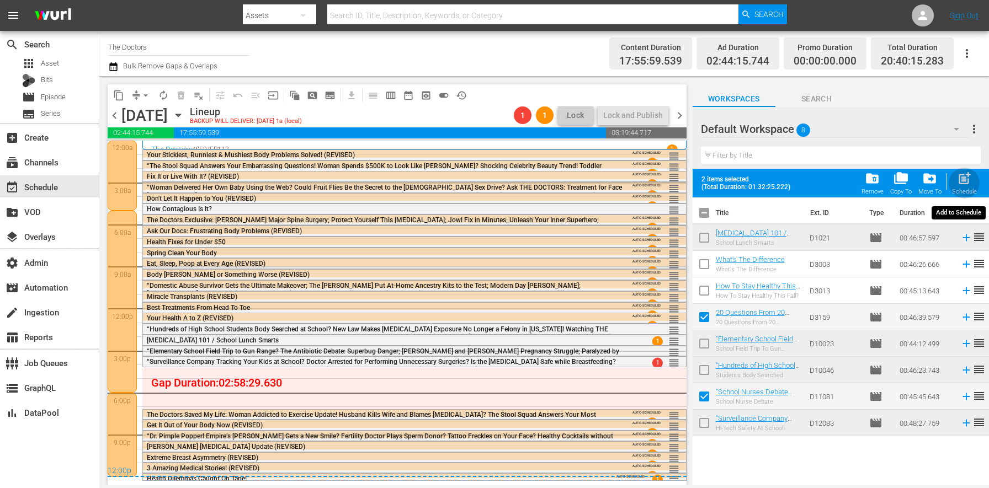
click at [964, 180] on span "post_add" at bounding box center [964, 178] width 15 height 15
checkbox input "false"
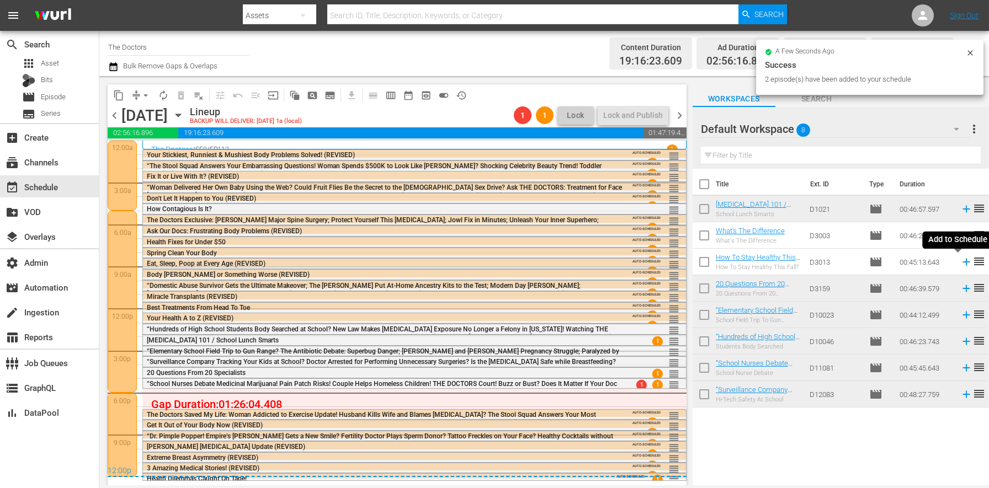
click at [960, 264] on icon at bounding box center [966, 262] width 12 height 12
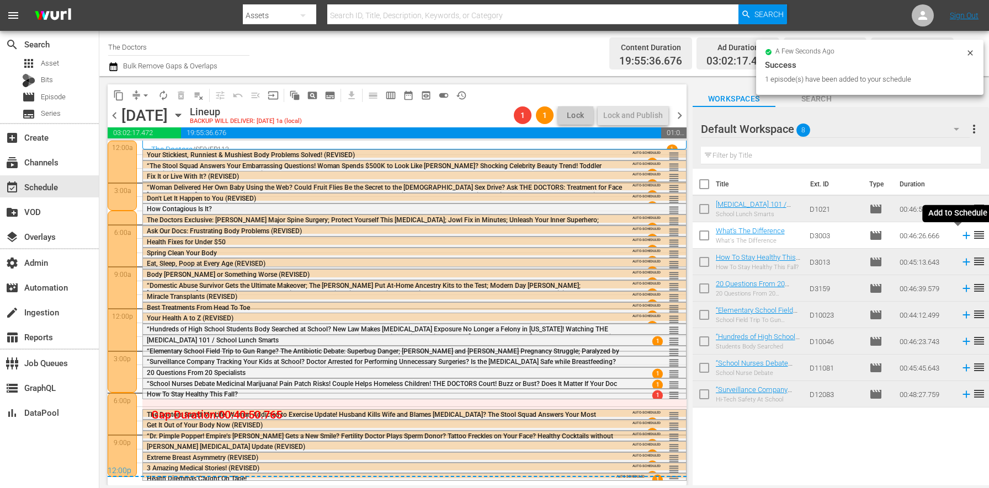
click at [960, 242] on icon at bounding box center [966, 236] width 12 height 12
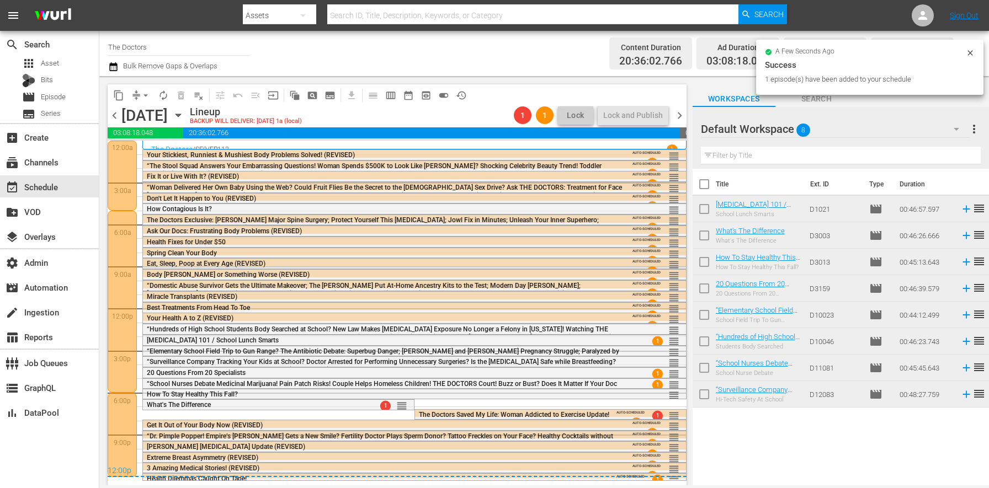
click at [679, 111] on span "chevron_right" at bounding box center [680, 116] width 14 height 14
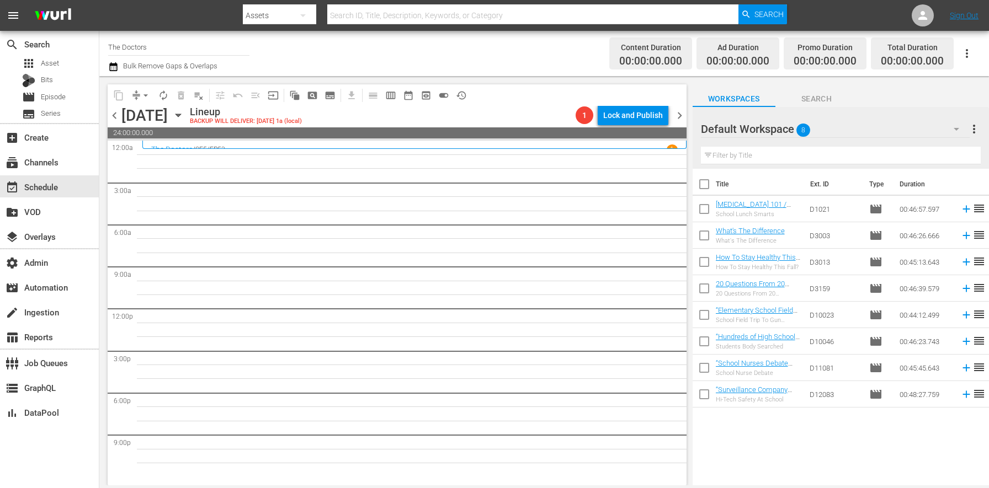
click at [698, 240] on input "checkbox" at bounding box center [704, 237] width 23 height 23
checkbox input "true"
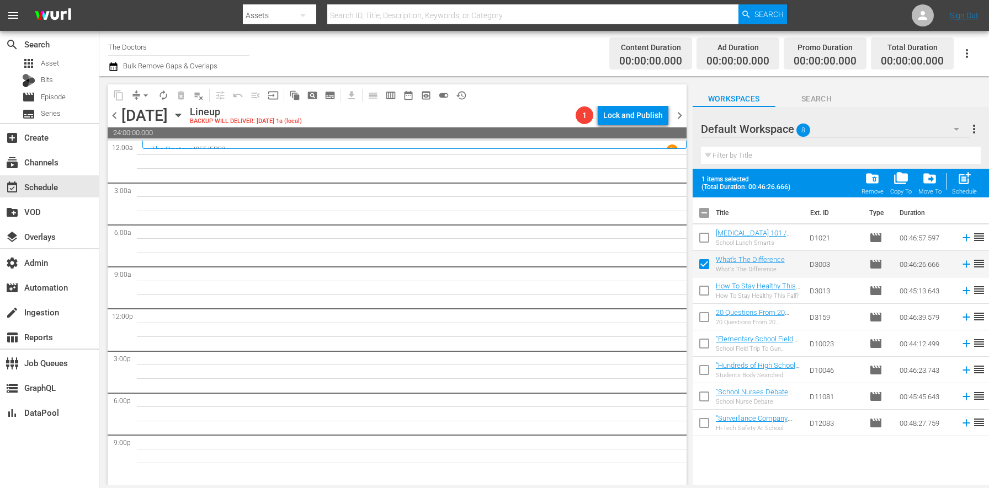
click at [702, 314] on input "checkbox" at bounding box center [704, 319] width 23 height 23
checkbox input "true"
click at [700, 396] on input "checkbox" at bounding box center [704, 398] width 23 height 23
checkbox input "true"
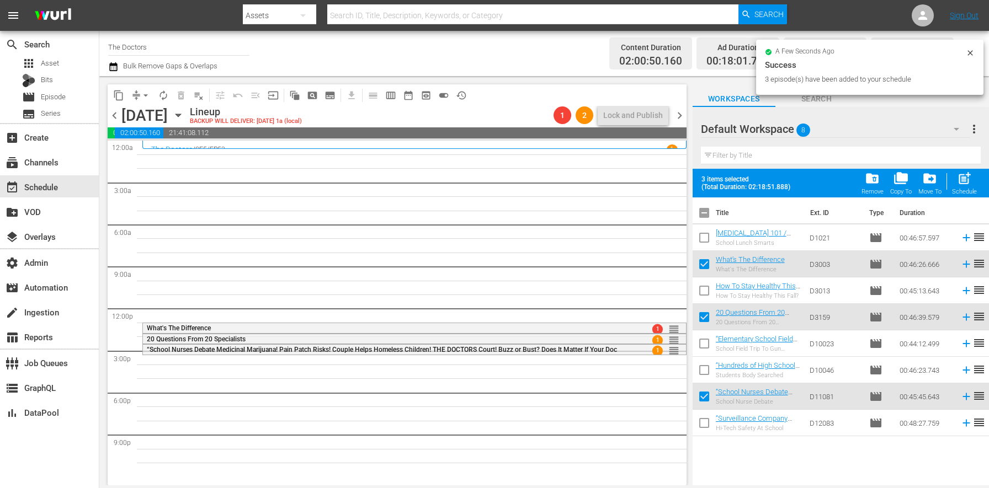
click at [708, 267] on input "checkbox" at bounding box center [704, 266] width 23 height 23
checkbox input "false"
click at [709, 315] on input "checkbox" at bounding box center [704, 319] width 23 height 23
checkbox input "false"
click at [707, 398] on input "checkbox" at bounding box center [704, 398] width 23 height 23
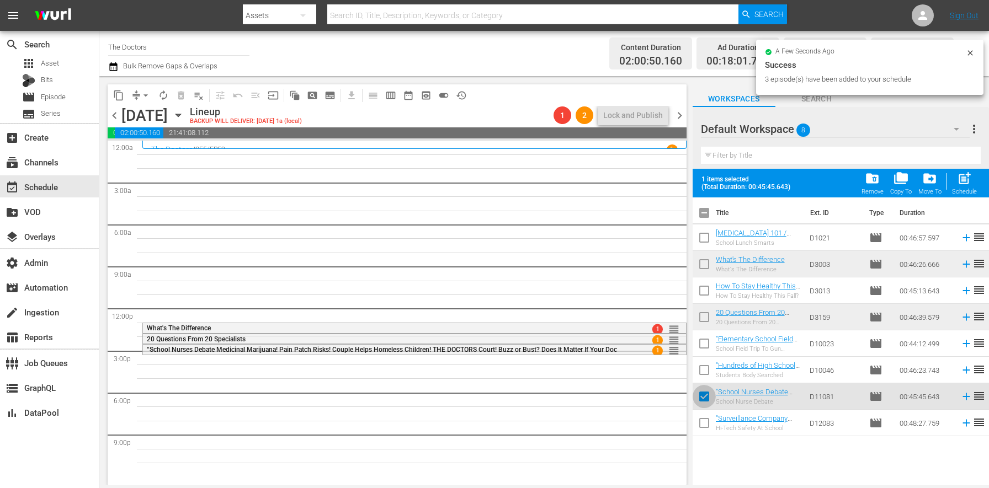
checkbox input "false"
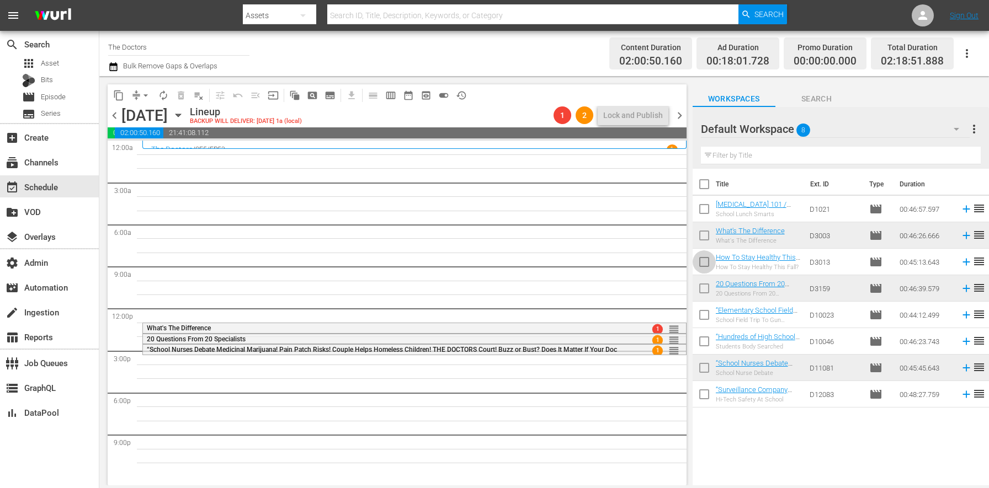
click at [707, 262] on input "checkbox" at bounding box center [704, 264] width 23 height 23
checkbox input "true"
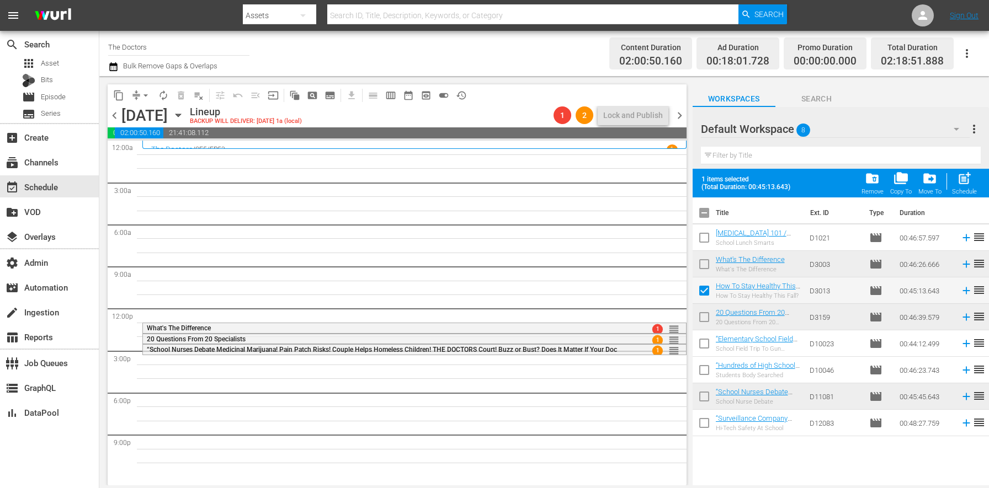
click at [706, 432] on input "checkbox" at bounding box center [704, 425] width 23 height 23
checkbox input "true"
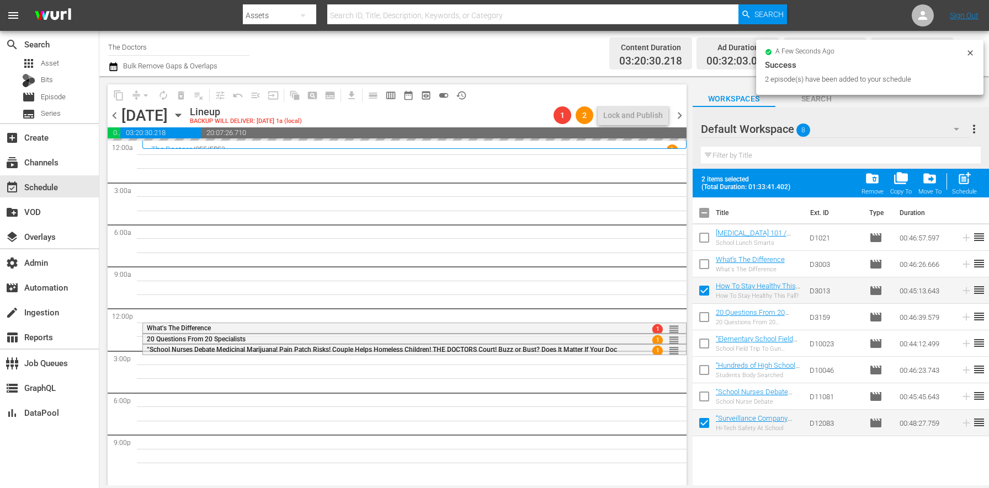
click at [708, 296] on input "checkbox" at bounding box center [704, 293] width 23 height 23
checkbox input "false"
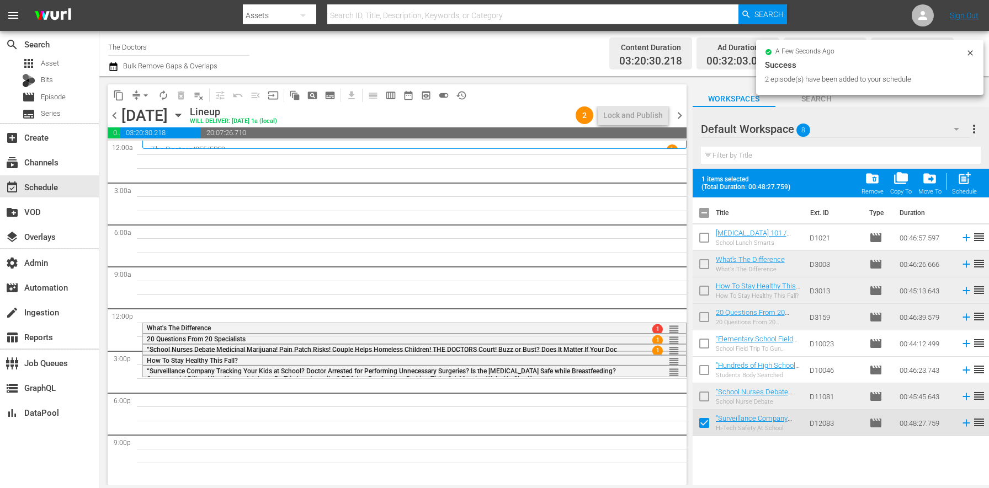
click at [705, 422] on input "checkbox" at bounding box center [704, 425] width 23 height 23
checkbox input "false"
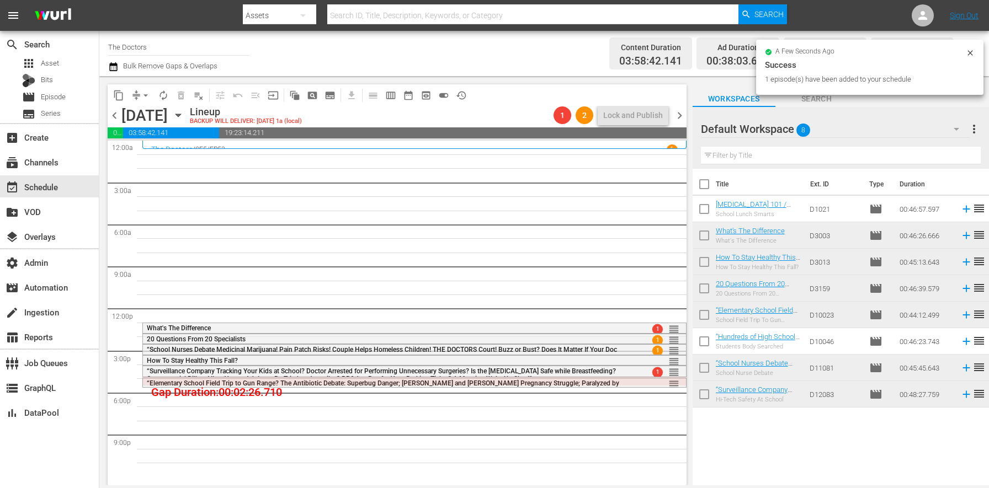
click at [705, 210] on input "checkbox" at bounding box center [704, 211] width 23 height 23
checkbox input "true"
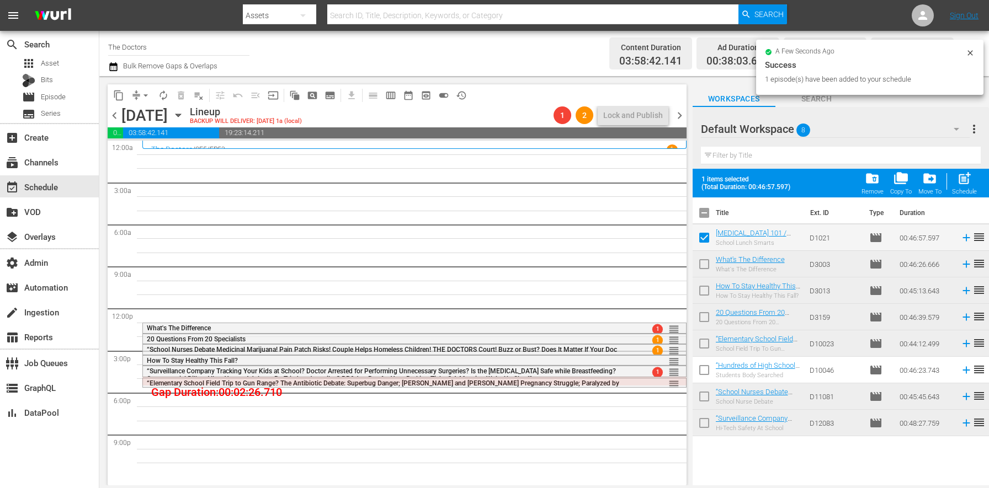
click at [711, 374] on input "checkbox" at bounding box center [704, 372] width 23 height 23
checkbox input "true"
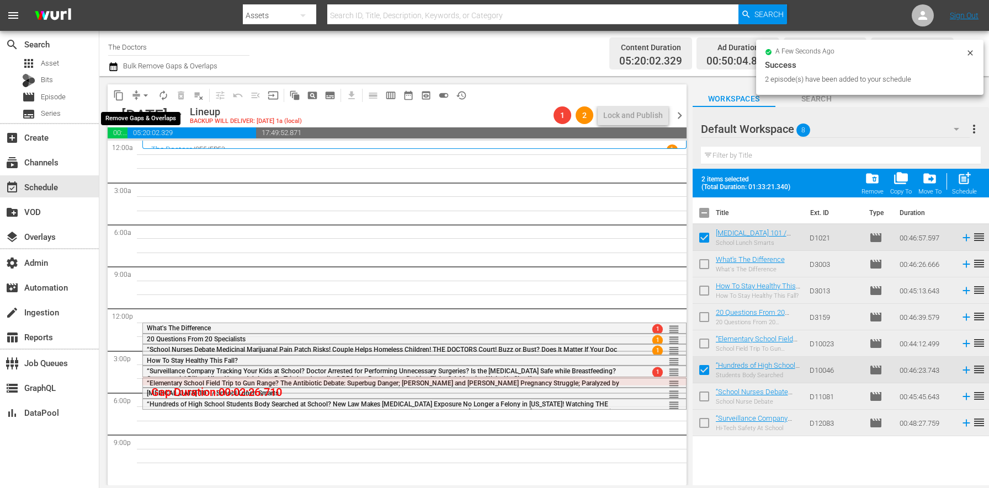
click at [145, 97] on span "arrow_drop_down" at bounding box center [145, 95] width 11 height 11
click at [160, 140] on li "Align to First Episode" at bounding box center [146, 136] width 116 height 18
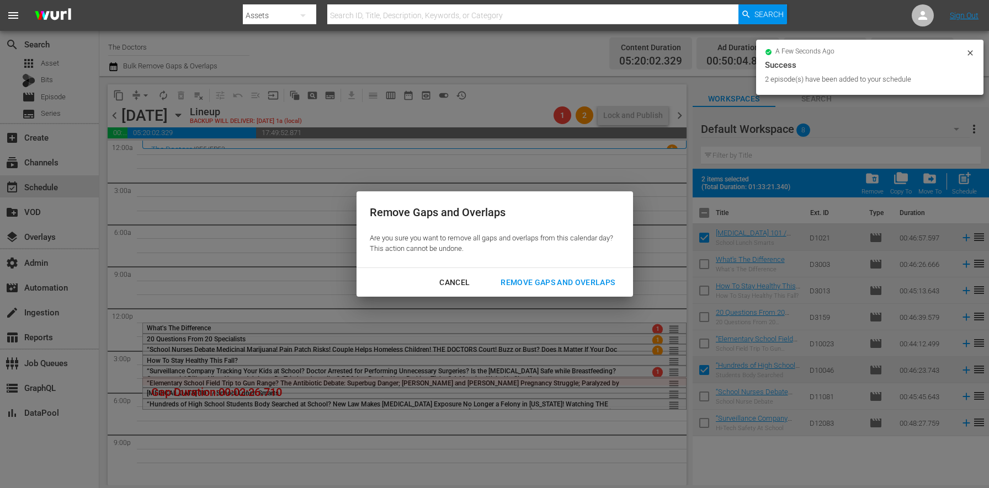
click at [532, 273] on button "Remove Gaps and Overlaps" at bounding box center [557, 283] width 141 height 20
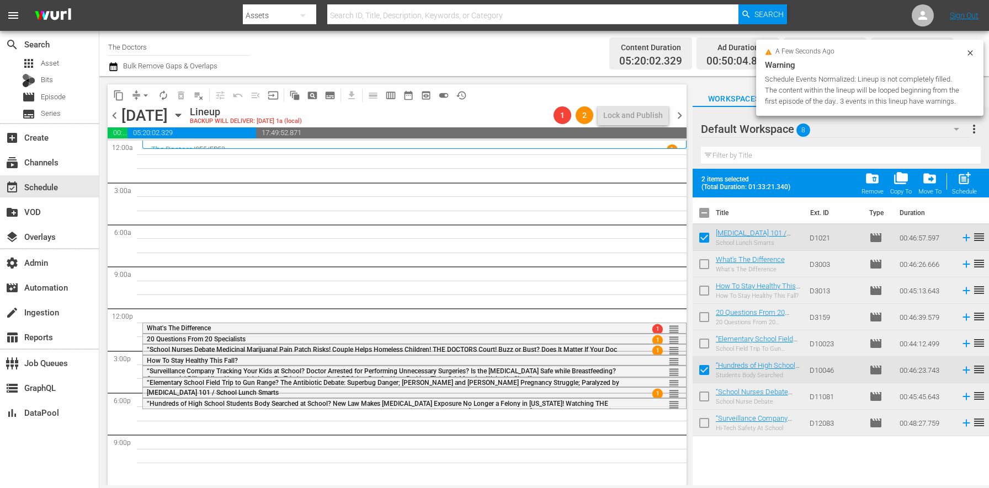
click at [678, 111] on span "chevron_right" at bounding box center [680, 116] width 14 height 14
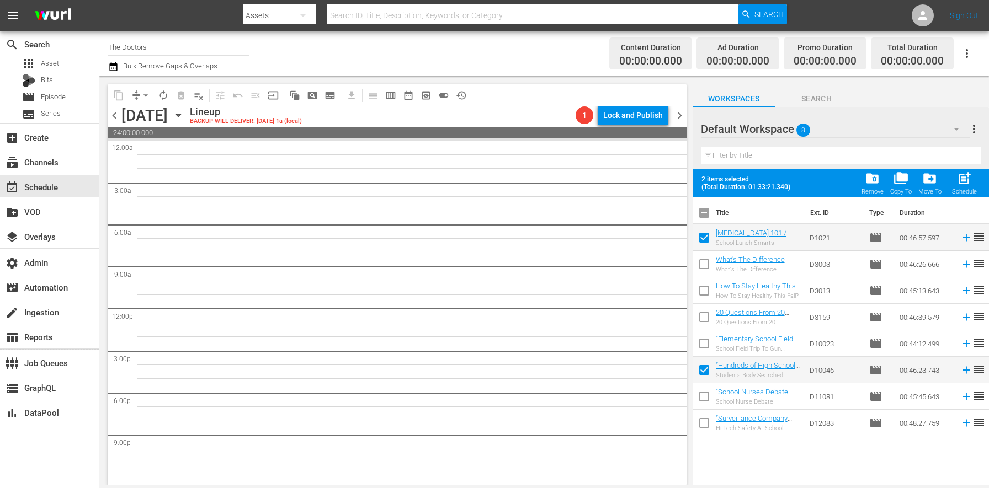
click at [707, 207] on input "checkbox" at bounding box center [704, 215] width 23 height 23
checkbox input "true"
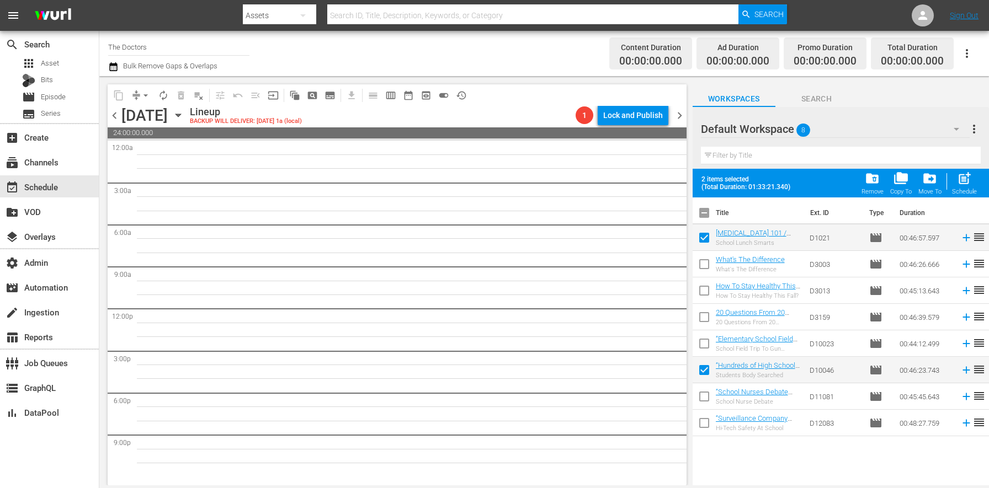
checkbox input "true"
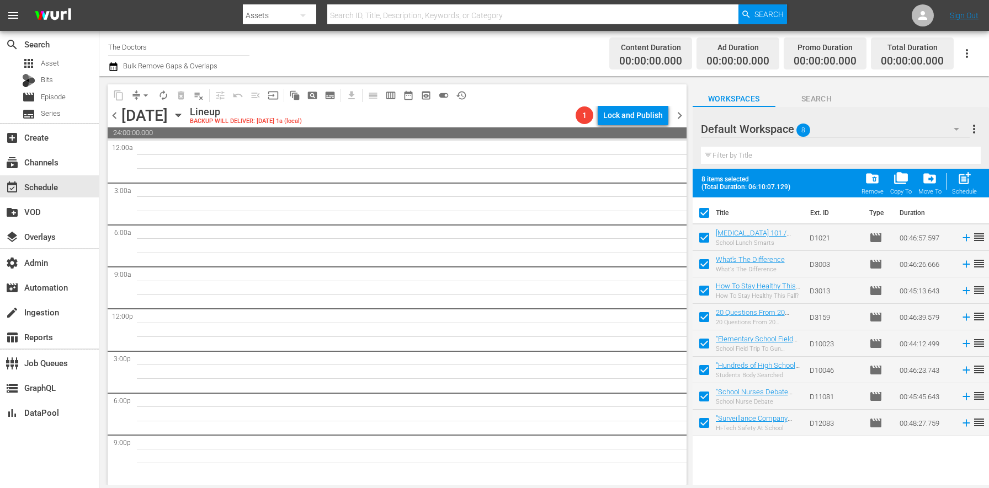
click at [706, 210] on input "checkbox" at bounding box center [704, 215] width 23 height 23
checkbox input "false"
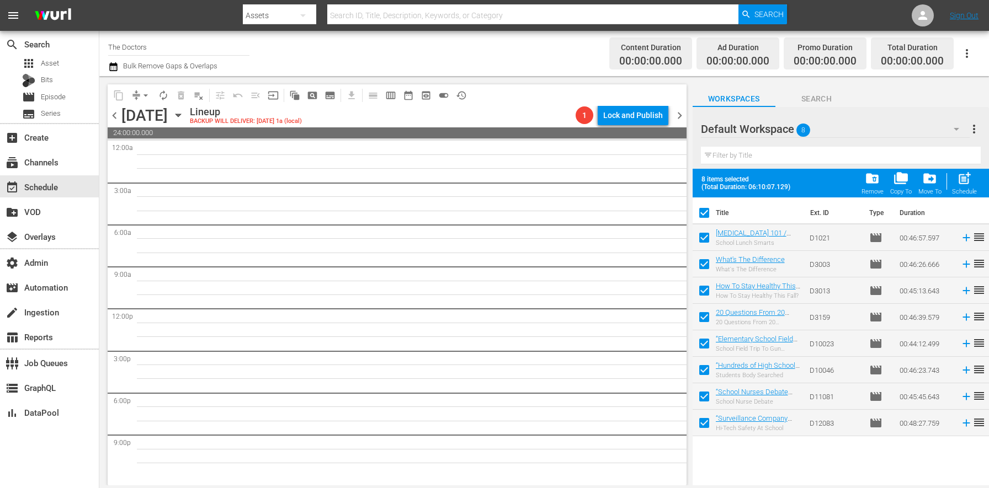
checkbox input "false"
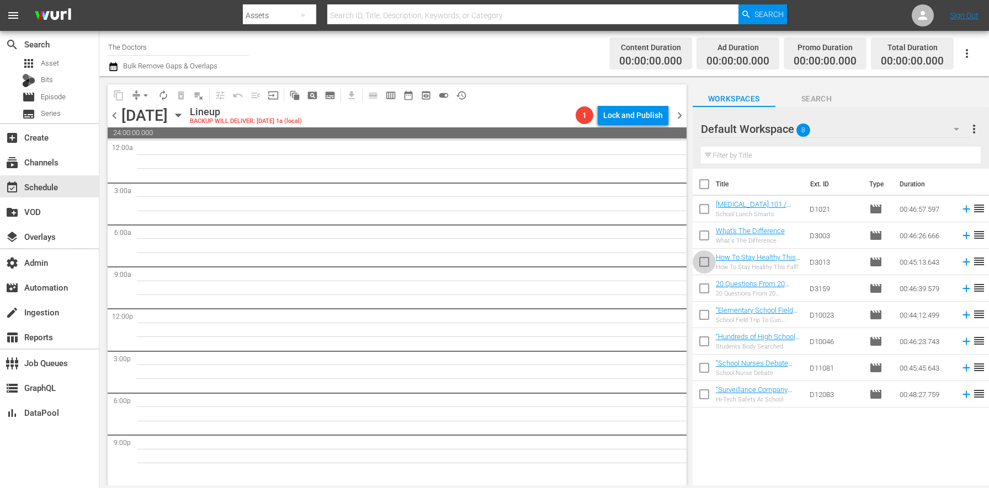
click at [695, 261] on input "checkbox" at bounding box center [704, 264] width 23 height 23
checkbox input "true"
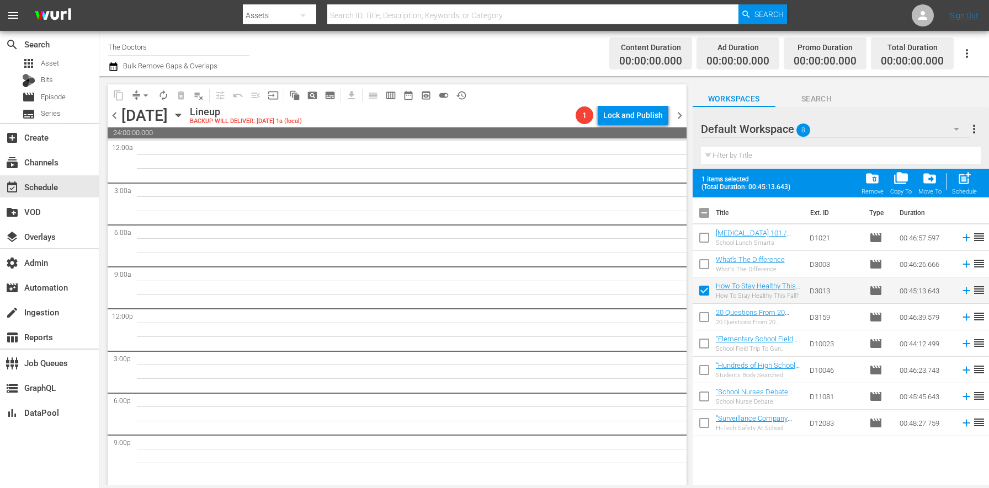
click at [709, 344] on input "checkbox" at bounding box center [704, 345] width 23 height 23
checkbox input "true"
click at [706, 426] on input "checkbox" at bounding box center [704, 425] width 23 height 23
checkbox input "true"
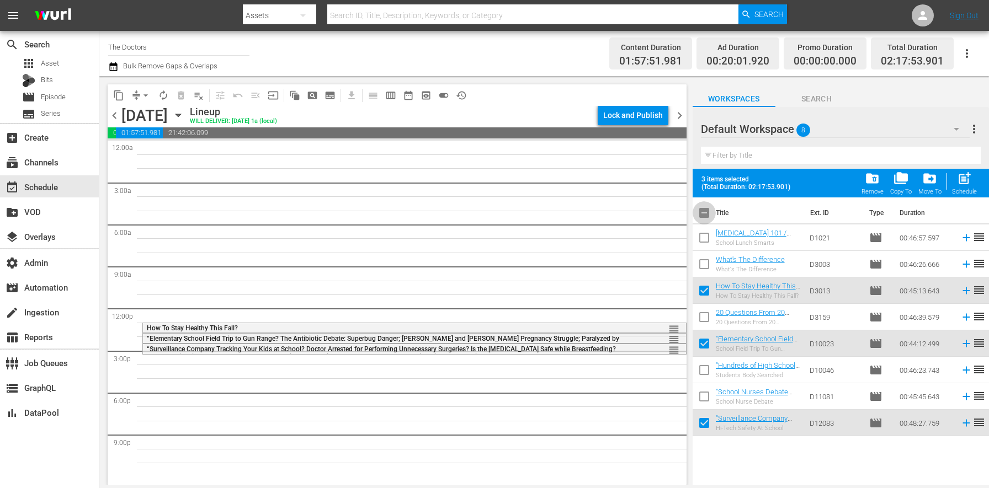
click at [712, 217] on input "checkbox" at bounding box center [704, 215] width 23 height 23
checkbox input "true"
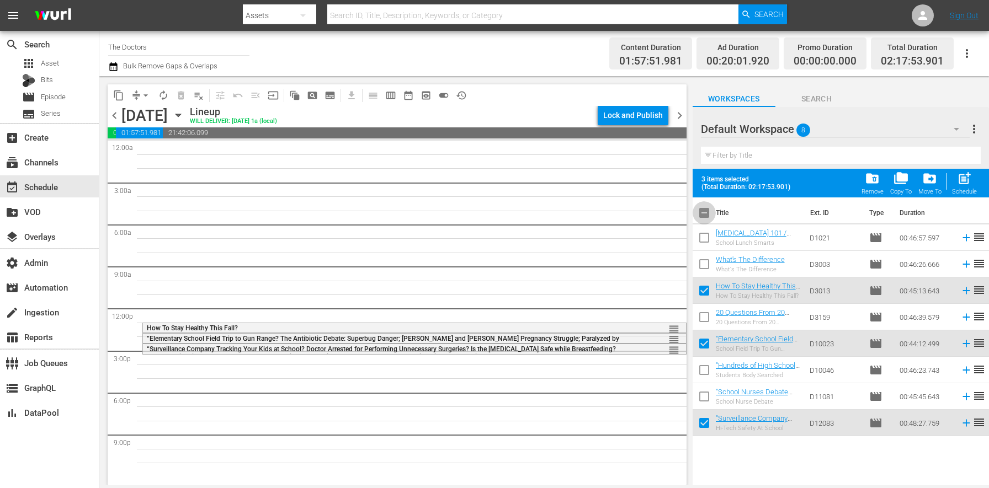
checkbox input "true"
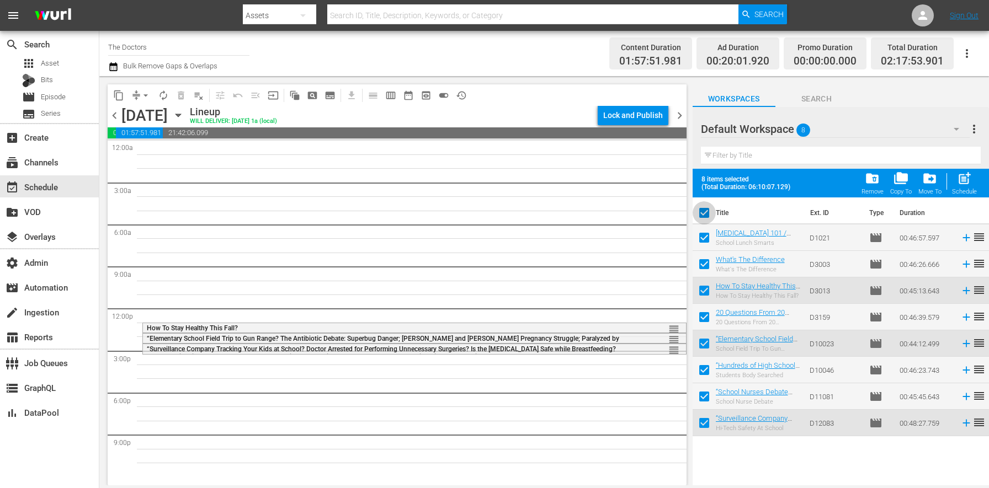
click at [710, 216] on input "checkbox" at bounding box center [704, 215] width 23 height 23
checkbox input "false"
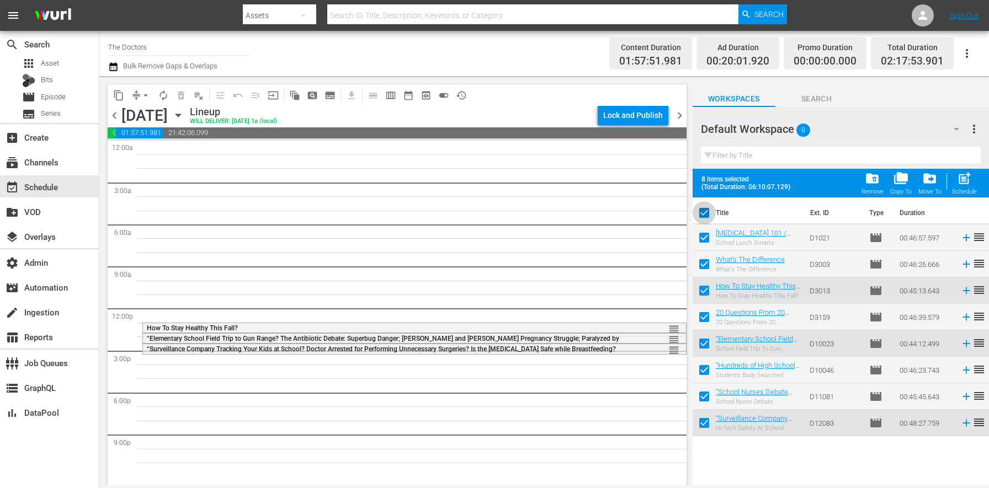
checkbox input "false"
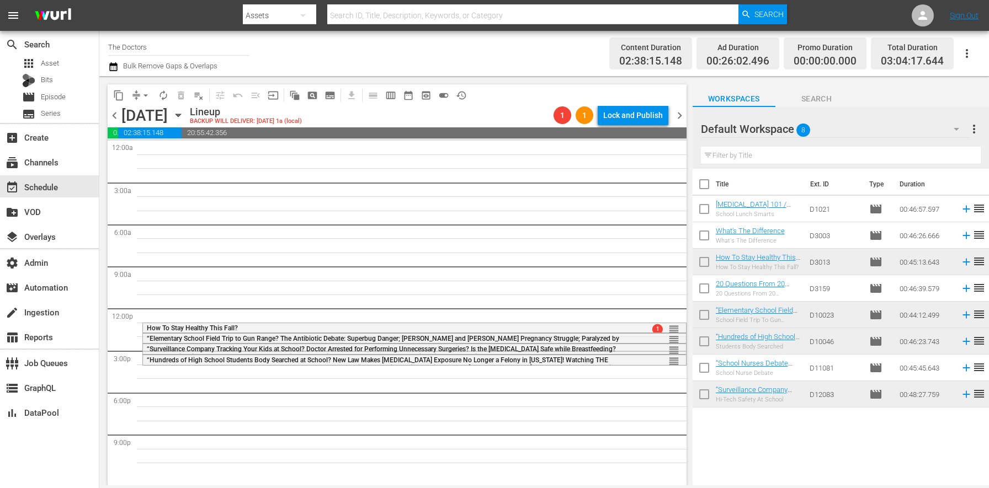
click at [706, 209] on input "checkbox" at bounding box center [704, 211] width 23 height 23
checkbox input "true"
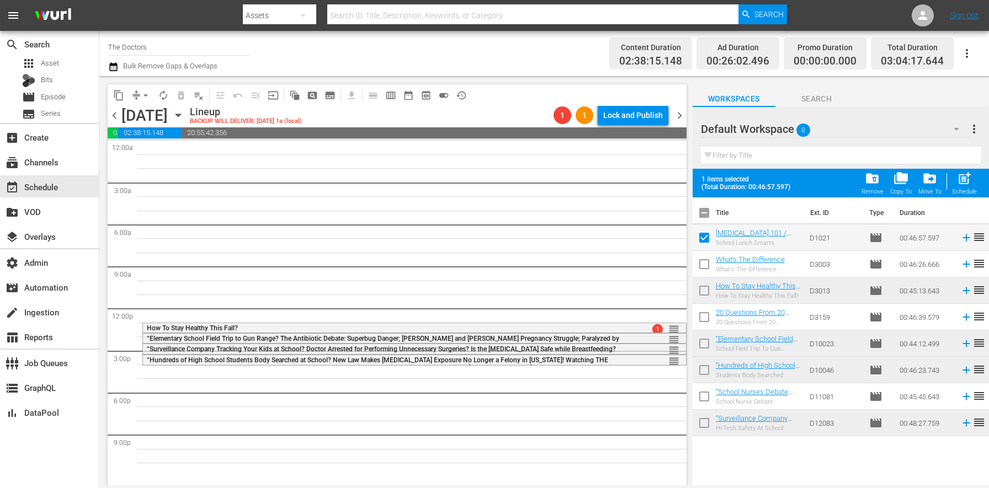
click at [707, 323] on input "checkbox" at bounding box center [704, 319] width 23 height 23
checkbox input "true"
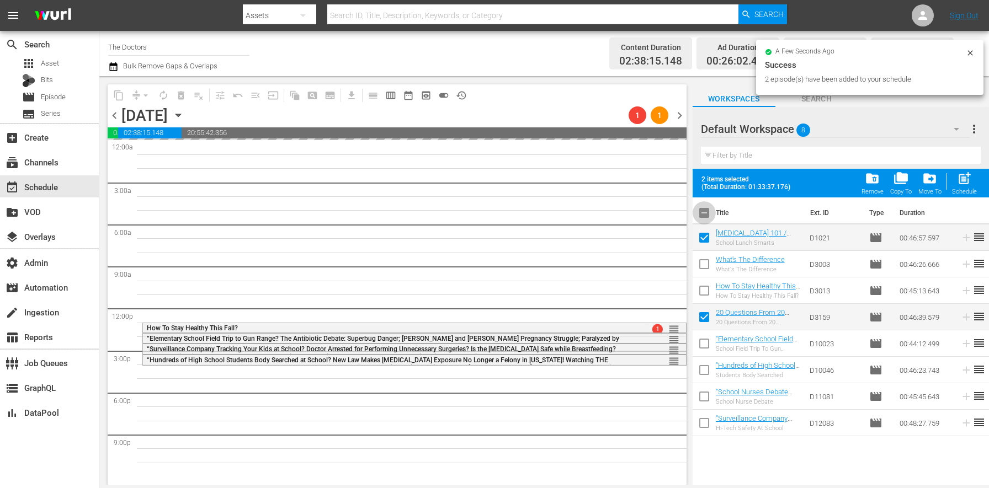
click at [714, 214] on input "checkbox" at bounding box center [704, 215] width 23 height 23
checkbox input "true"
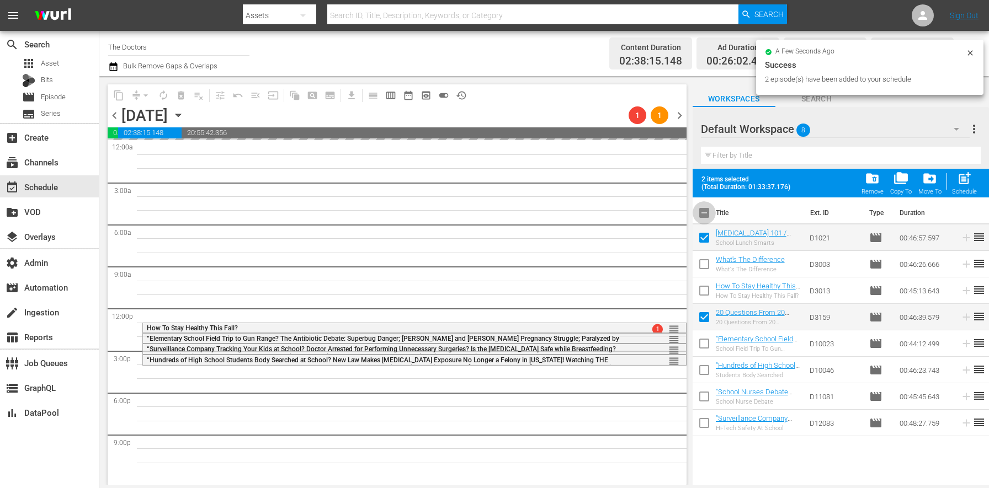
checkbox input "true"
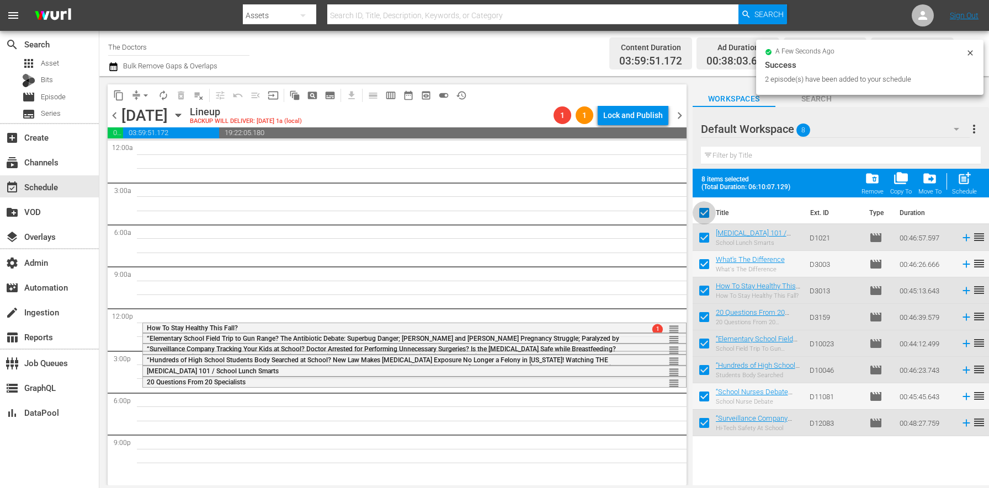
click at [708, 214] on input "checkbox" at bounding box center [704, 215] width 23 height 23
checkbox input "false"
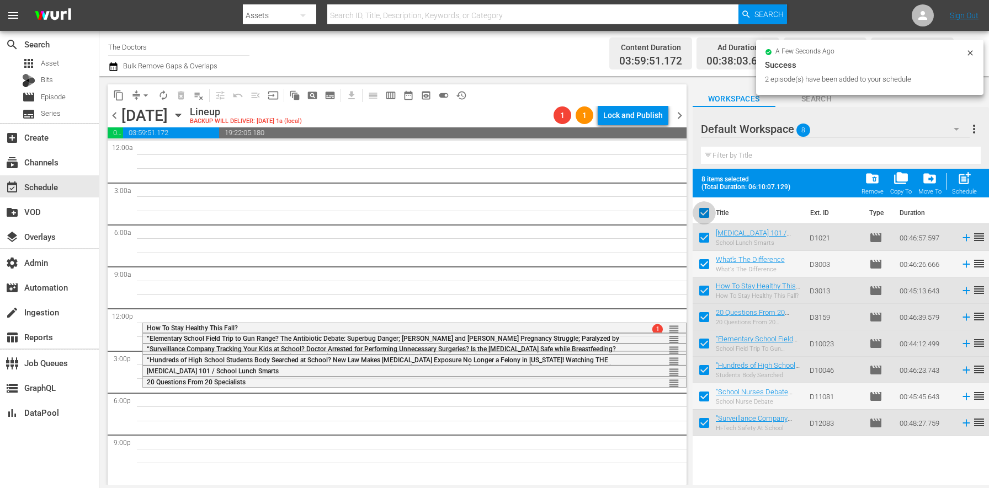
checkbox input "false"
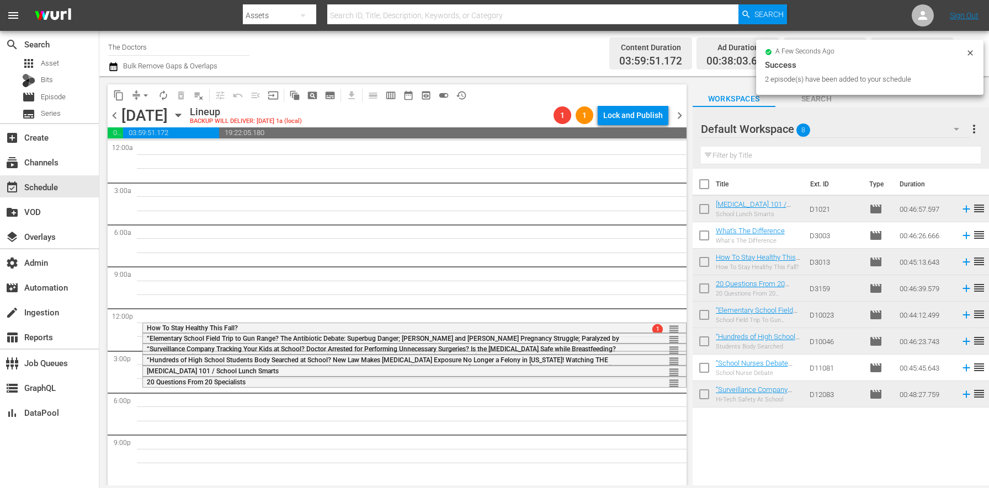
click at [701, 238] on input "checkbox" at bounding box center [704, 237] width 23 height 23
checkbox input "true"
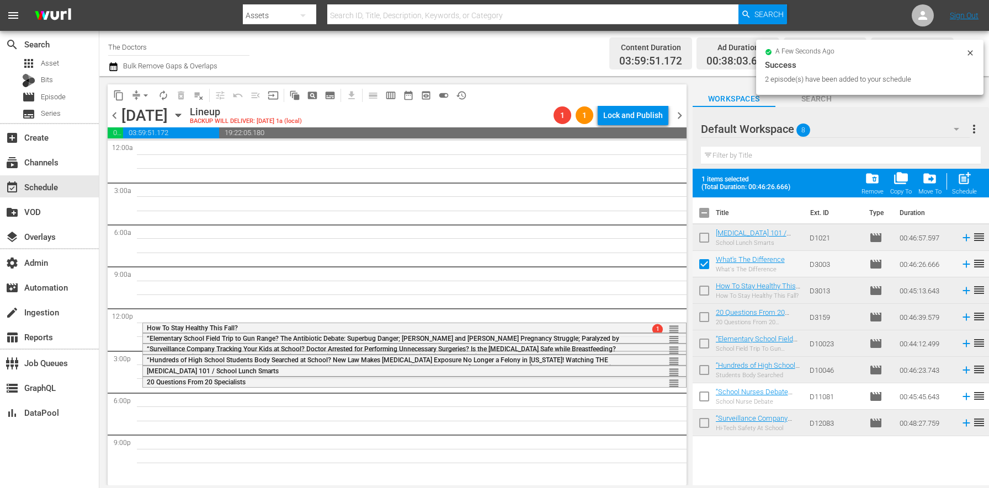
click at [700, 396] on input "checkbox" at bounding box center [704, 398] width 23 height 23
checkbox input "true"
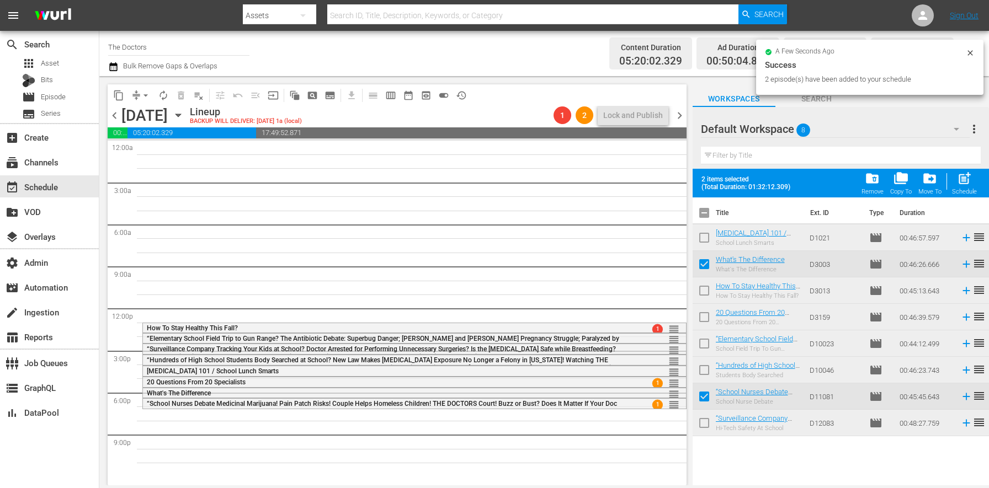
click at [718, 216] on th "Title" at bounding box center [760, 213] width 88 height 31
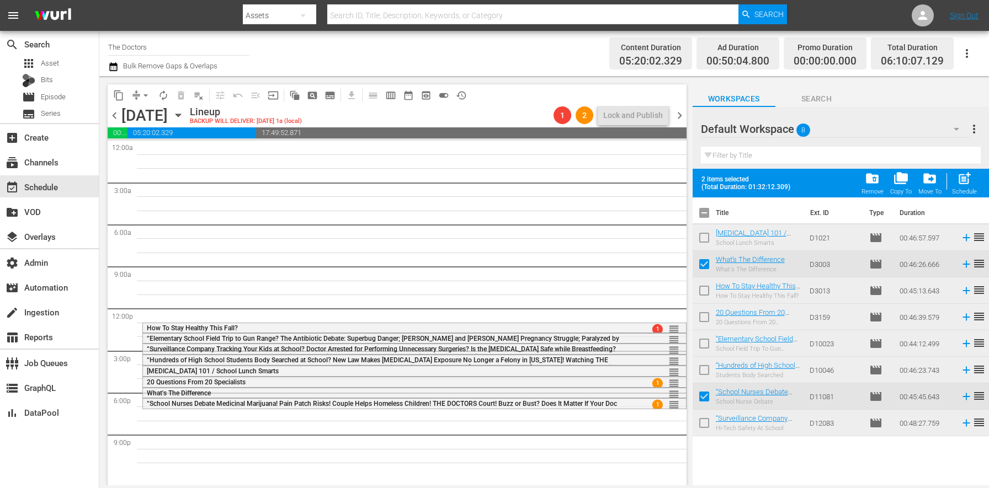
click at [709, 213] on input "checkbox" at bounding box center [704, 215] width 23 height 23
checkbox input "true"
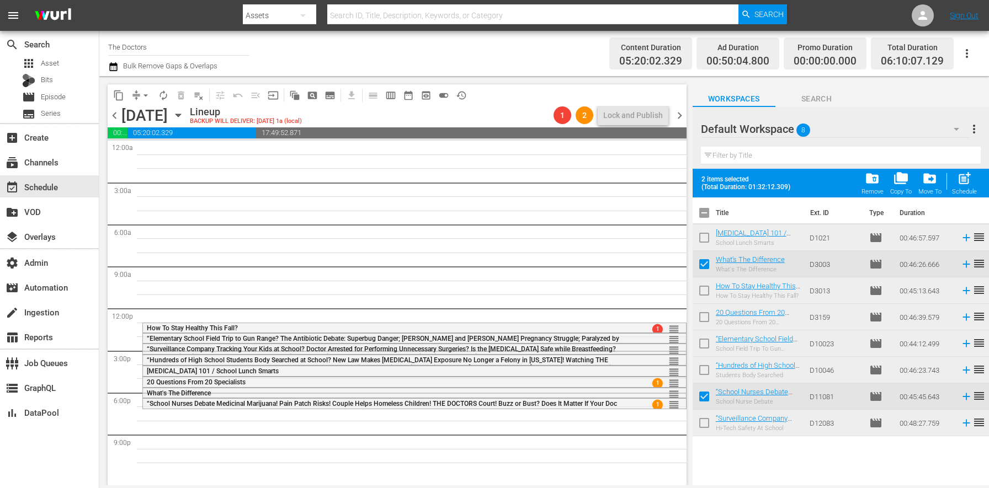
checkbox input "true"
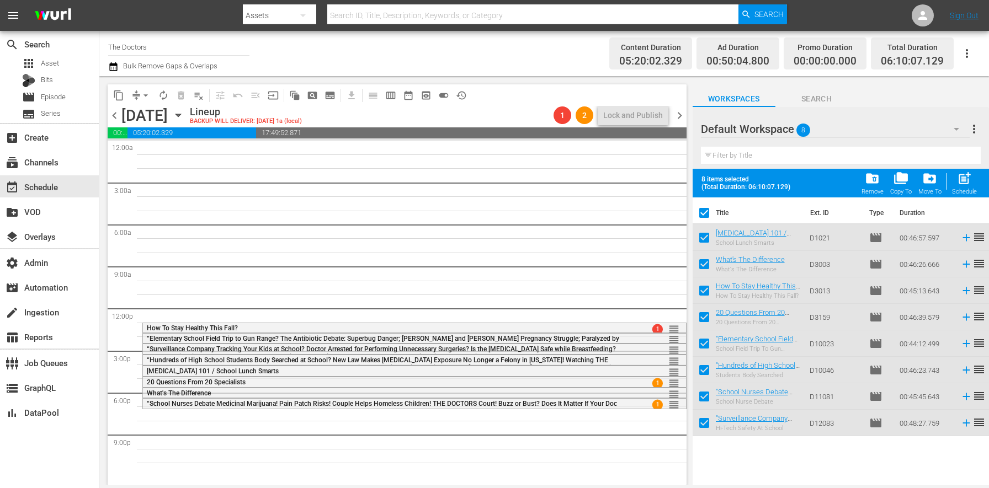
click at [709, 213] on input "checkbox" at bounding box center [704, 215] width 23 height 23
checkbox input "false"
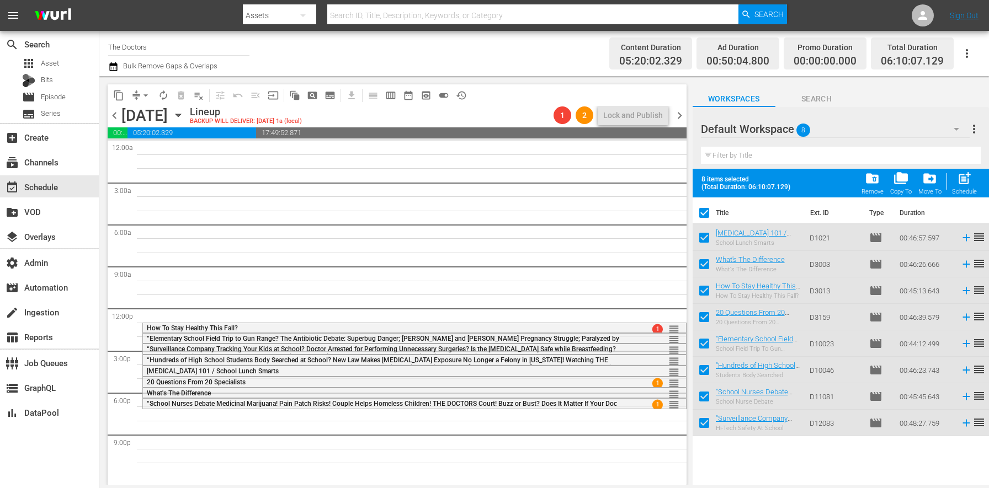
checkbox input "false"
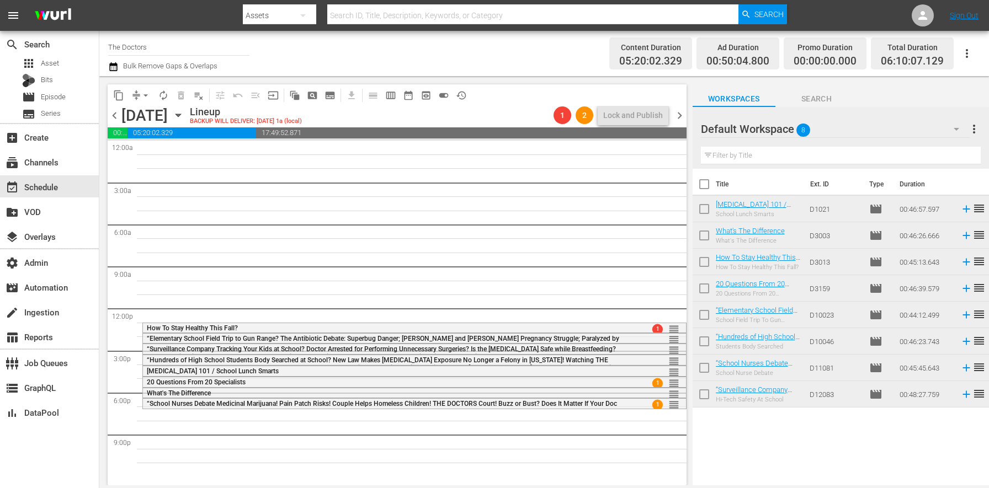
click at [112, 116] on span "chevron_left" at bounding box center [115, 116] width 14 height 14
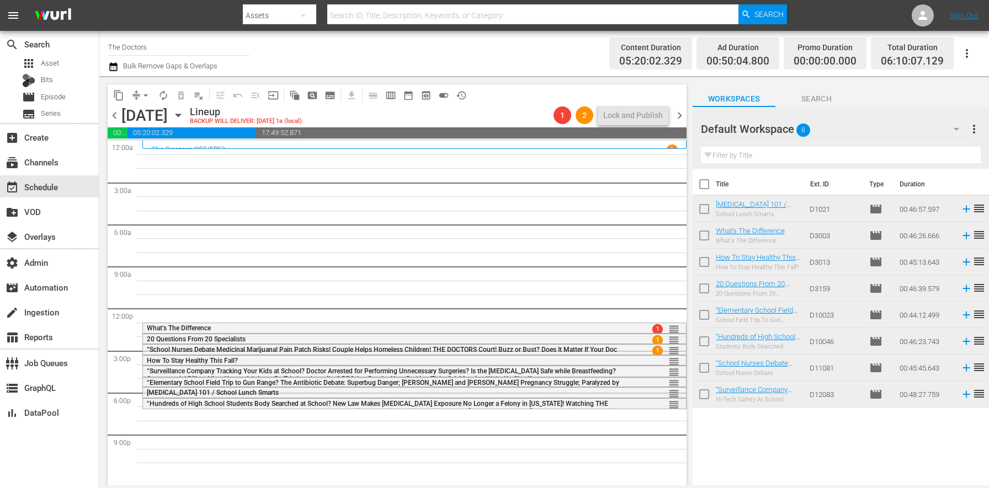
click at [180, 116] on icon "button" at bounding box center [178, 115] width 5 height 3
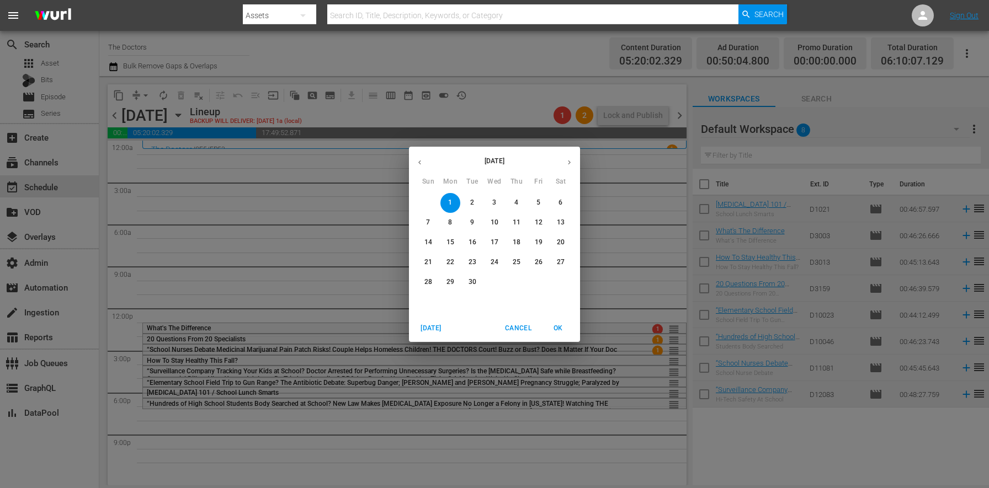
click at [423, 151] on div "[DATE] Sun Mon Tue Wed Thu Fri Sat" at bounding box center [494, 168] width 171 height 37
click at [424, 163] on button "button" at bounding box center [420, 163] width 22 height 22
click at [523, 281] on span "28" at bounding box center [517, 282] width 20 height 9
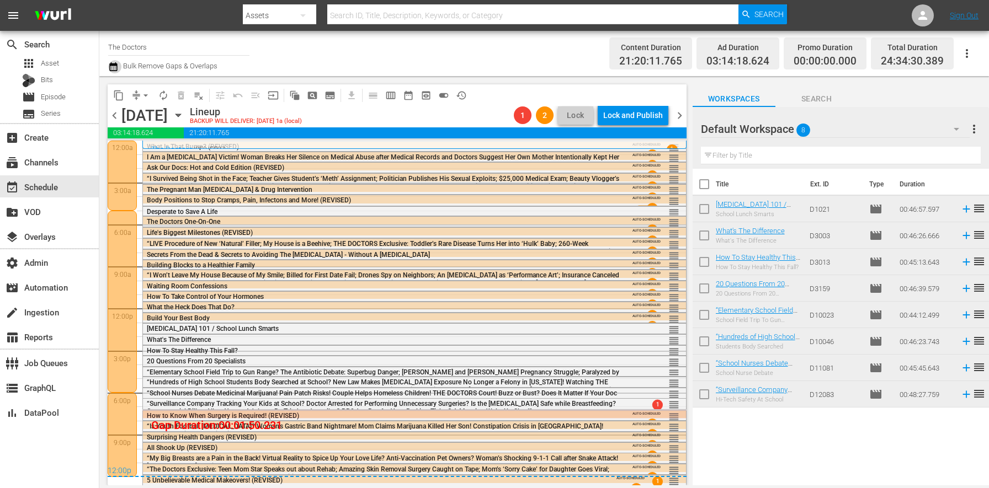
click at [121, 68] on button "button" at bounding box center [114, 66] width 13 height 13
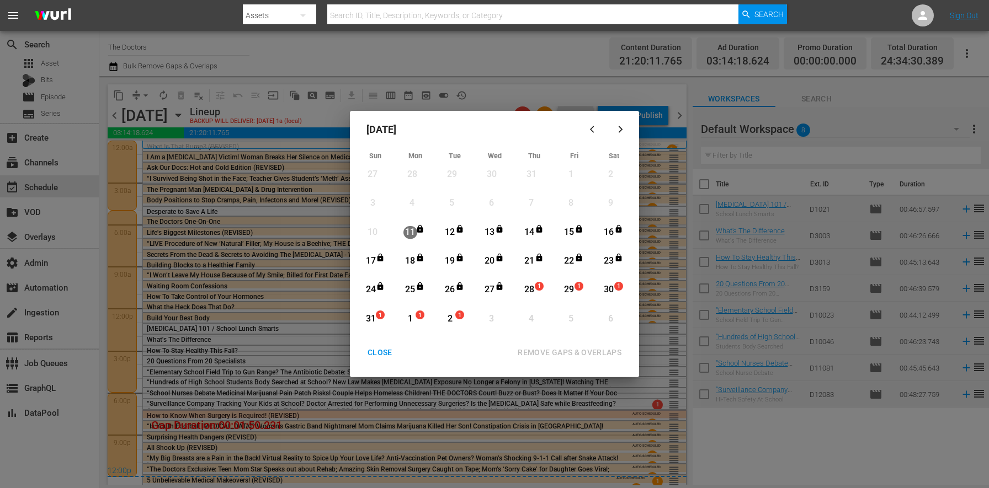
click at [529, 296] on div "28" at bounding box center [530, 290] width 14 height 13
click at [374, 321] on div "31" at bounding box center [371, 319] width 14 height 13
click at [591, 355] on div "REMOVE GAPS & OVERLAPS" at bounding box center [569, 353] width 121 height 14
click at [377, 353] on div "CLOSE" at bounding box center [380, 353] width 43 height 14
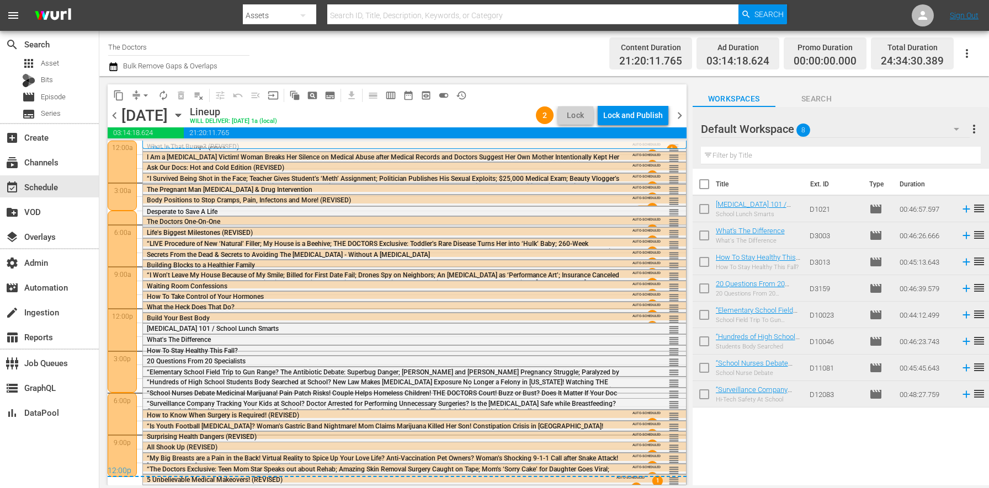
click at [592, 124] on button "Lock" at bounding box center [575, 116] width 35 height 18
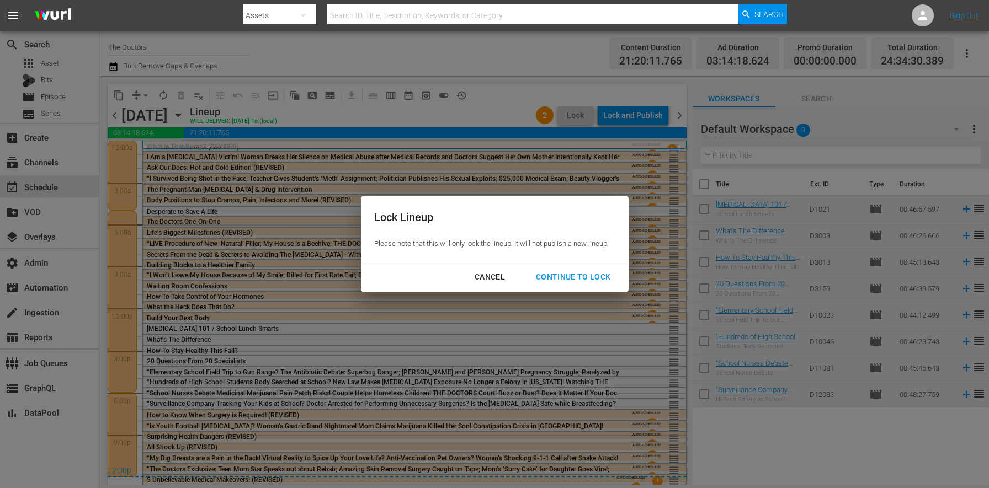
drag, startPoint x: 503, startPoint y: 274, endPoint x: 518, endPoint y: 257, distance: 22.3
click at [503, 274] on div "Cancel" at bounding box center [490, 277] width 48 height 14
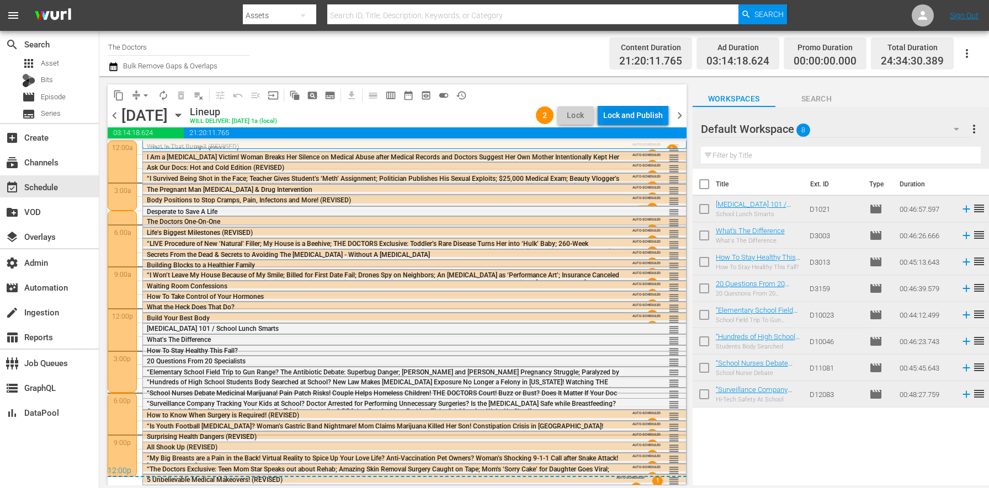
click at [648, 115] on div "Lock and Publish" at bounding box center [633, 115] width 60 height 20
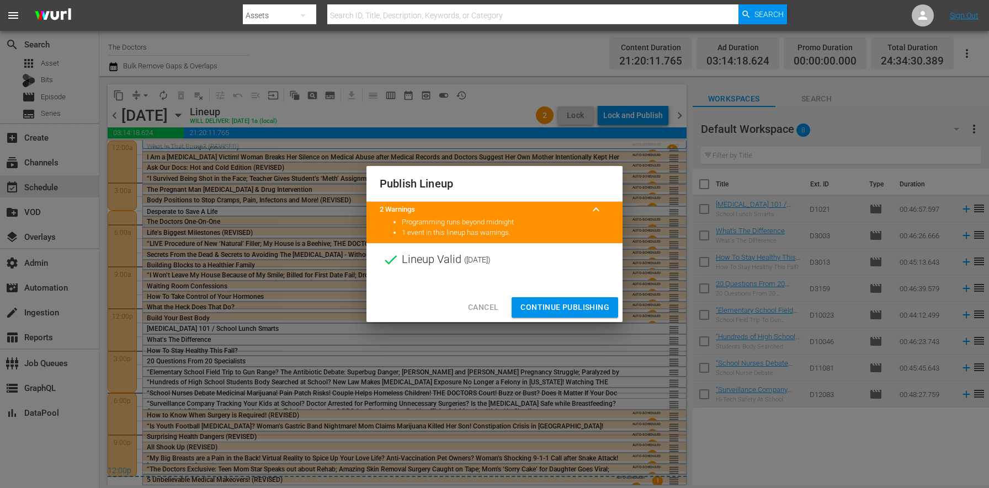
click at [584, 310] on span "Continue Publishing" at bounding box center [565, 308] width 89 height 14
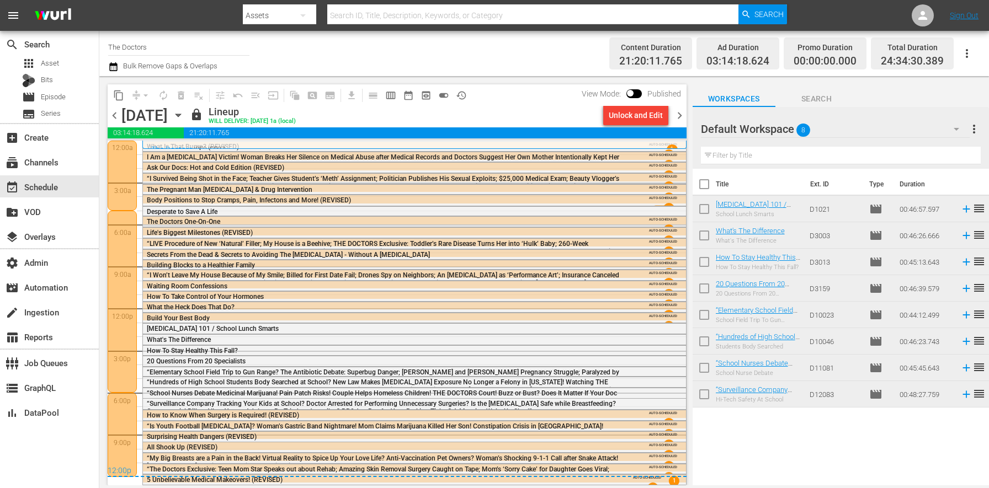
click at [679, 113] on span "chevron_right" at bounding box center [680, 116] width 14 height 14
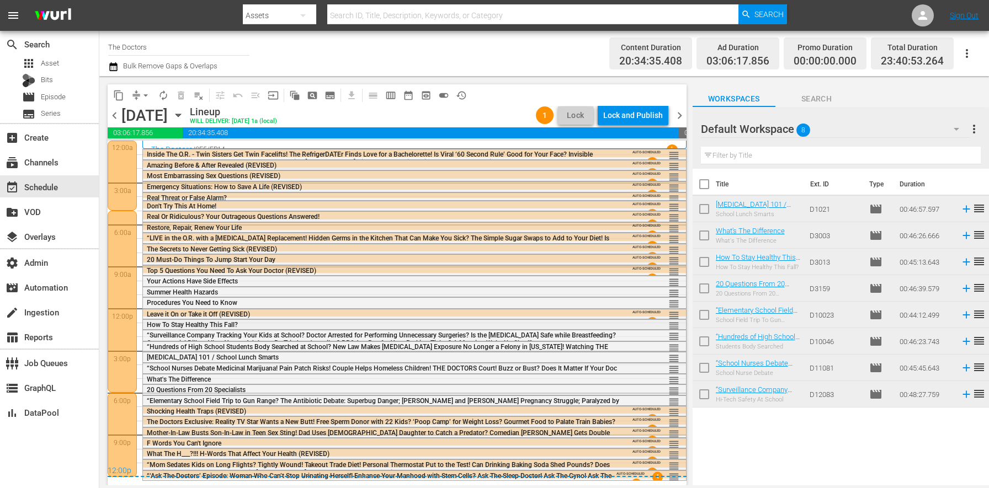
click at [170, 325] on span "How To Stay Healthy This Fall?" at bounding box center [192, 325] width 91 height 8
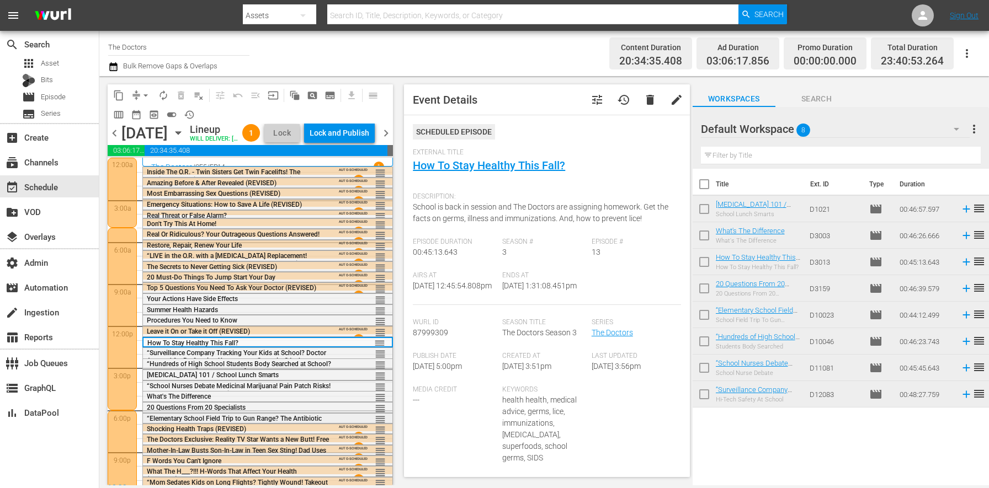
click at [203, 436] on span "“Elementary School Field Trip to Gun Range? The Antibiotic Debate: Superbug Dan…" at bounding box center [237, 434] width 181 height 39
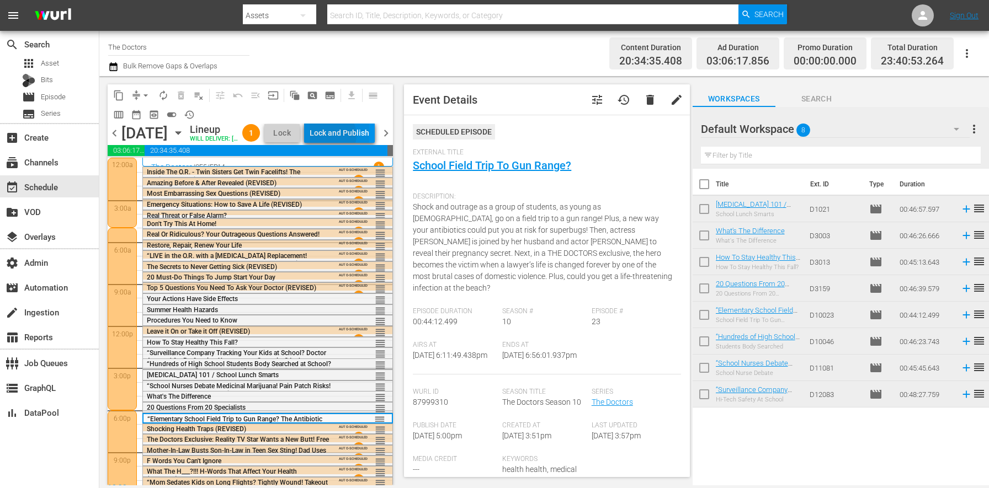
click at [353, 137] on div "Lock and Publish" at bounding box center [340, 133] width 60 height 20
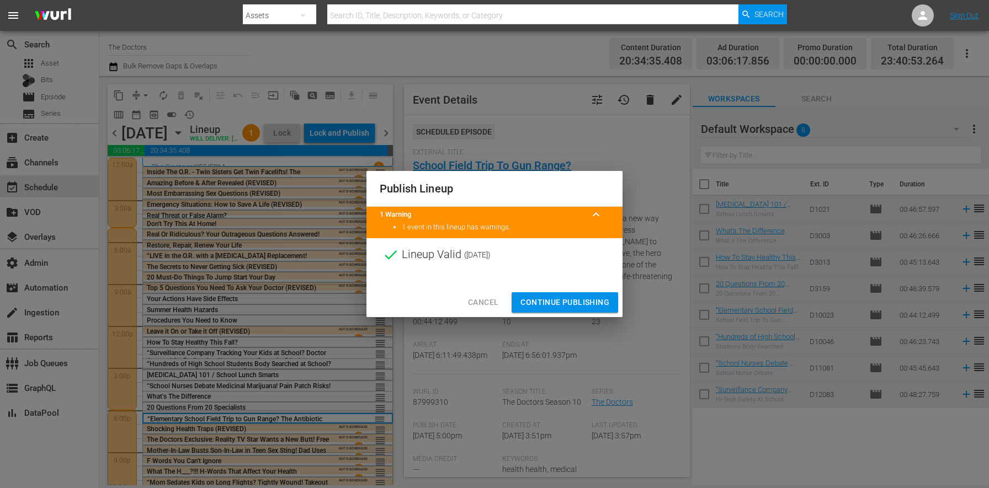
click at [530, 306] on span "Continue Publishing" at bounding box center [565, 303] width 89 height 14
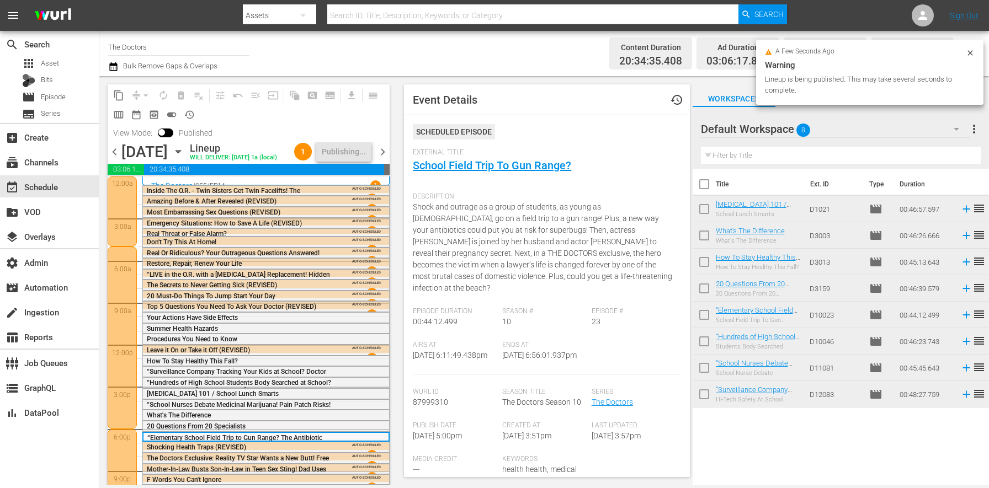
click at [387, 153] on span "chevron_right" at bounding box center [383, 152] width 14 height 14
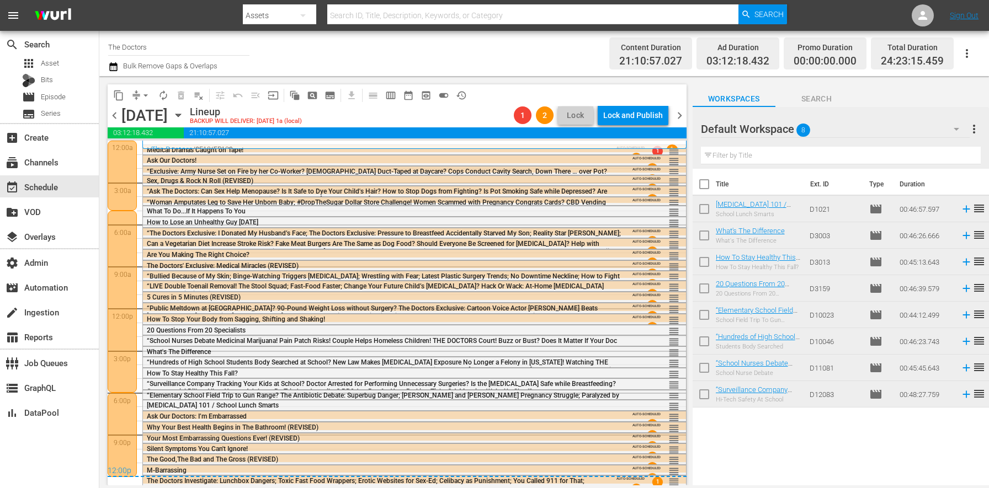
click at [115, 113] on span "chevron_left" at bounding box center [115, 116] width 14 height 14
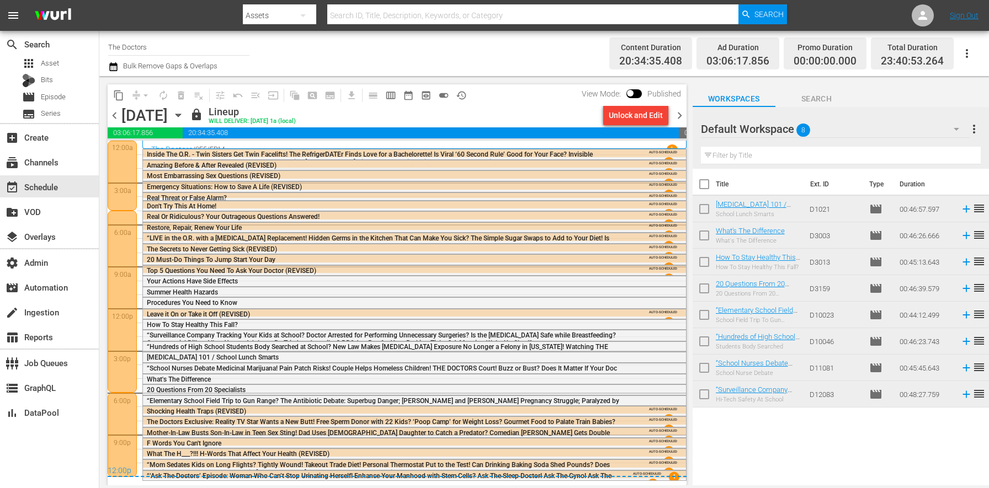
click at [679, 109] on span "chevron_right" at bounding box center [680, 116] width 14 height 14
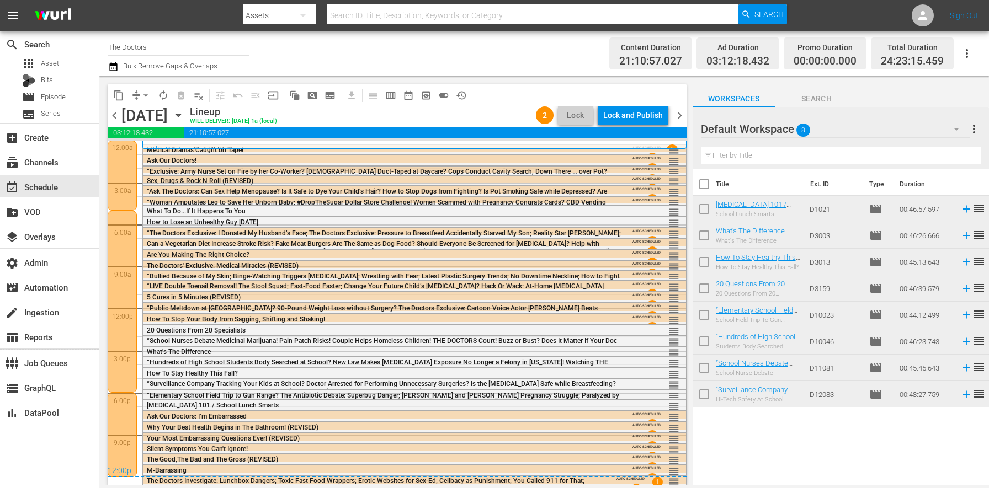
click at [633, 113] on div "Lock and Publish" at bounding box center [633, 115] width 60 height 20
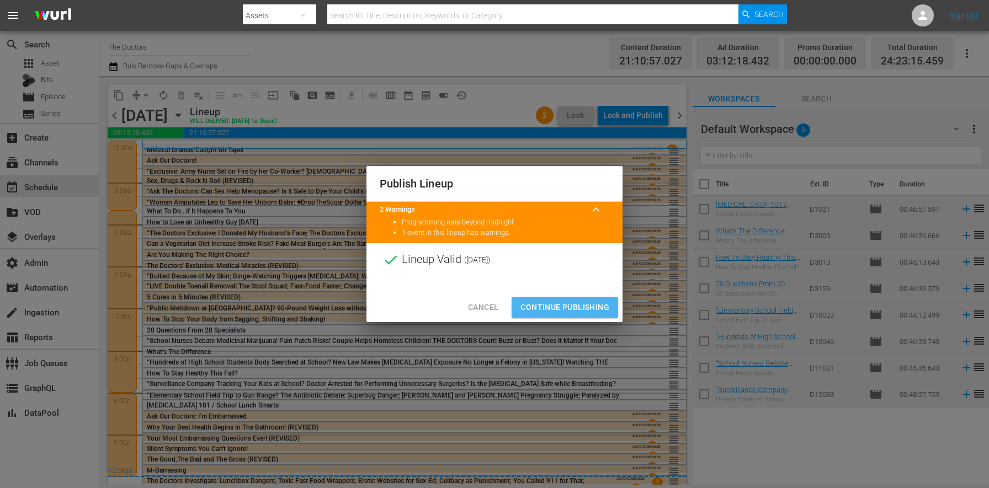
click at [564, 302] on span "Continue Publishing" at bounding box center [565, 308] width 89 height 14
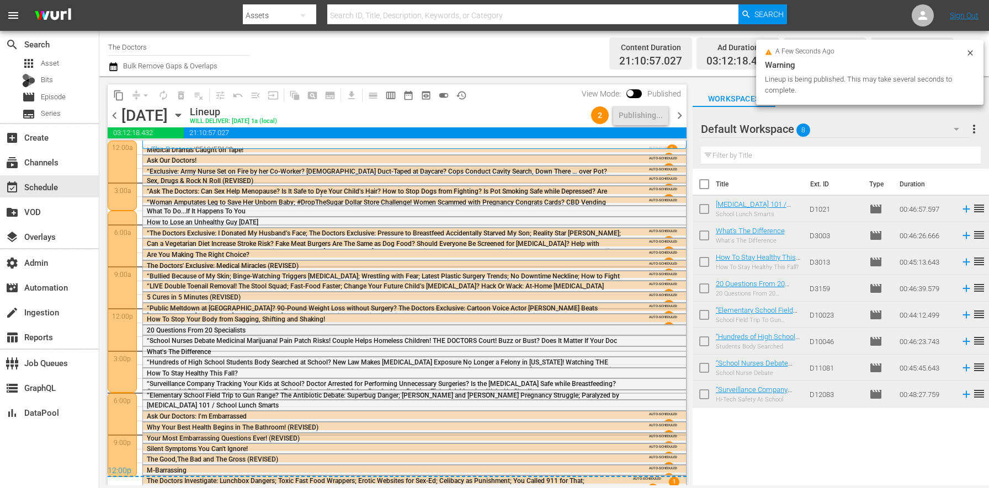
click at [189, 331] on span "20 Questions From 20 Specialists" at bounding box center [196, 331] width 99 height 8
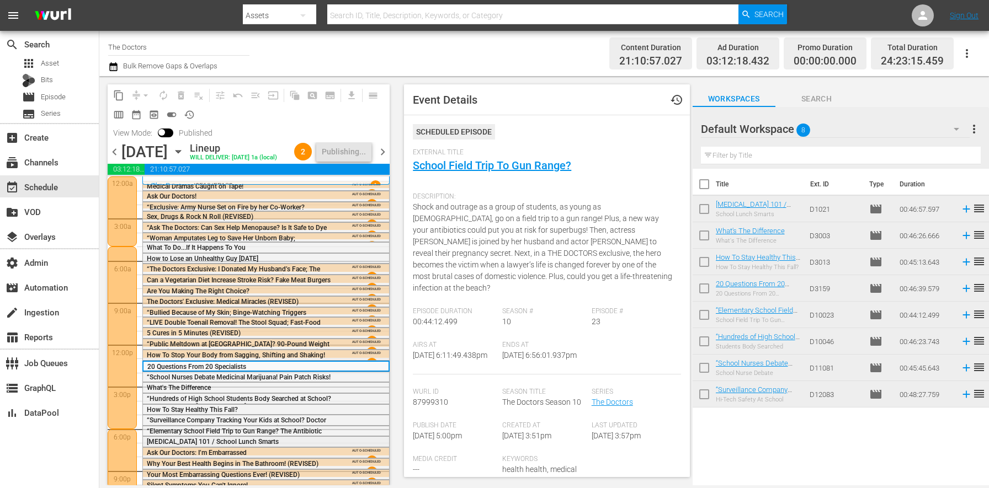
click at [180, 446] on span "[MEDICAL_DATA] 101 / School Lunch Smarts" at bounding box center [213, 442] width 132 height 8
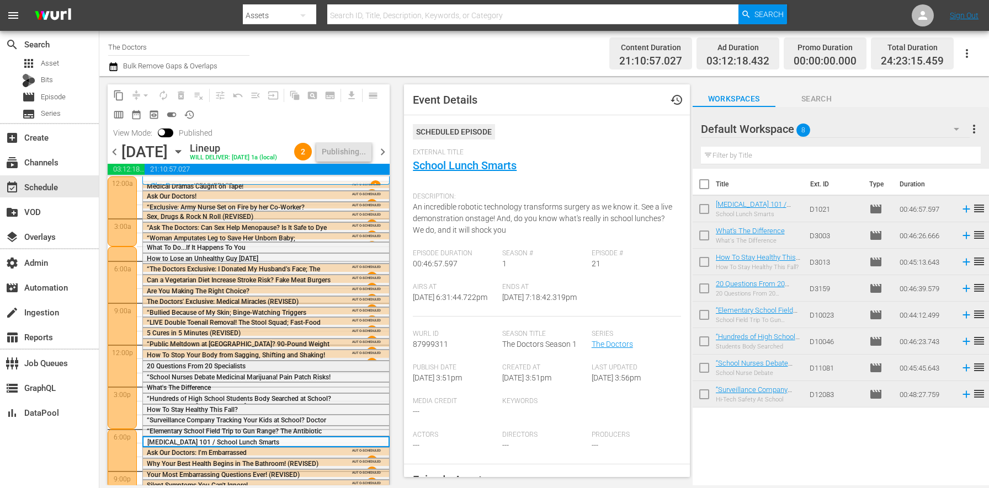
click at [169, 370] on span "20 Questions From 20 Specialists" at bounding box center [196, 367] width 99 height 8
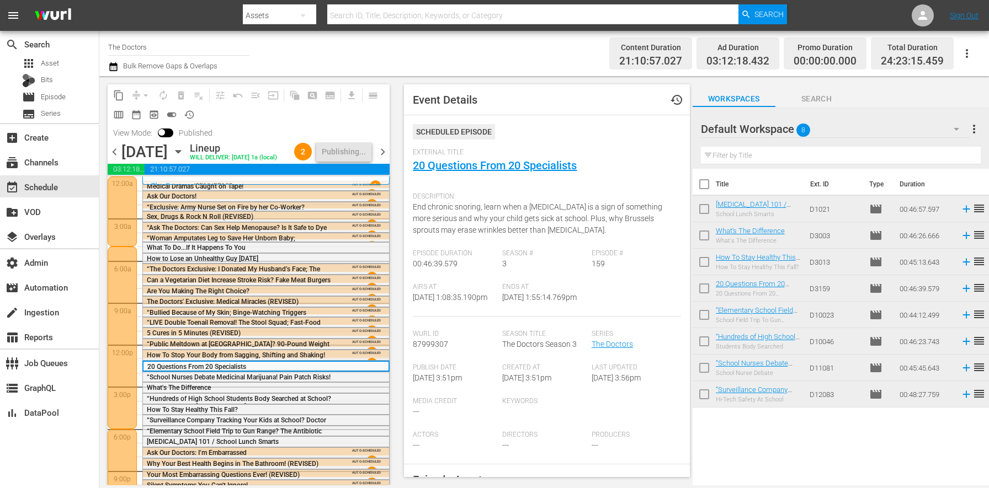
click at [389, 165] on span "21:10:57.027" at bounding box center [267, 169] width 245 height 11
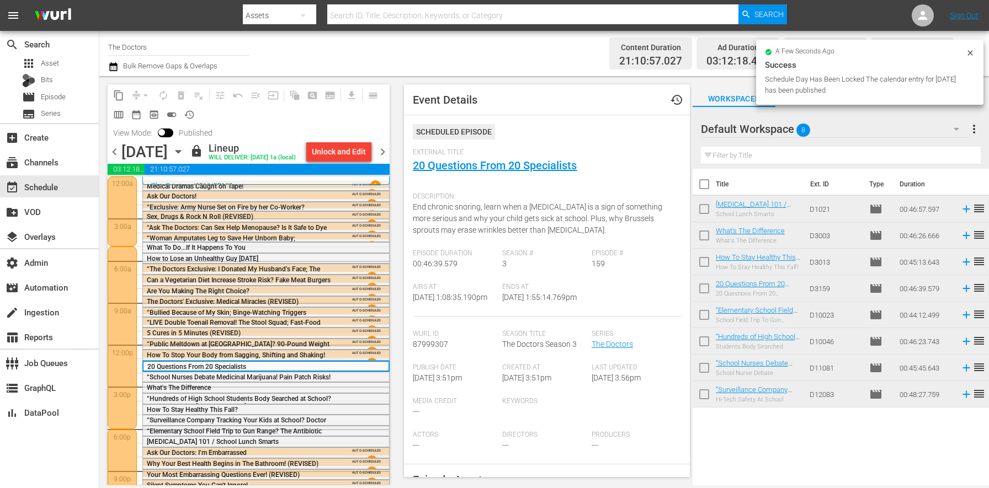
click at [384, 148] on span "chevron_right" at bounding box center [383, 152] width 14 height 14
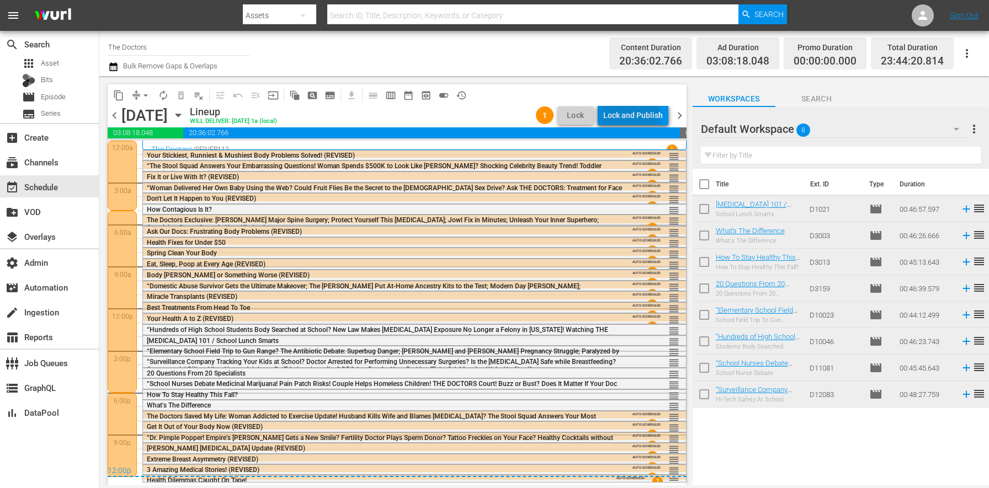
click at [612, 110] on div "Lock and Publish" at bounding box center [633, 115] width 60 height 20
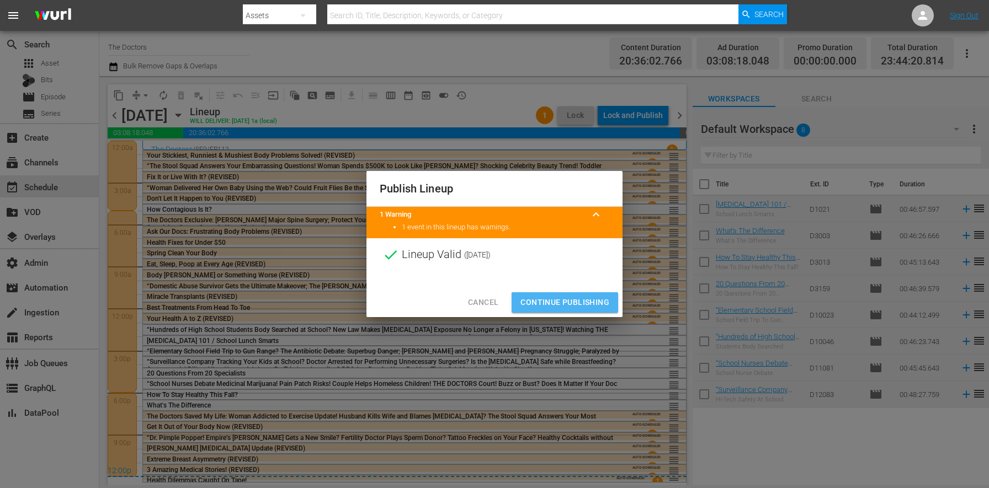
click at [529, 307] on span "Continue Publishing" at bounding box center [565, 303] width 89 height 14
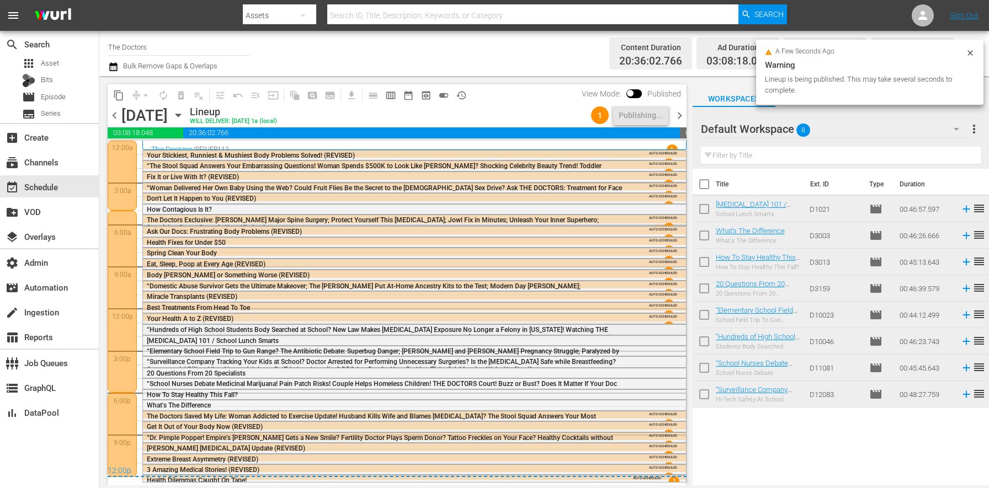
click at [243, 325] on div "“Hundreds of High School Students Body Searched at School? New Law Makes [MEDIC…" at bounding box center [384, 337] width 475 height 24
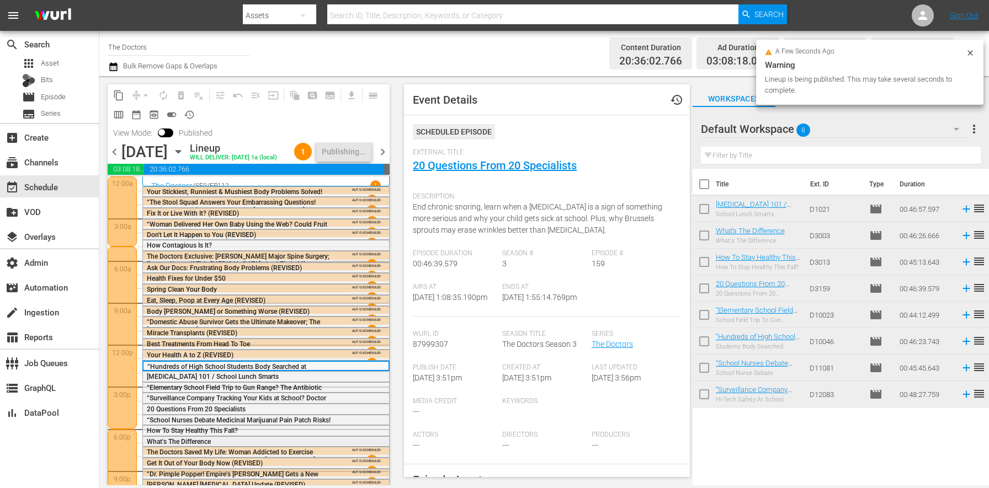
click at [157, 444] on span "What's The Difference" at bounding box center [179, 442] width 64 height 8
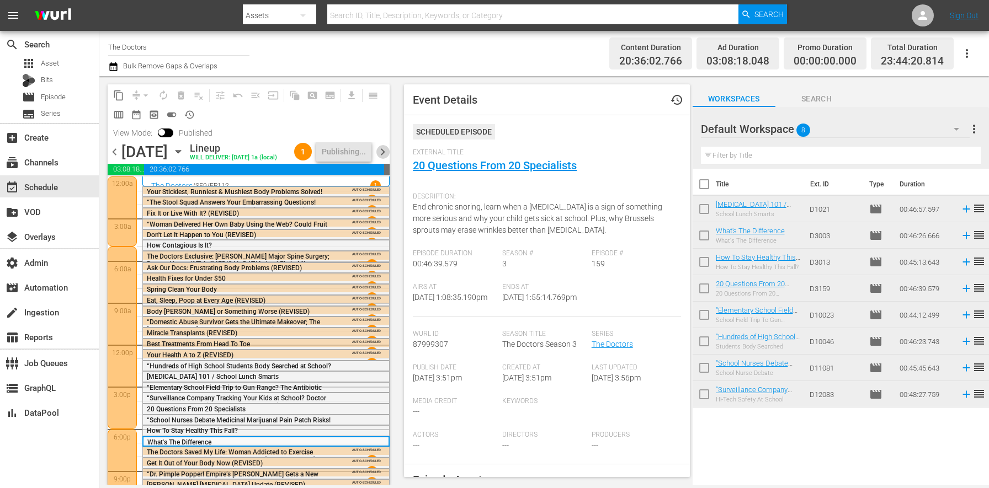
click at [384, 150] on span "chevron_right" at bounding box center [383, 152] width 14 height 14
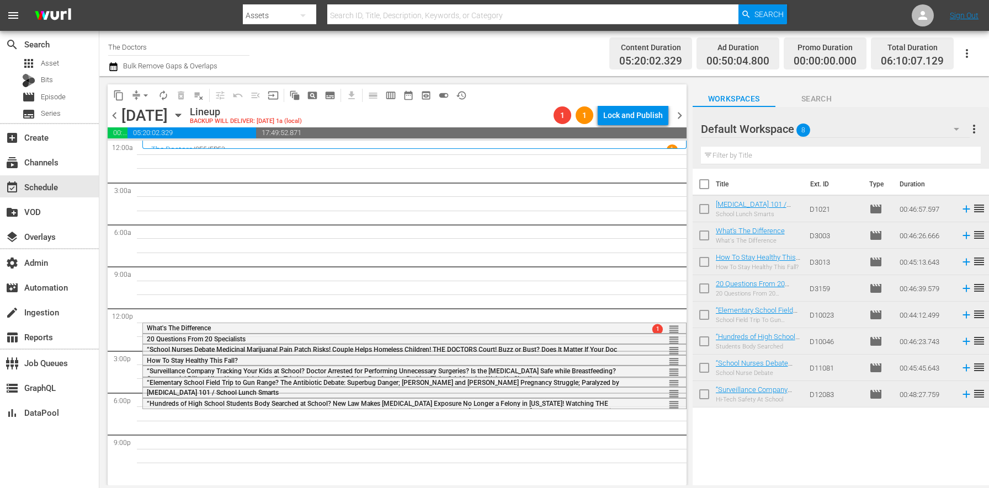
click at [120, 122] on div "chevron_left [DATE] [DATE] Lineup BACKUP WILL DELIVER: [DATE] 1a (local) 1 1 Lo…" at bounding box center [397, 117] width 579 height 22
click at [120, 119] on span "chevron_left" at bounding box center [115, 116] width 14 height 14
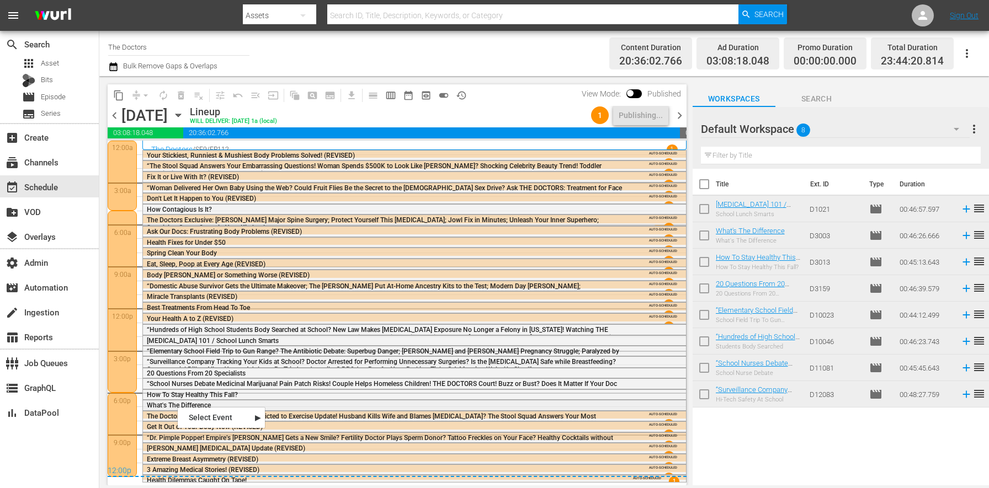
click at [173, 408] on span "What's The Difference" at bounding box center [179, 406] width 64 height 8
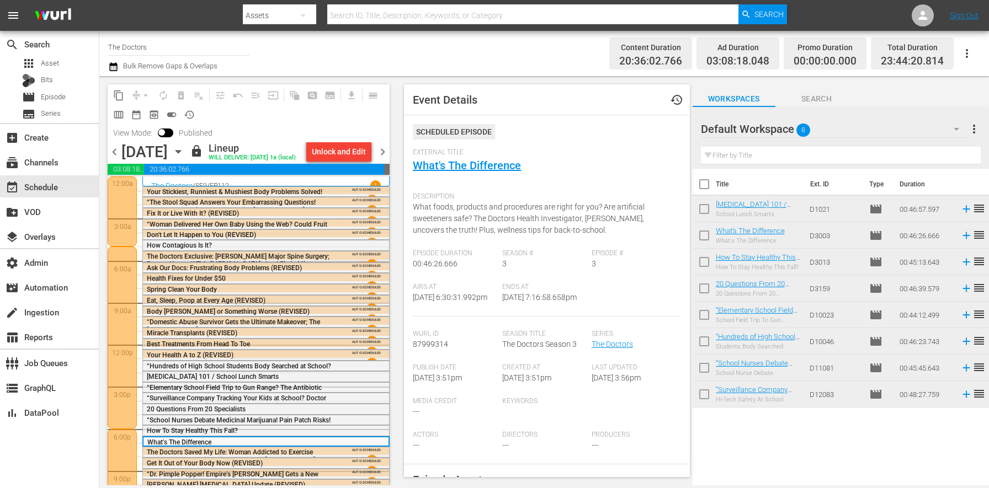
click at [116, 69] on icon "button" at bounding box center [113, 66] width 8 height 9
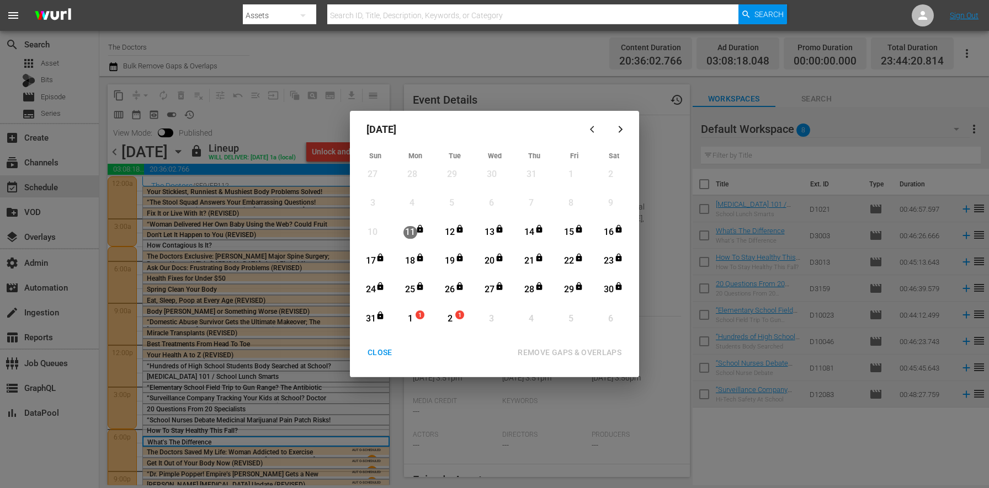
click at [381, 354] on div "CLOSE" at bounding box center [380, 353] width 43 height 14
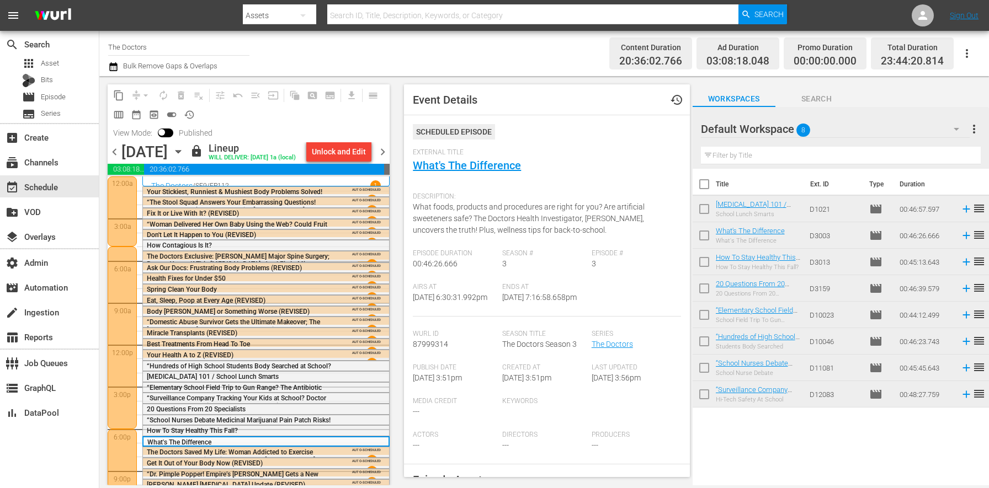
click at [114, 68] on icon "button" at bounding box center [113, 66] width 10 height 13
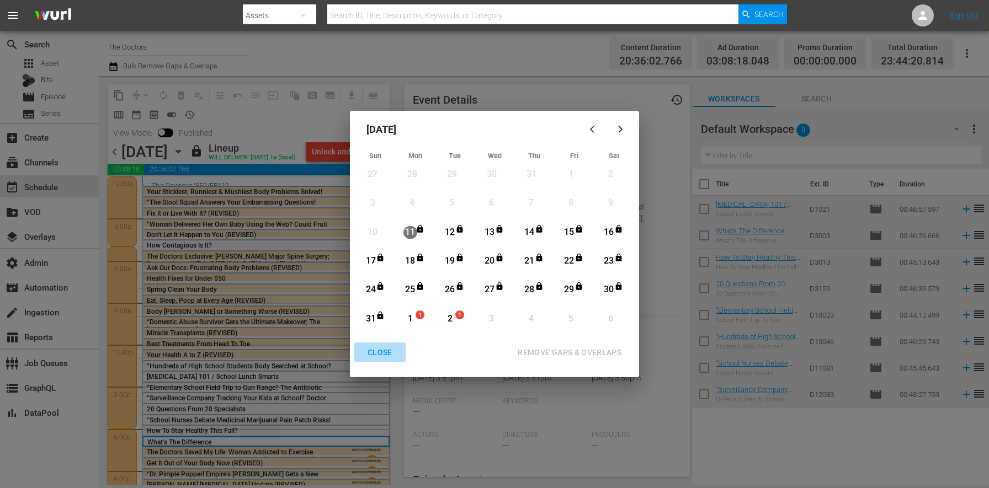
click at [382, 357] on div "CLOSE" at bounding box center [380, 353] width 43 height 14
